Goal: Task Accomplishment & Management: Complete application form

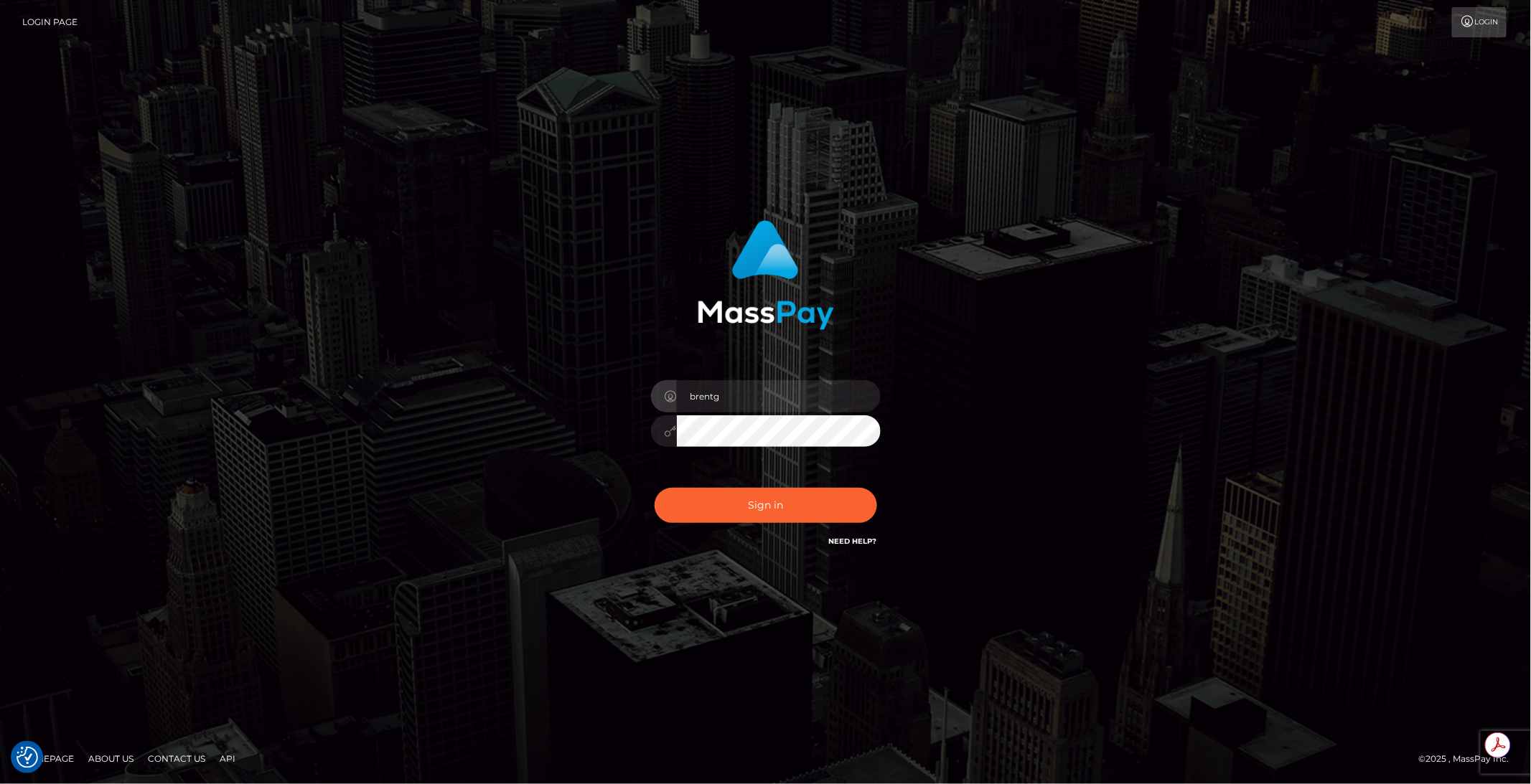
click at [777, 523] on div "Sign in Need Help?" at bounding box center [765, 511] width 251 height 64
click at [768, 516] on button "Sign in" at bounding box center [766, 506] width 223 height 35
type input "brentg"
click at [768, 516] on button "Sign in" at bounding box center [766, 506] width 223 height 35
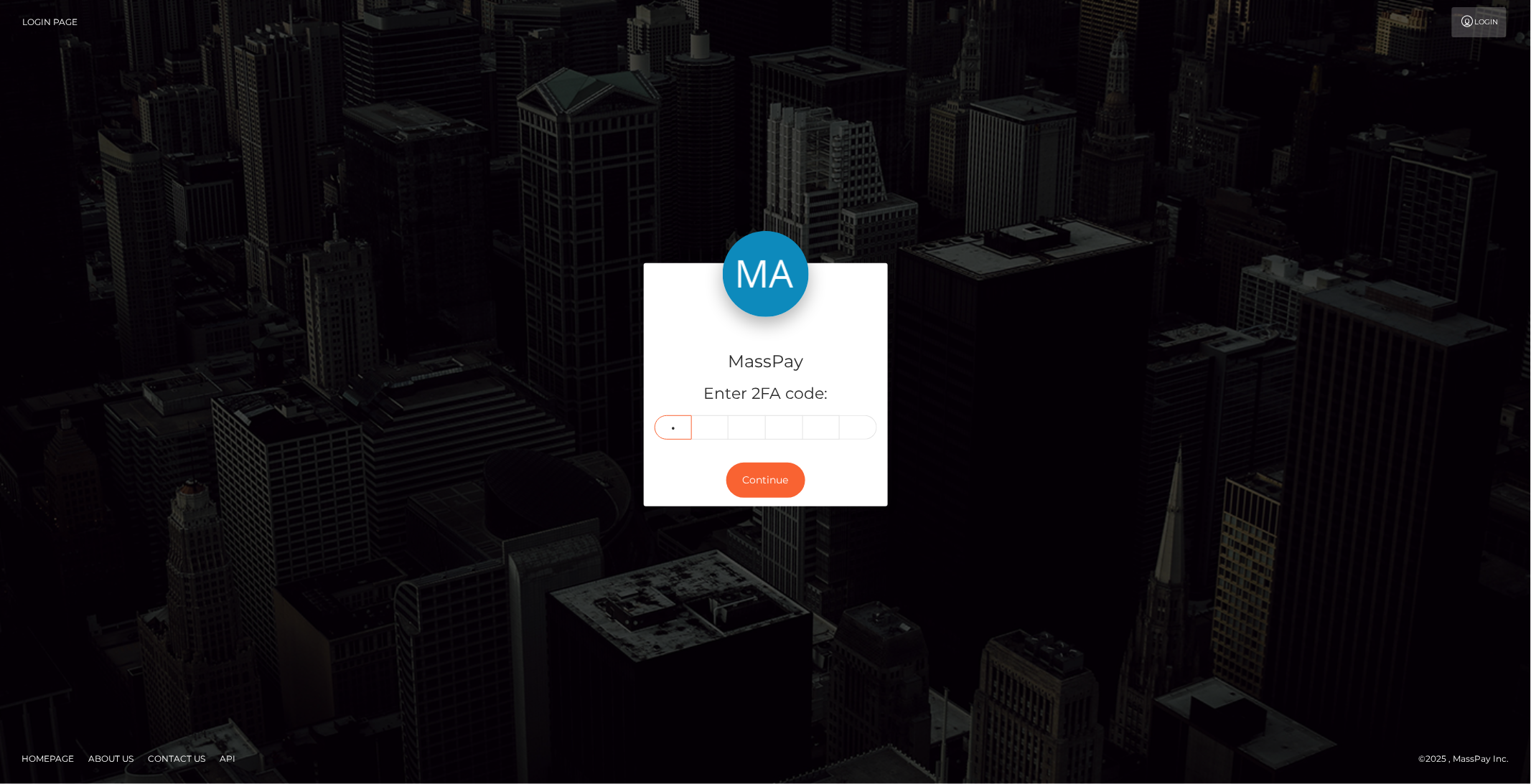
type input "2"
type input "7"
type input "0"
type input "3"
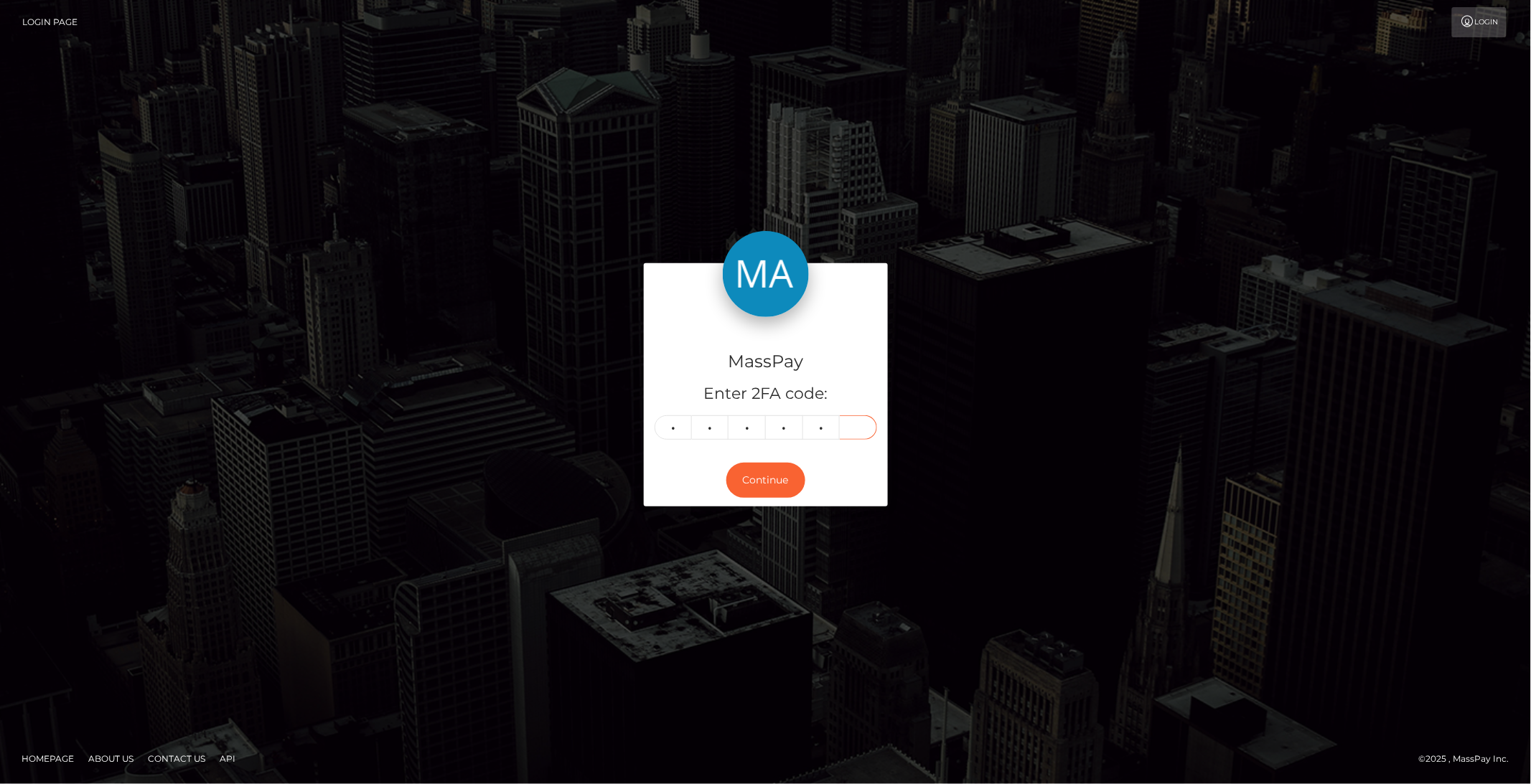
type input "8"
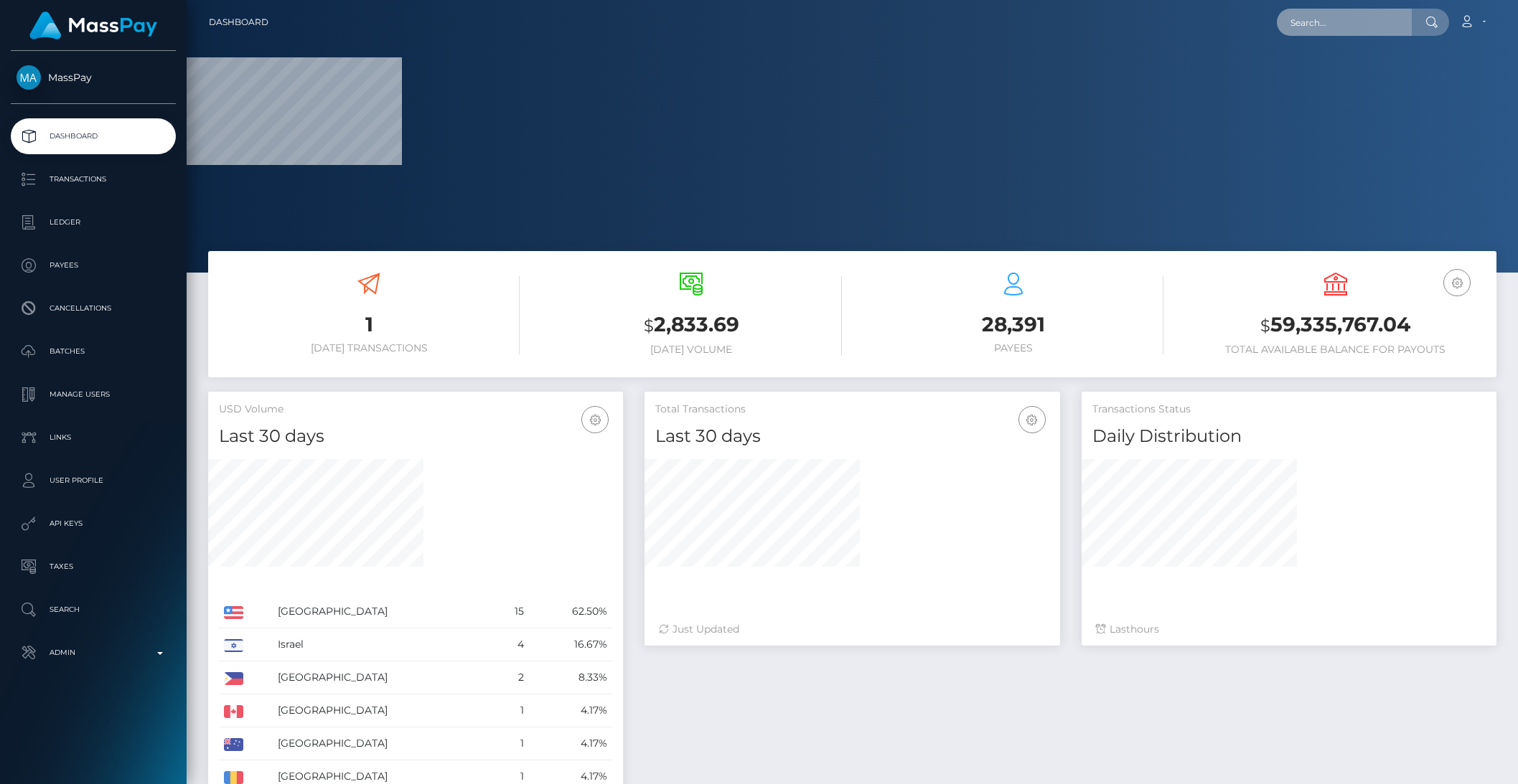
click at [1326, 19] on input "text" at bounding box center [1345, 22] width 135 height 28
paste input "4155f8d2-d024-40a8-9617-98a3355b129f"
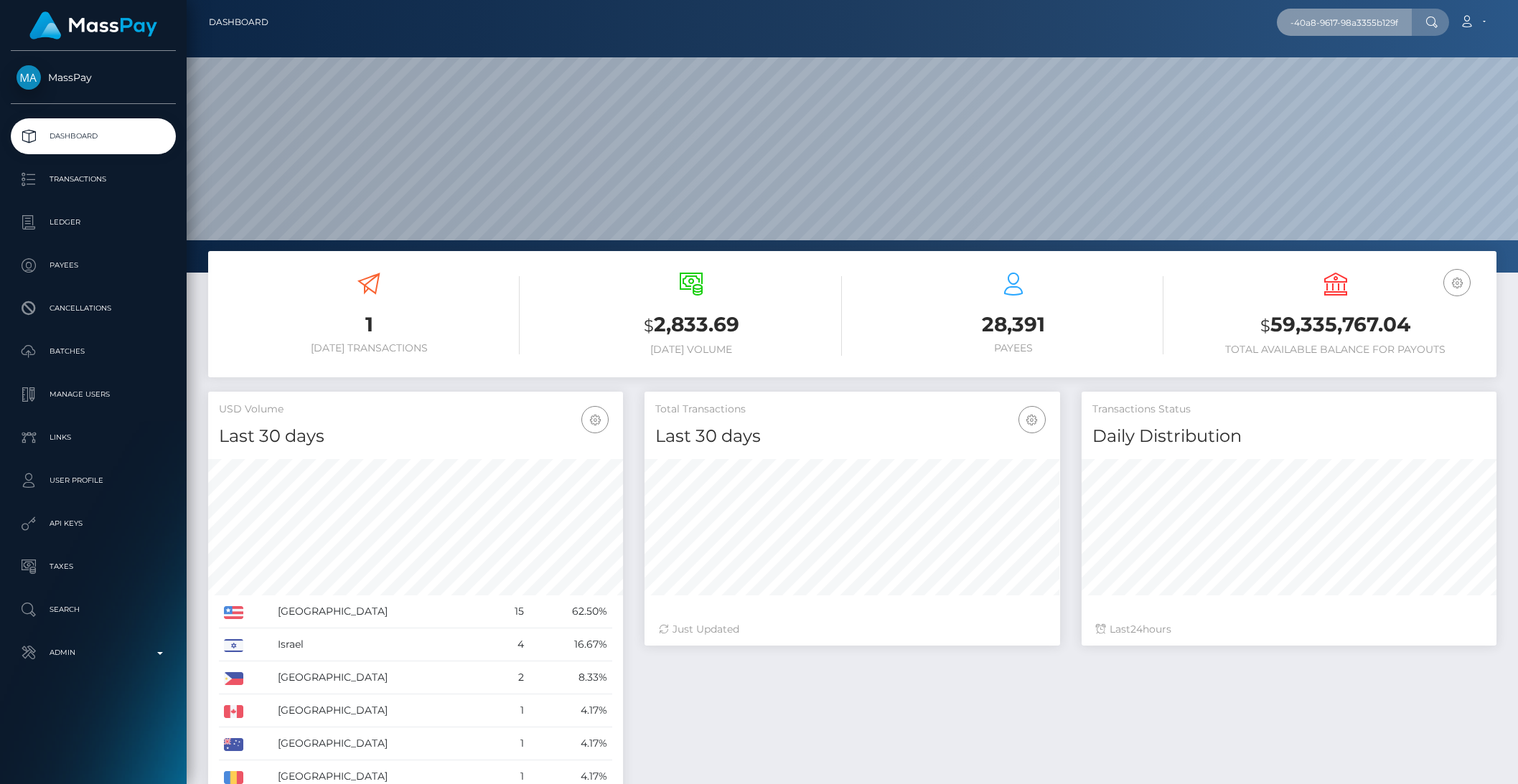
scroll to position [253, 414]
type input "4155f8d2-d024-40a8-9617-98a3355b129f"
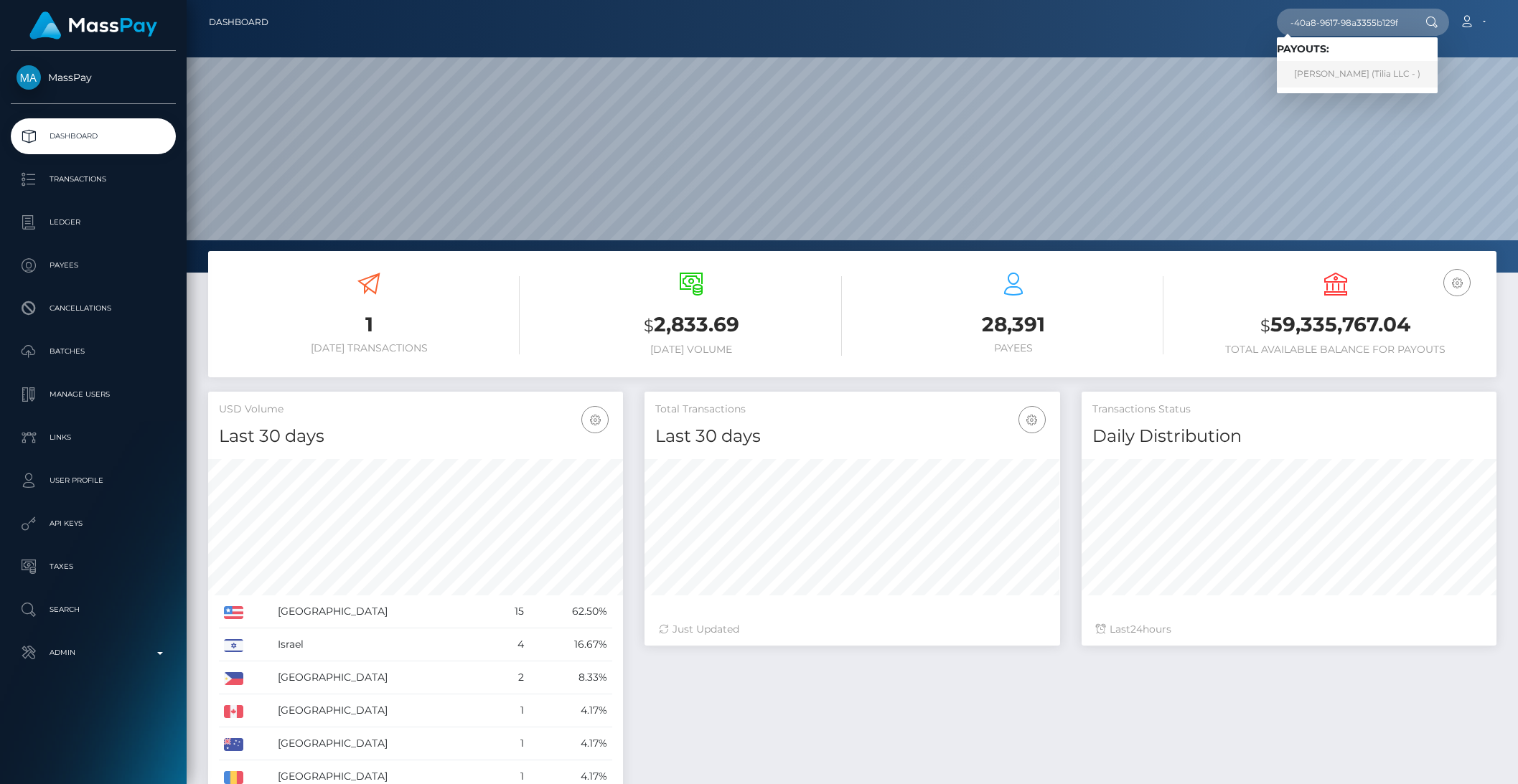
click at [1348, 64] on link "Pedro Luis Resende Costa (Tilia LLC - )" at bounding box center [1358, 74] width 161 height 27
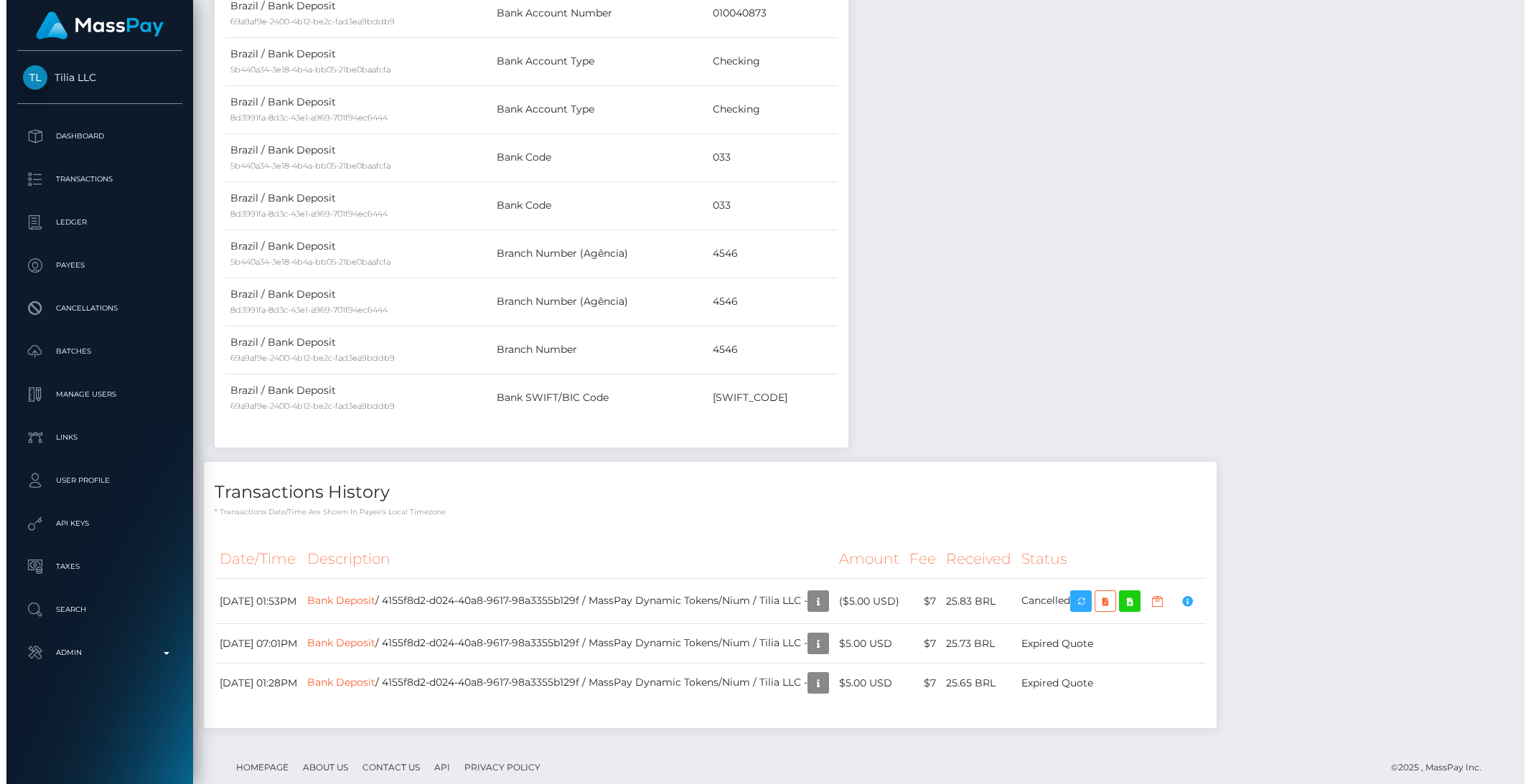
scroll to position [859, 0]
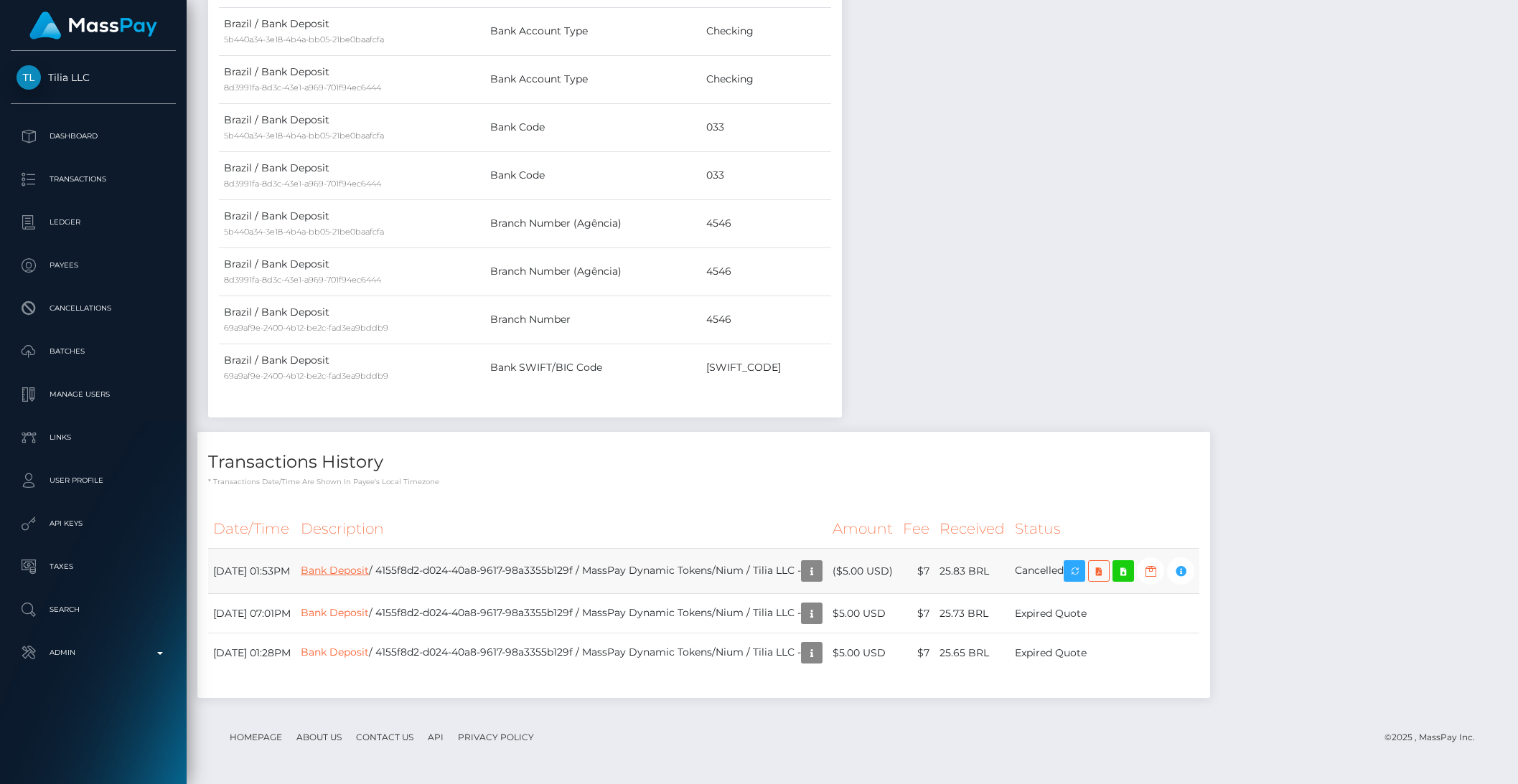
click at [369, 570] on link "Bank Deposit" at bounding box center [335, 570] width 68 height 13
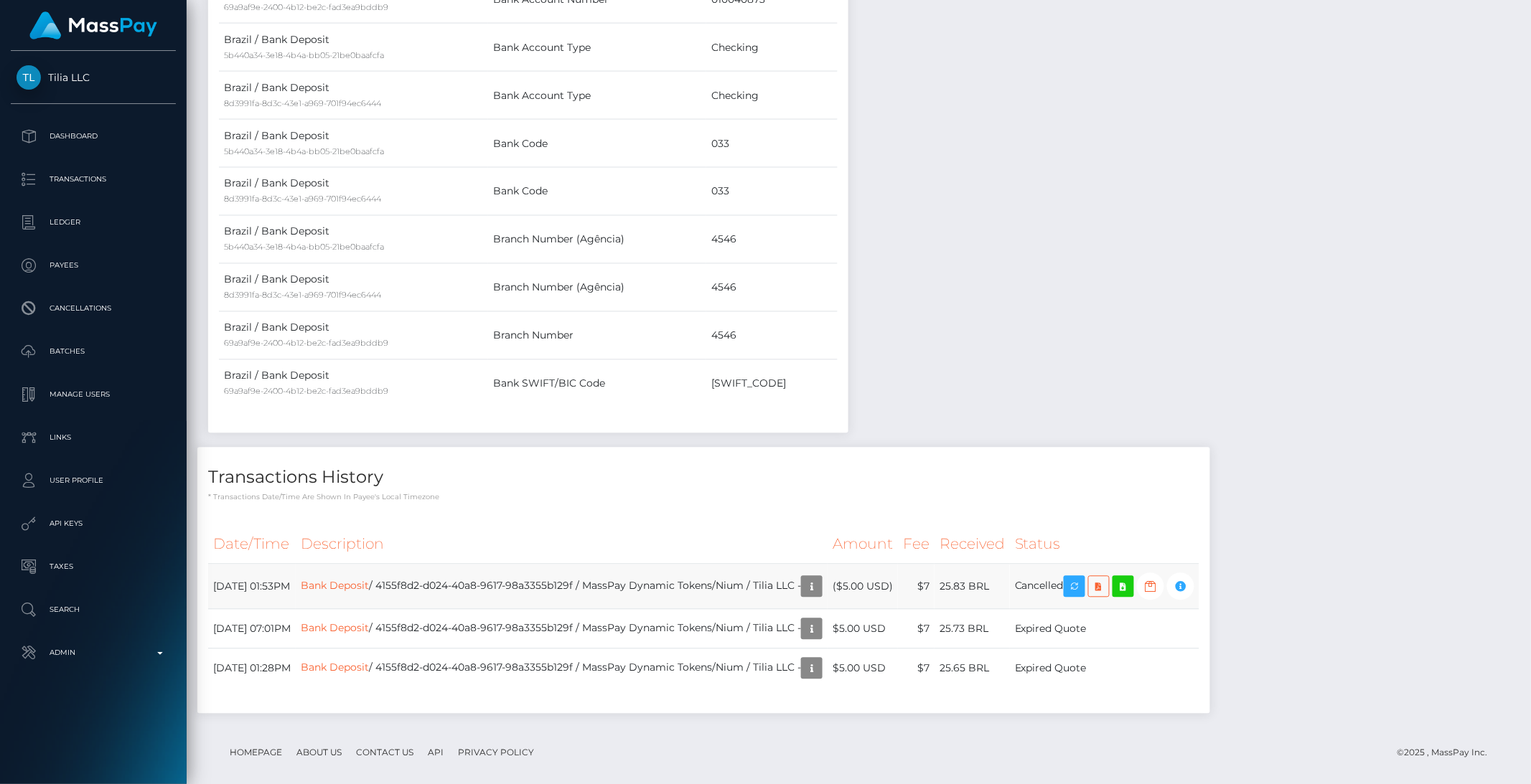
scroll to position [717312, 717345]
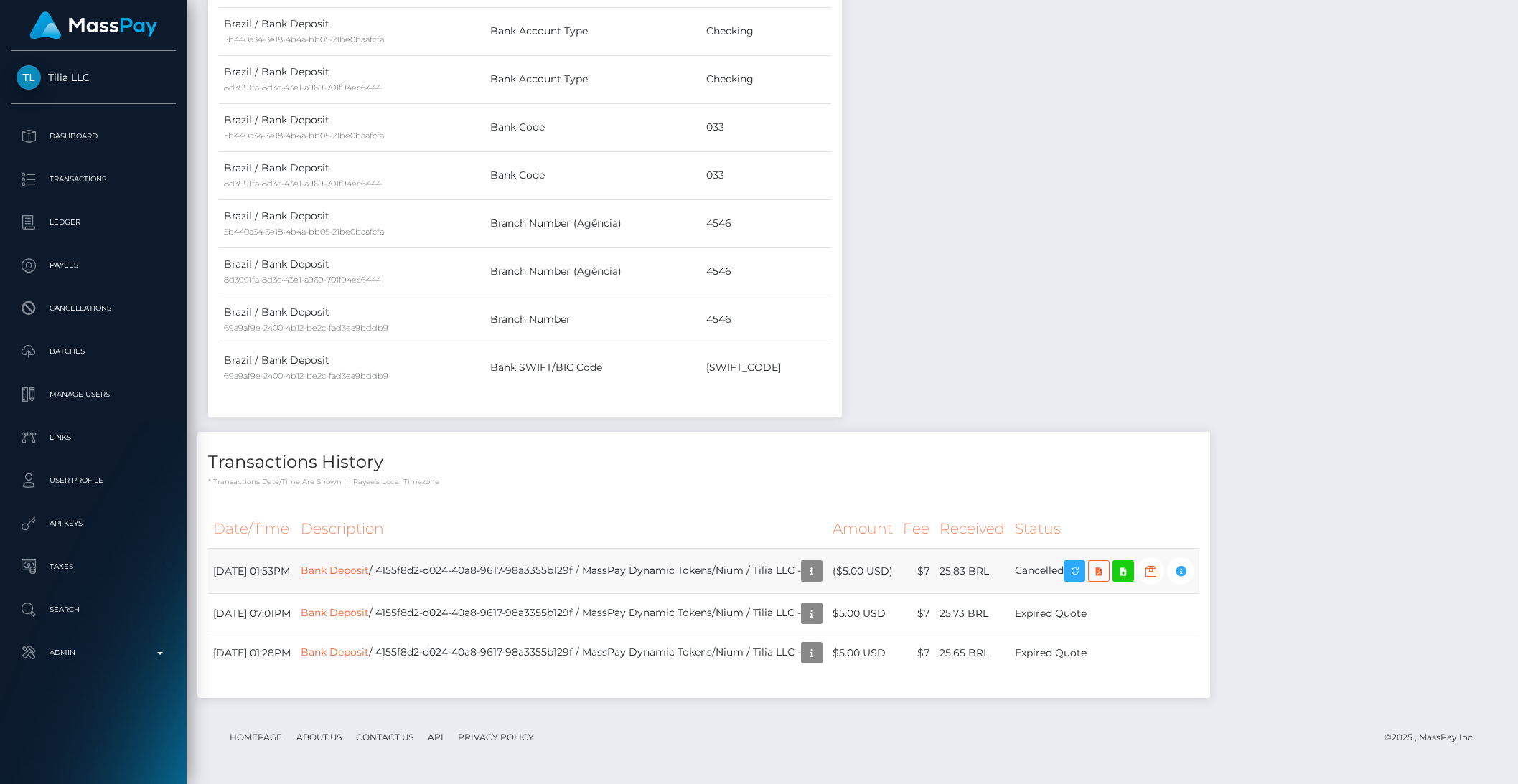
click at [369, 572] on link "Bank Deposit" at bounding box center [335, 570] width 68 height 13
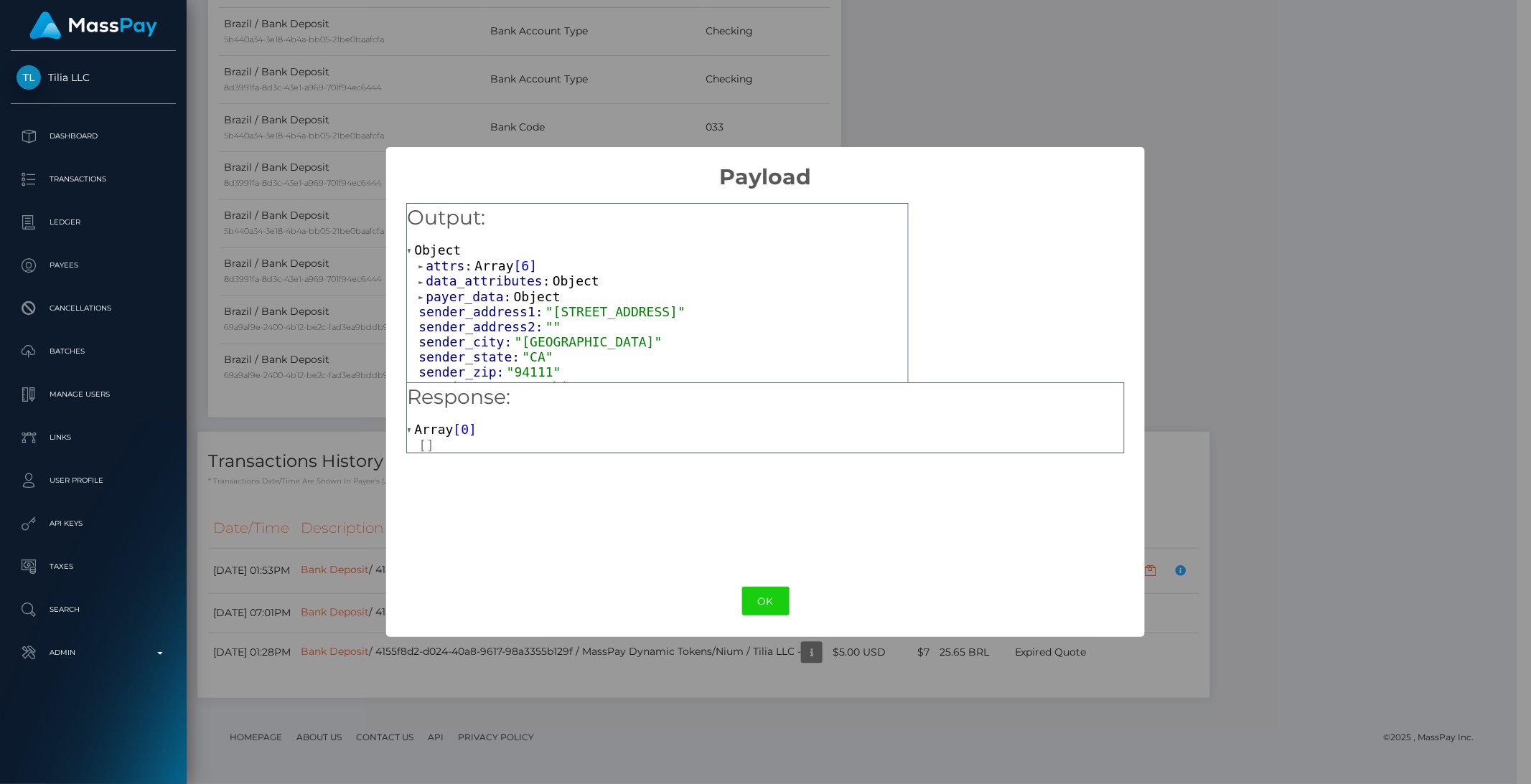
click at [431, 263] on span "attrs:" at bounding box center [450, 266] width 49 height 15
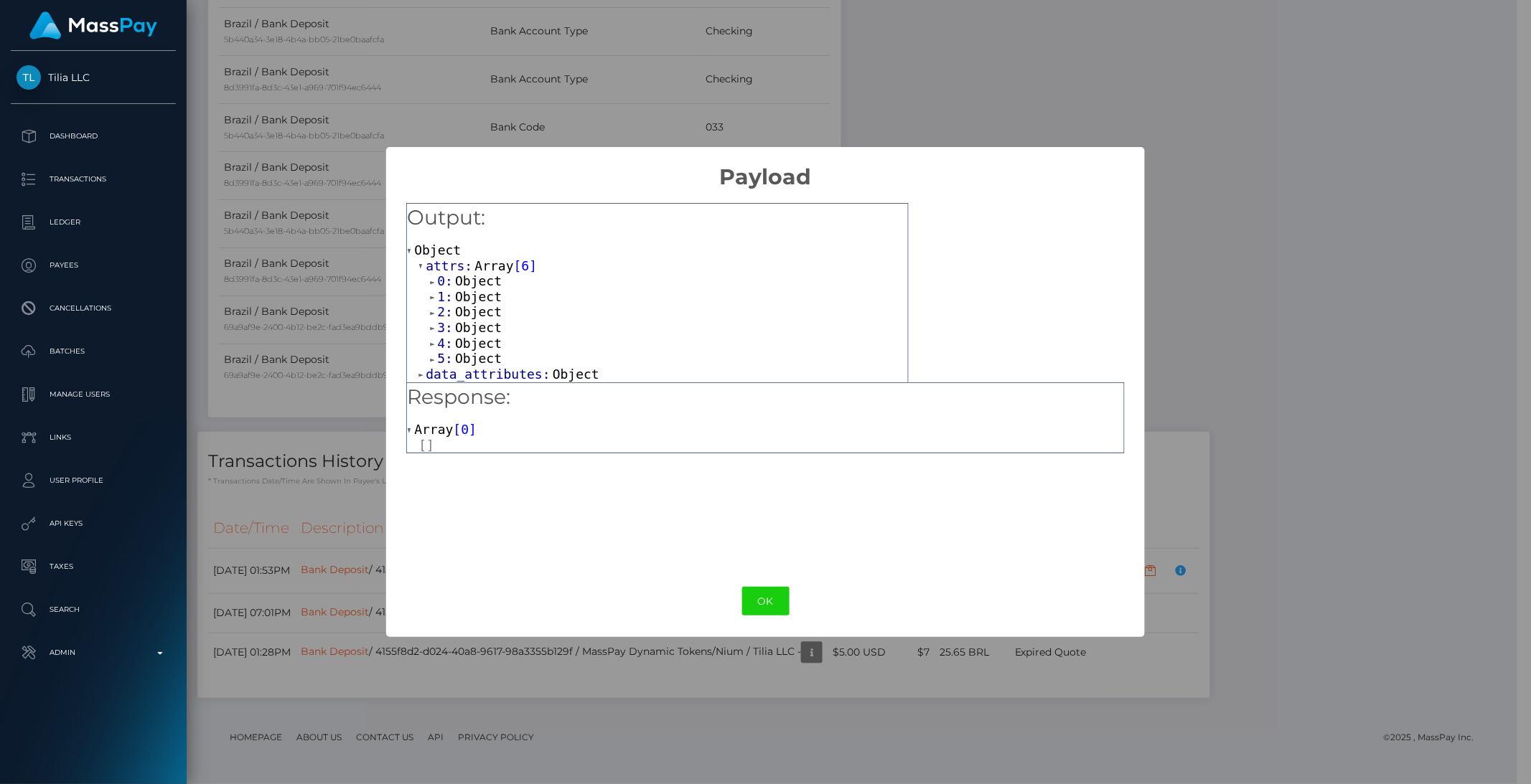
click at [456, 283] on span "Object" at bounding box center [478, 281] width 47 height 15
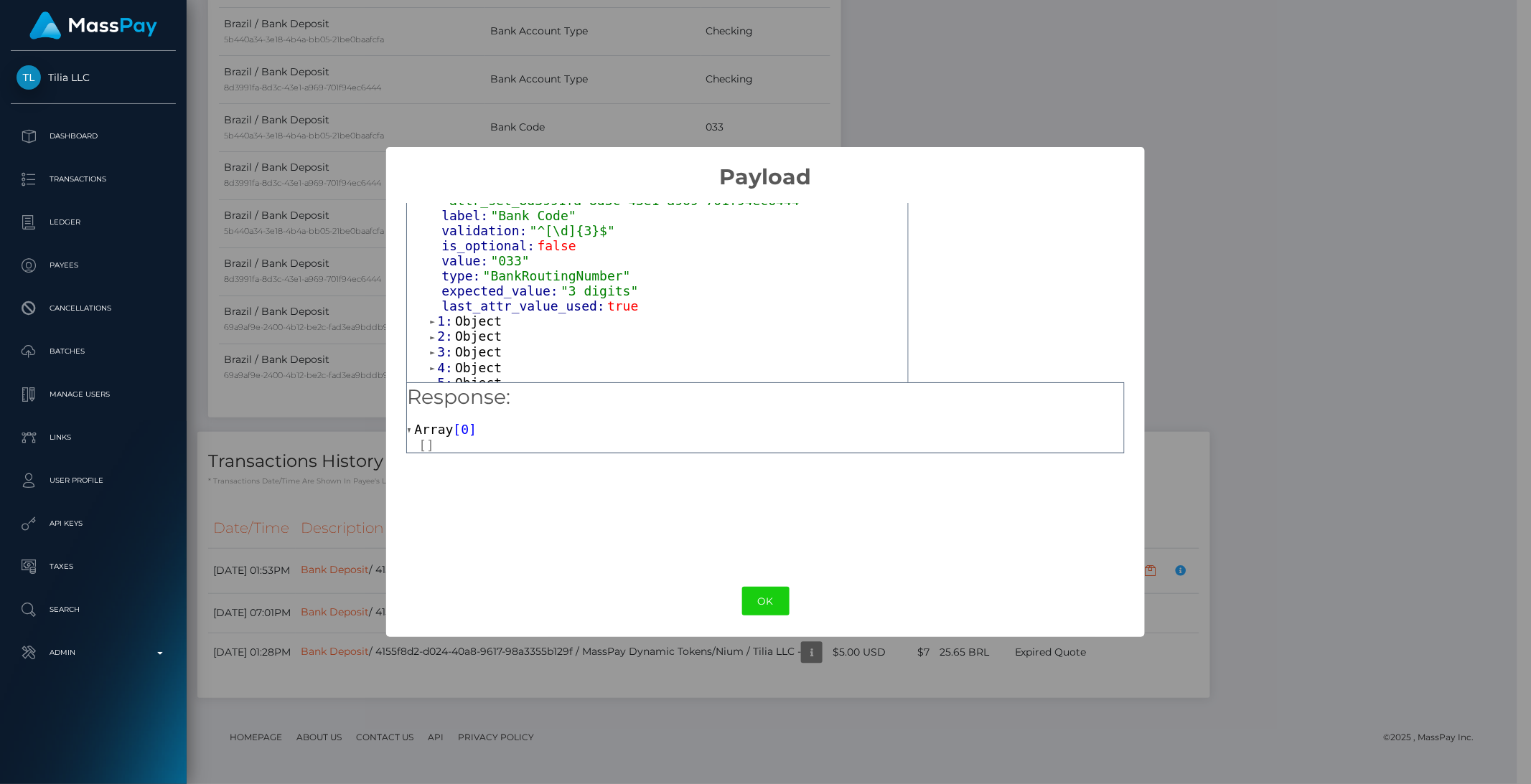
scroll to position [150, 0]
click at [458, 305] on span "Object" at bounding box center [478, 313] width 47 height 15
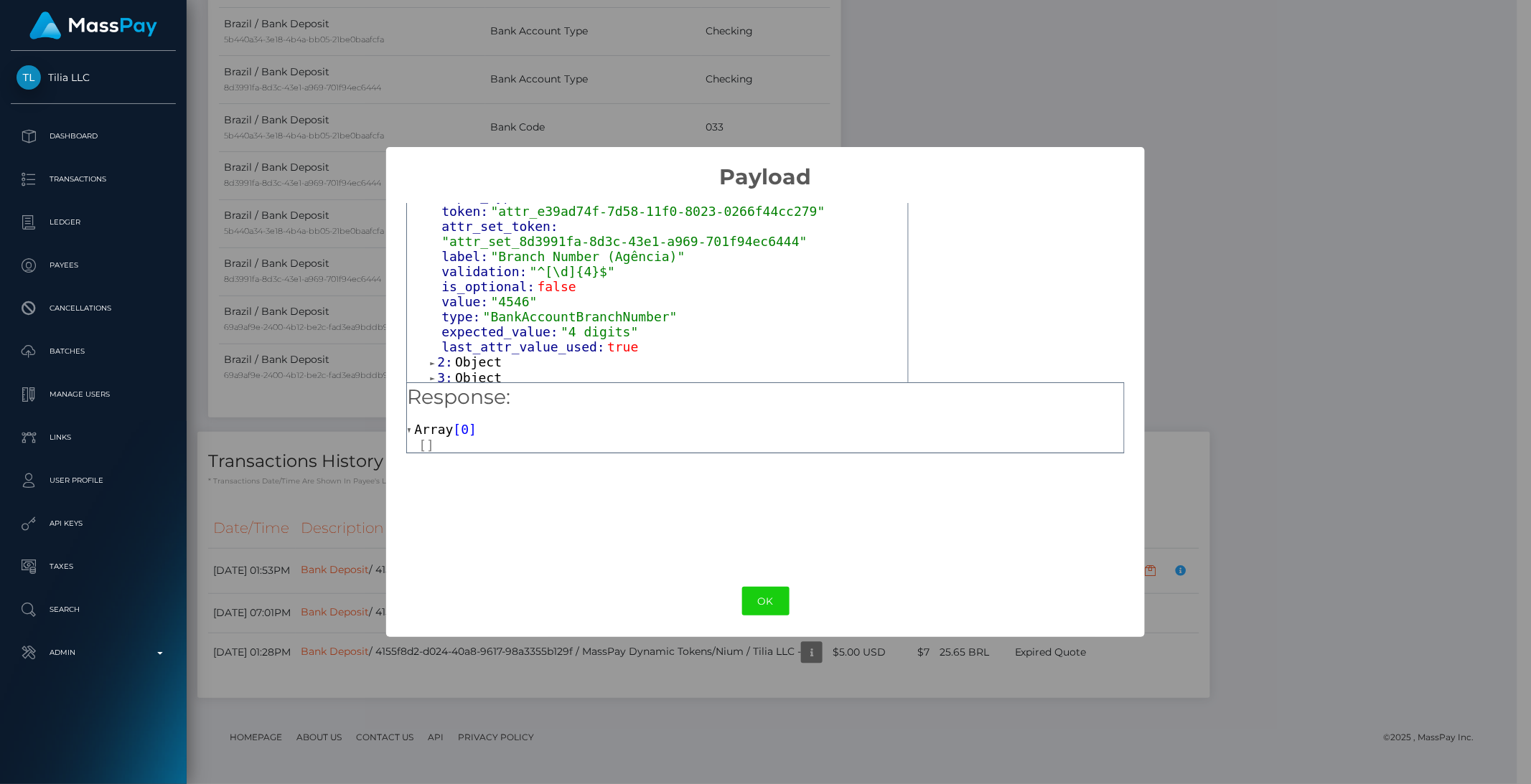
scroll to position [315, 0]
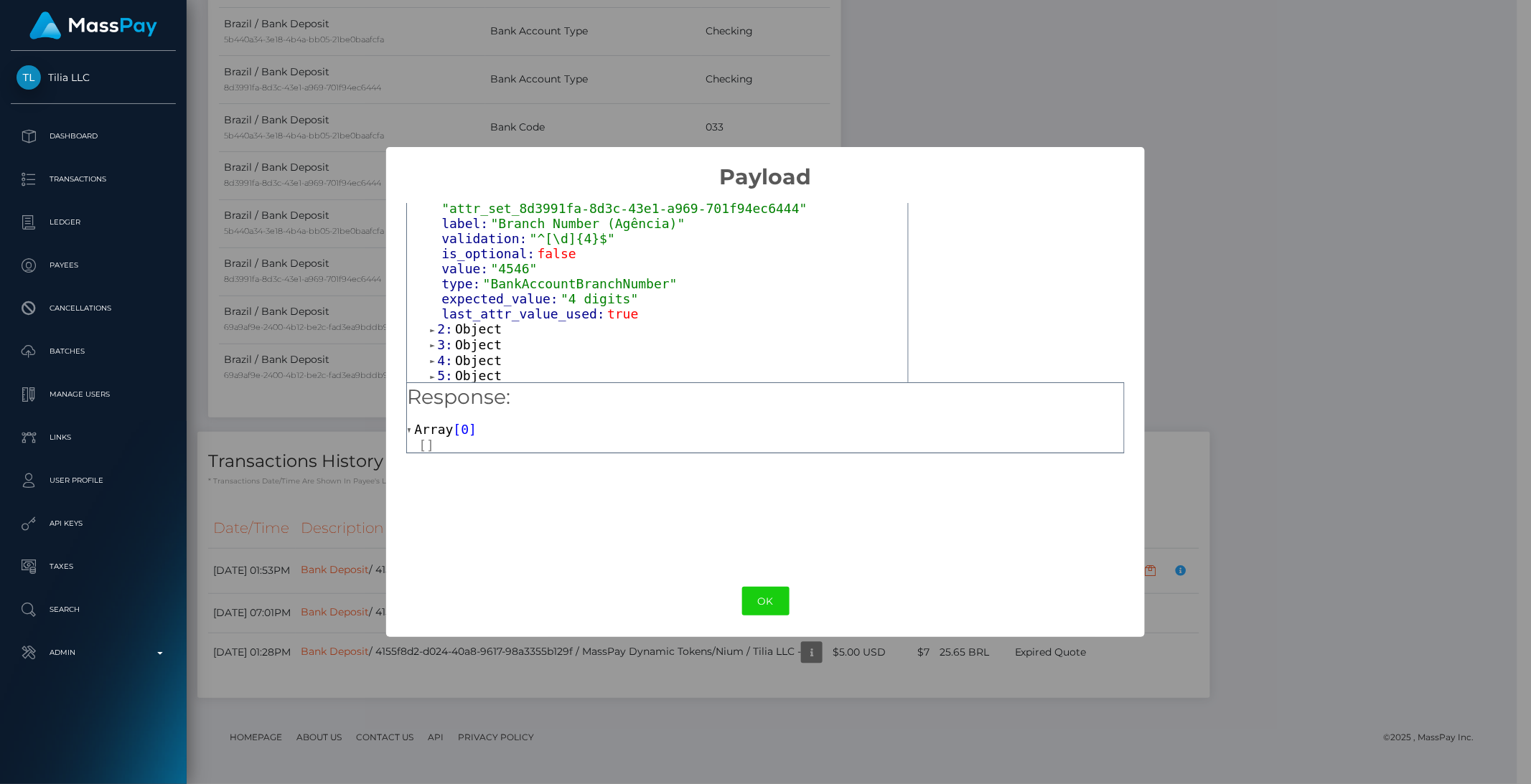
click at [461, 321] on span "Object" at bounding box center [478, 329] width 47 height 15
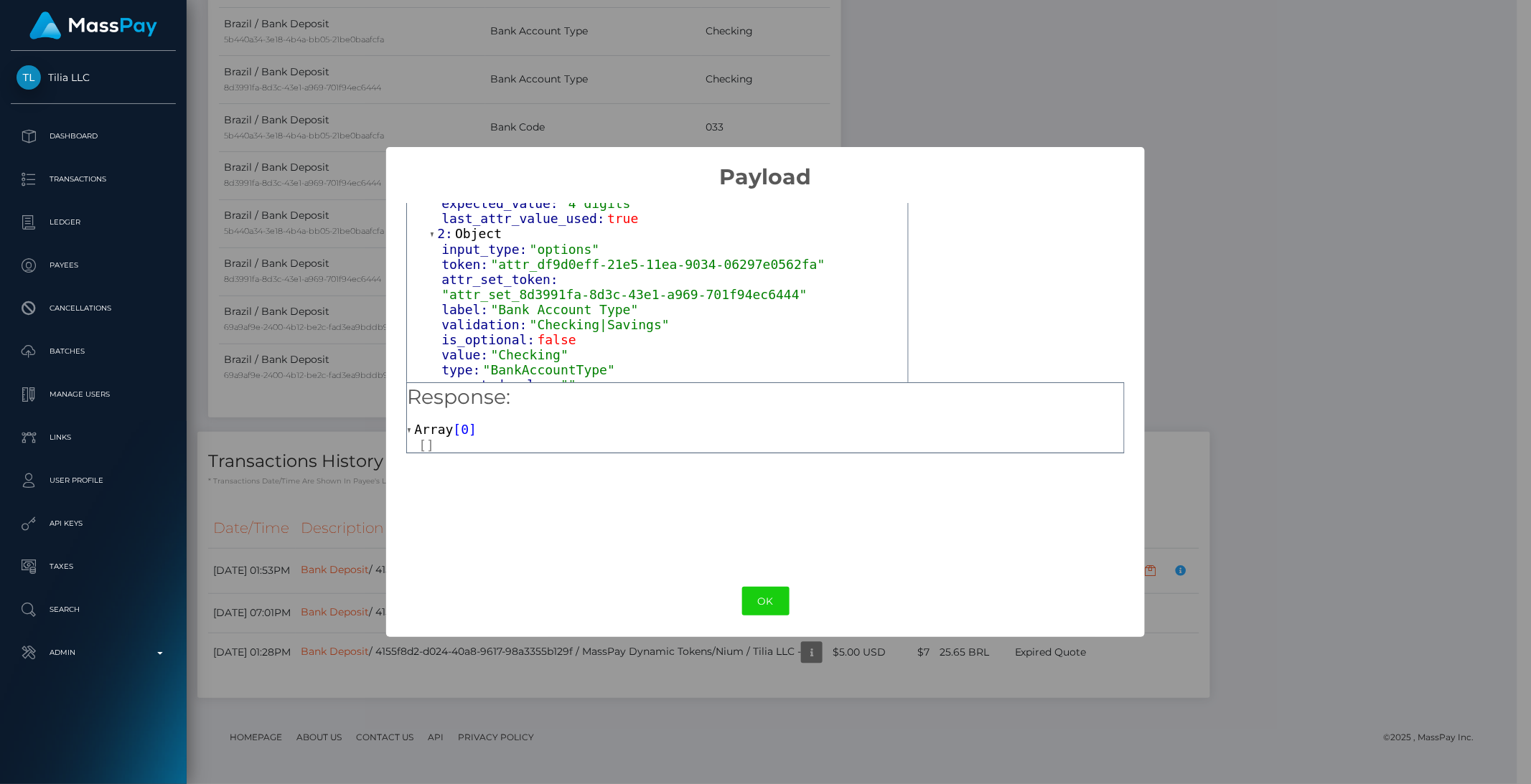
scroll to position [473, 0]
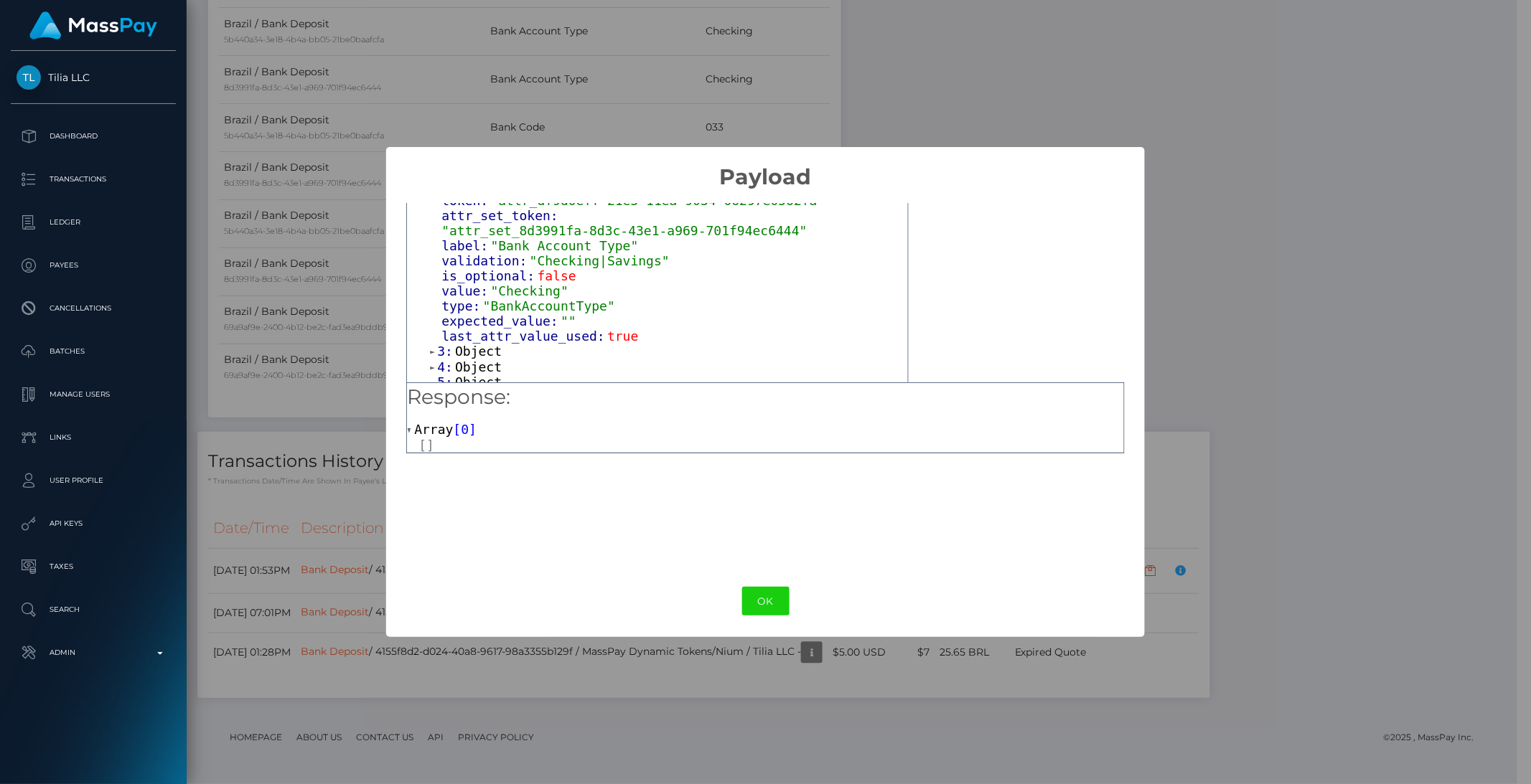
click at [472, 344] on span "Object" at bounding box center [478, 351] width 47 height 15
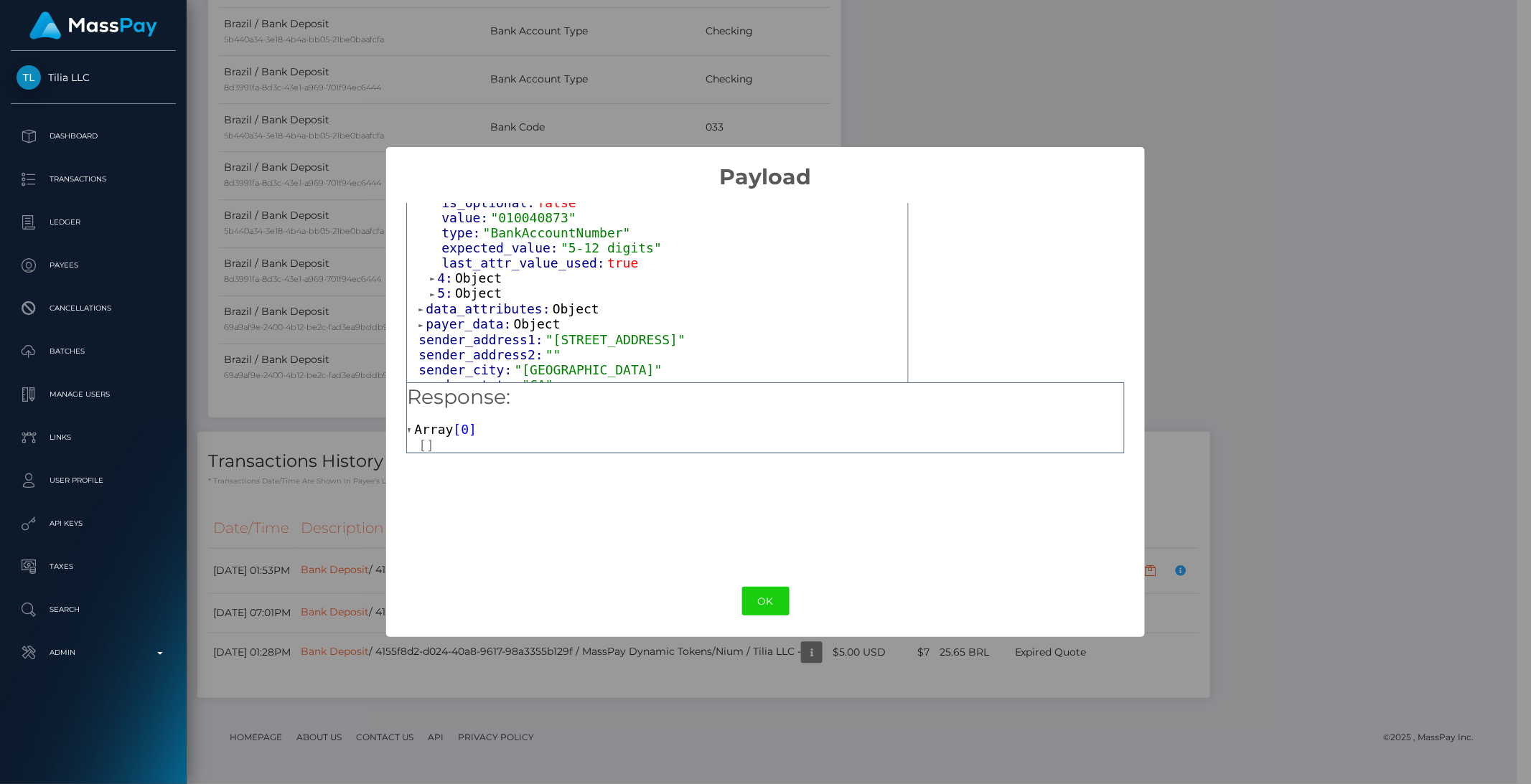
scroll to position [749, 0]
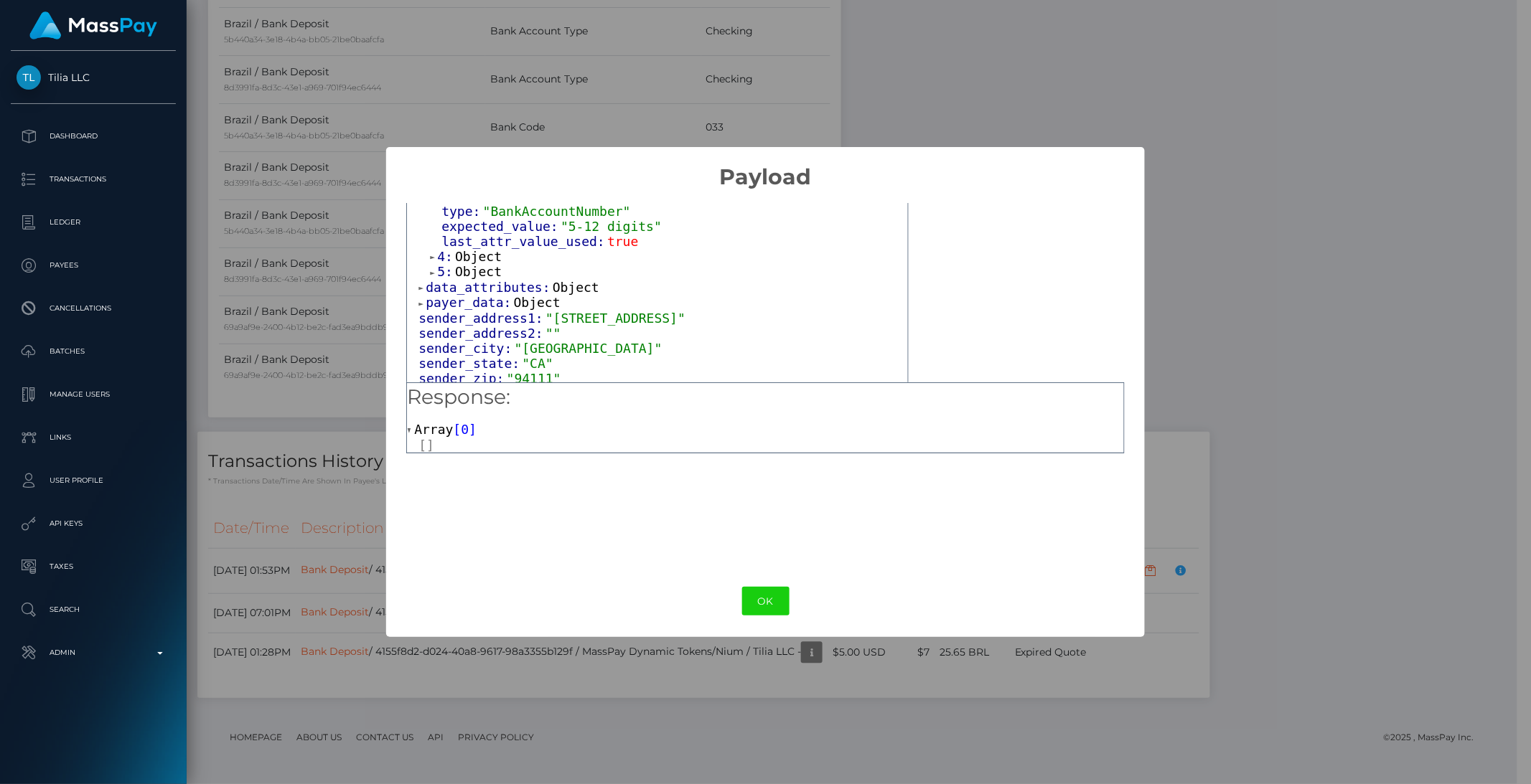
click at [458, 264] on span "Object" at bounding box center [478, 272] width 47 height 15
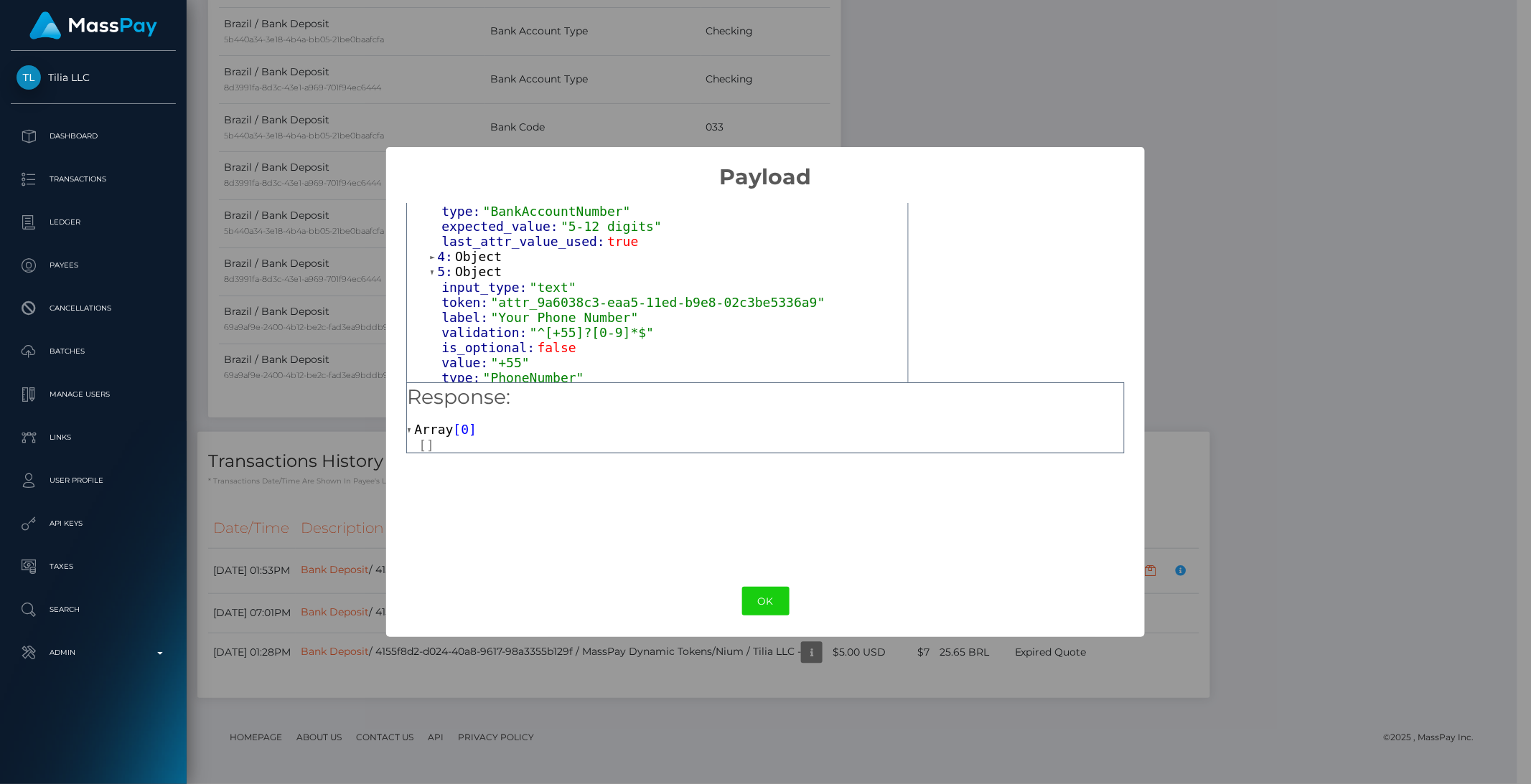
click at [455, 249] on span "Object" at bounding box center [478, 257] width 47 height 15
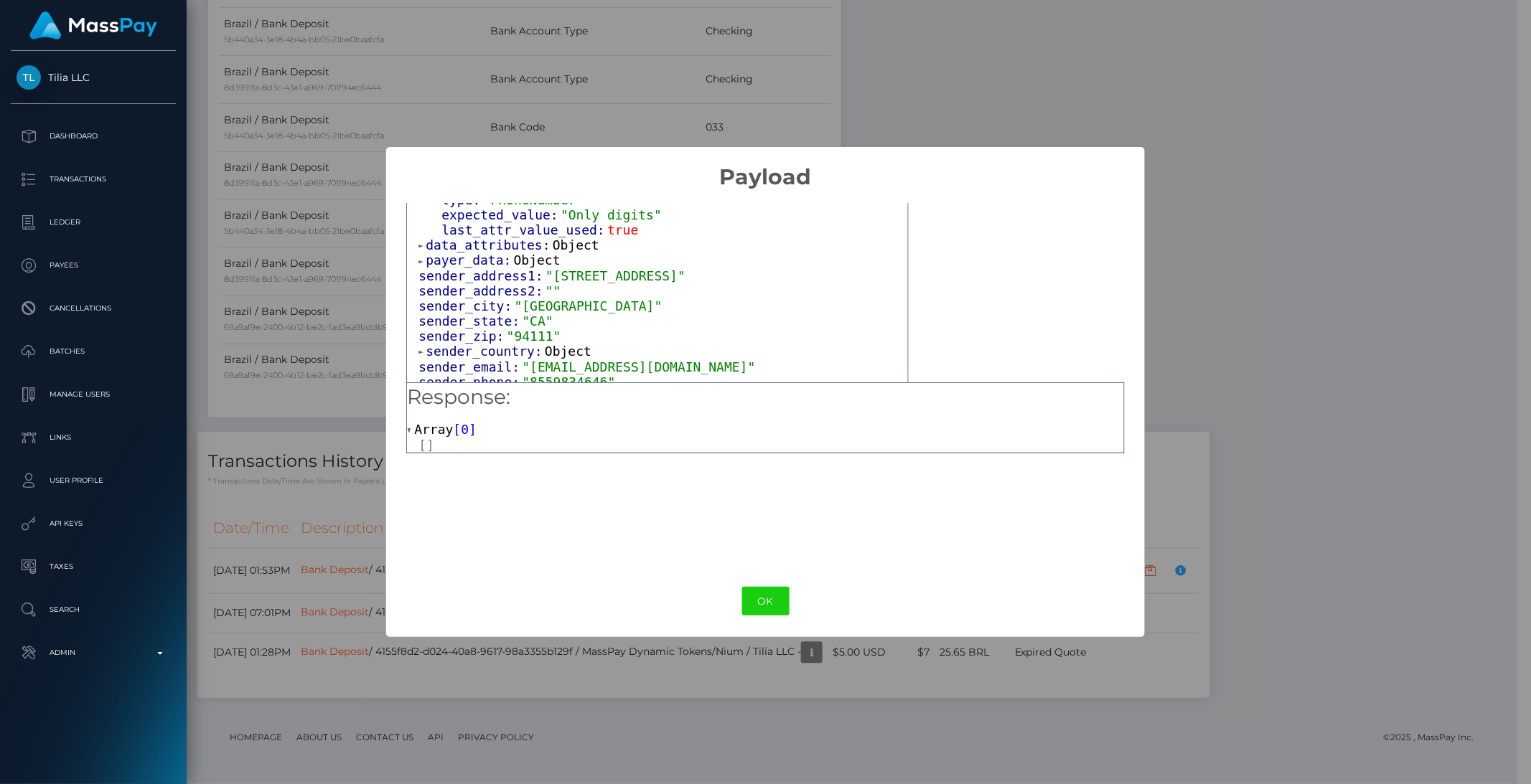
scroll to position [1038, 0]
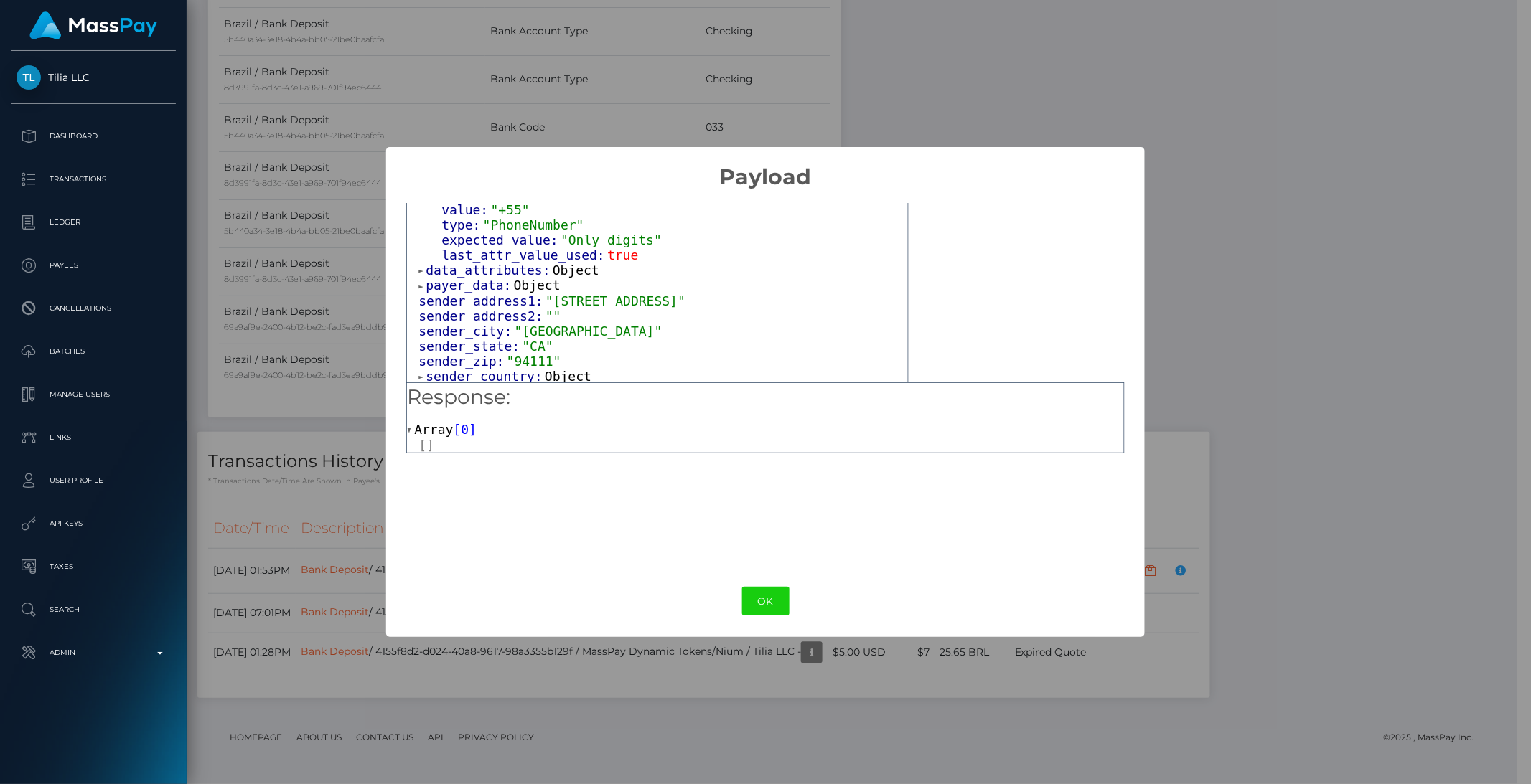
click at [440, 262] on span "data_attributes:" at bounding box center [490, 270] width 127 height 15
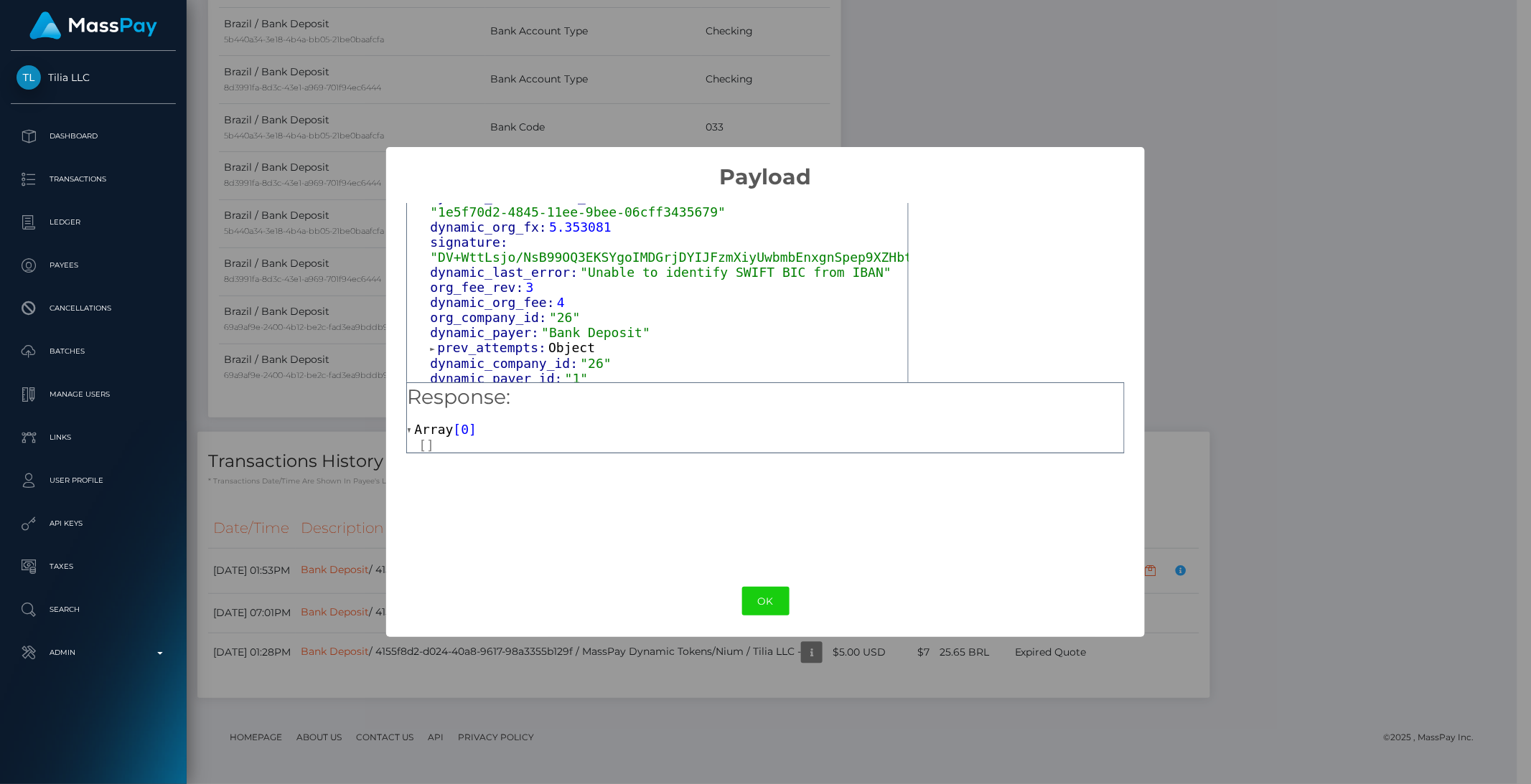
scroll to position [1162, 0]
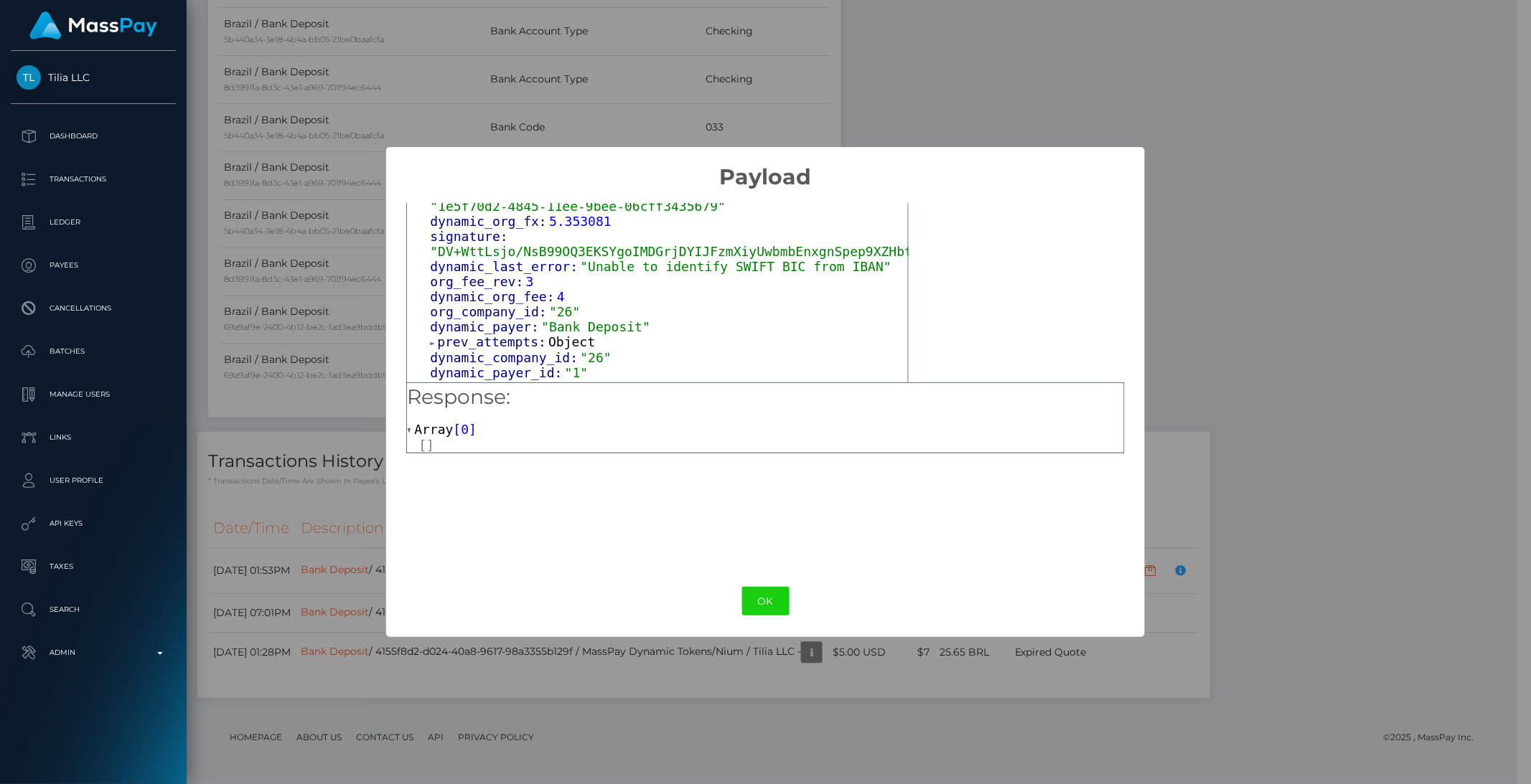
click at [466, 334] on span "prev_attempts:" at bounding box center [493, 342] width 111 height 15
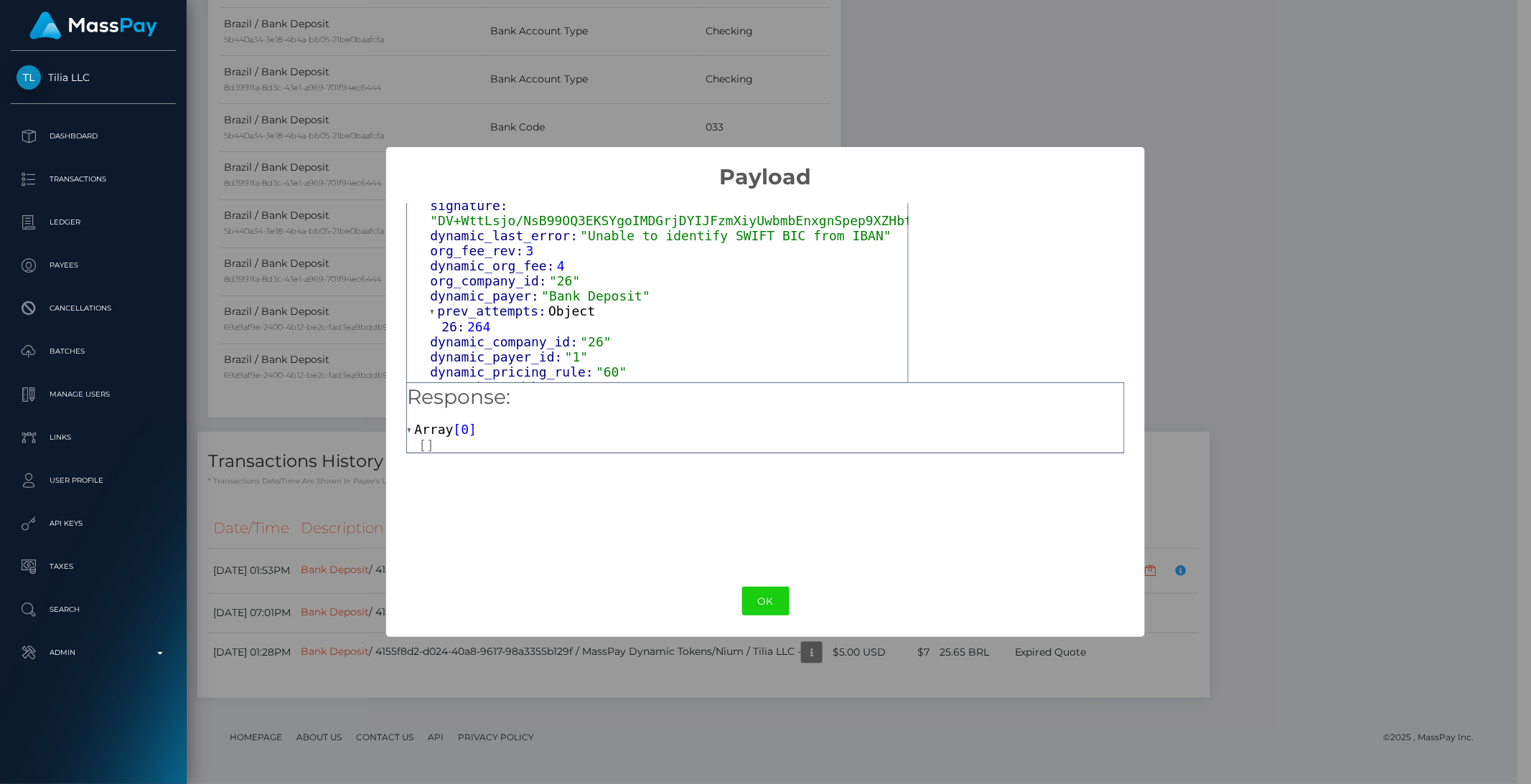
scroll to position [1199, 0]
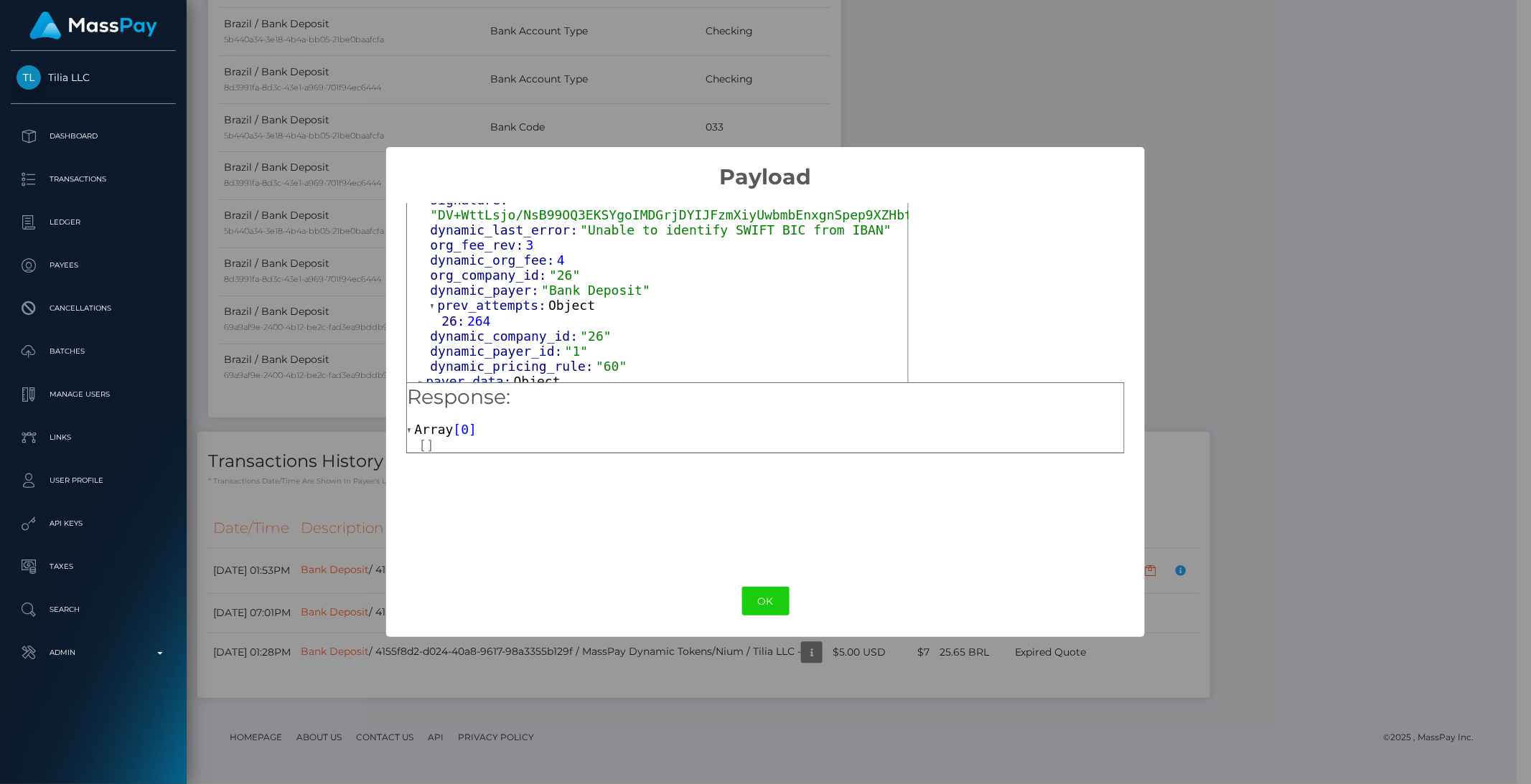
click at [488, 374] on span "payer_data:" at bounding box center [470, 381] width 87 height 15
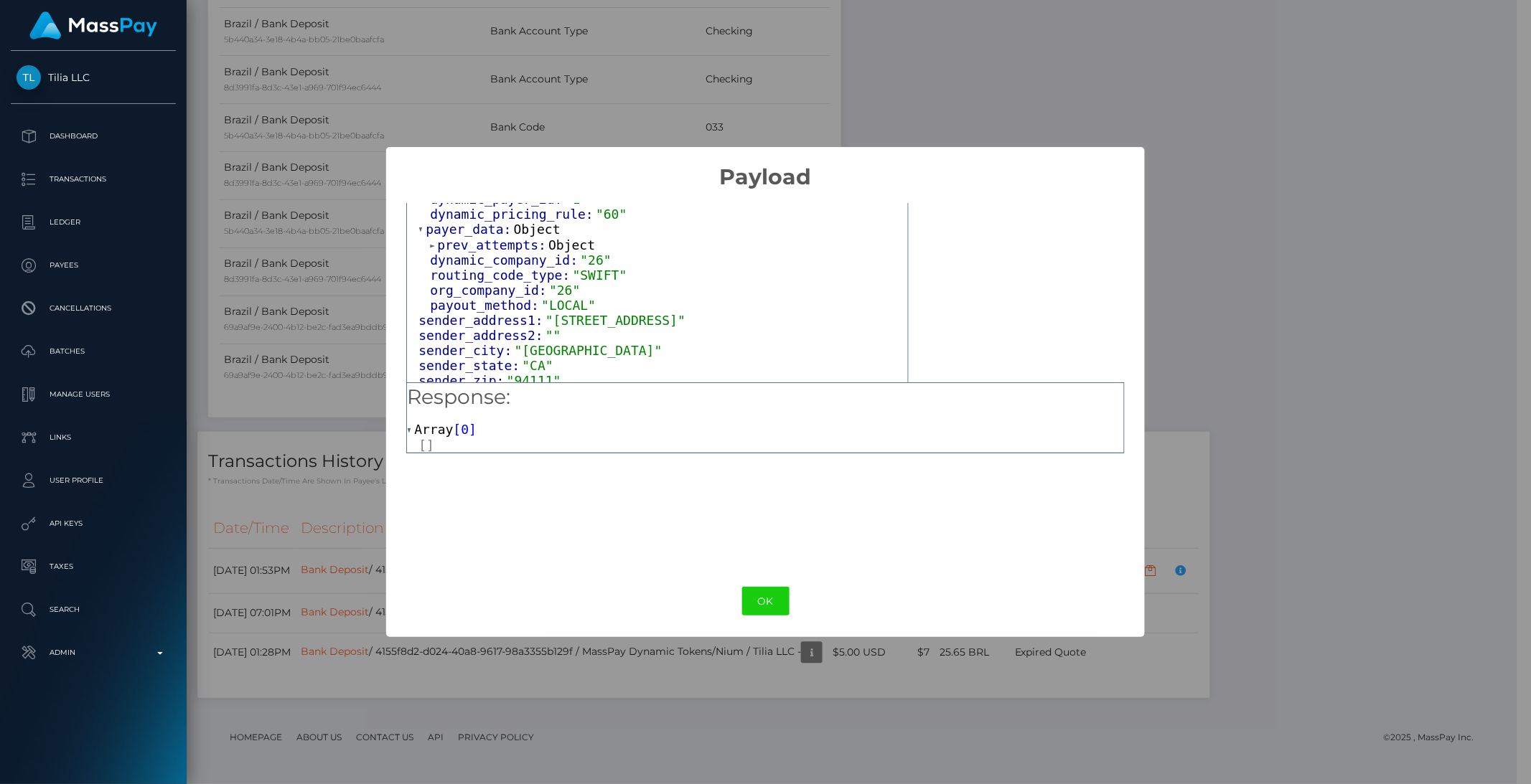
scroll to position [1324, 0]
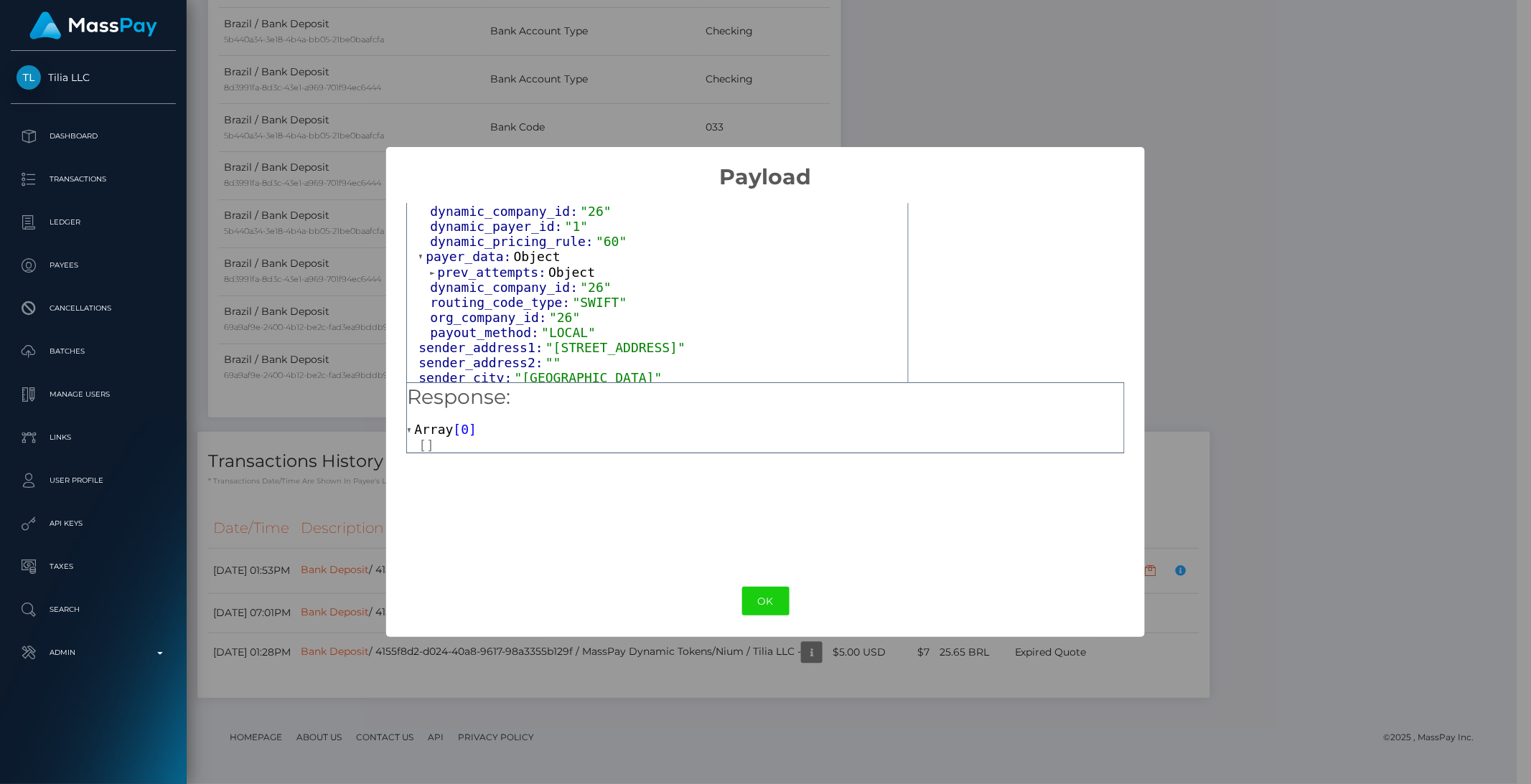
click at [460, 265] on span "prev_attempts:" at bounding box center [493, 272] width 111 height 15
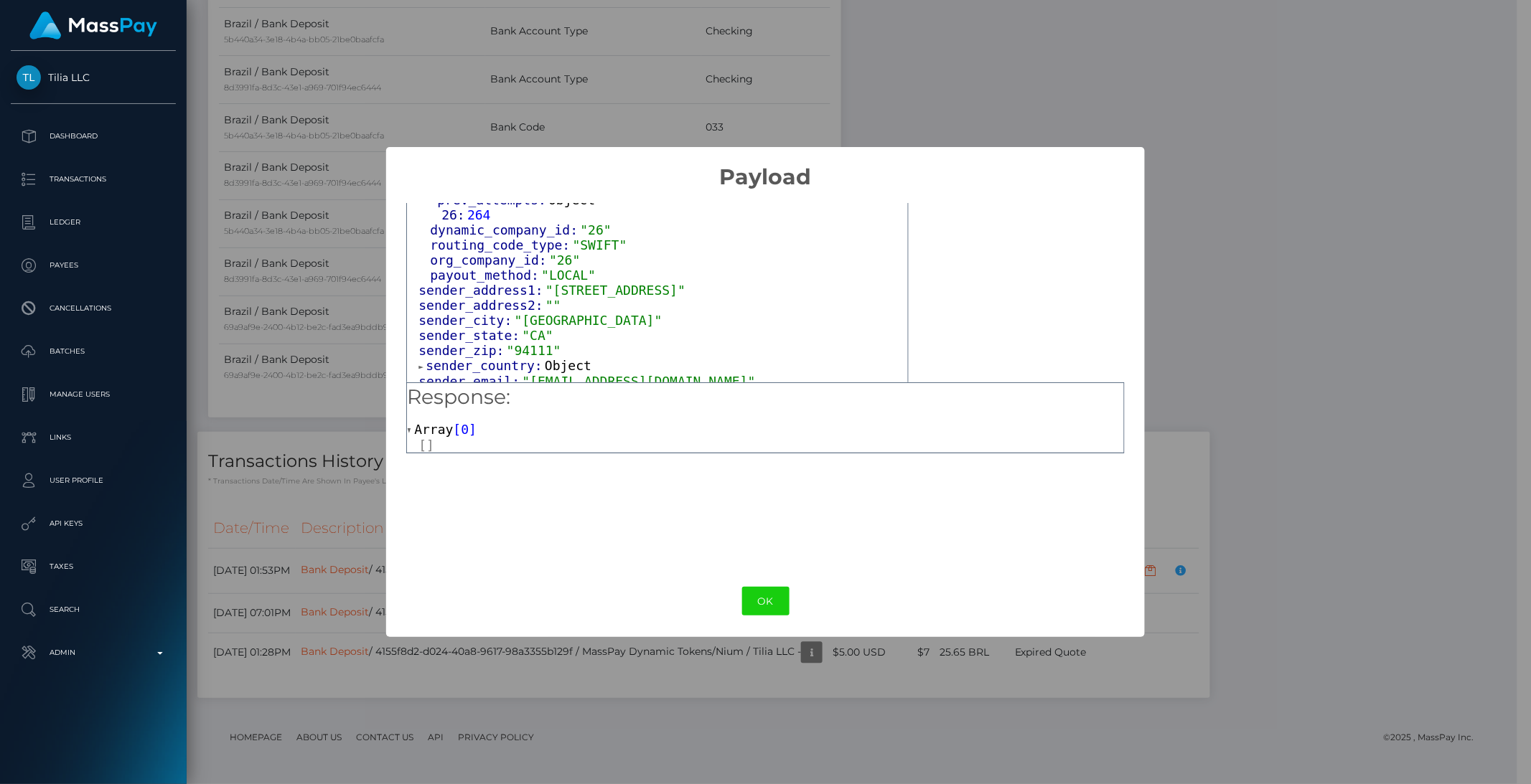
click at [490, 358] on span "sender_country:" at bounding box center [485, 366] width 119 height 15
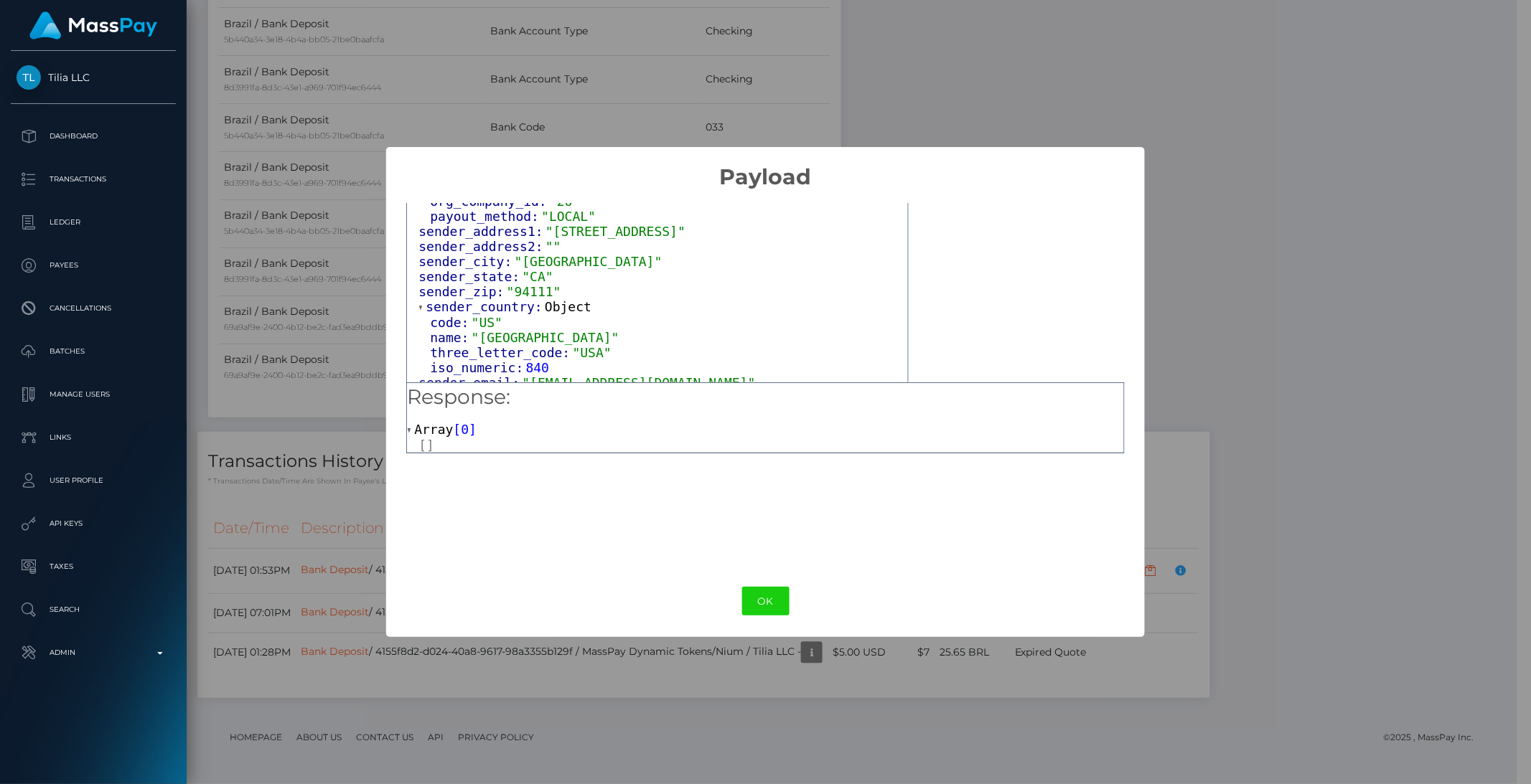
scroll to position [1573, 0]
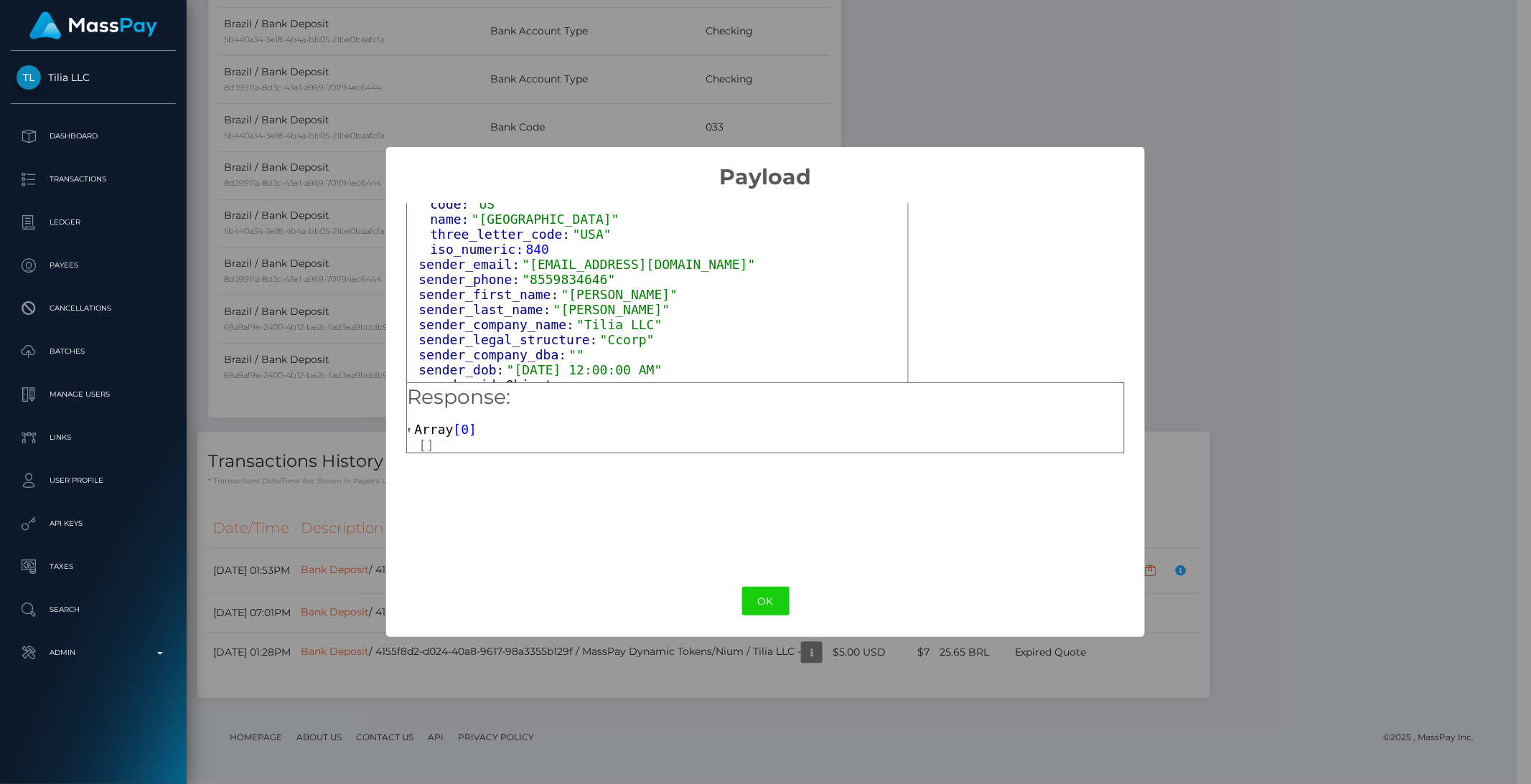
click at [498, 362] on span "sender_dob:" at bounding box center [462, 370] width 87 height 15
click at [483, 377] on span "sender_id:" at bounding box center [466, 385] width 81 height 15
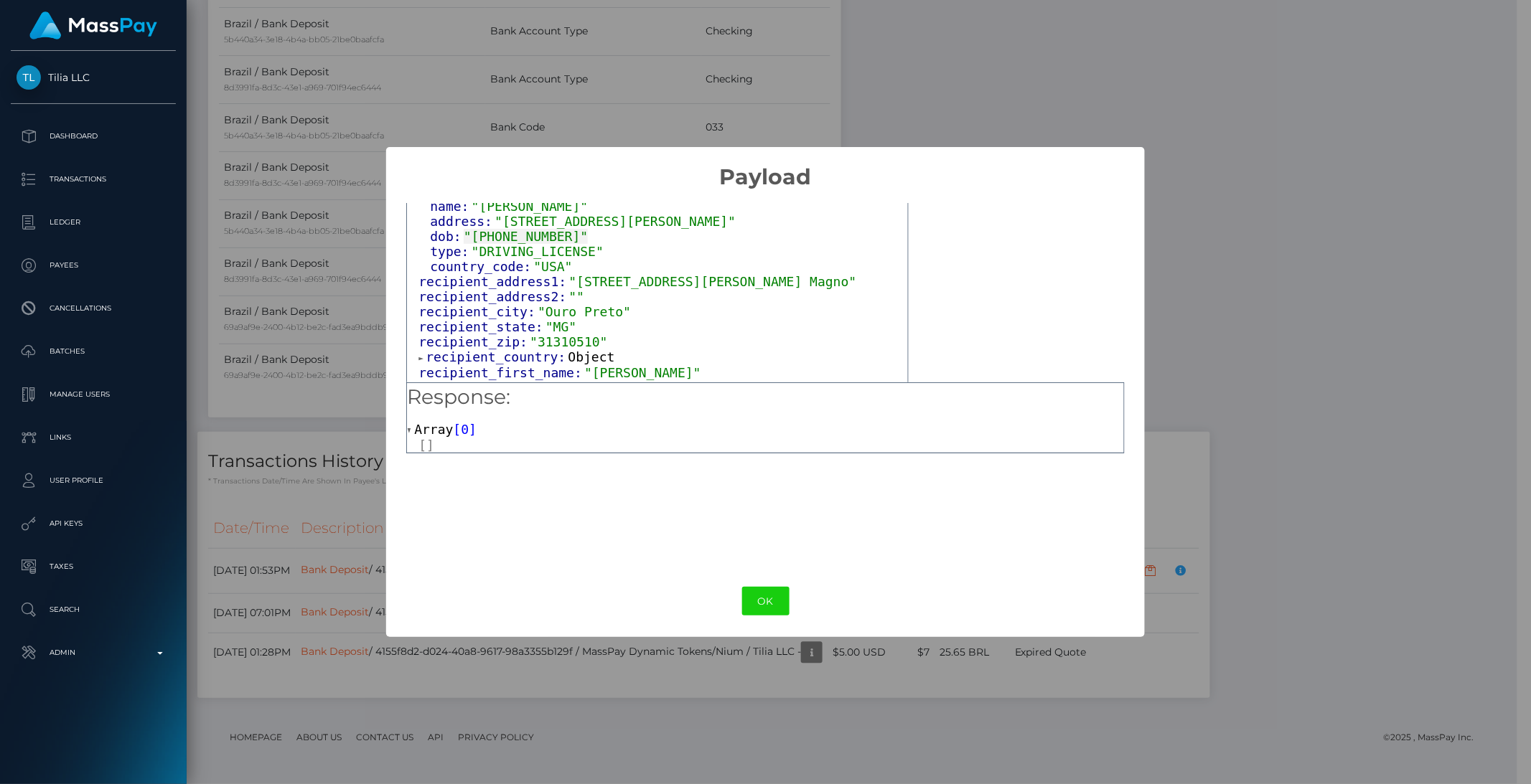
scroll to position [1830, 0]
click at [460, 347] on span "recipient_country:" at bounding box center [497, 354] width 142 height 15
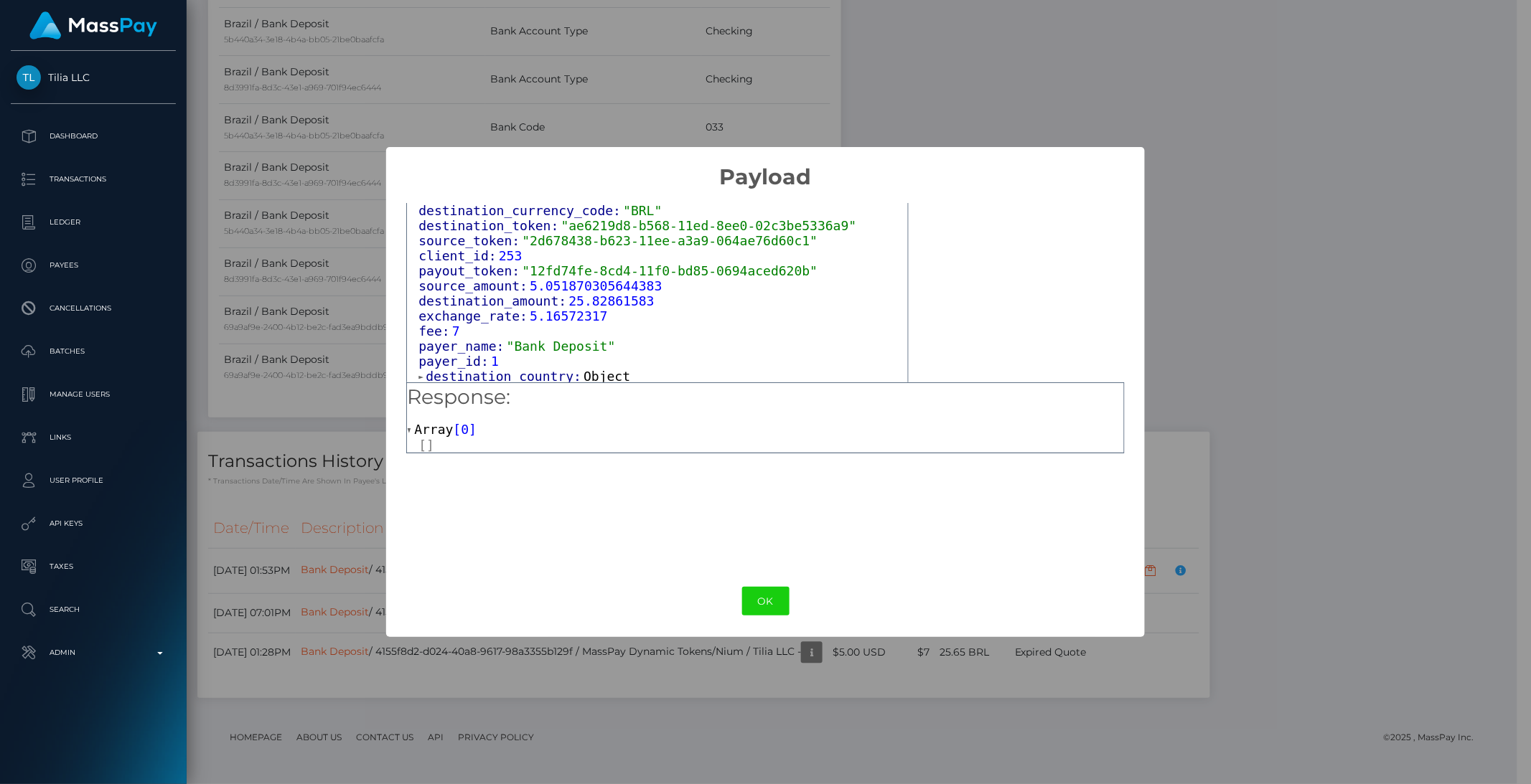
scroll to position [2192, 0]
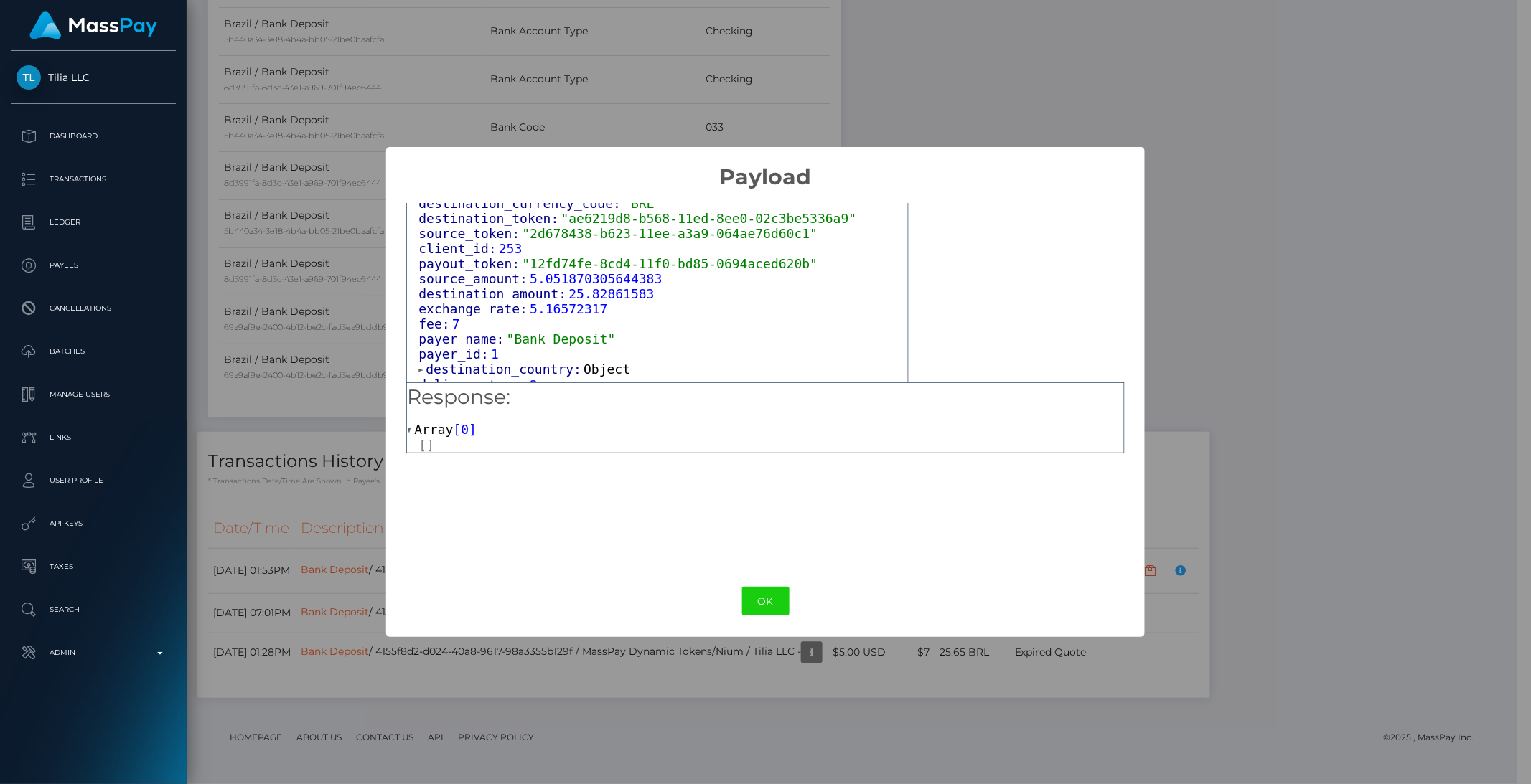
click at [458, 361] on span "destination_country:" at bounding box center [505, 369] width 158 height 15
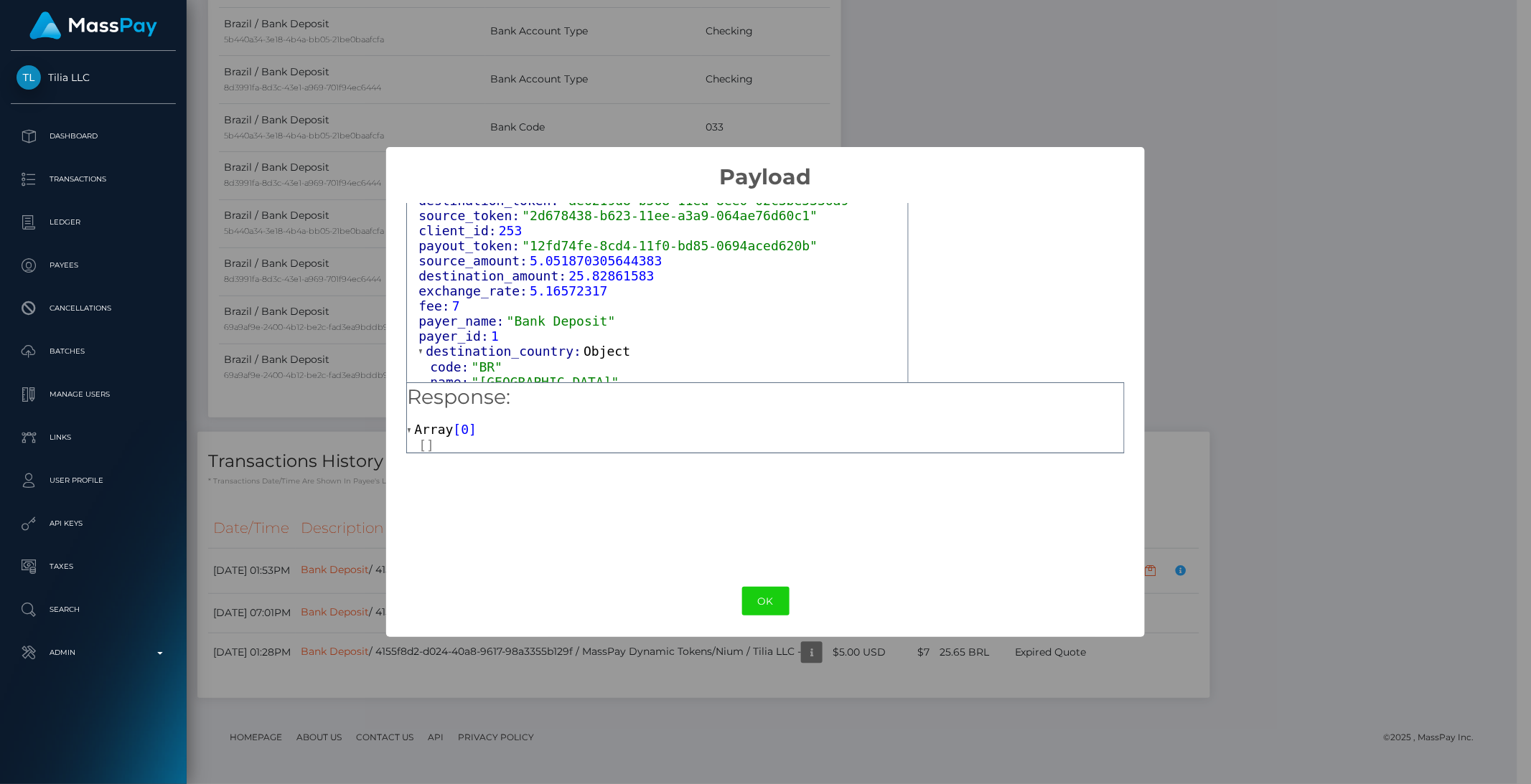
scroll to position [2256, 0]
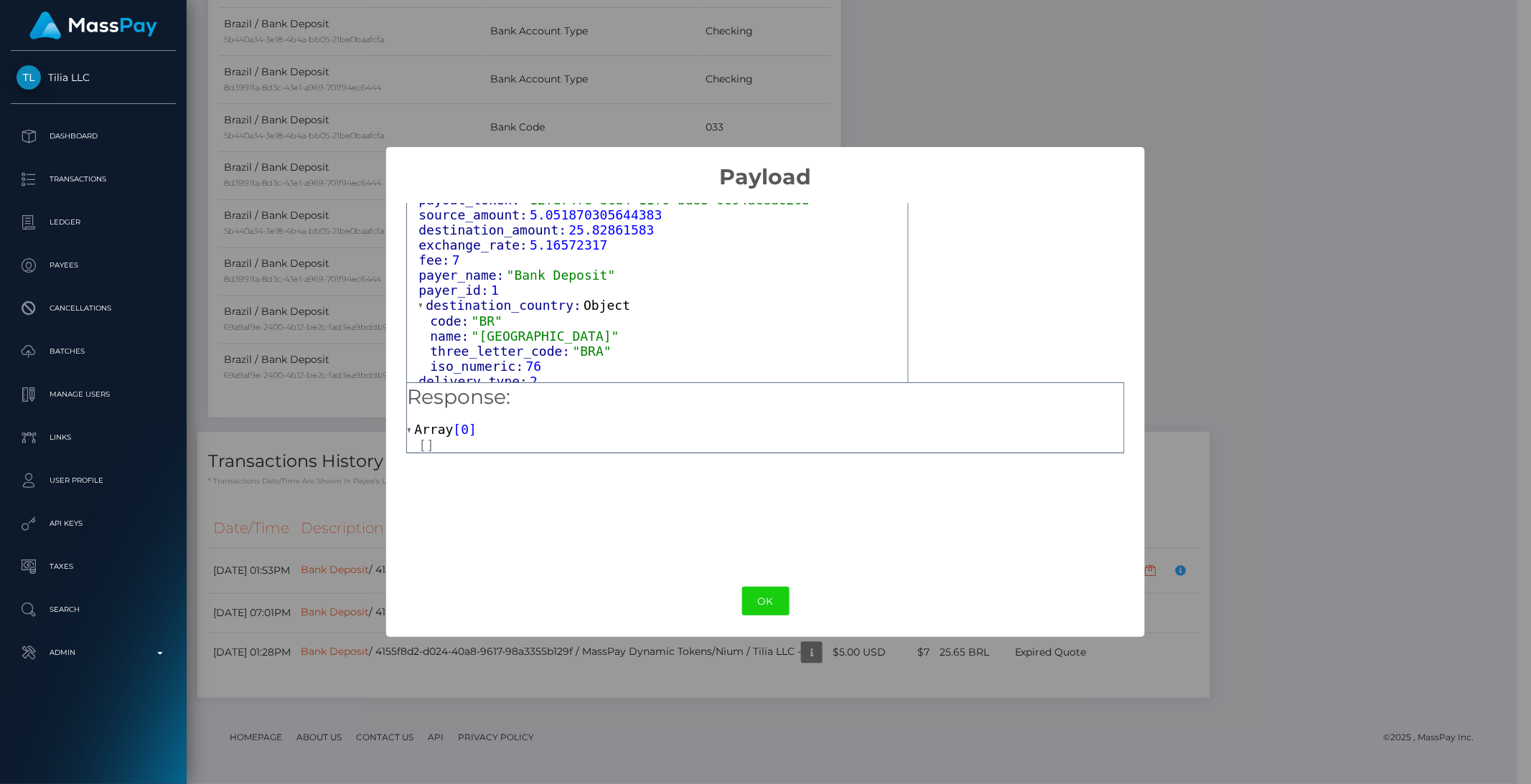
click at [458, 404] on span "expiration:" at bounding box center [470, 412] width 87 height 15
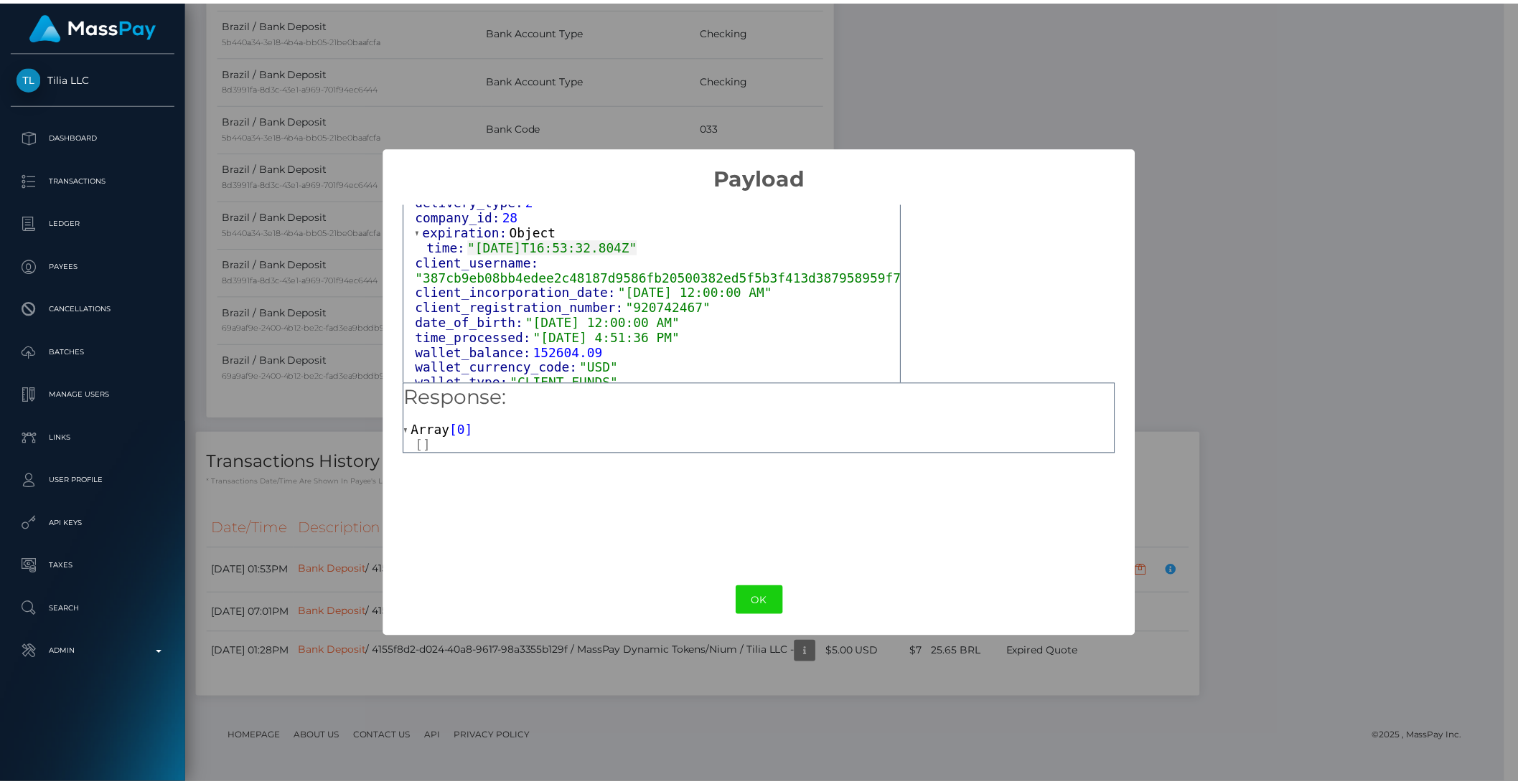
scroll to position [2440, 0]
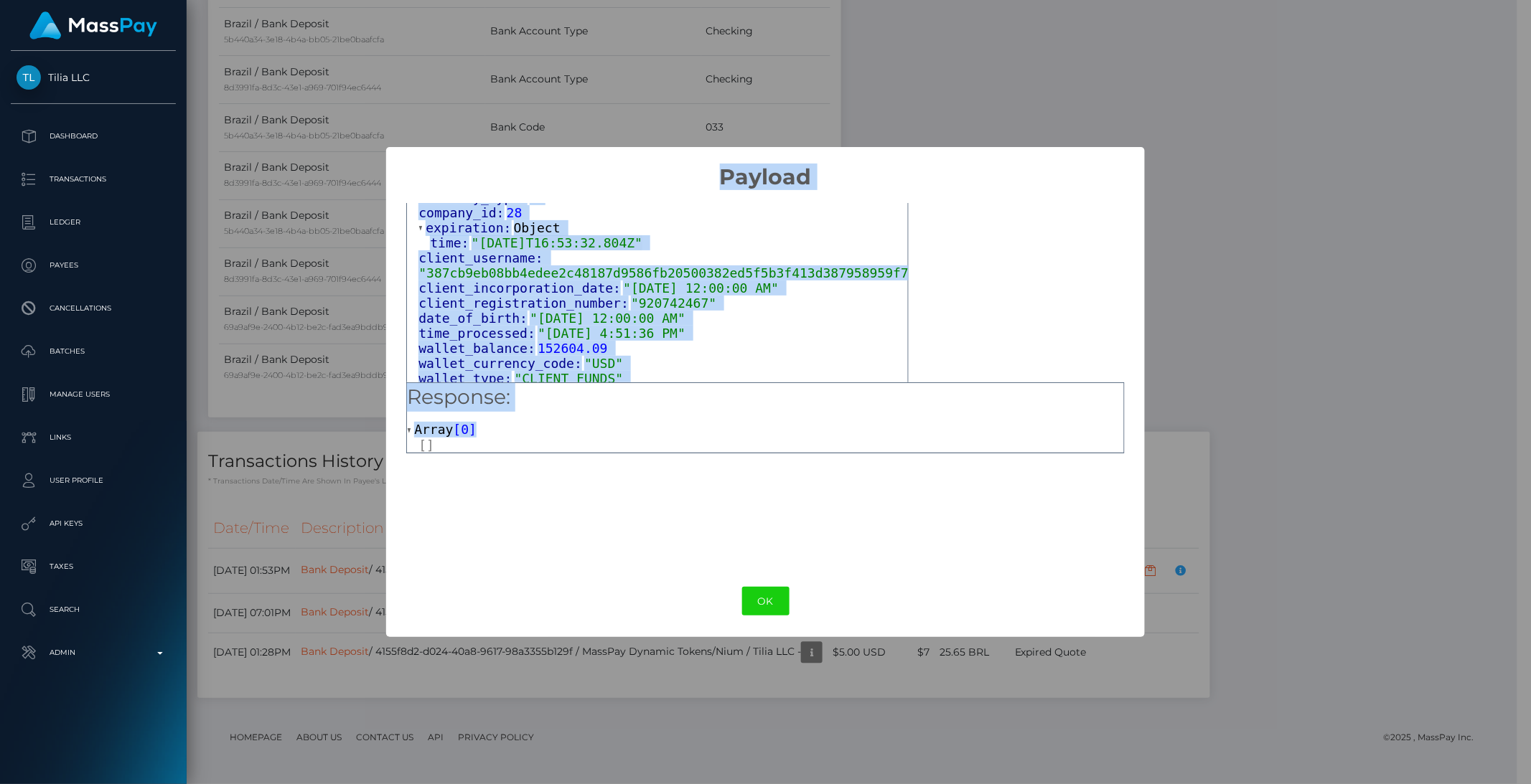
drag, startPoint x: 701, startPoint y: 167, endPoint x: 721, endPoint y: 459, distance: 292.7
click at [721, 459] on div "× Payload Output: Object attrs: Array [ 6 ] 0: Object input_type: "text" token:…" at bounding box center [766, 393] width 760 height 491
copy div "Payload Output: Object attrs: Array [ 6 ] 0: Object input_type: "text" token: "…"
click at [318, 413] on div "× Payload Output: Object attrs: Array [ 6 ] 0: Object input_type: "text" token:…" at bounding box center [765, 392] width 1531 height 784
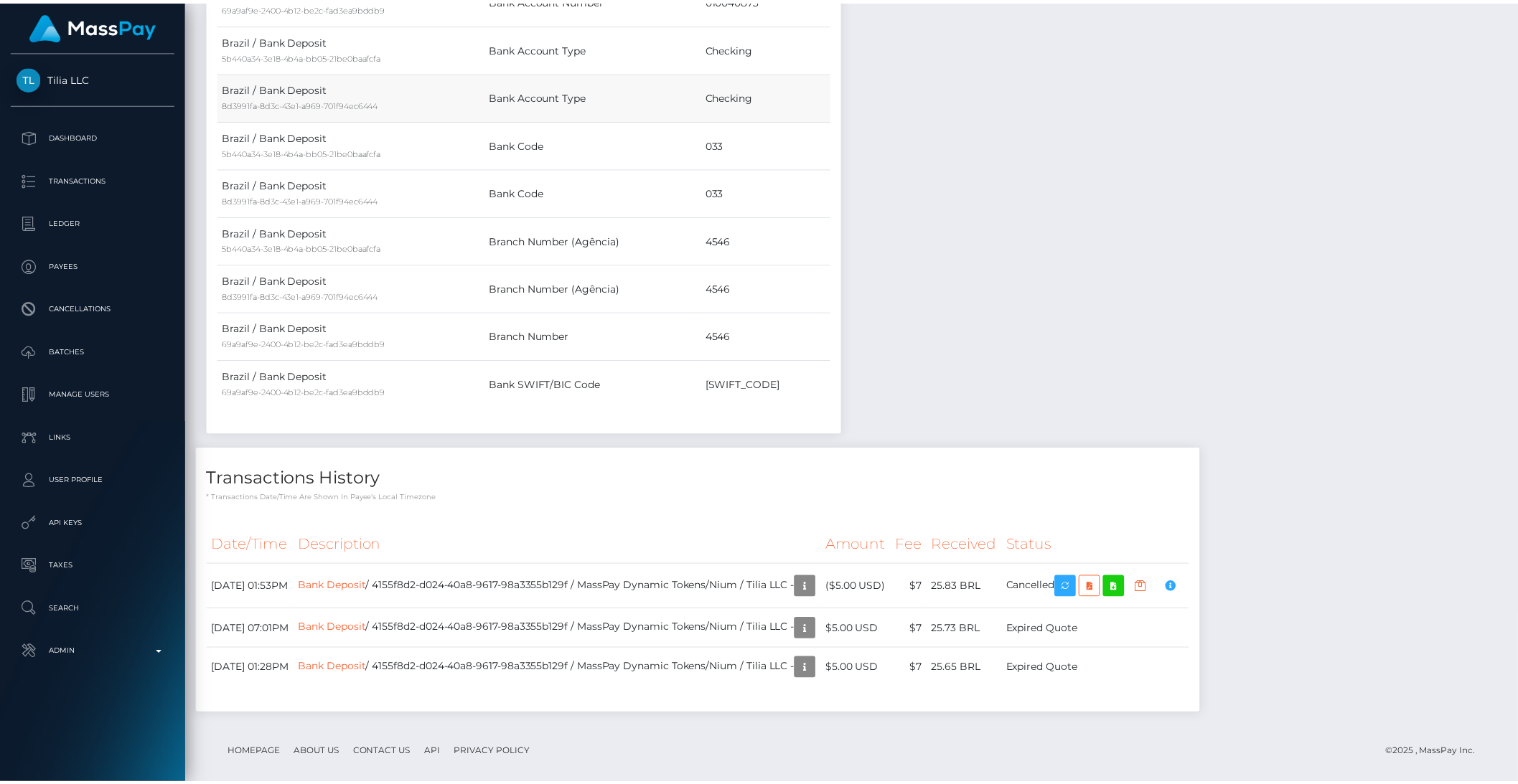
scroll to position [717312, 717367]
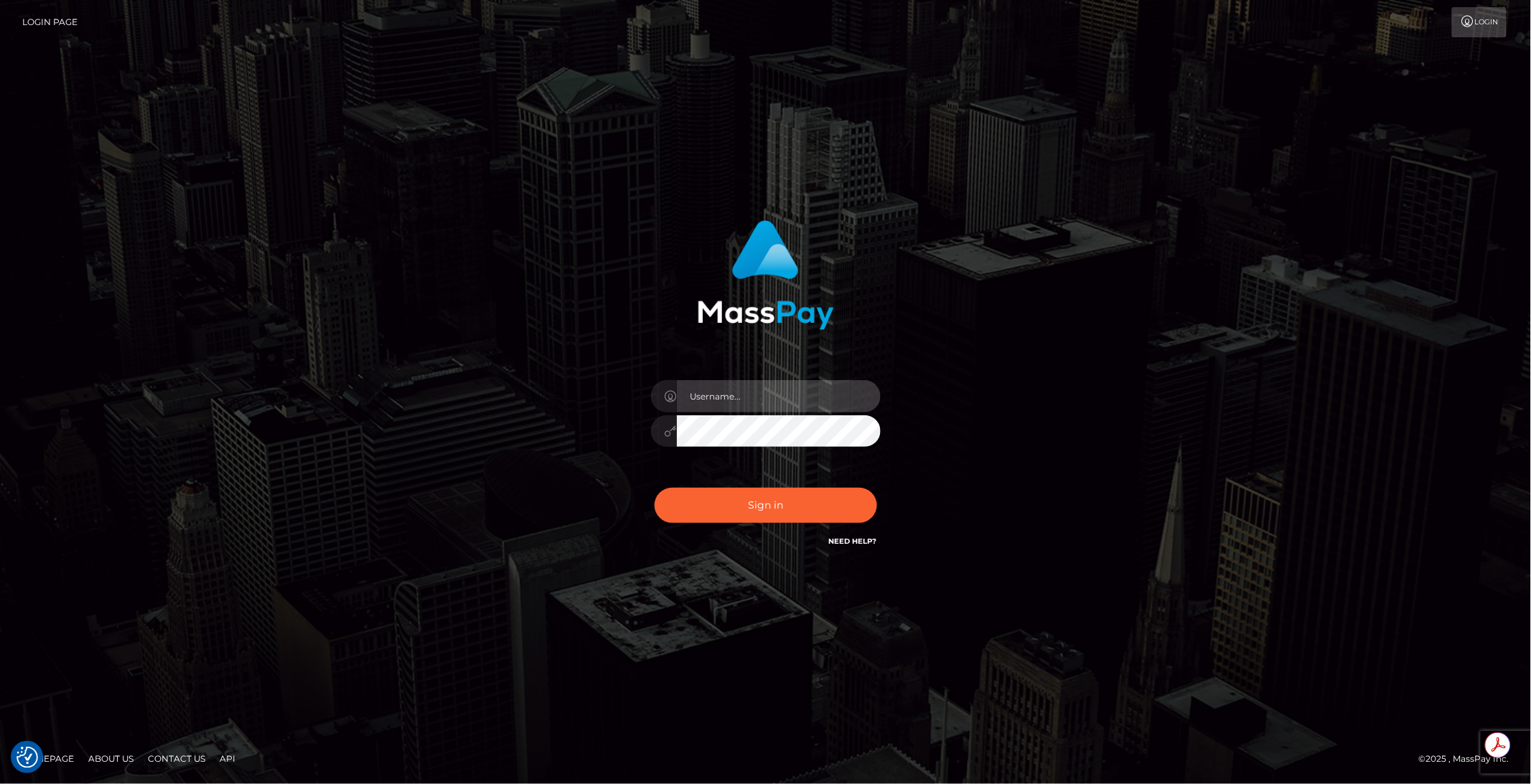
type input "brentg"
click at [767, 500] on button "Sign in" at bounding box center [766, 506] width 223 height 35
type input "brentg"
click at [764, 501] on button "Sign in" at bounding box center [766, 506] width 223 height 35
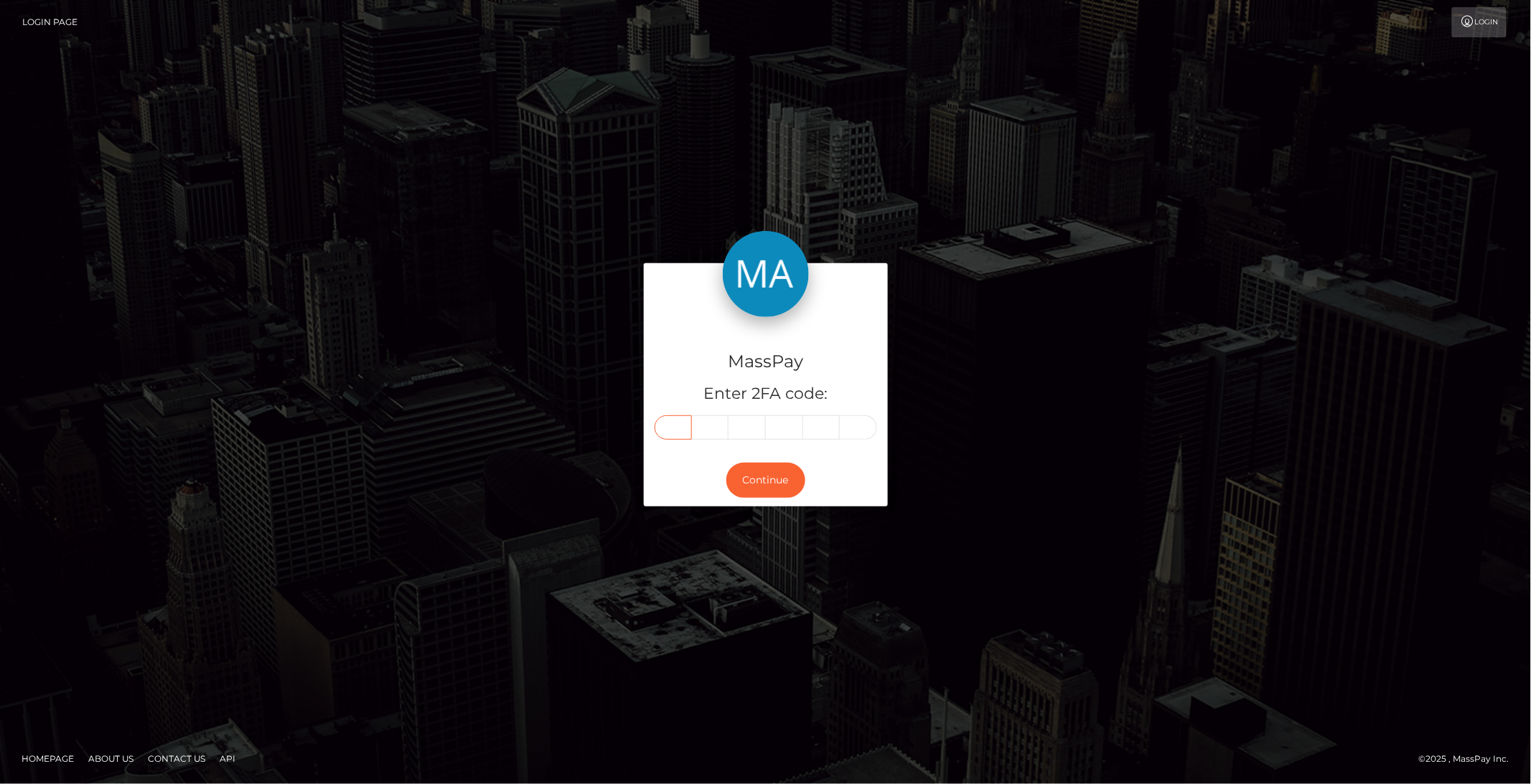
paste input "7"
type input "7"
type input "9"
type input "2"
type input "1"
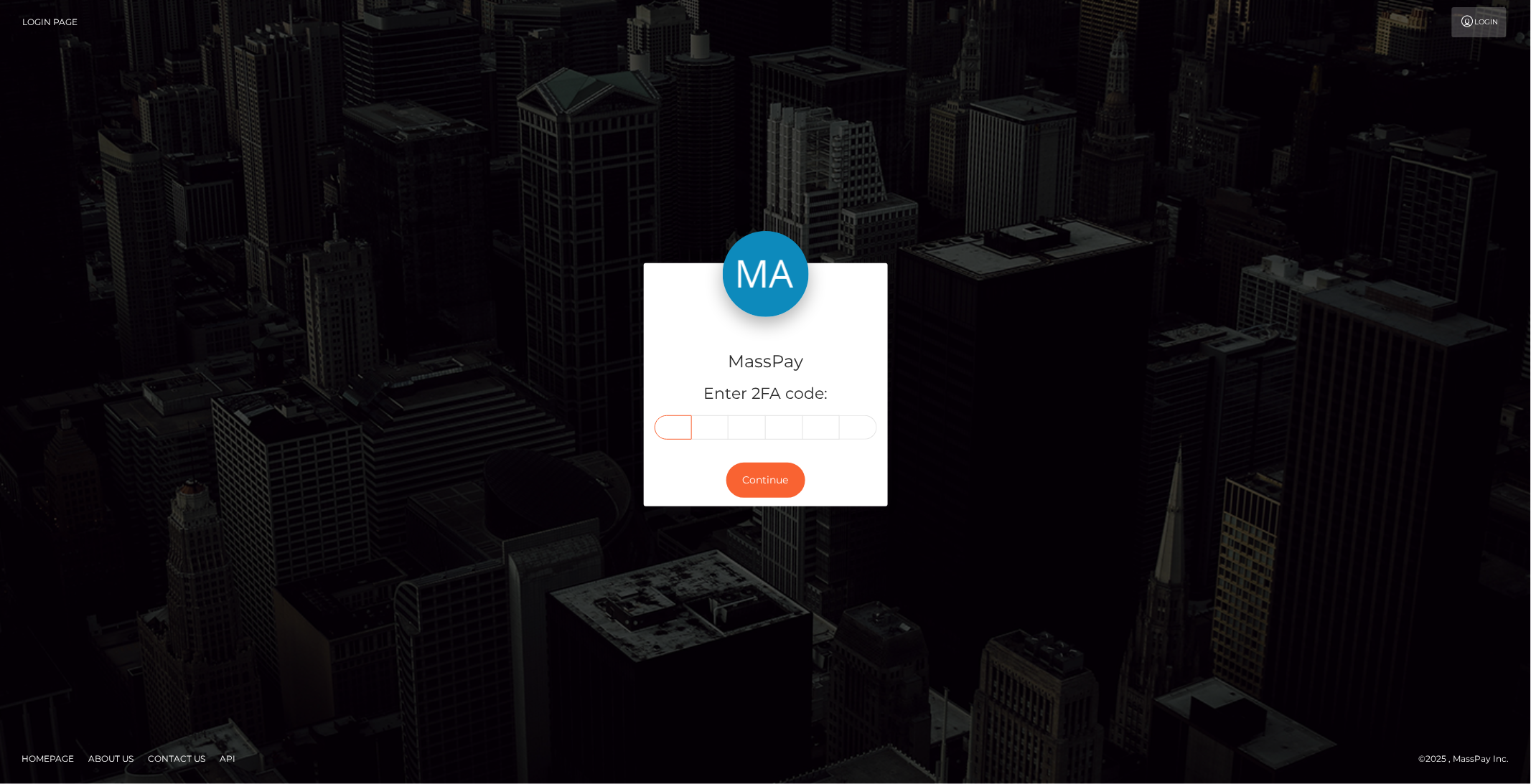
type input "4"
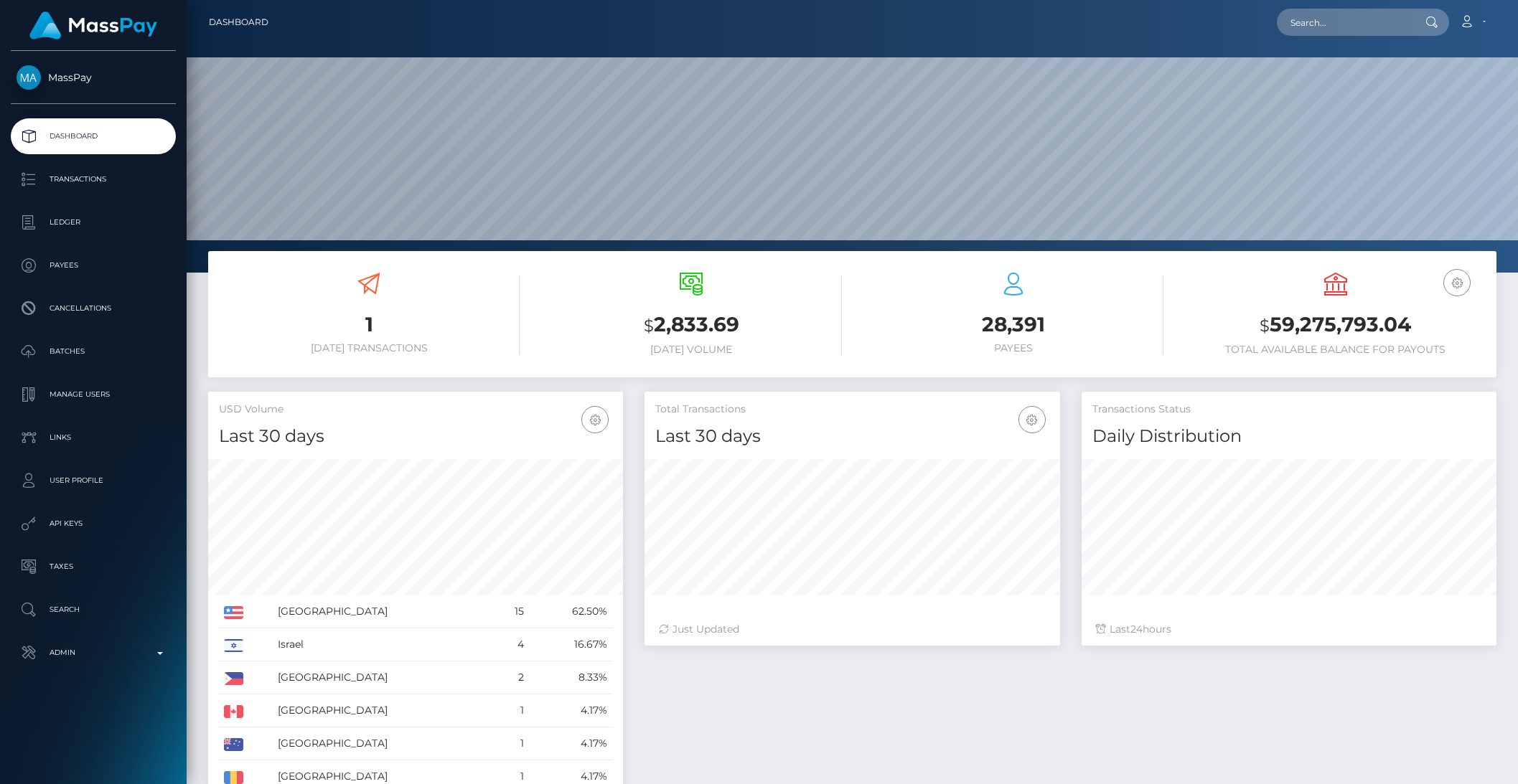
scroll to position [253, 414]
click at [93, 647] on p "Admin" at bounding box center [94, 653] width 153 height 21
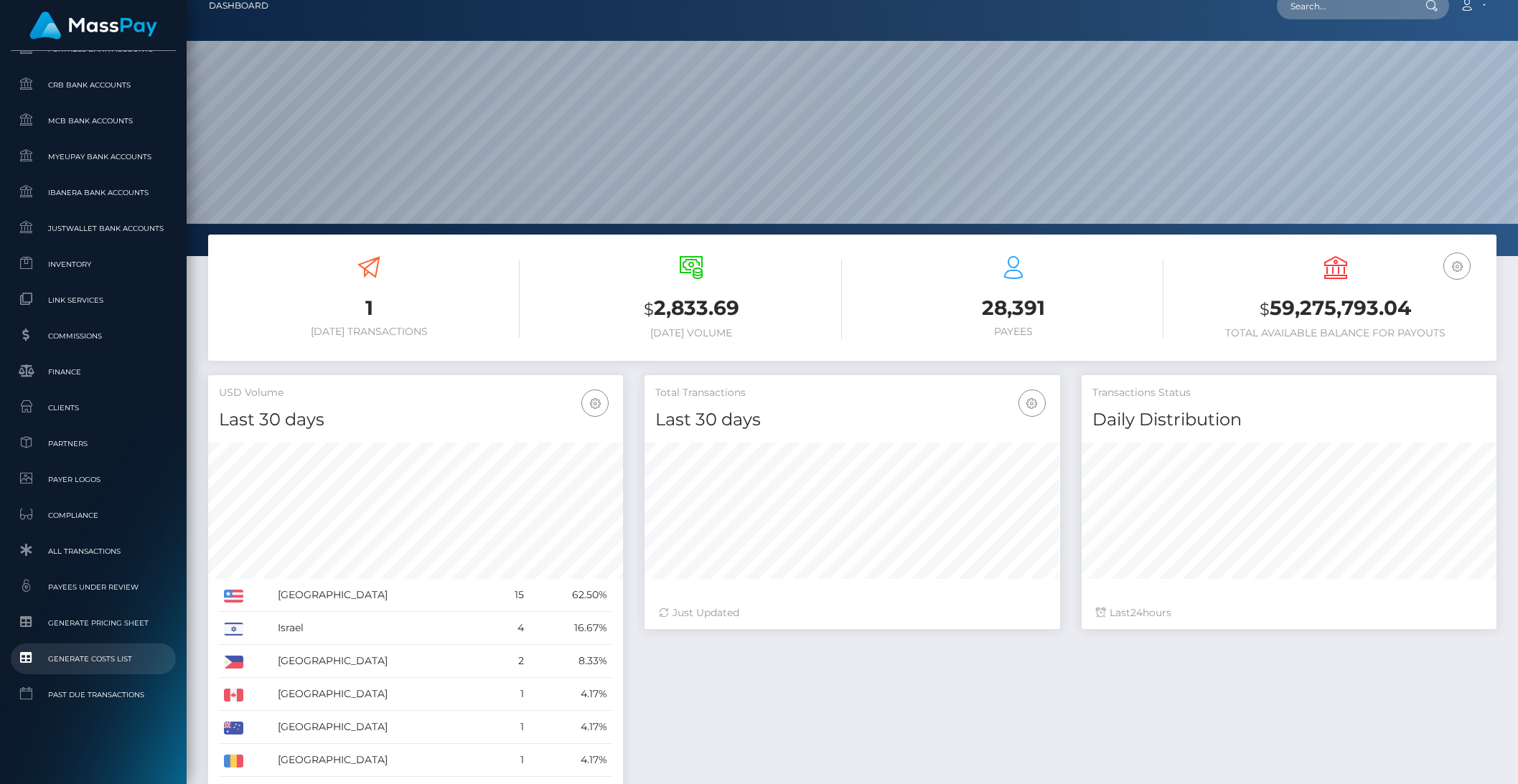
scroll to position [27, 0]
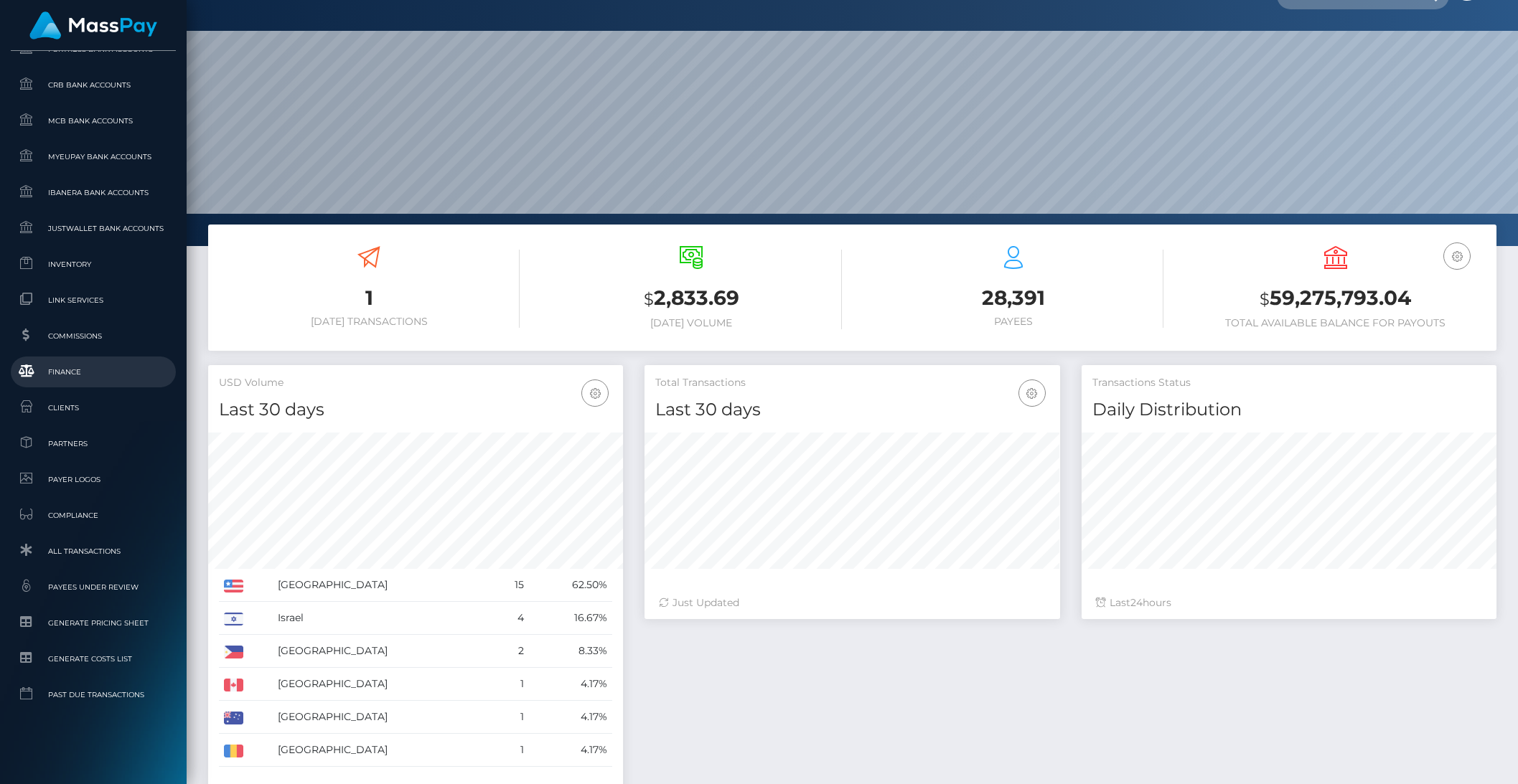
click at [53, 364] on span "Finance" at bounding box center [94, 372] width 153 height 17
click at [59, 404] on span "Clients" at bounding box center [94, 408] width 153 height 17
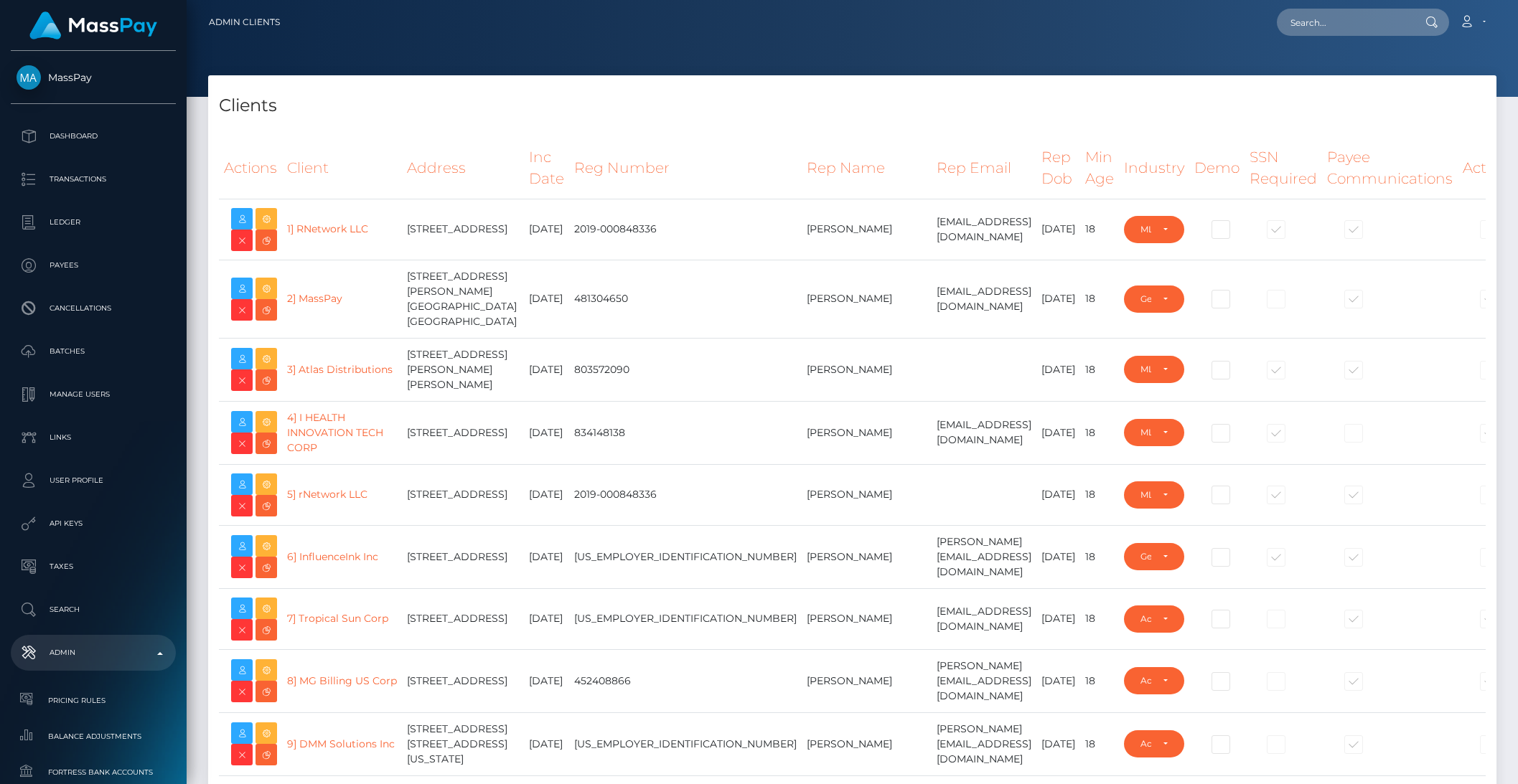
select select "223"
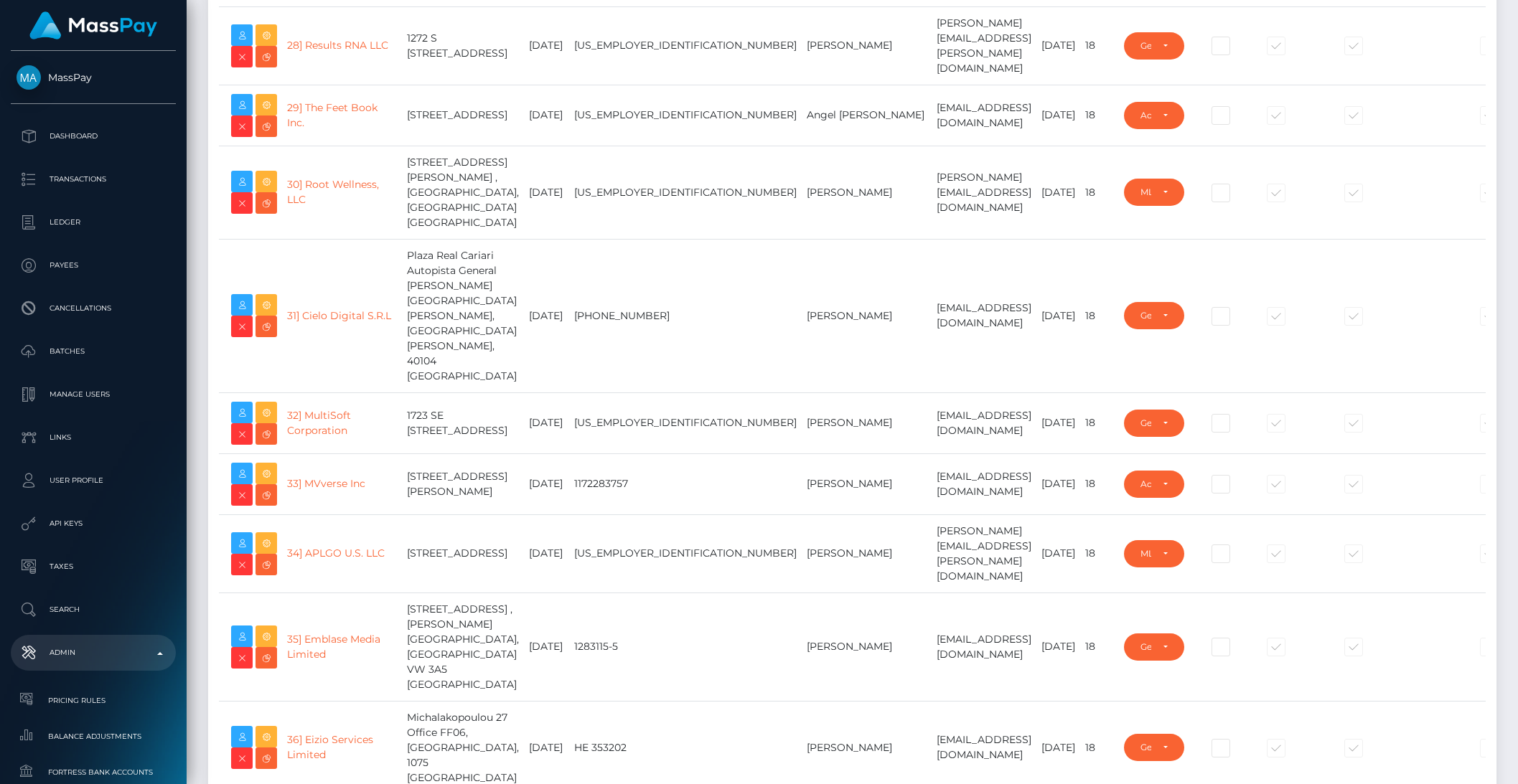
scroll to position [23987, 0]
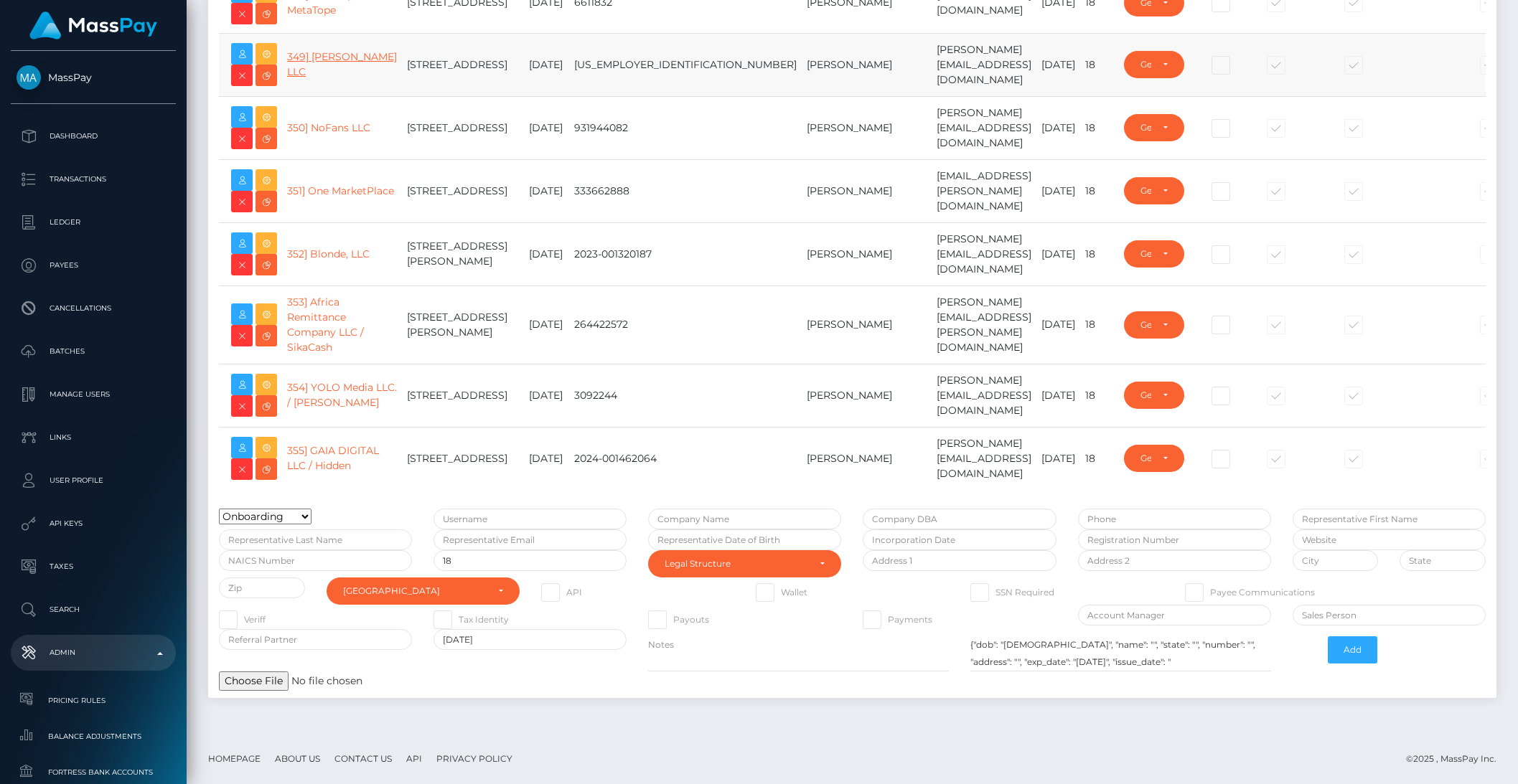
click at [305, 78] on link "349] MiCard LLC" at bounding box center [342, 64] width 110 height 28
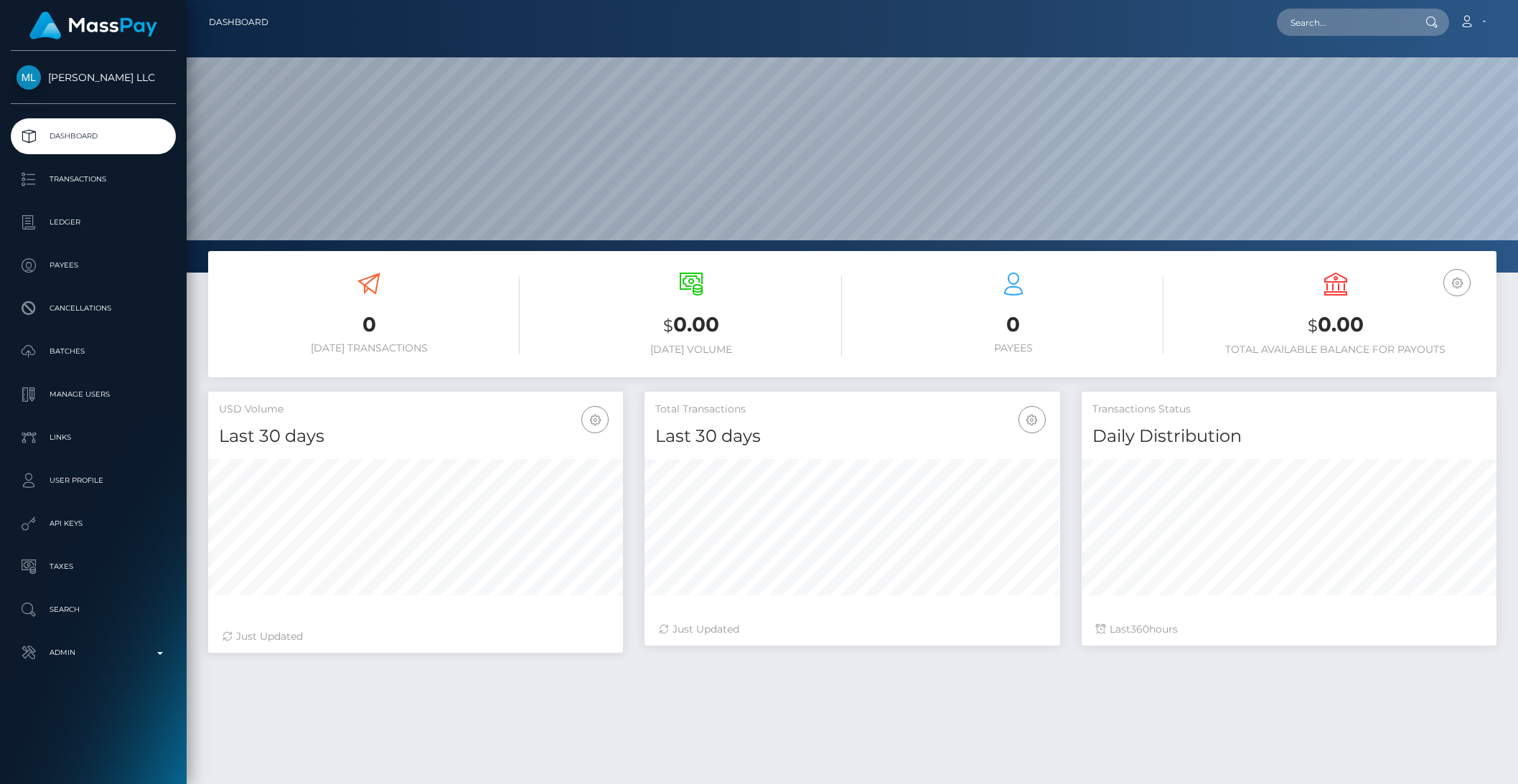
scroll to position [253, 414]
click at [68, 477] on p "User Profile" at bounding box center [94, 481] width 153 height 21
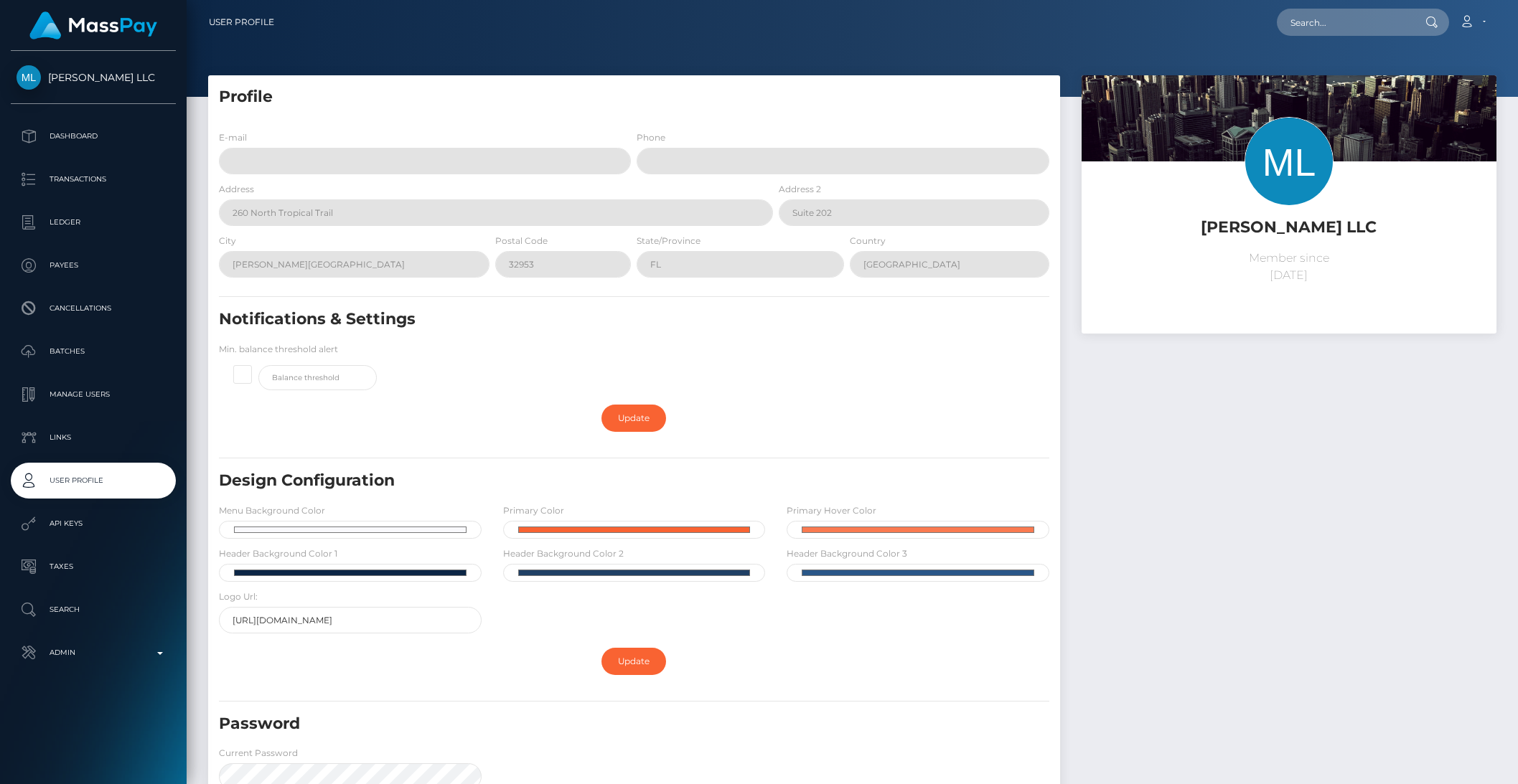
scroll to position [171, 0]
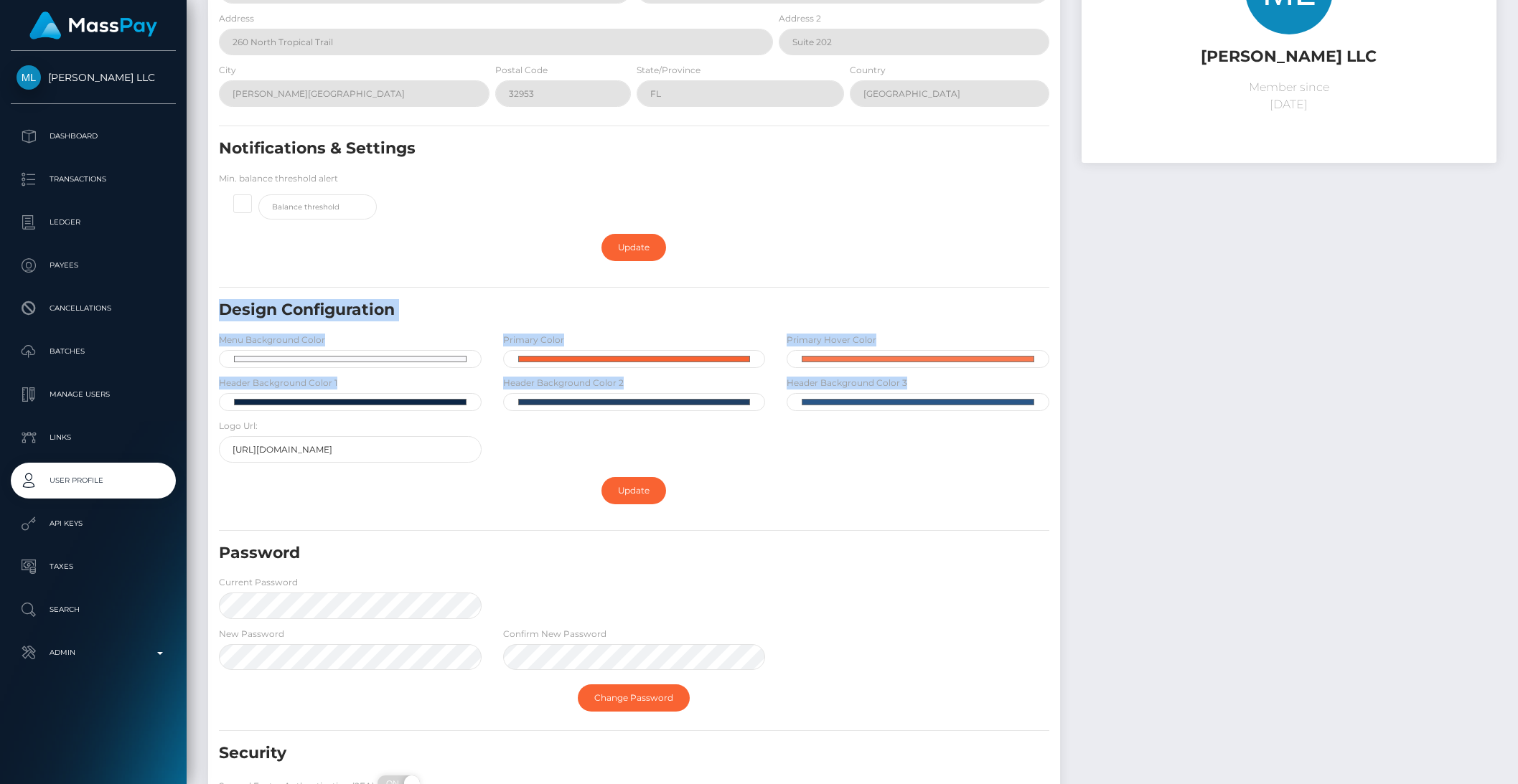
drag, startPoint x: 213, startPoint y: 304, endPoint x: 891, endPoint y: 444, distance: 692.3
click at [891, 444] on div "Design Configuration Menu Background Color #f9f9fc Primary Color #f96332 Primar…" at bounding box center [634, 384] width 852 height 171
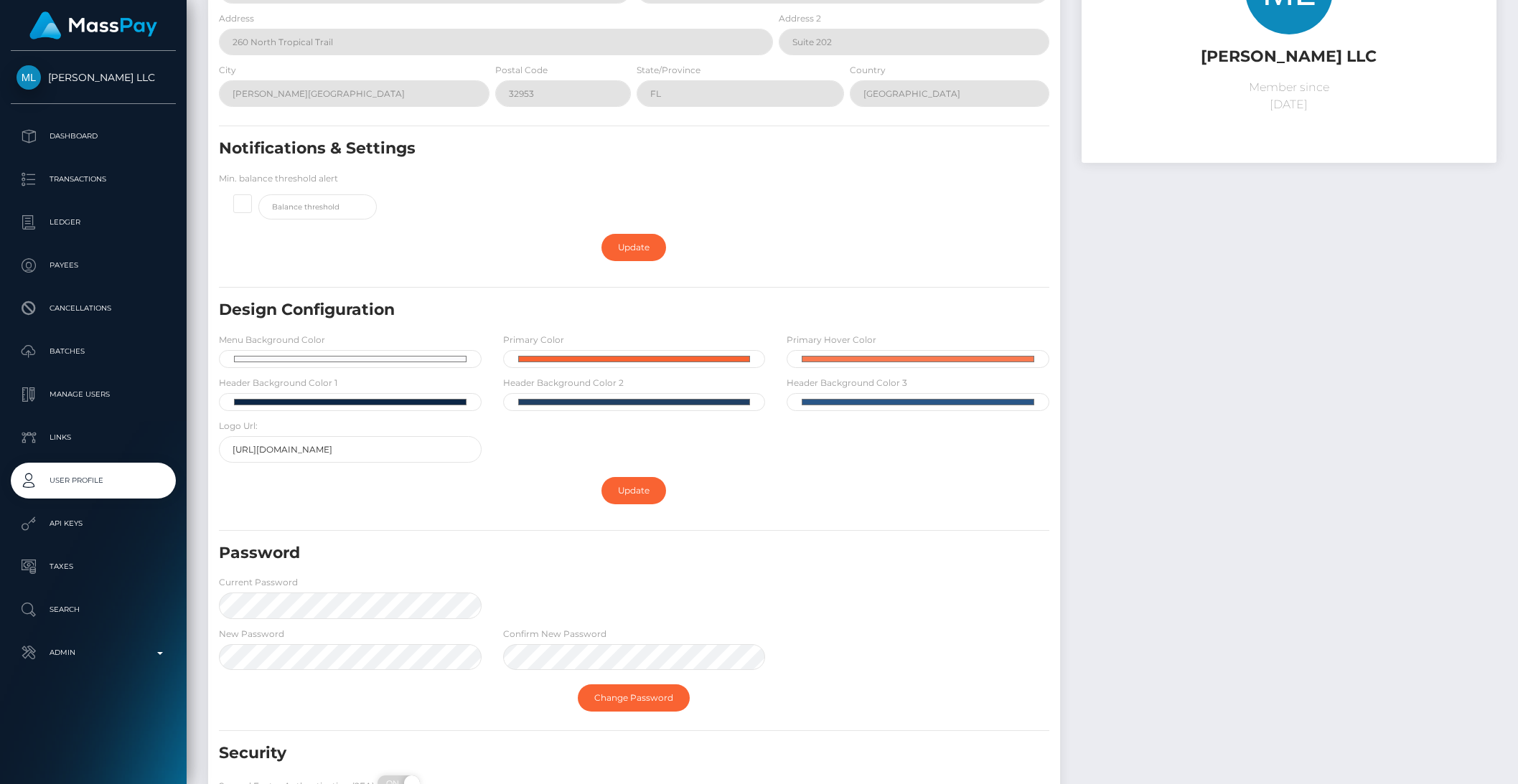
click at [912, 483] on div "Update" at bounding box center [634, 491] width 830 height 41
click at [294, 359] on input "#f9f9fc" at bounding box center [350, 358] width 262 height 18
click at [528, 459] on div "Design Configuration Menu Background Color #f9f9fc Primary Color #f96332 Primar…" at bounding box center [634, 384] width 852 height 171
drag, startPoint x: 456, startPoint y: 450, endPoint x: 215, endPoint y: 429, distance: 241.9
click at [215, 429] on div "Logo Url: https://members.masspay.io/assets/img/logo.png" at bounding box center [350, 443] width 284 height 51
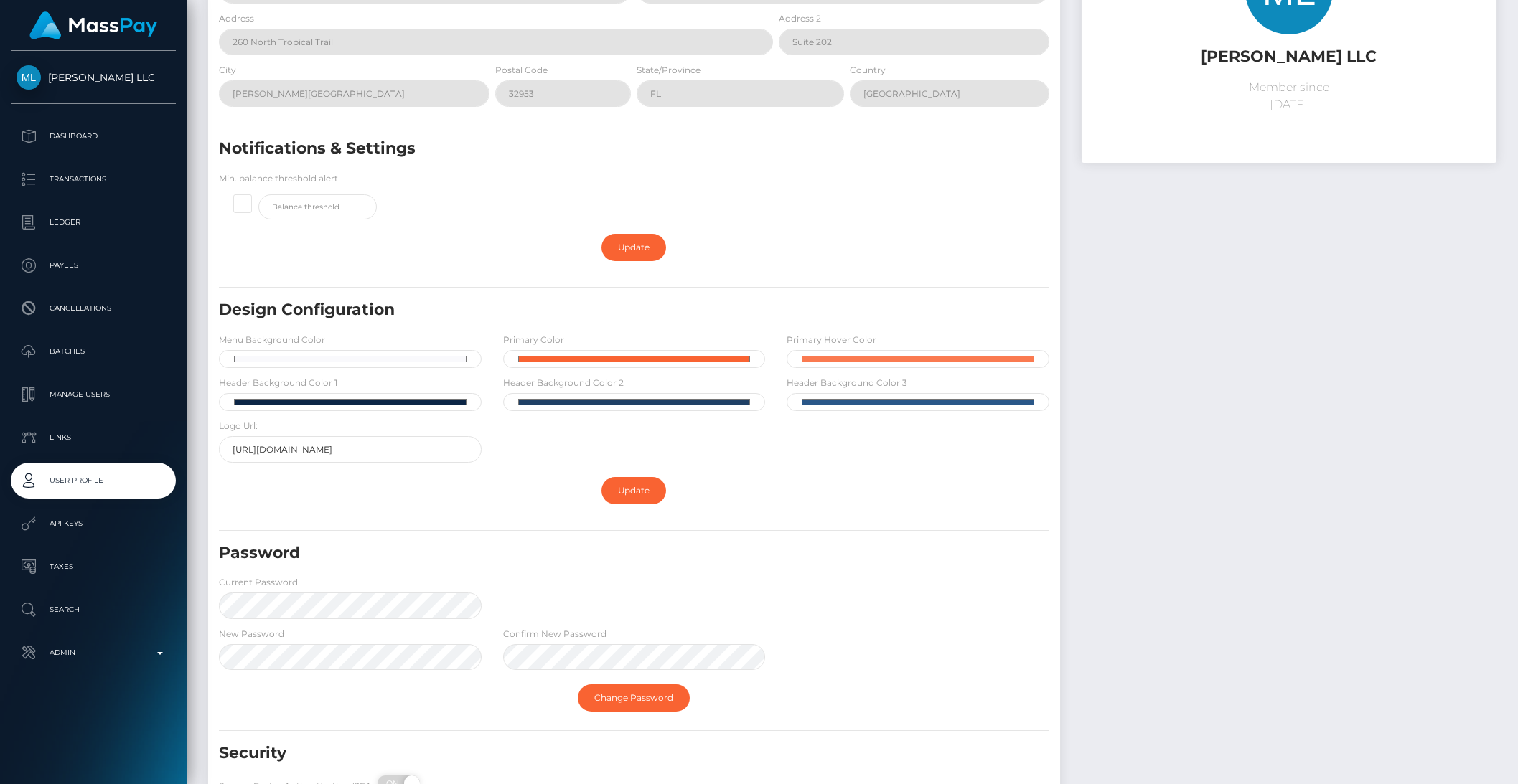
click at [375, 493] on div "Update" at bounding box center [634, 491] width 830 height 41
click at [150, 652] on p "Admin" at bounding box center [94, 653] width 153 height 21
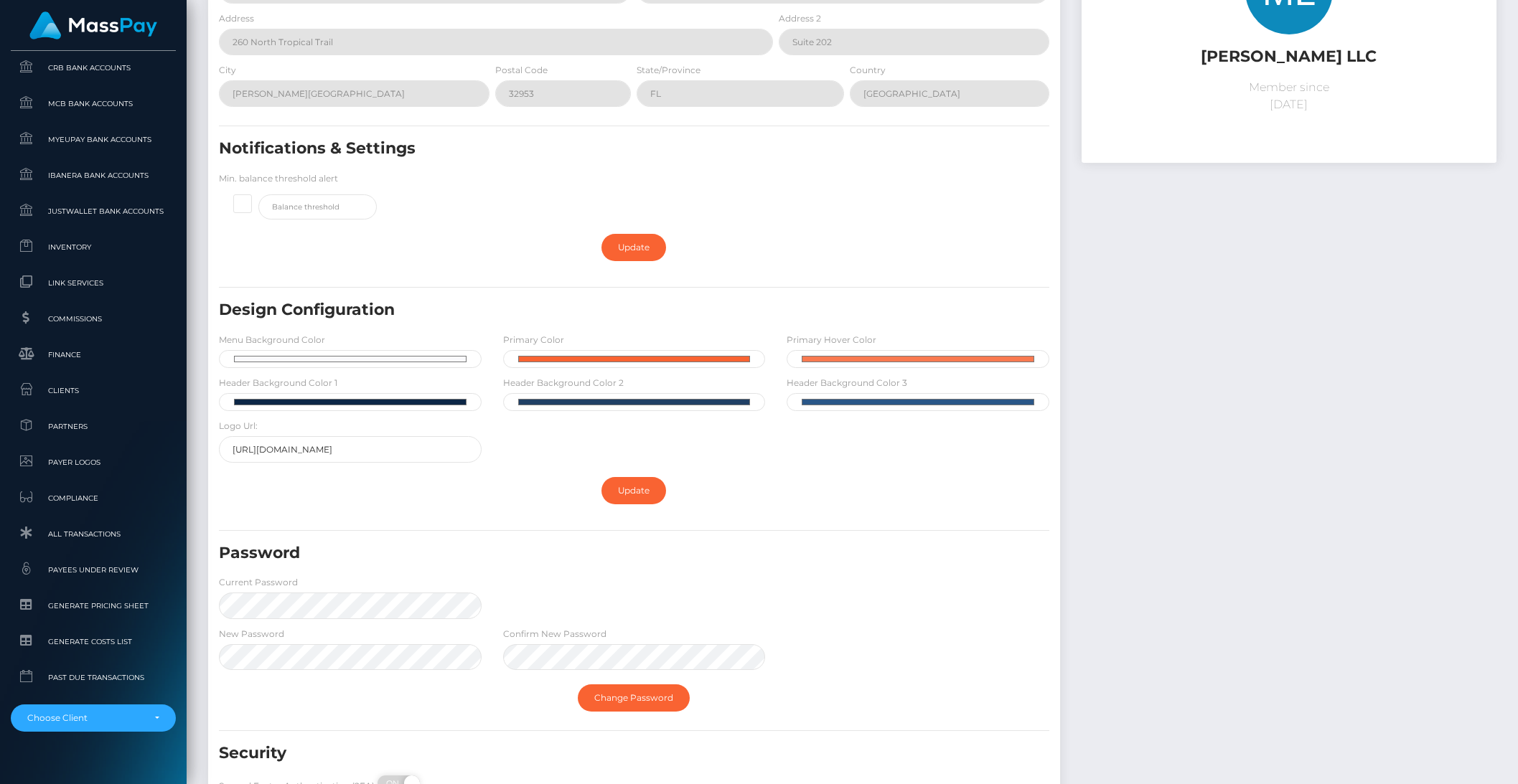
scroll to position [762, 0]
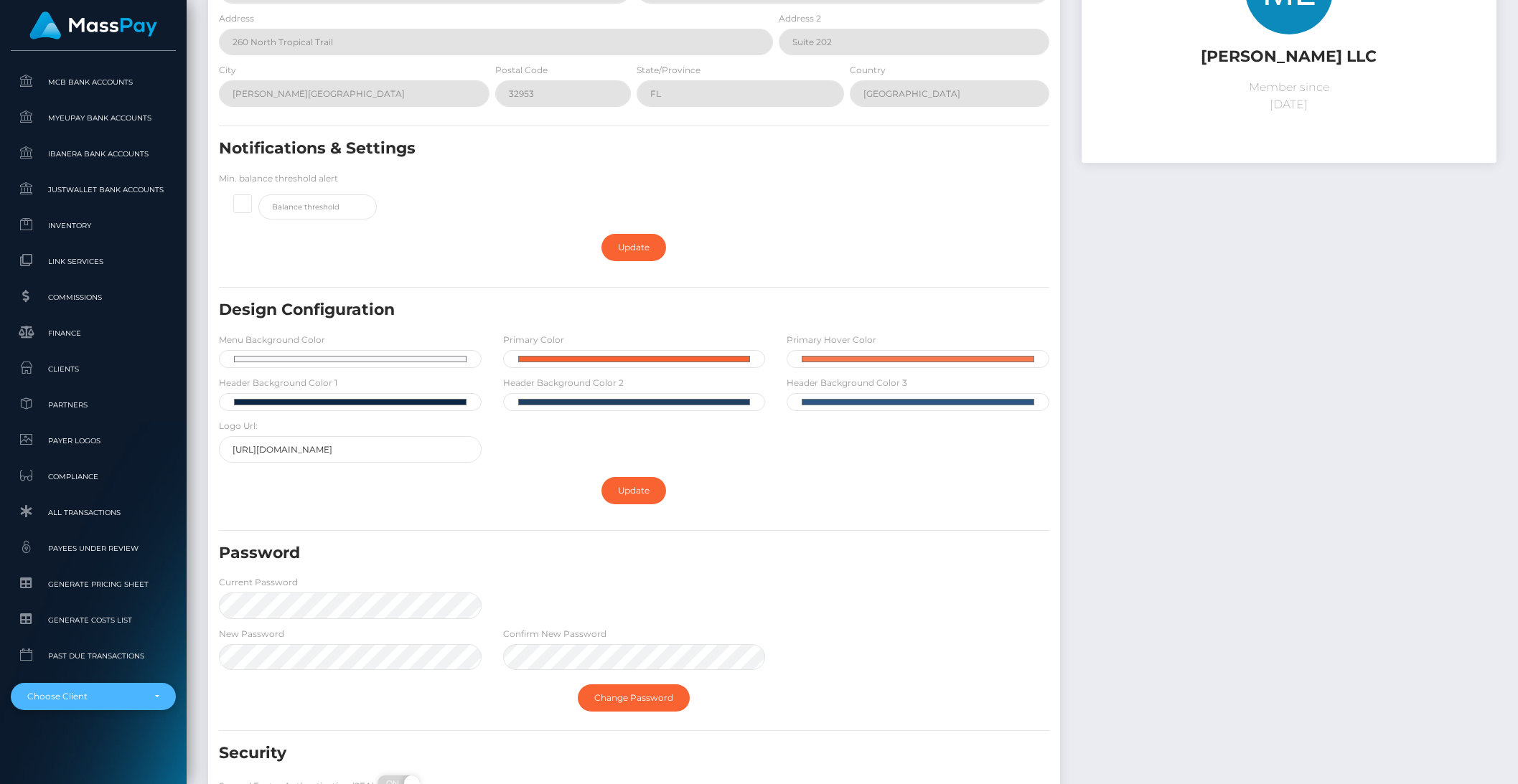
click at [128, 704] on div "Choose Client" at bounding box center [93, 697] width 165 height 28
click at [54, 653] on input "my dayil" at bounding box center [94, 644] width 153 height 21
click at [54, 651] on input "my dayil" at bounding box center [94, 644] width 153 height 21
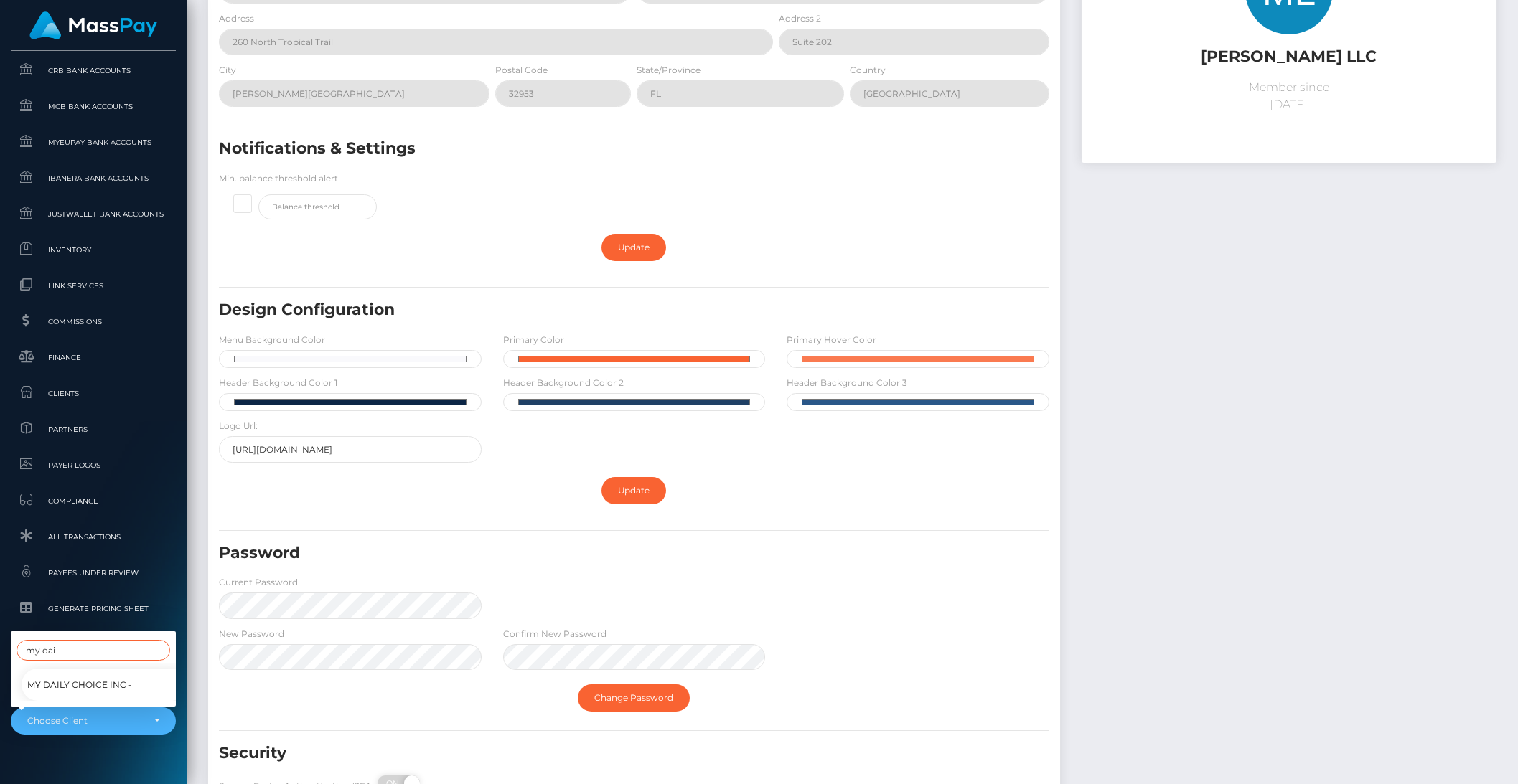
type input "my dai"
drag, startPoint x: 51, startPoint y: 660, endPoint x: 62, endPoint y: 669, distance: 14.2
click at [51, 676] on span "My Daily Choice Inc -" at bounding box center [80, 685] width 105 height 18
select select "319"
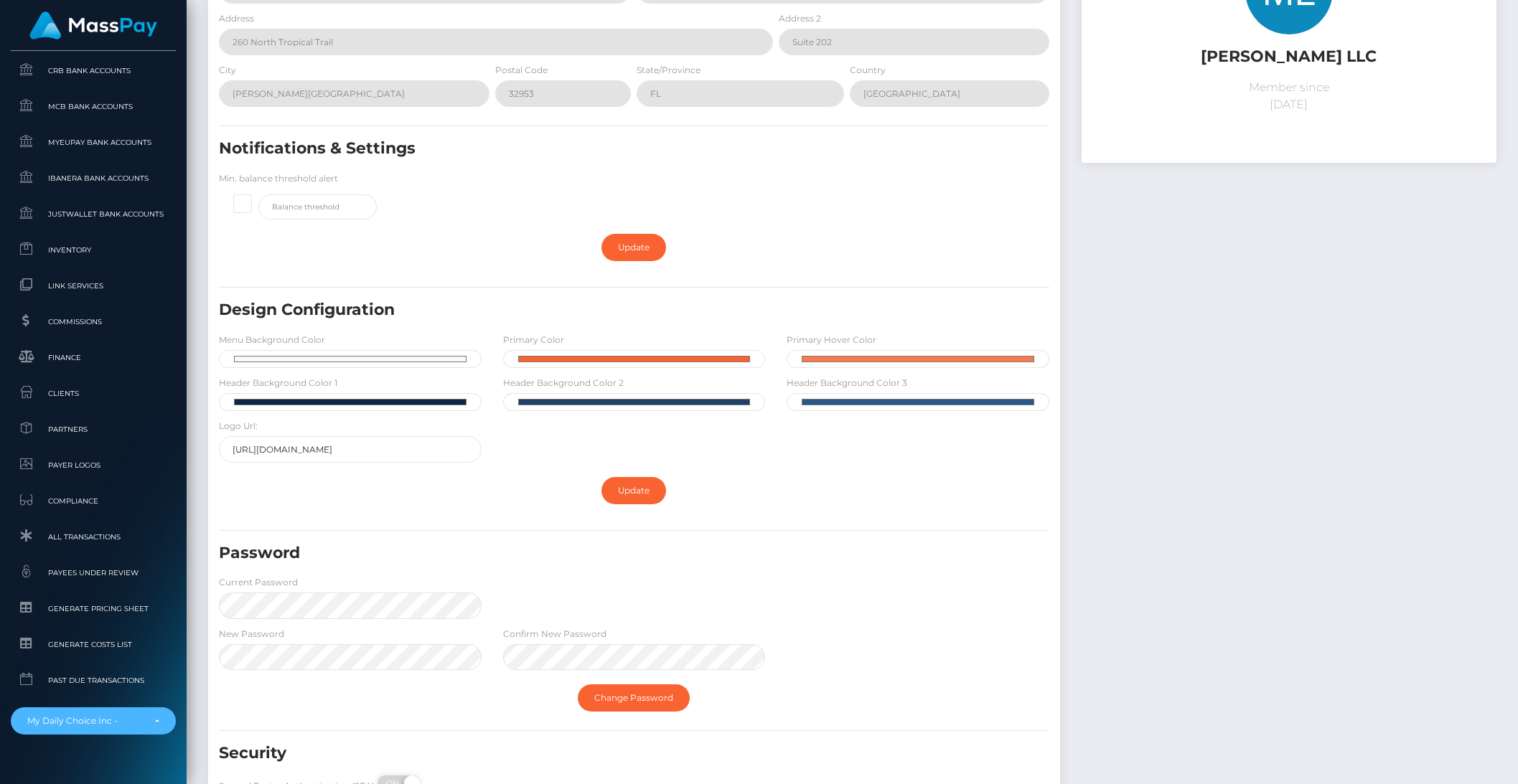
scroll to position [174, 0]
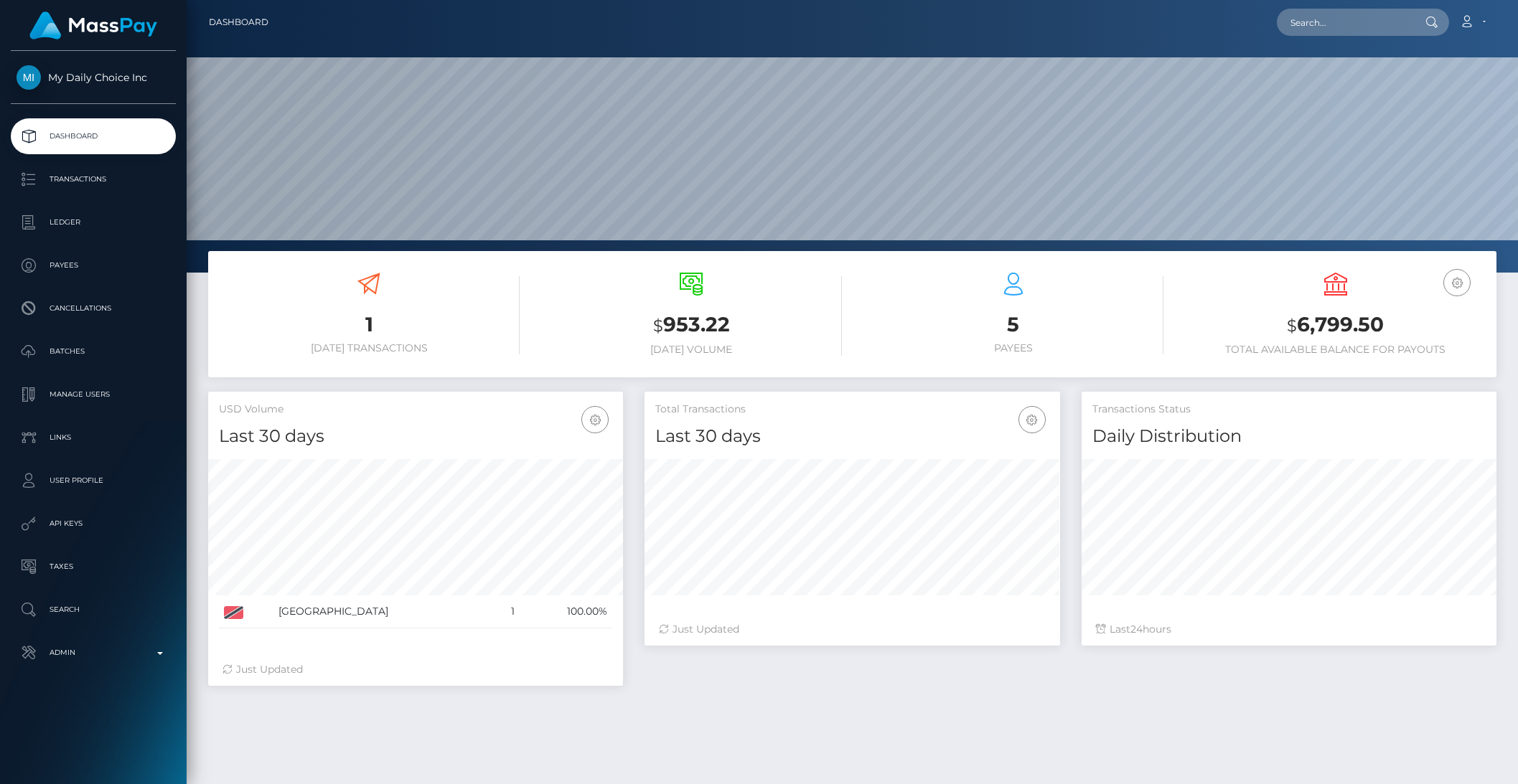
scroll to position [253, 414]
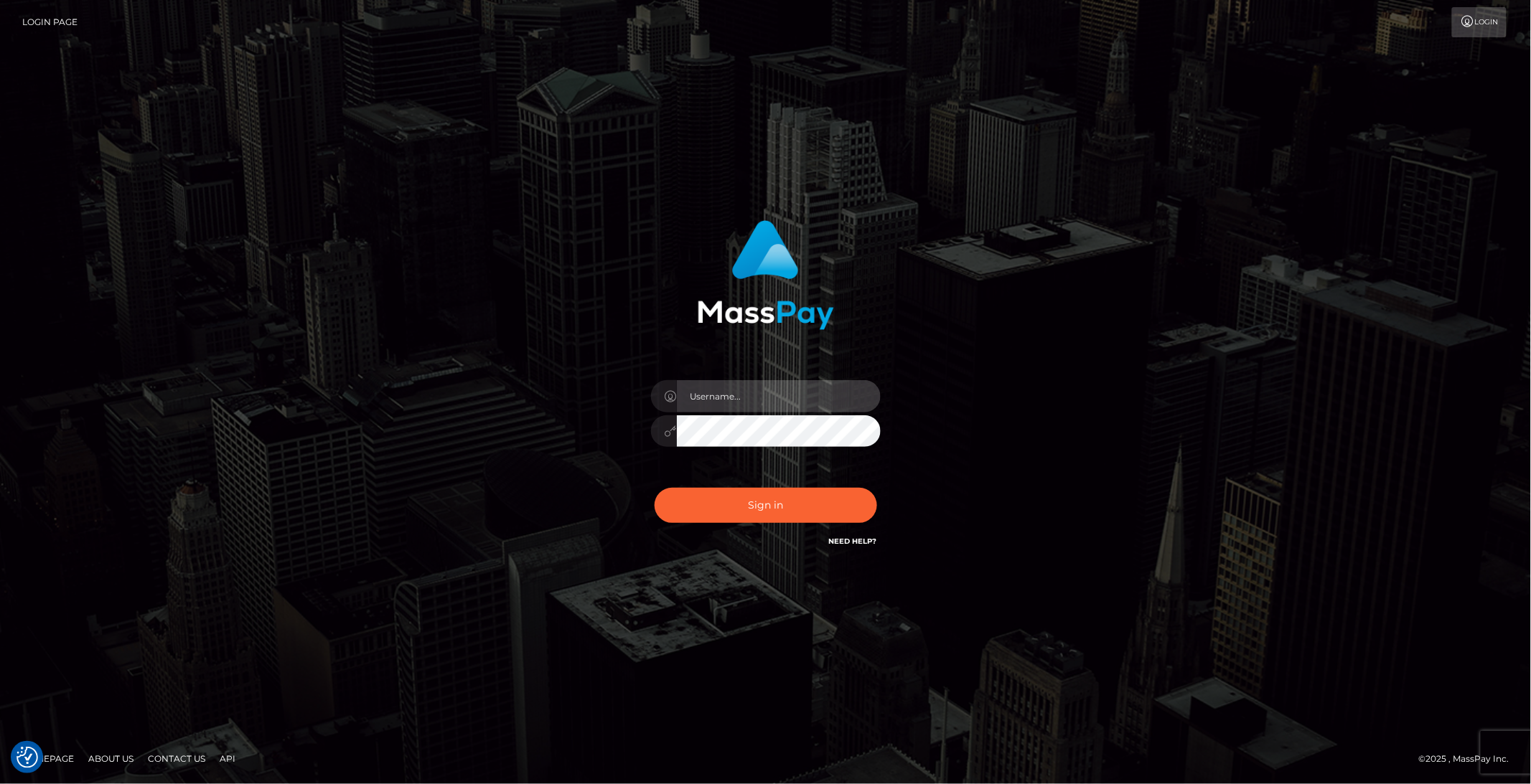
type input "brentg"
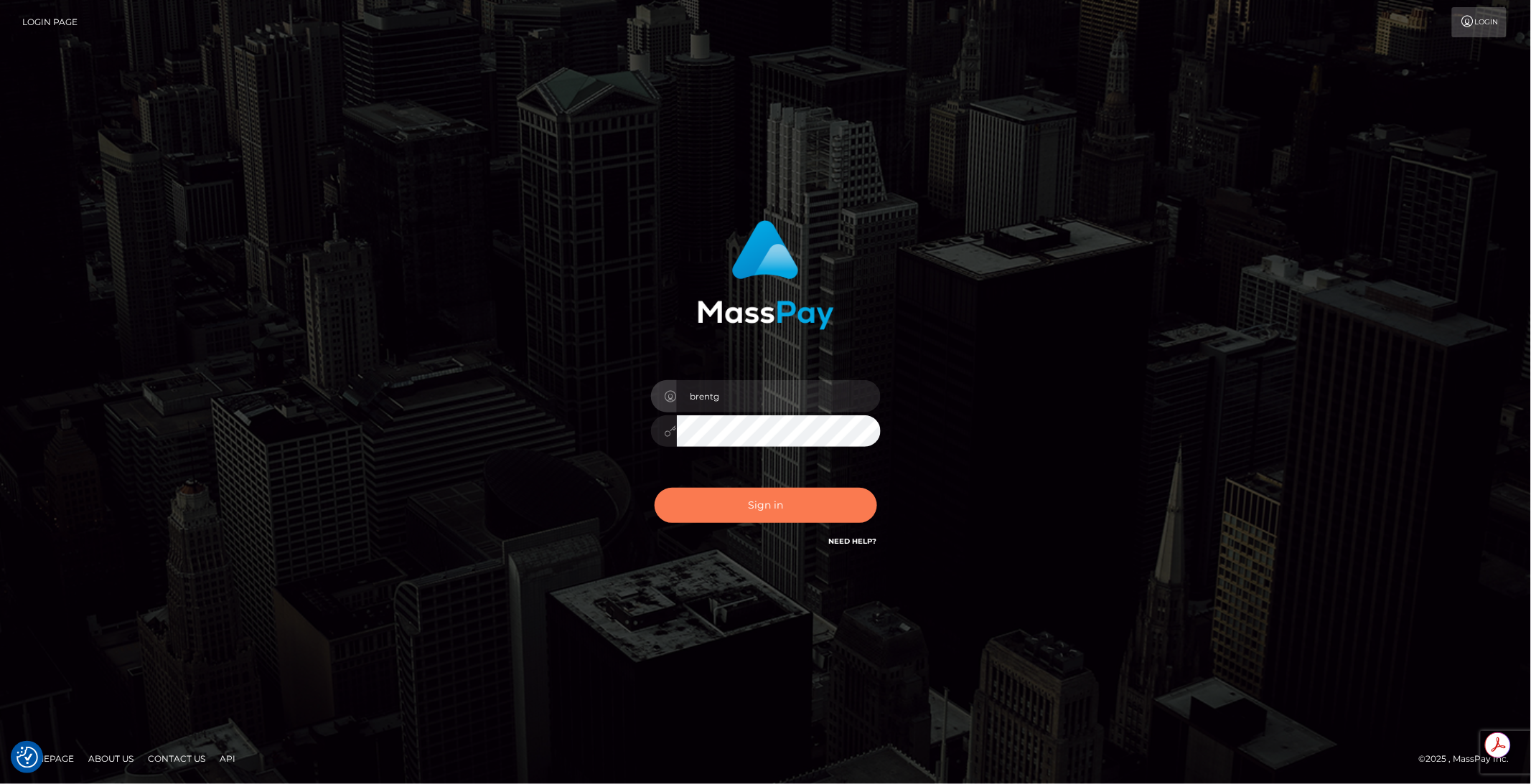
click at [751, 512] on button "Sign in" at bounding box center [766, 506] width 223 height 35
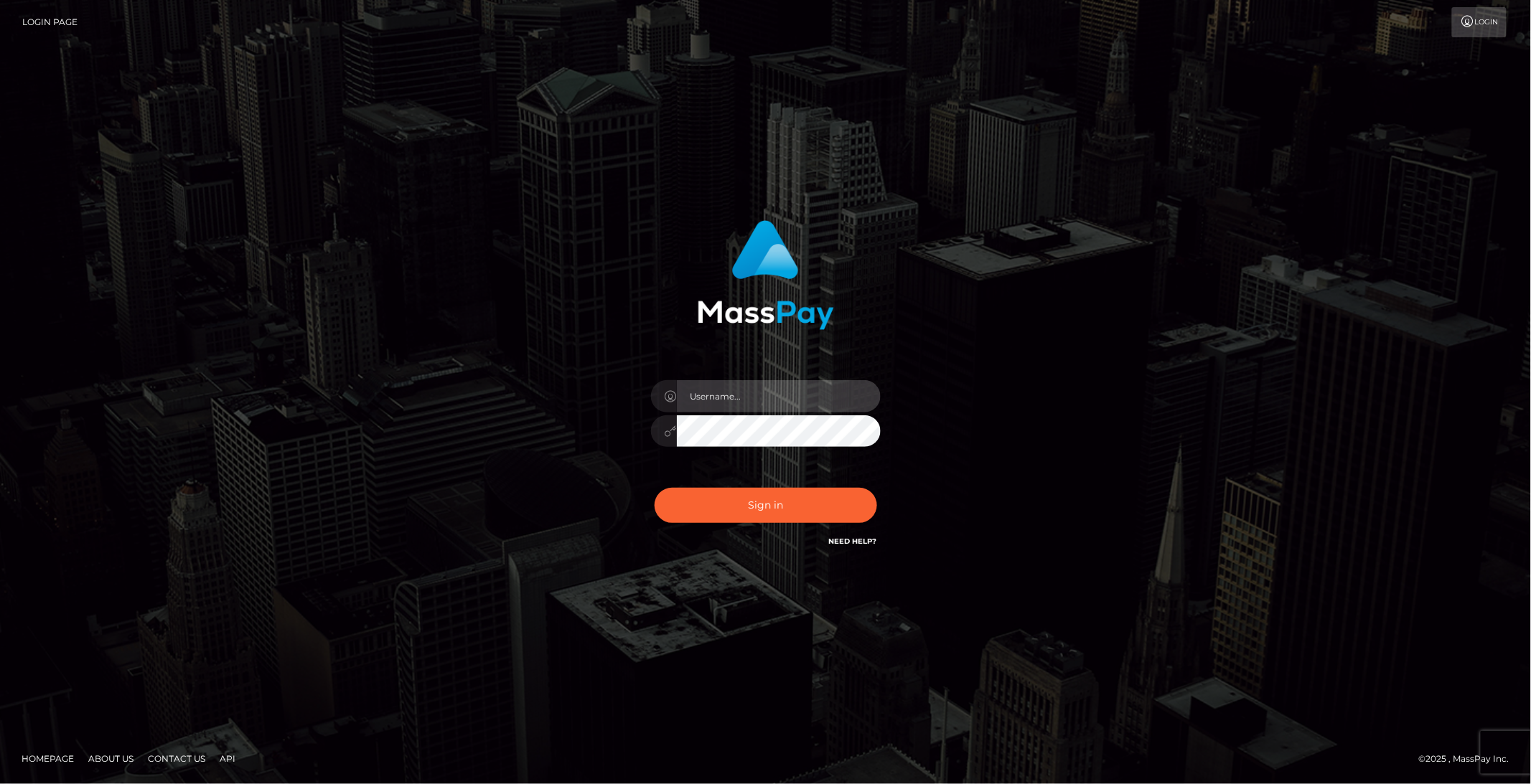
type input "brentg"
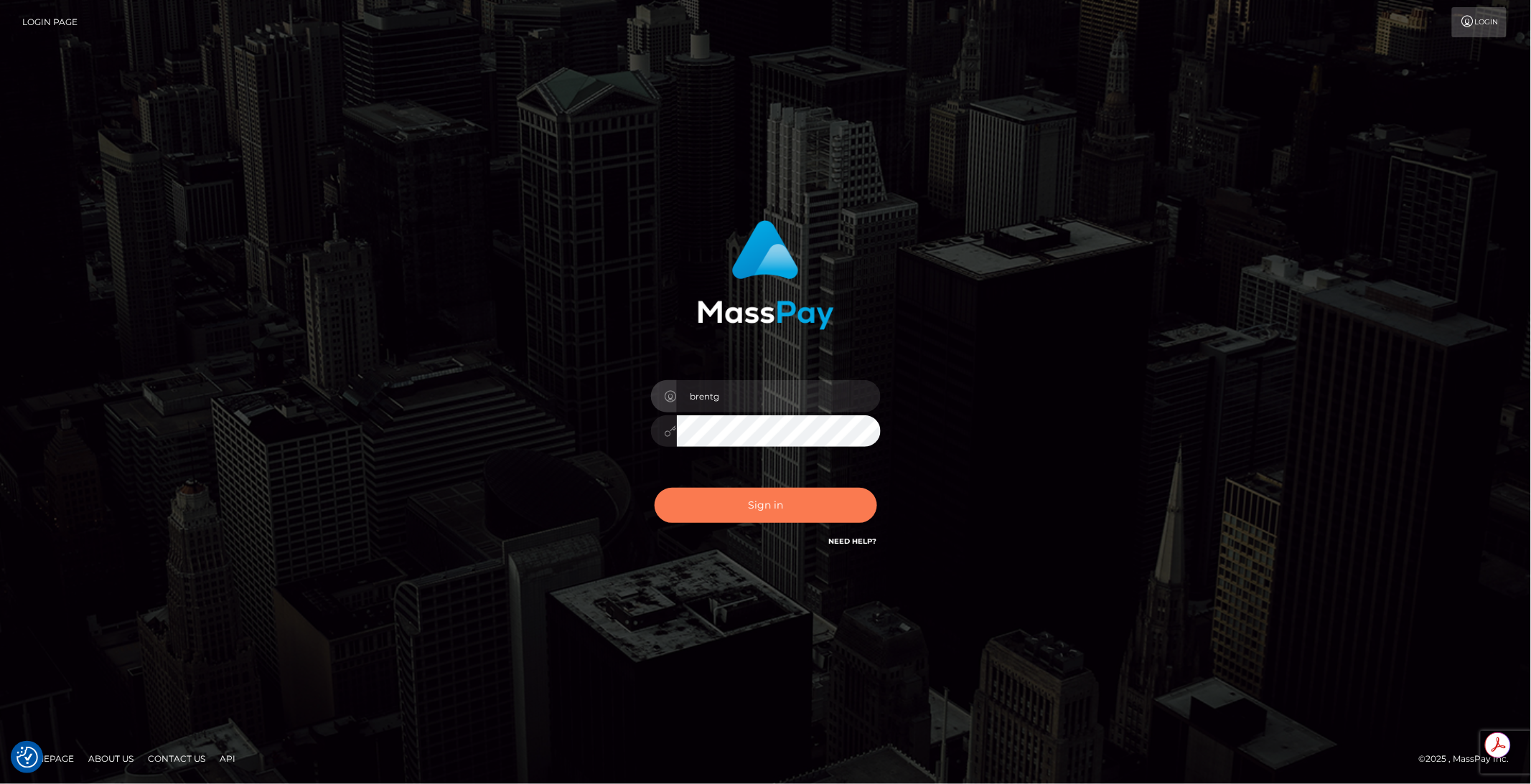
click at [728, 507] on button "Sign in" at bounding box center [766, 506] width 223 height 35
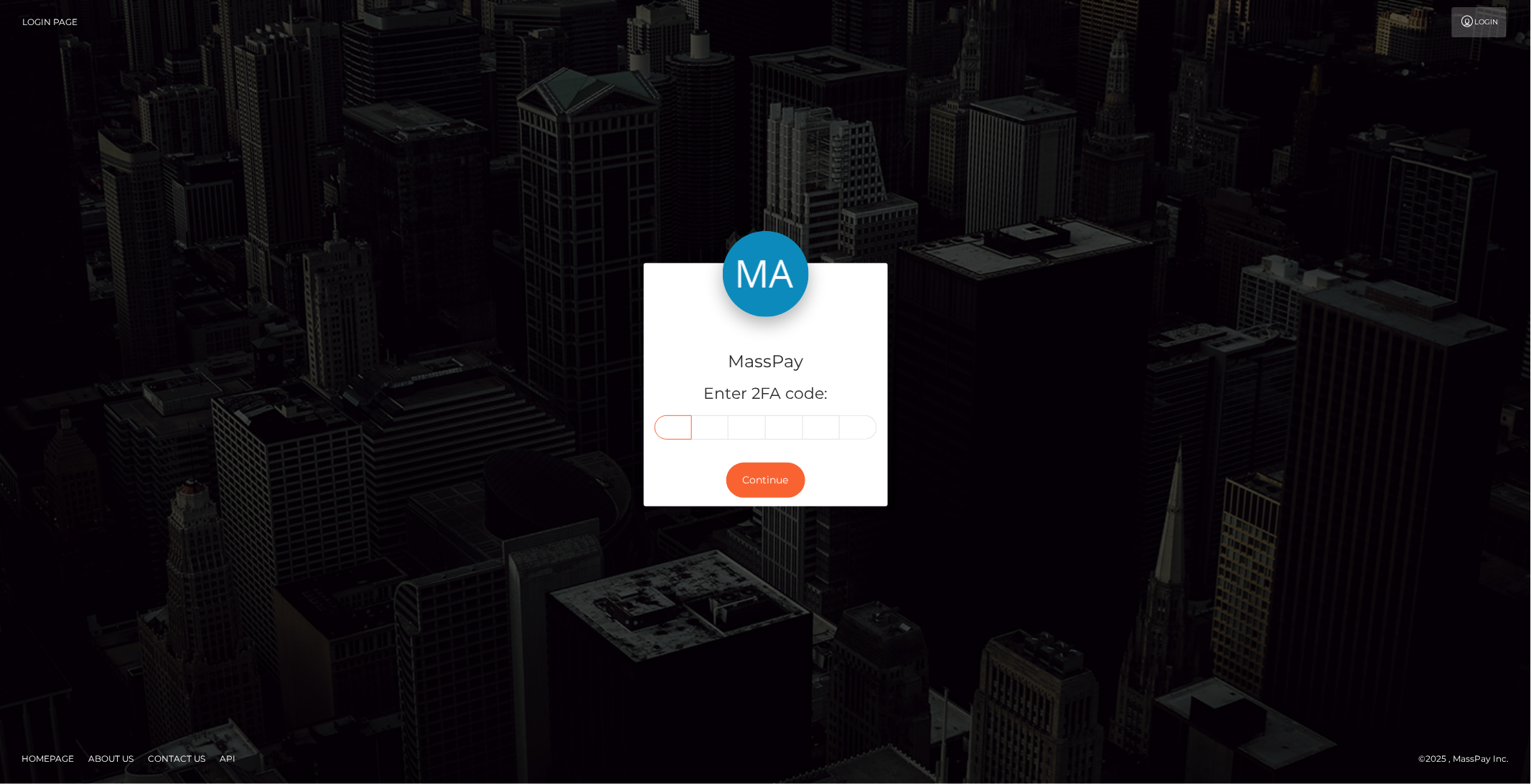
paste input "8"
type input "8"
type input "6"
type input "0"
type input "2"
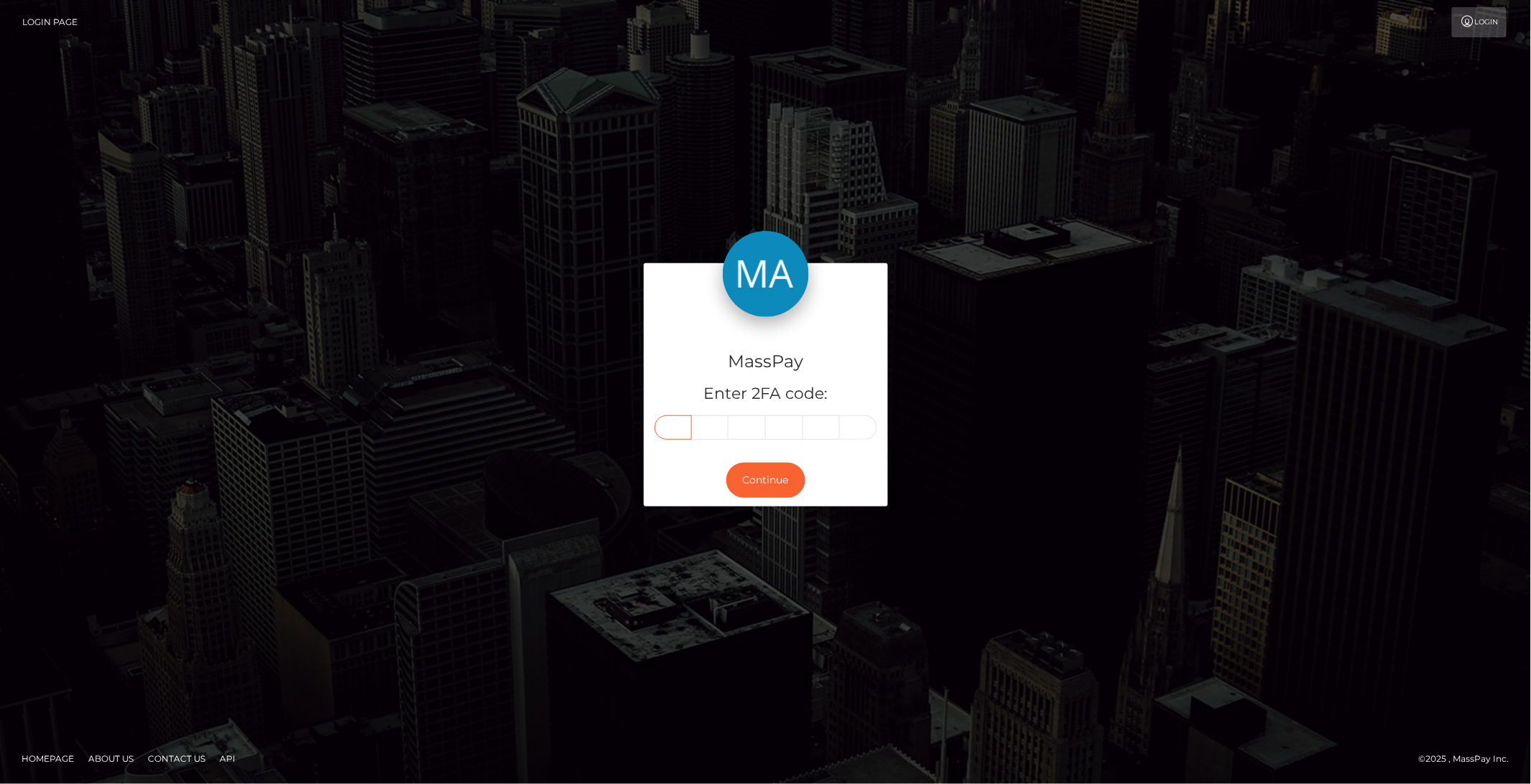
type input "7"
type input "5"
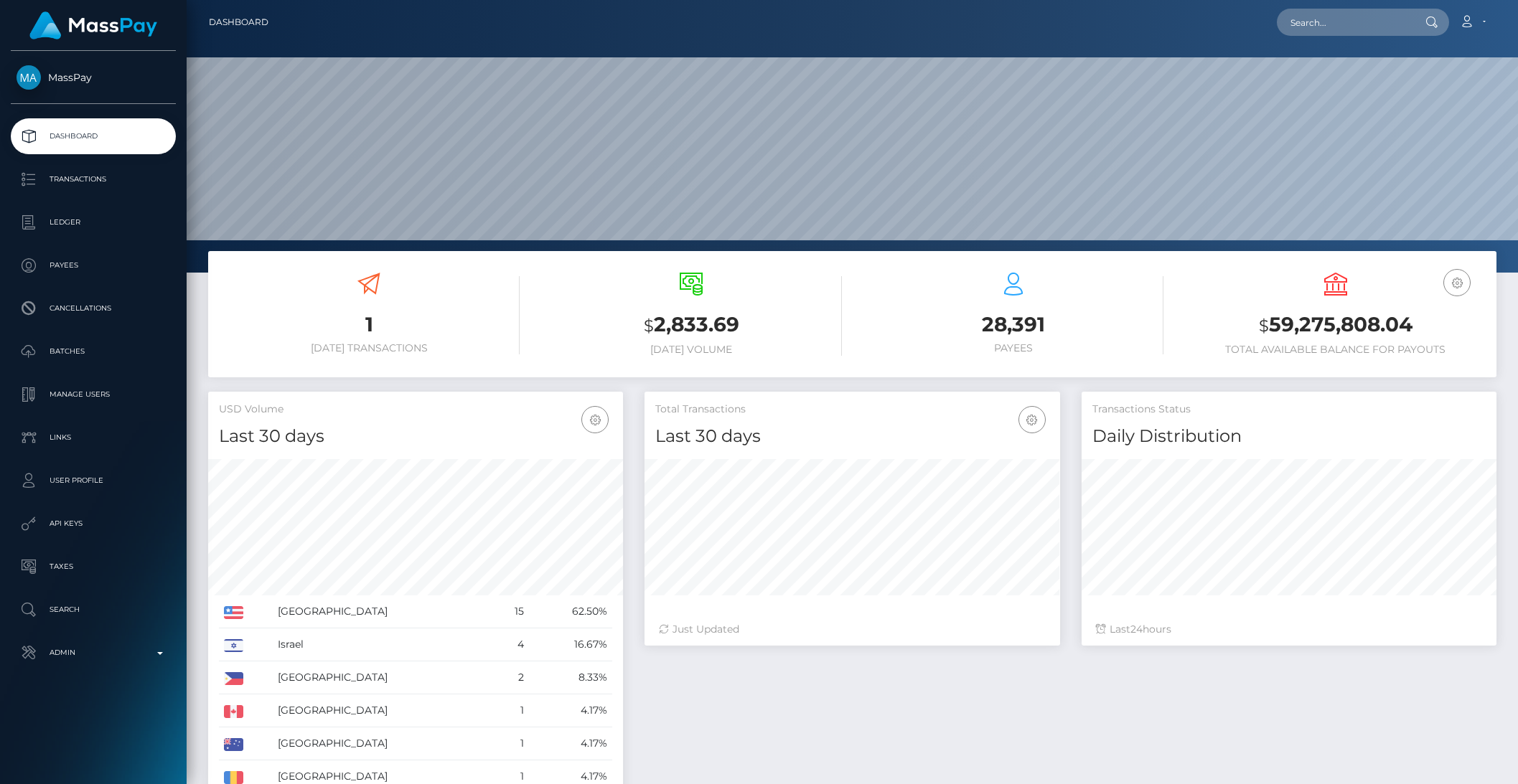
scroll to position [253, 414]
click at [83, 182] on p "Transactions" at bounding box center [94, 180] width 153 height 21
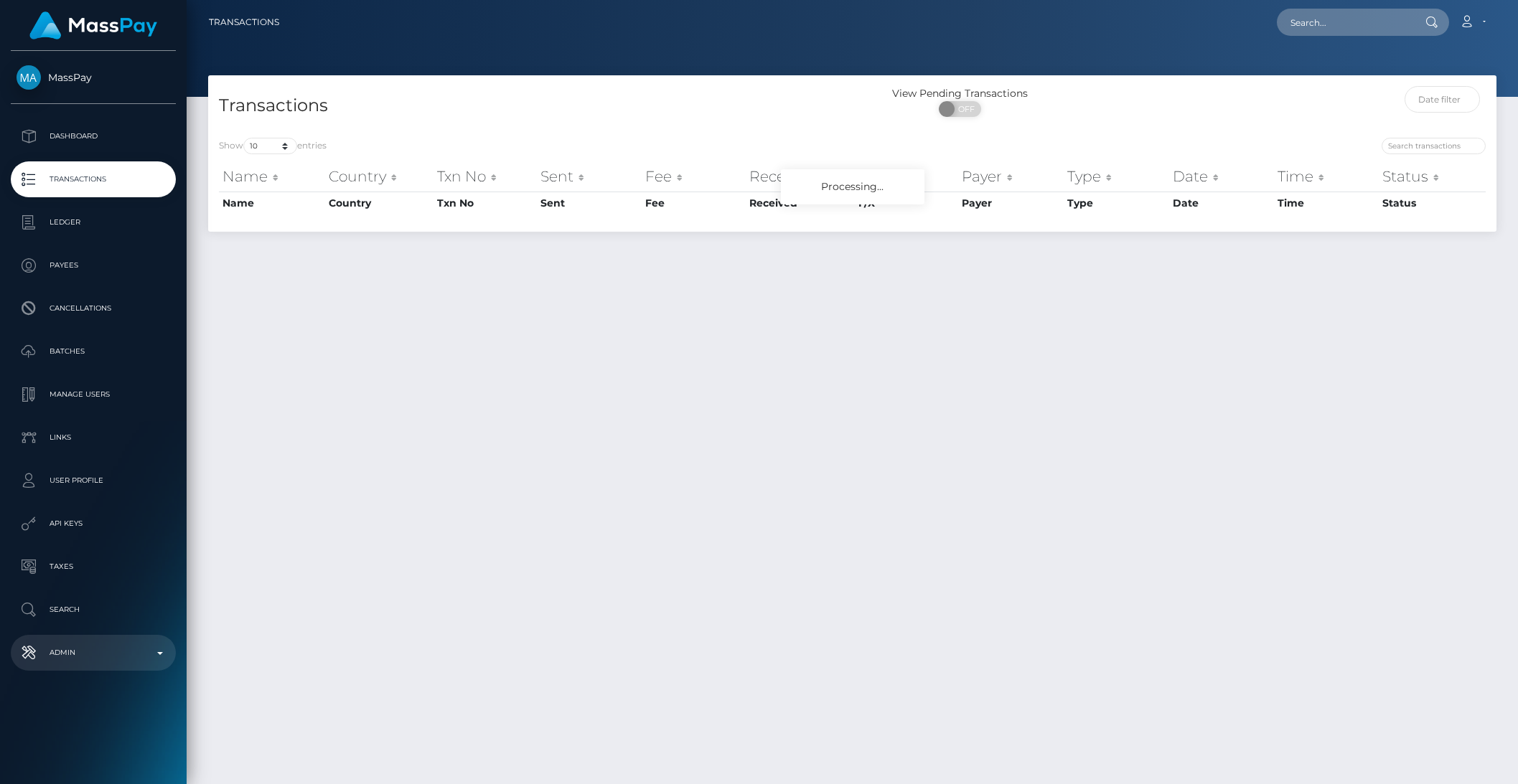
click at [90, 658] on p "Admin" at bounding box center [94, 653] width 153 height 21
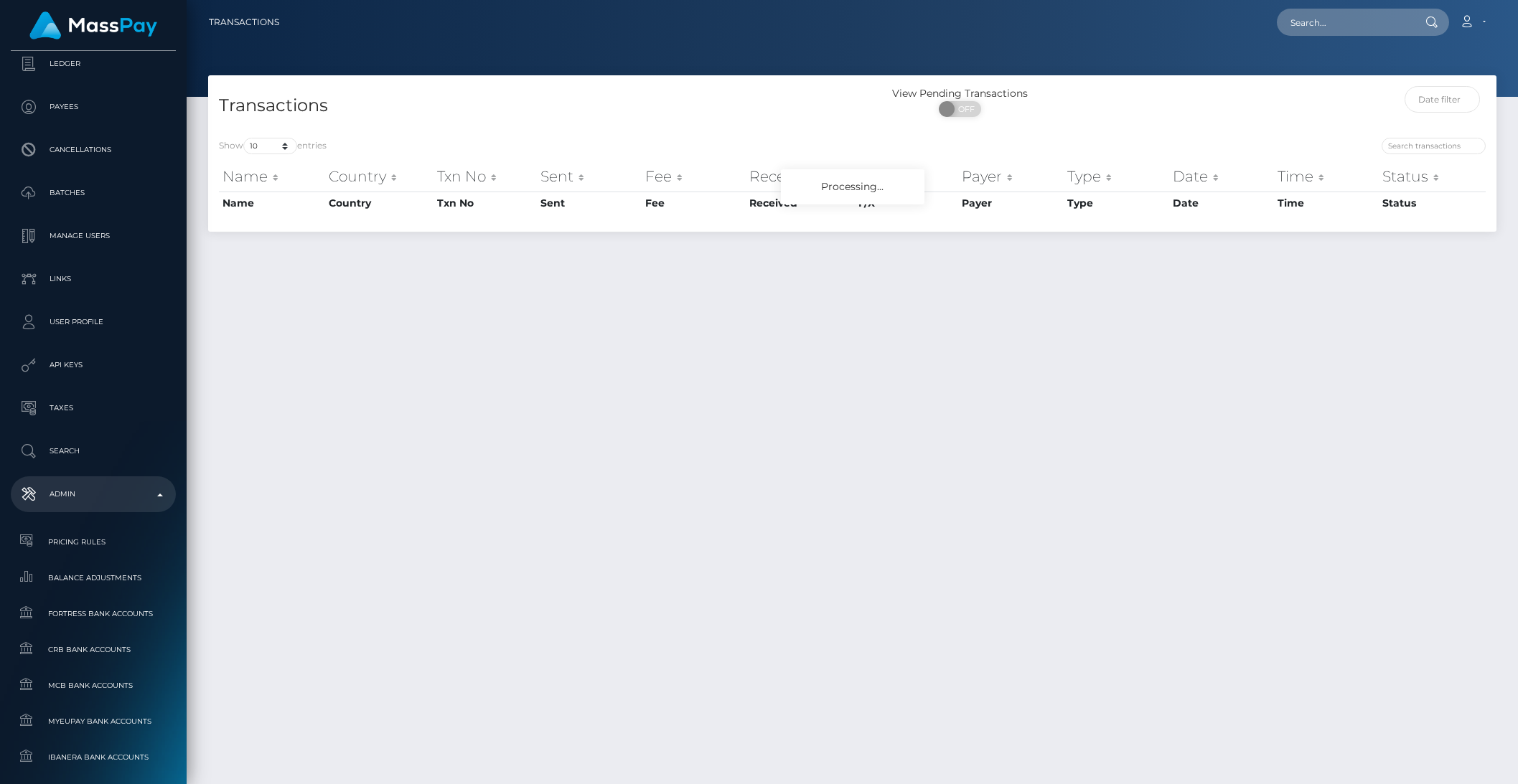
scroll to position [762, 0]
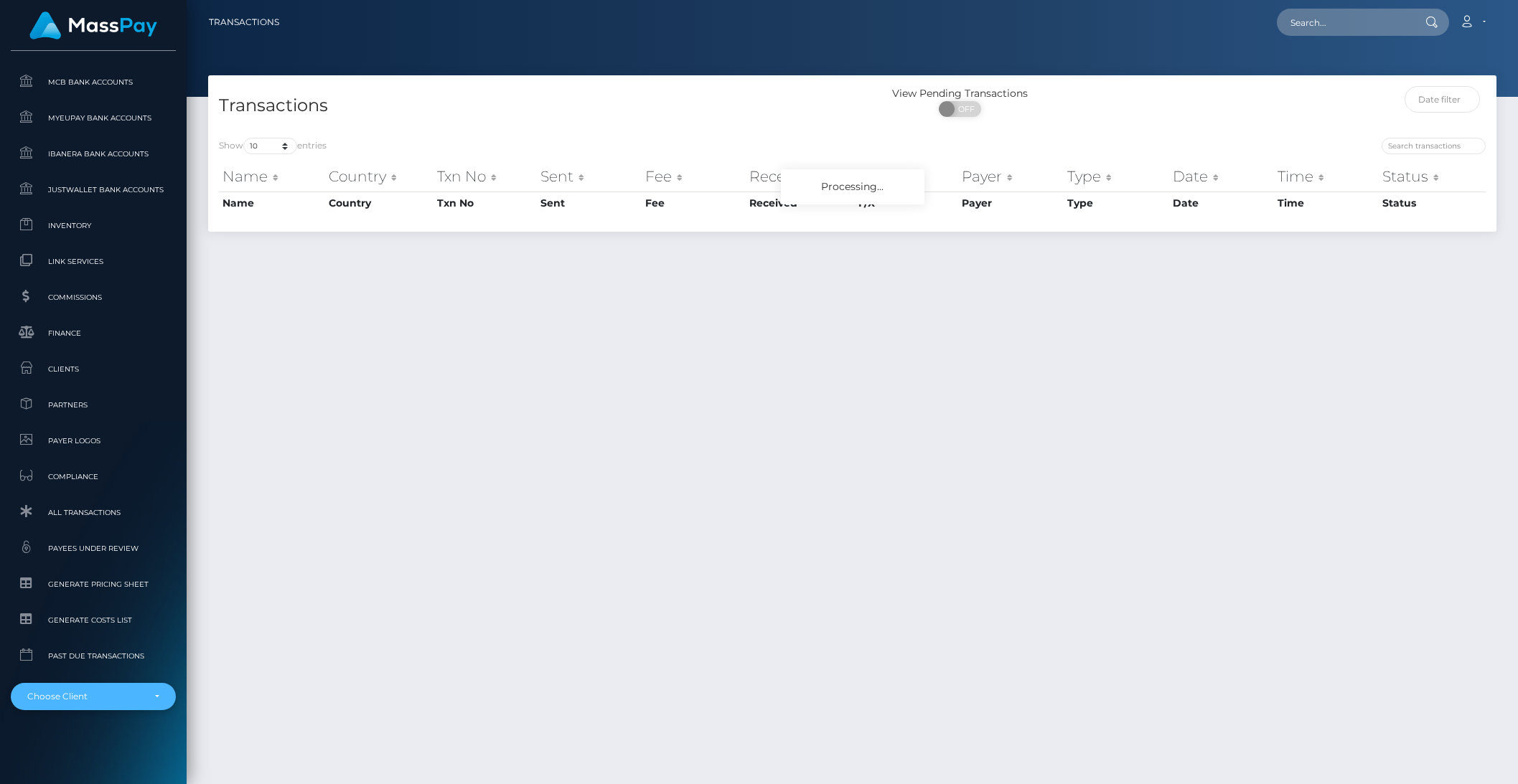
click at [91, 706] on div "Choose Client" at bounding box center [93, 697] width 165 height 28
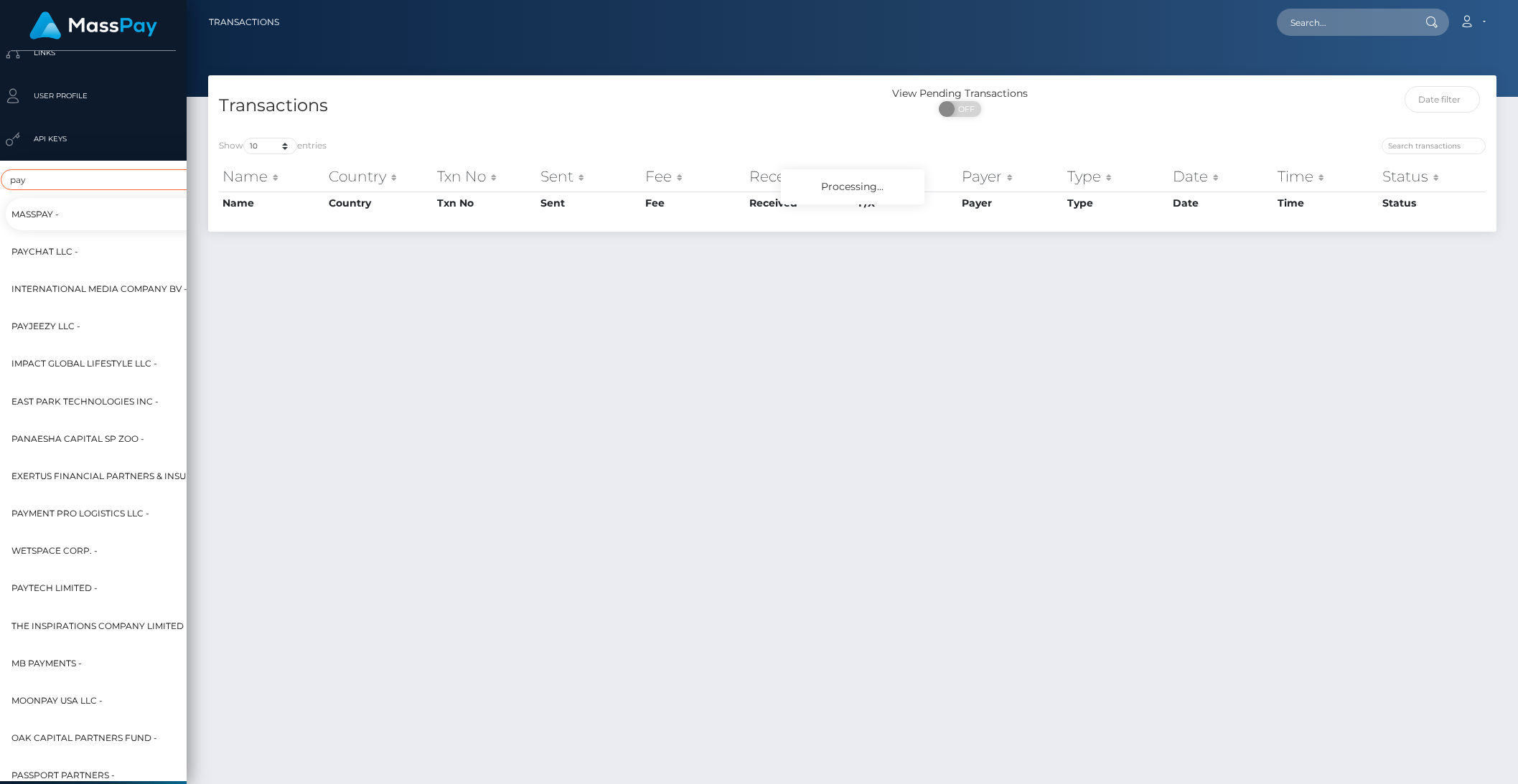
scroll to position [384, 7]
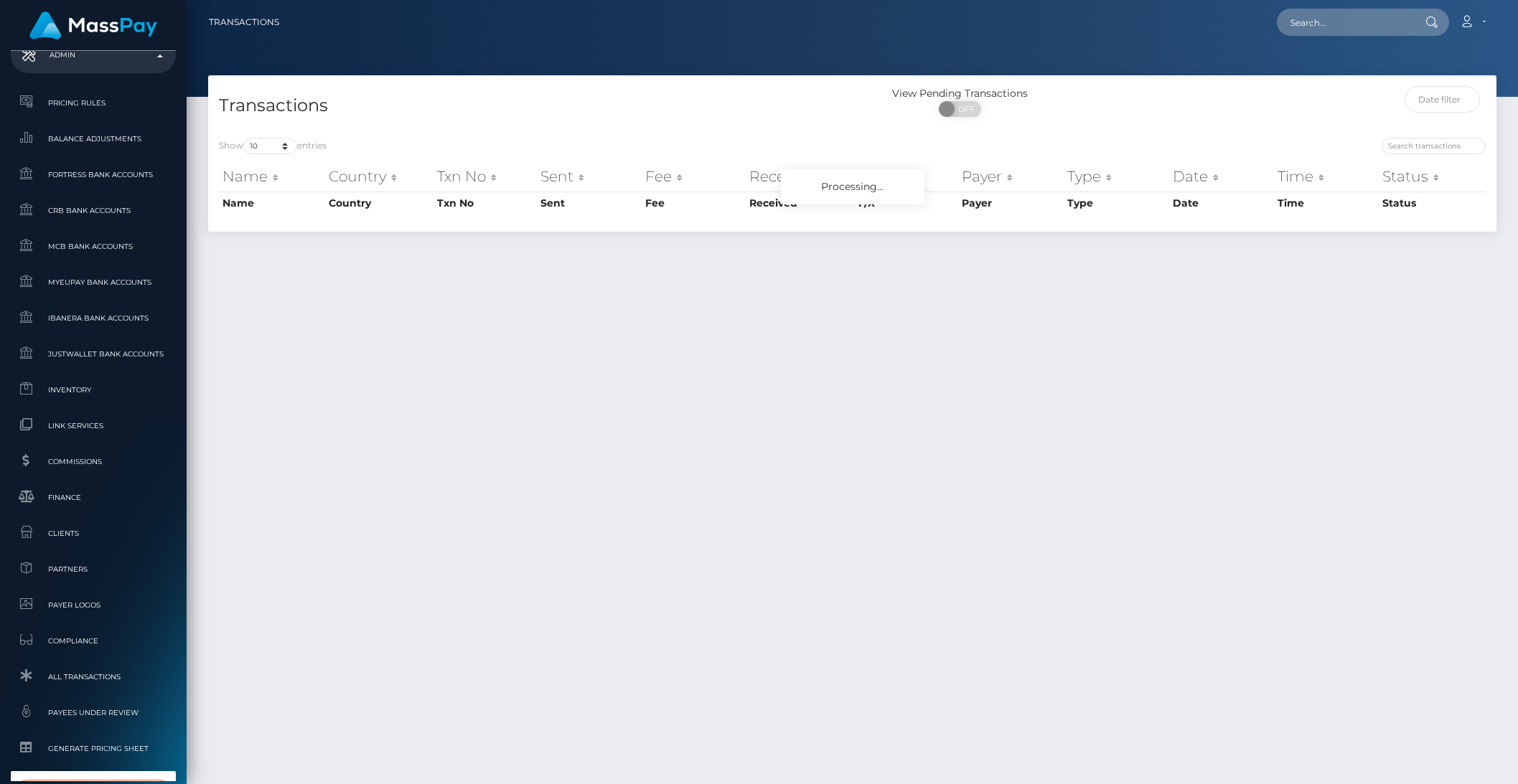
type input "payfini"
select select "322"
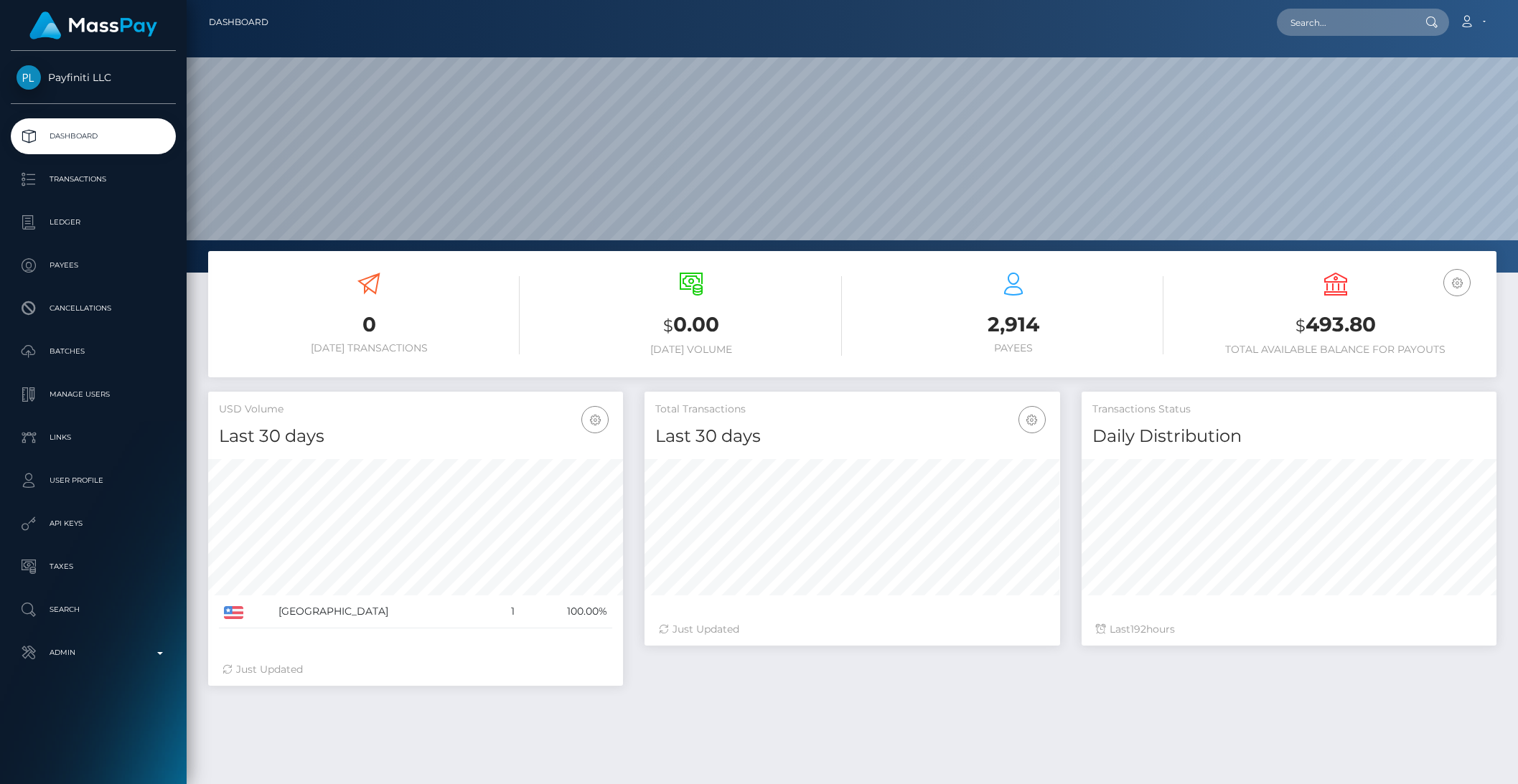
scroll to position [253, 414]
click at [80, 651] on p "Admin" at bounding box center [94, 653] width 153 height 21
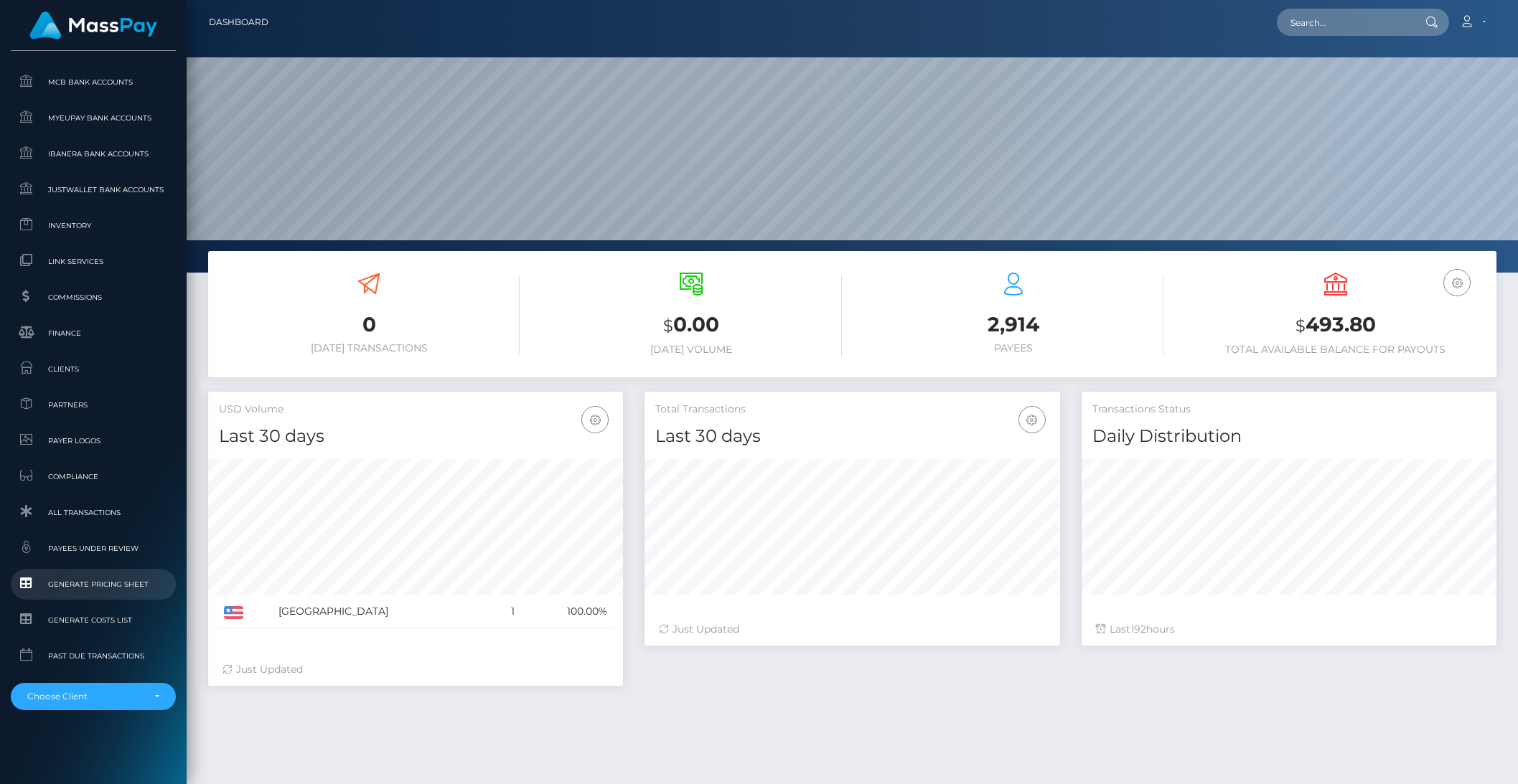
click at [73, 589] on span "Generate Pricing Sheet" at bounding box center [94, 585] width 153 height 17
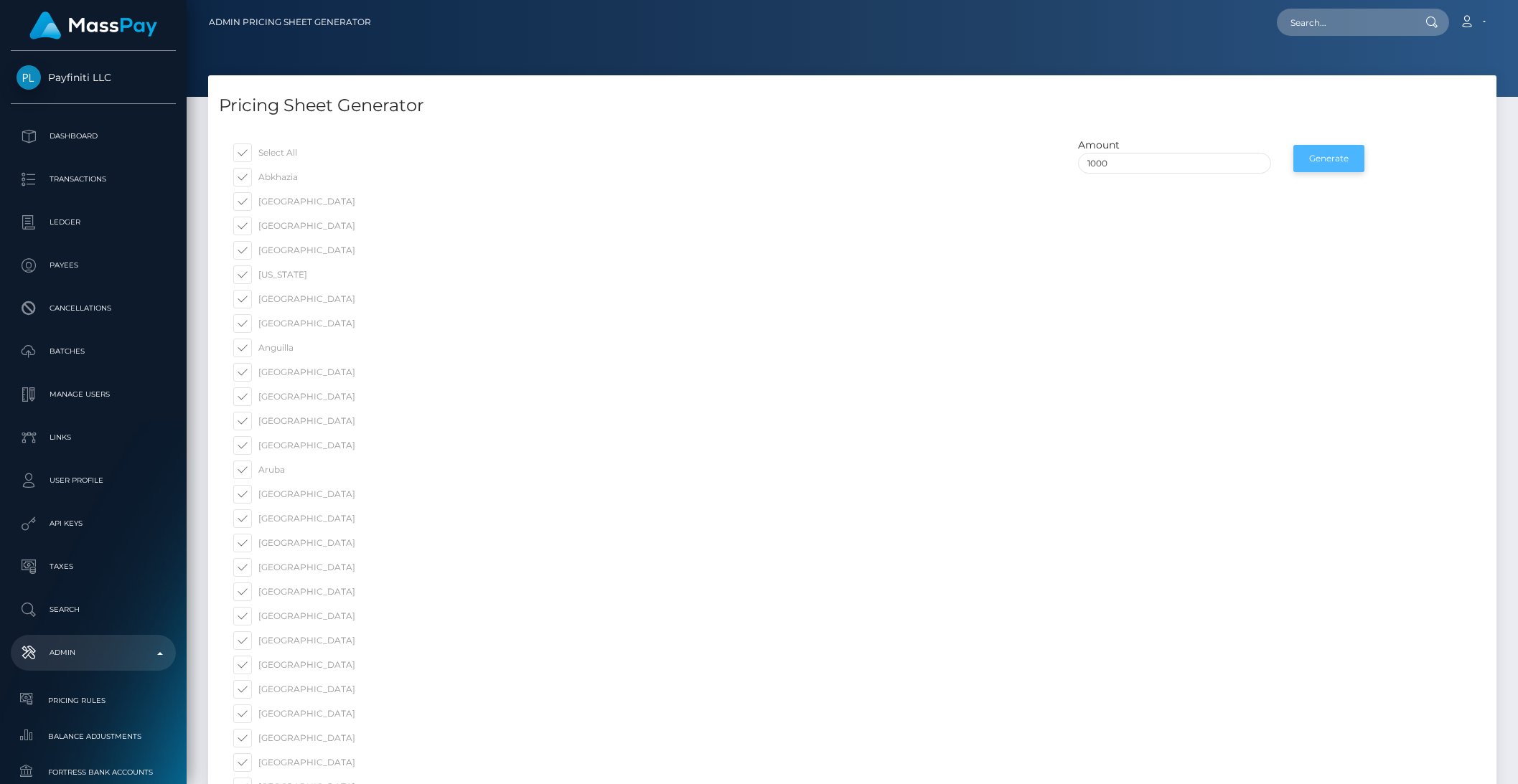
click at [1315, 156] on button "Generate" at bounding box center [1328, 159] width 71 height 28
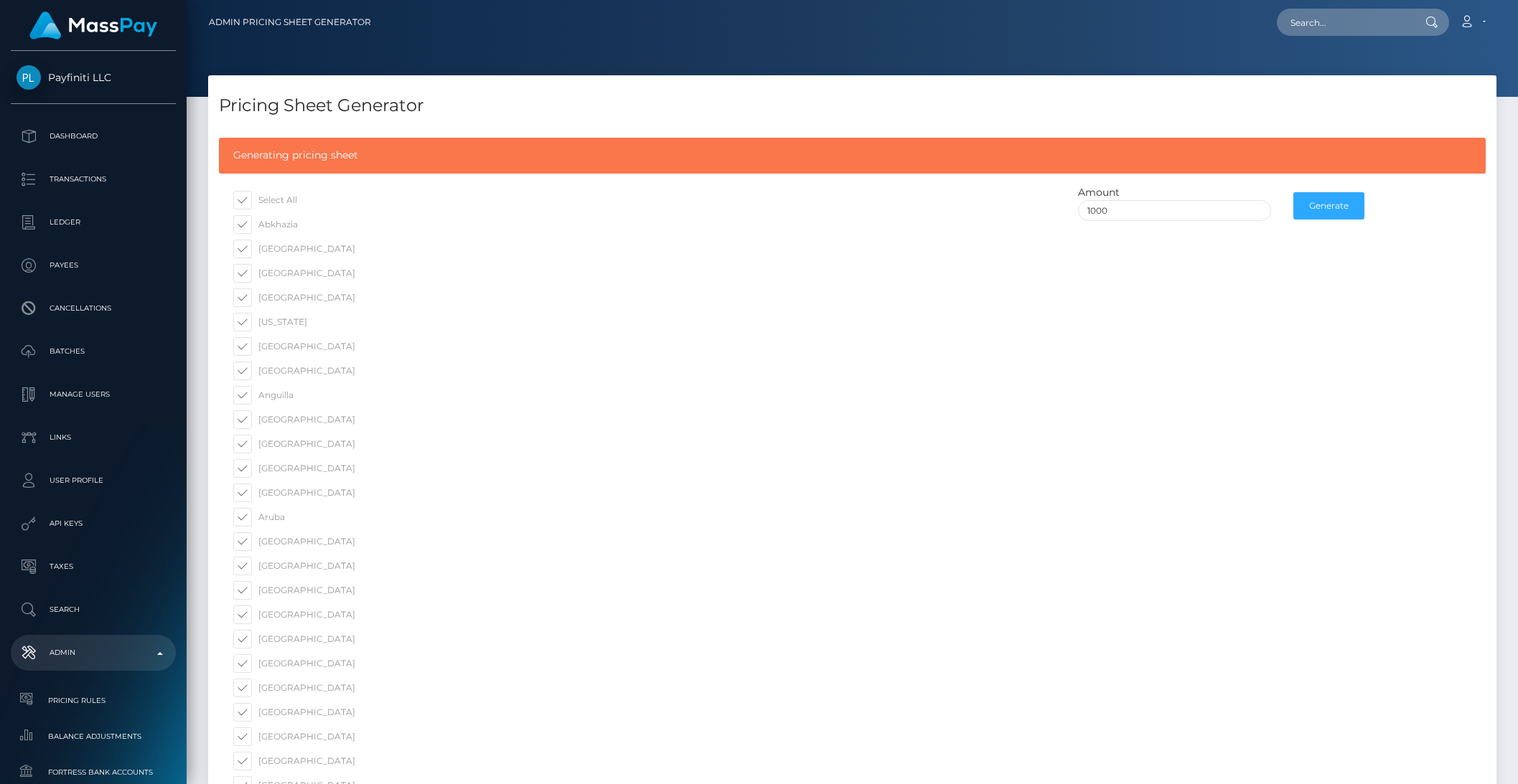
drag, startPoint x: 1141, startPoint y: 351, endPoint x: 1168, endPoint y: 338, distance: 30.0
click at [1335, 206] on button "Generate" at bounding box center [1328, 206] width 71 height 28
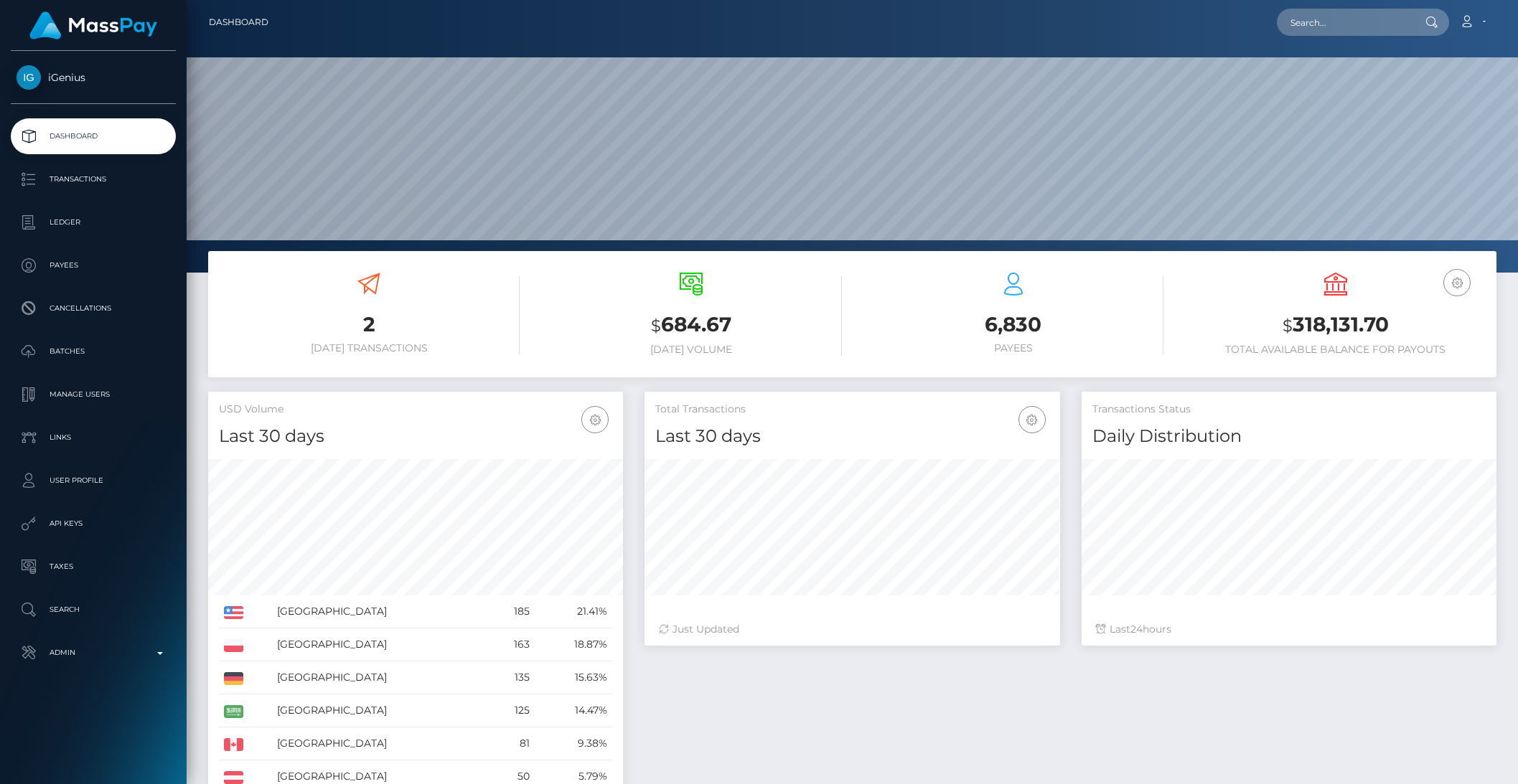
scroll to position [253, 414]
click at [64, 356] on p "Batches" at bounding box center [94, 351] width 153 height 21
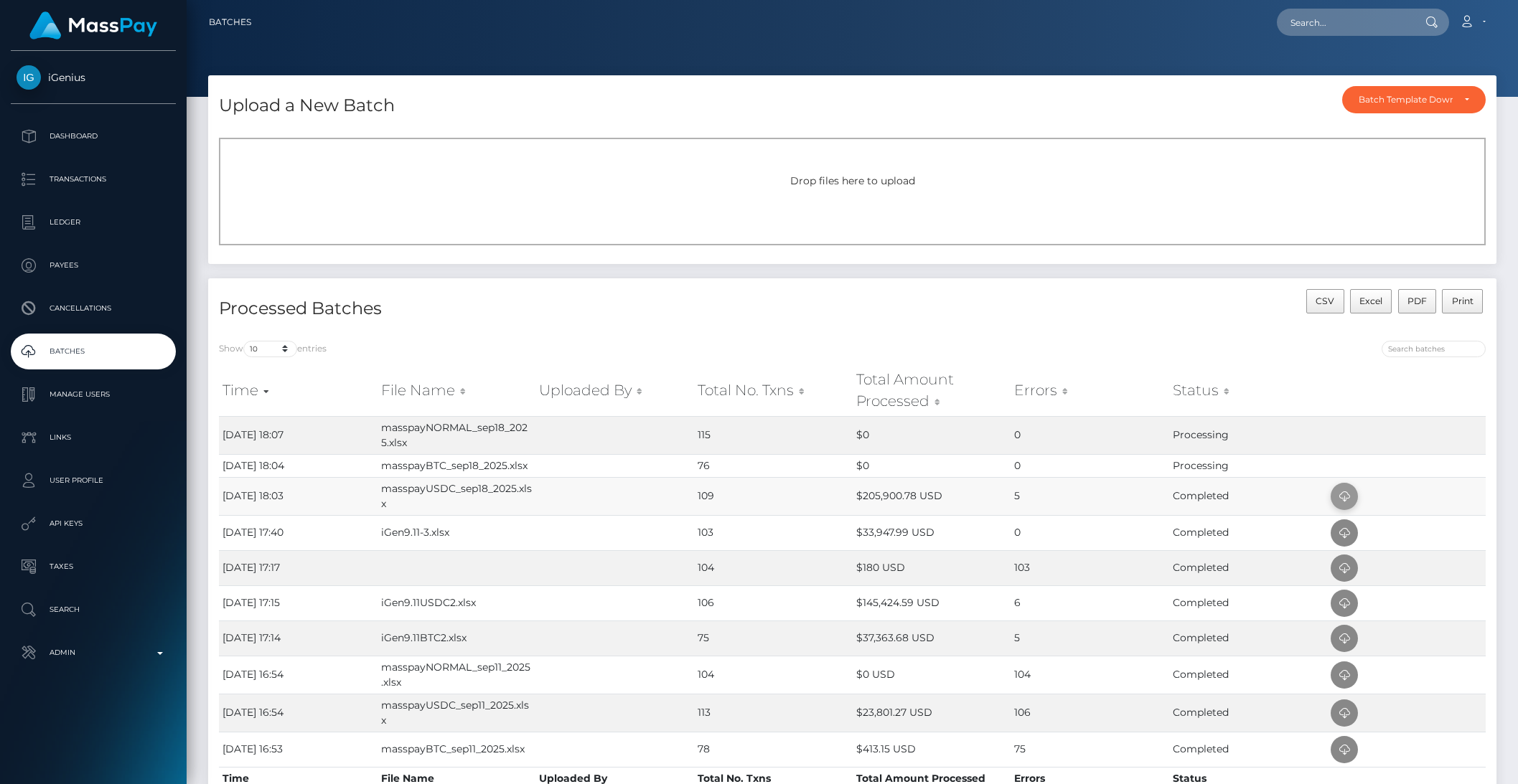
click at [1338, 496] on icon at bounding box center [1345, 496] width 17 height 18
click at [1346, 436] on icon at bounding box center [1345, 435] width 17 height 18
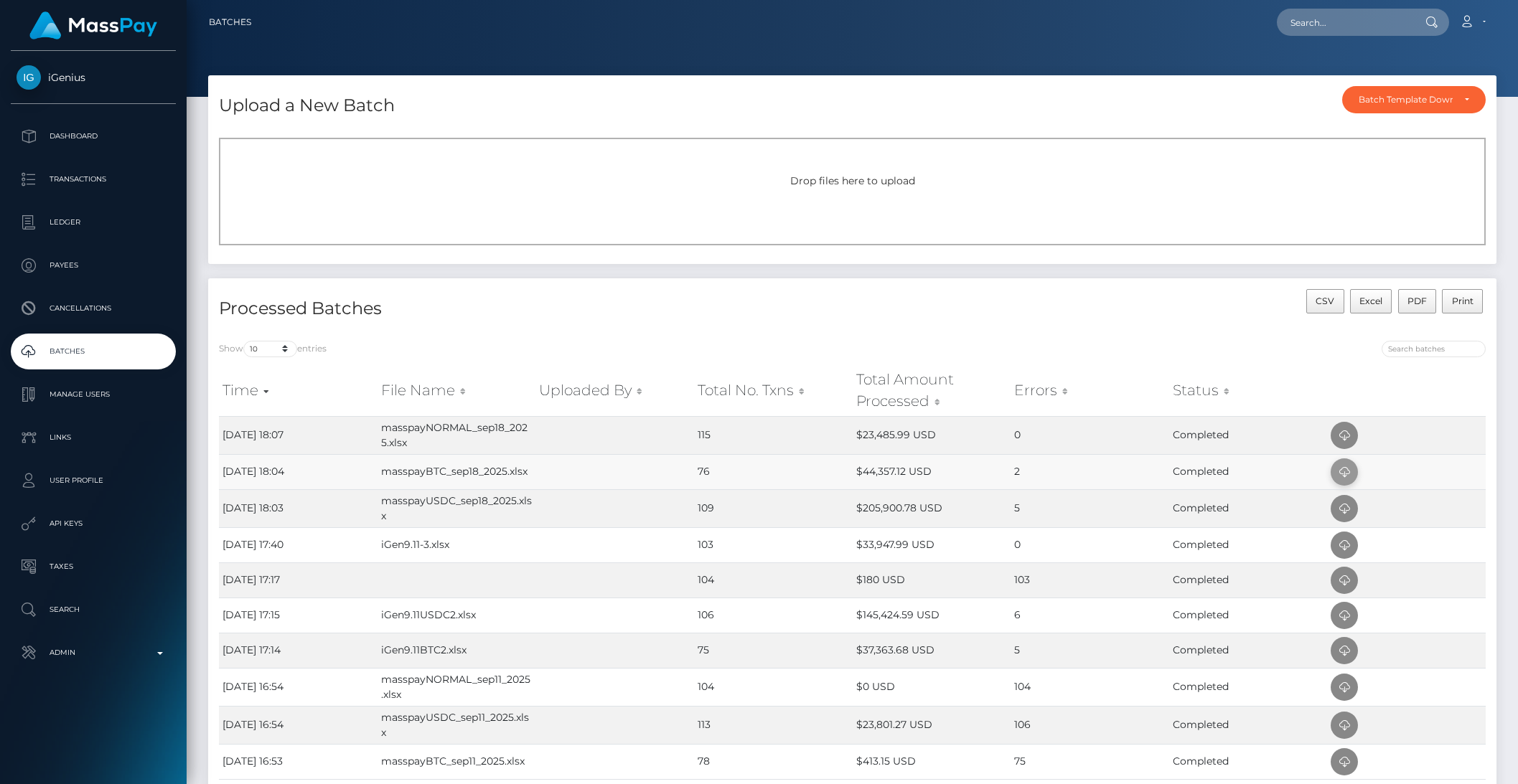
click at [1339, 472] on icon at bounding box center [1345, 472] width 17 height 18
click at [1348, 38] on nav "Batches Loading... Loading..." at bounding box center [852, 22] width 1332 height 44
click at [1337, 30] on input "text" at bounding box center [1345, 22] width 135 height 28
paste input "1741651"
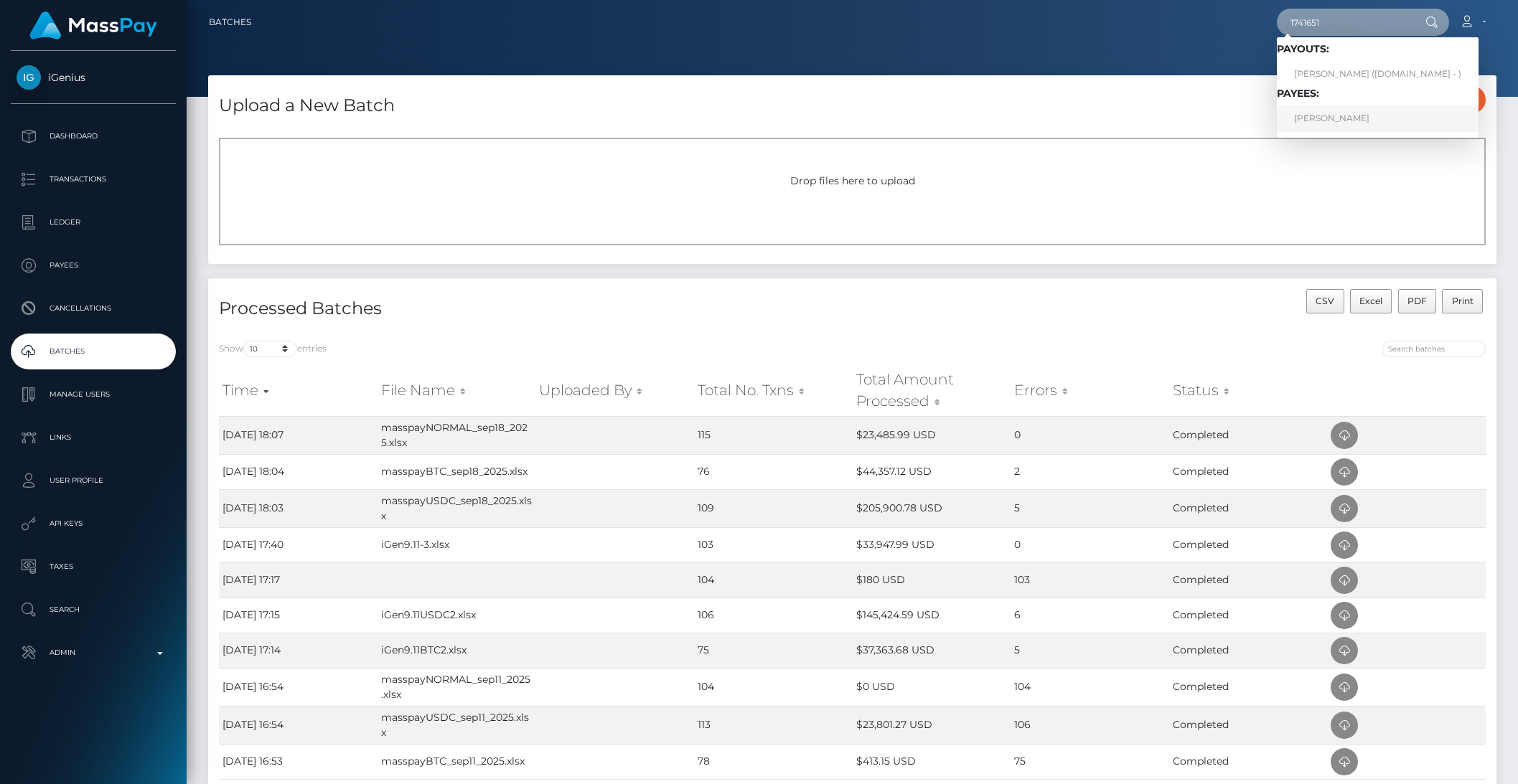
type input "1741651"
click at [1331, 115] on link "Tasneem Freg" at bounding box center [1378, 118] width 202 height 27
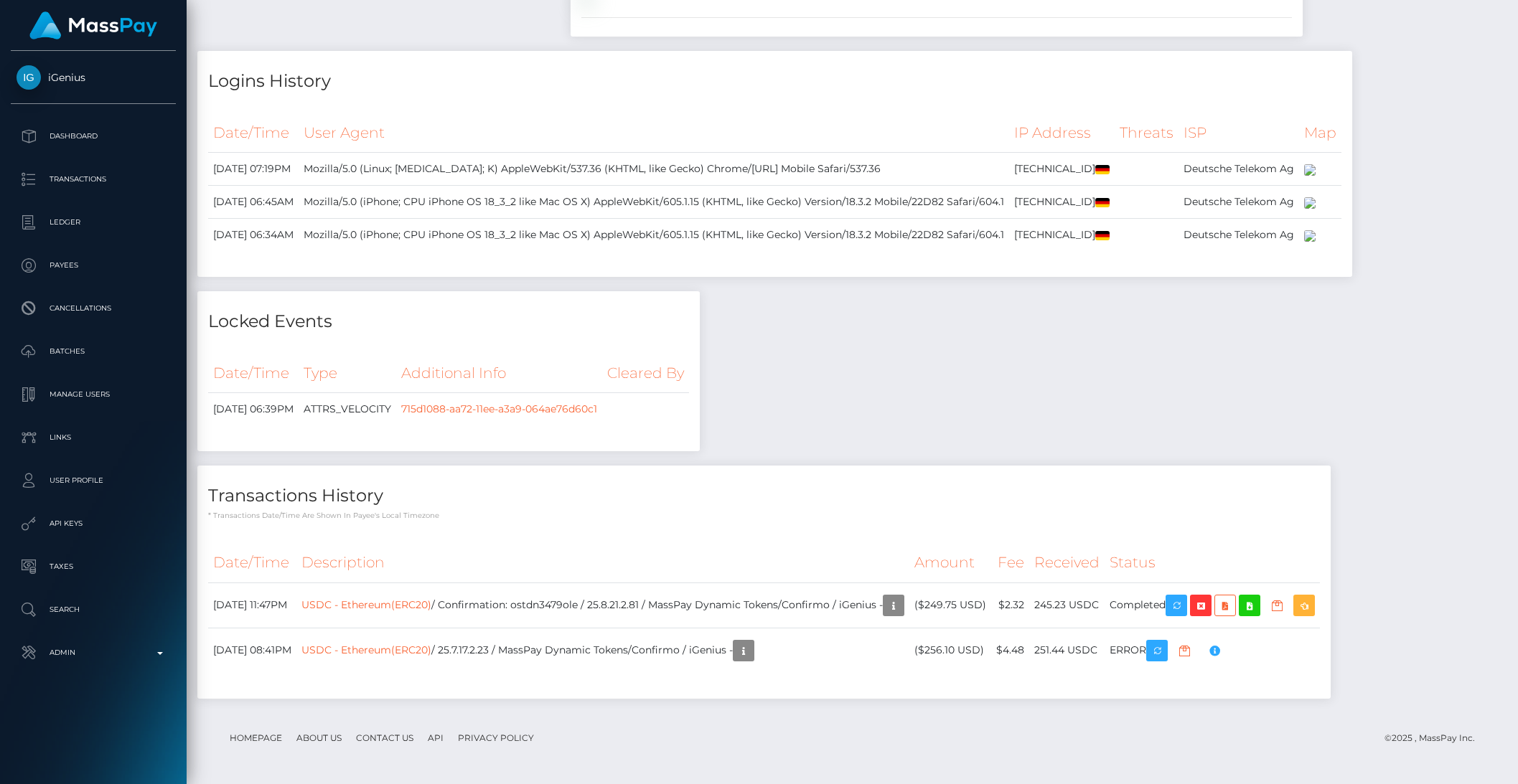
scroll to position [5157, 0]
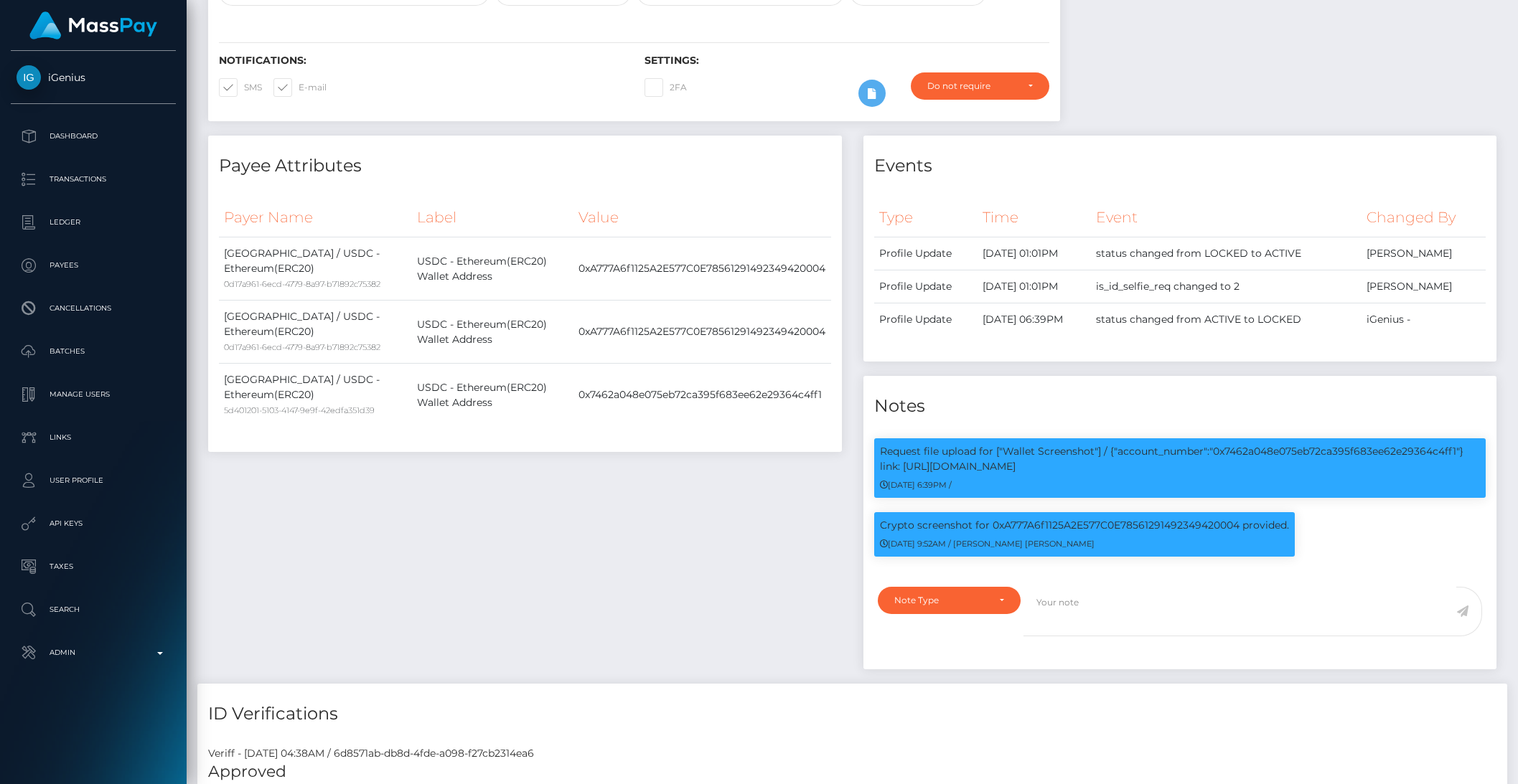
scroll to position [360, 0]
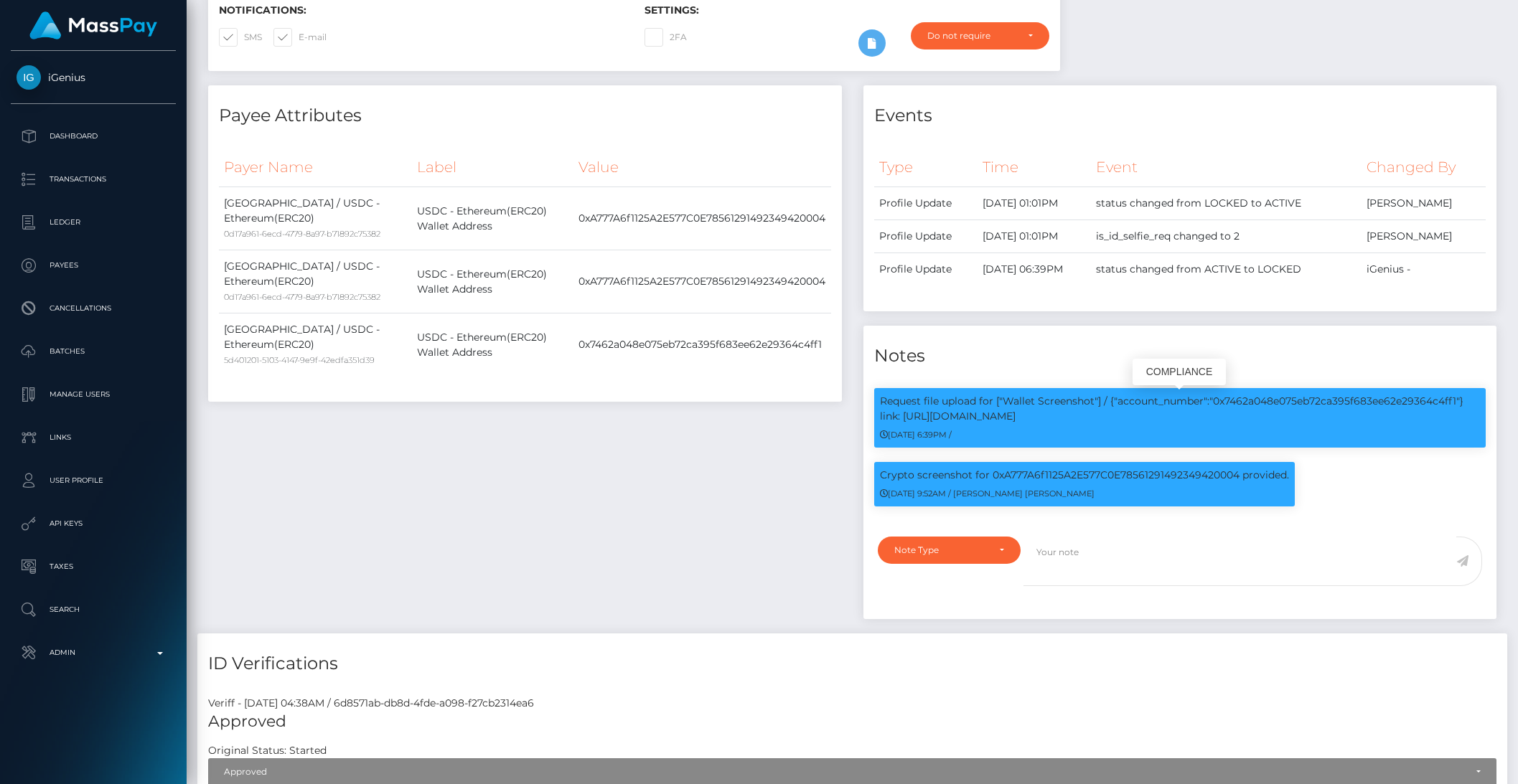
drag, startPoint x: 1052, startPoint y: 416, endPoint x: 870, endPoint y: 406, distance: 182.3
click at [870, 406] on div "Request file upload for ["Wallet Screenshot"] / {"account_number":"0x7462a048e0…" at bounding box center [1180, 425] width 634 height 74
copy p "Request file upload for ["Wallet Screenshot"] / {"account_number":"0x7462a048e0…"
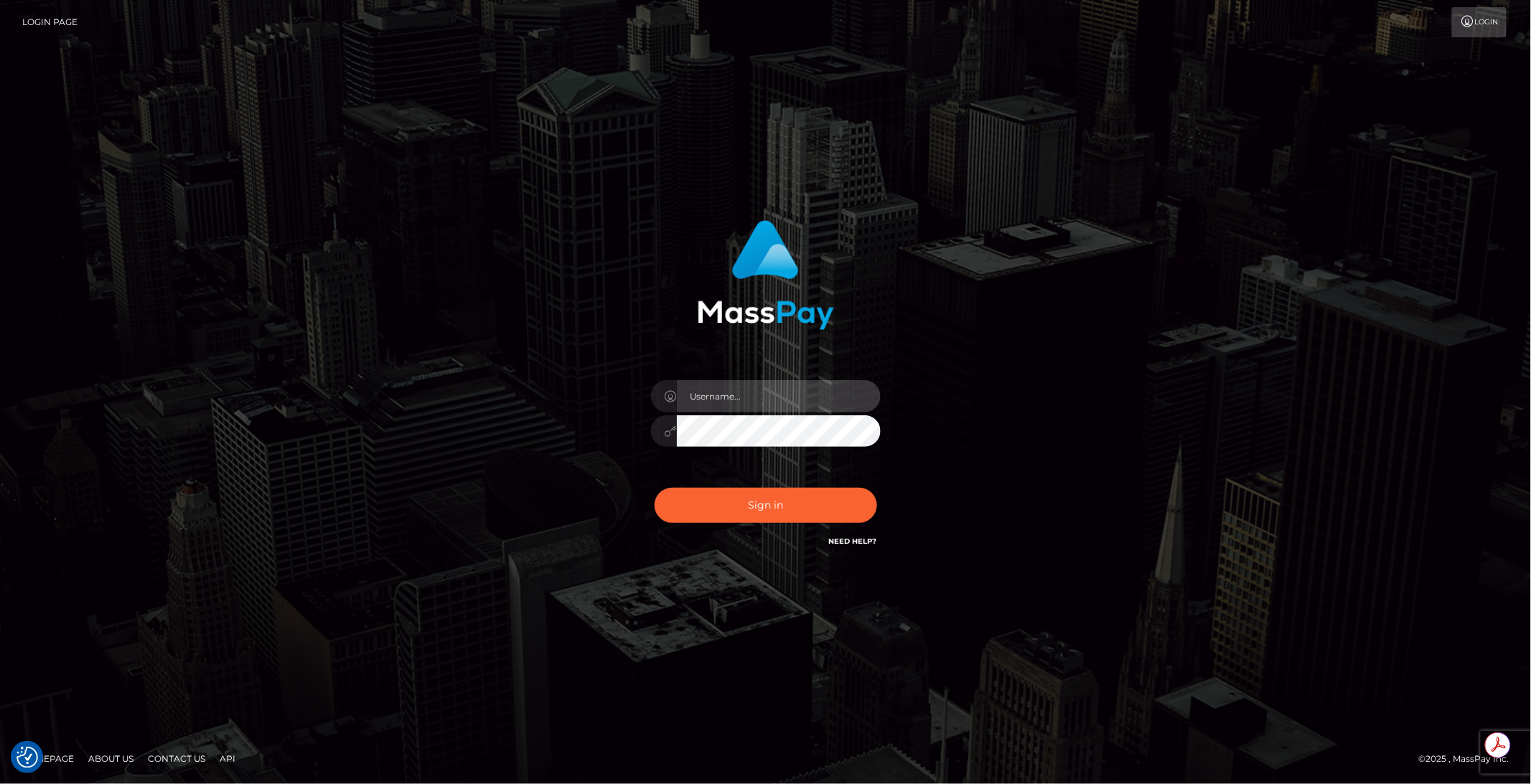
type input "brentg"
click at [778, 502] on button "Sign in" at bounding box center [766, 506] width 223 height 35
type input "brentg"
click at [784, 518] on button "Sign in" at bounding box center [766, 506] width 223 height 35
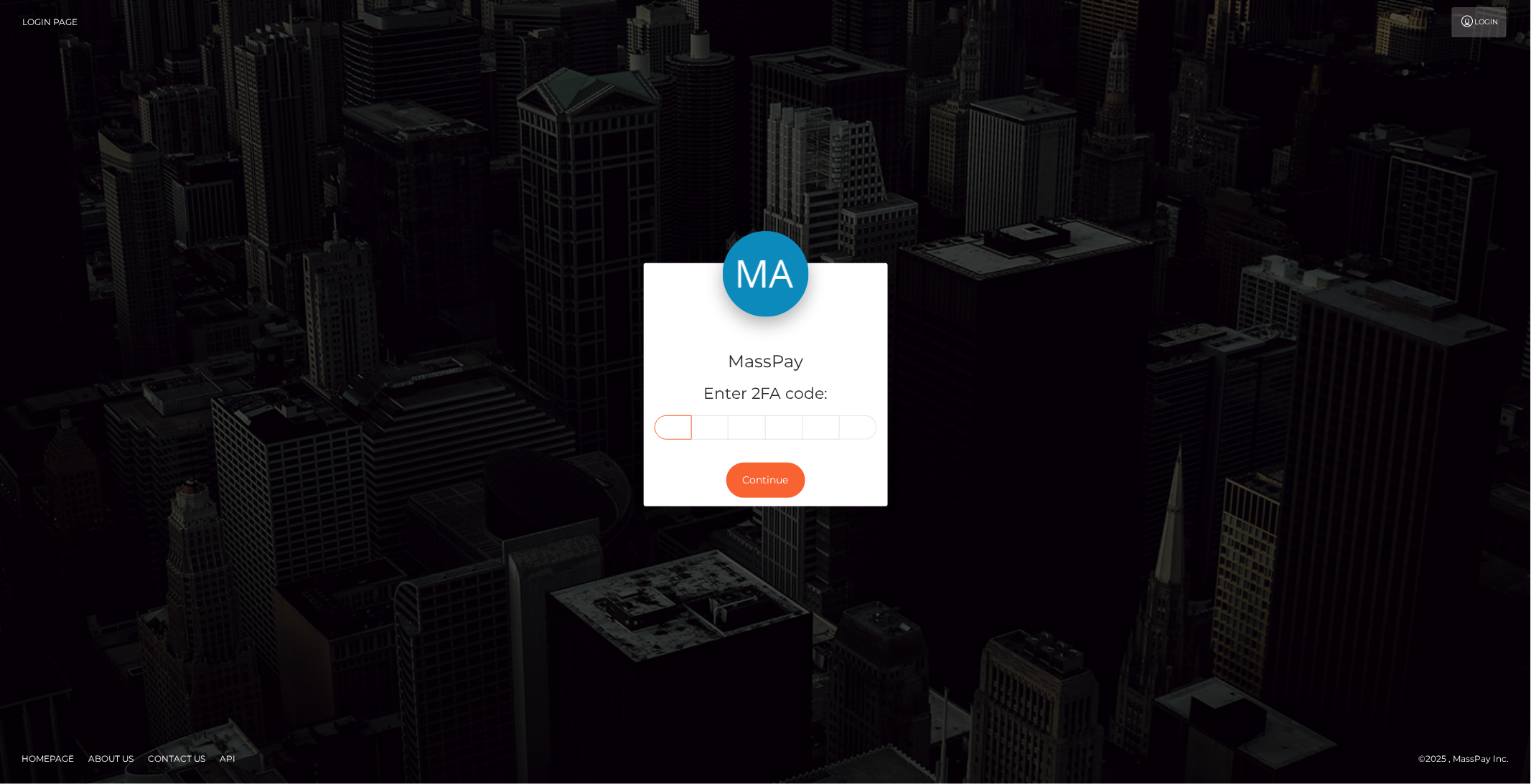
paste input "0"
type input "0"
type input "3"
type input "8"
type input "9"
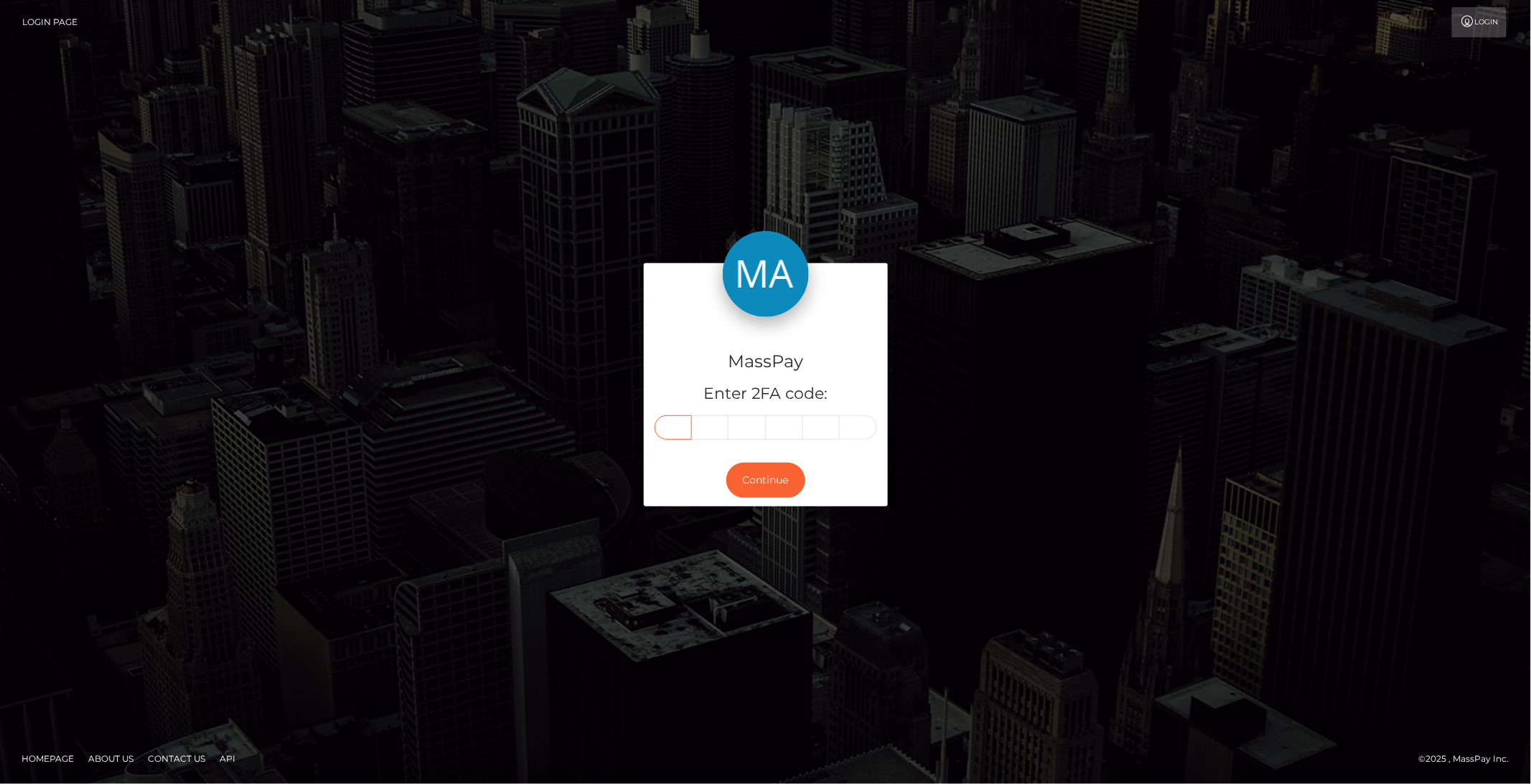
type input "3"
type input "4"
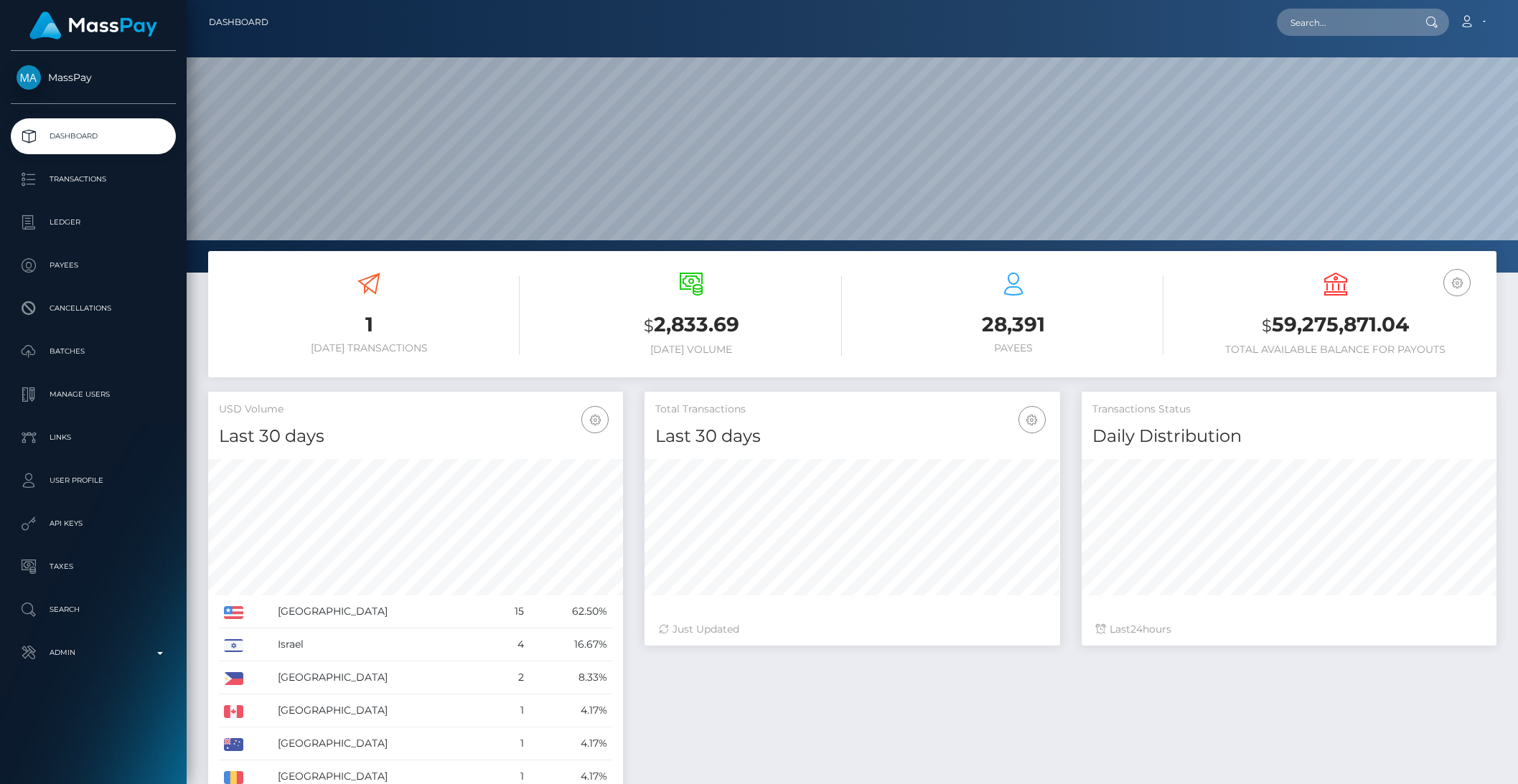
scroll to position [253, 414]
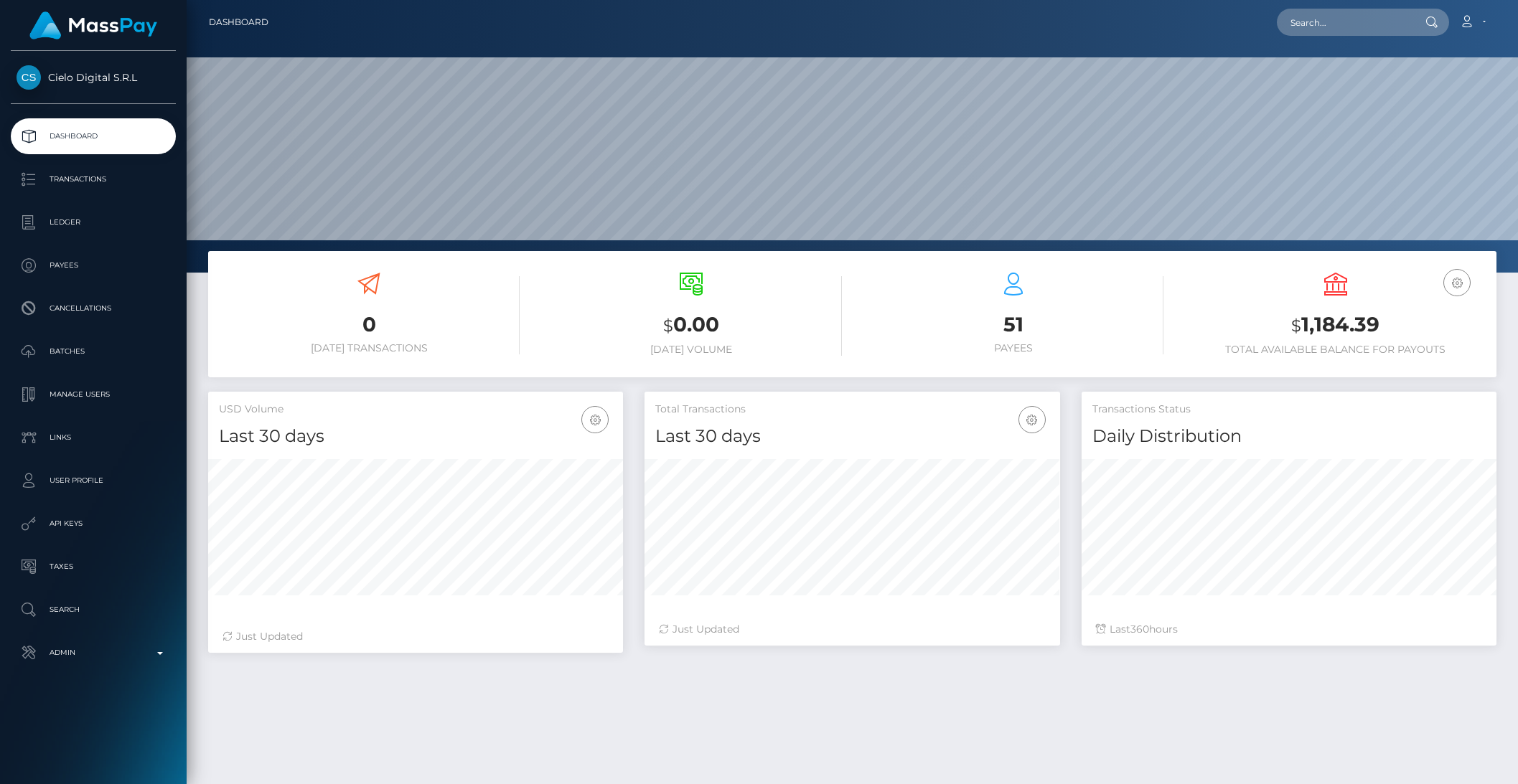
scroll to position [253, 414]
click at [84, 262] on p "Payees" at bounding box center [94, 265] width 153 height 21
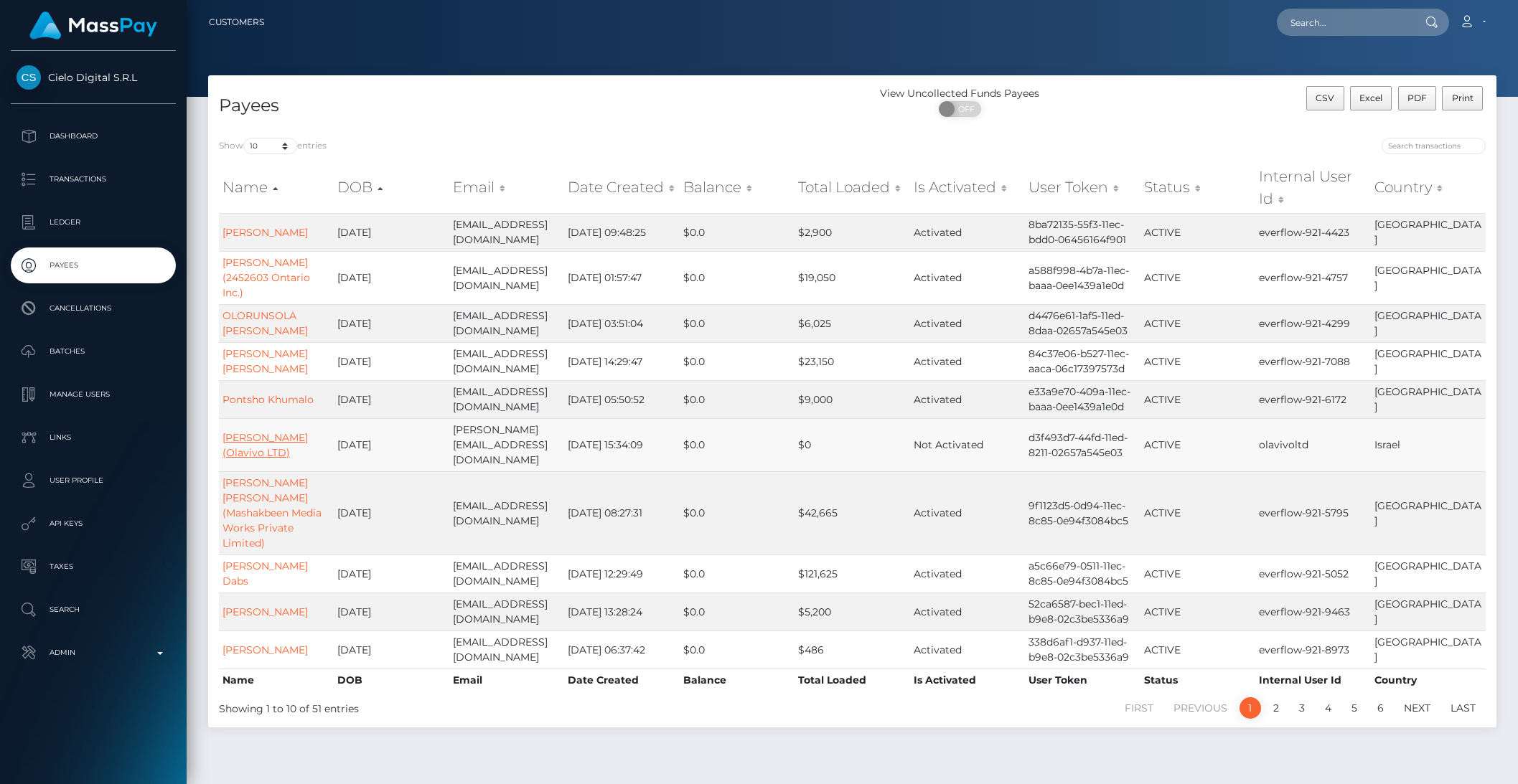
click at [282, 441] on link "[PERSON_NAME] (Olavivo LTD)" at bounding box center [265, 445] width 85 height 28
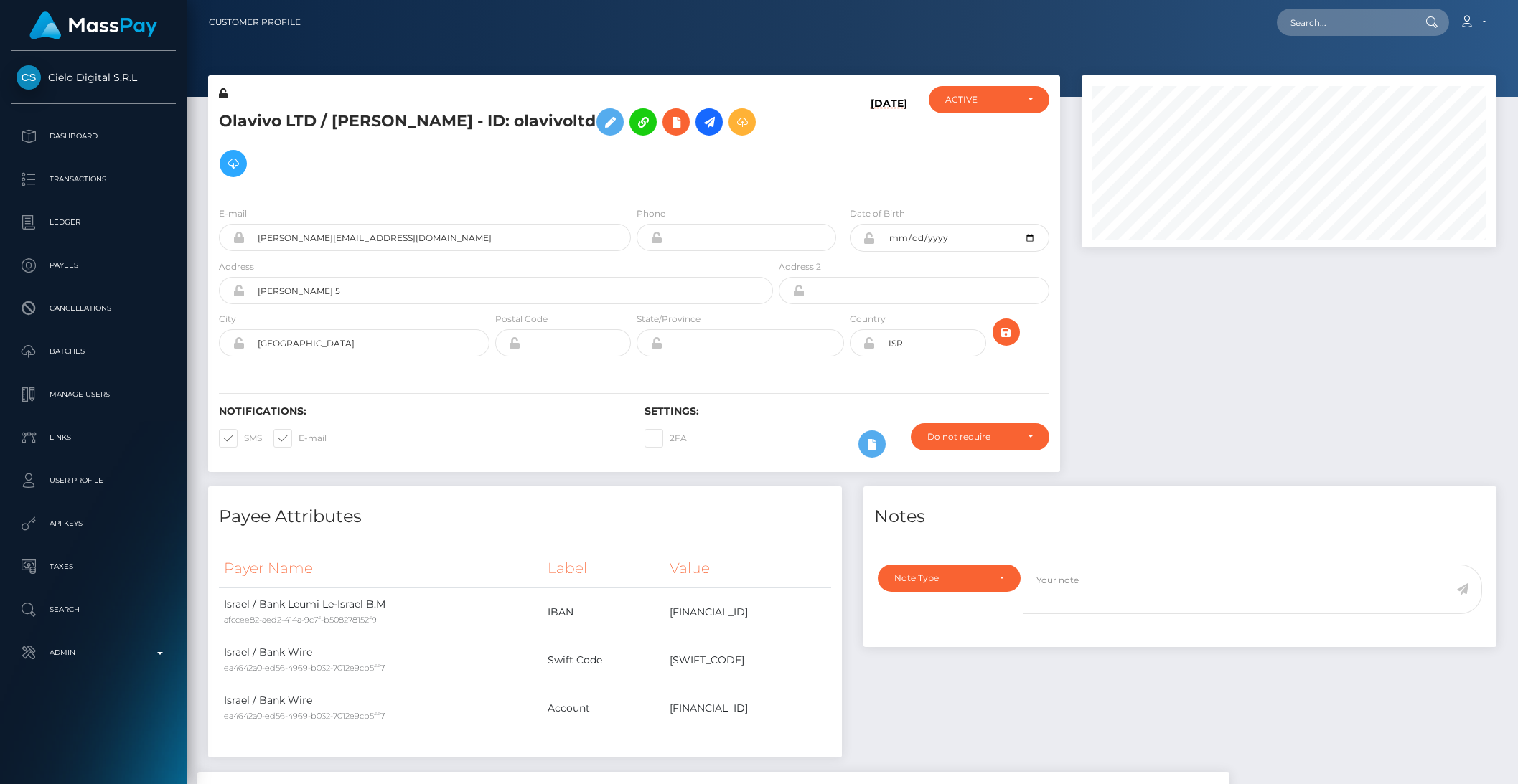
scroll to position [172, 414]
click at [701, 122] on icon at bounding box center [709, 122] width 17 height 18
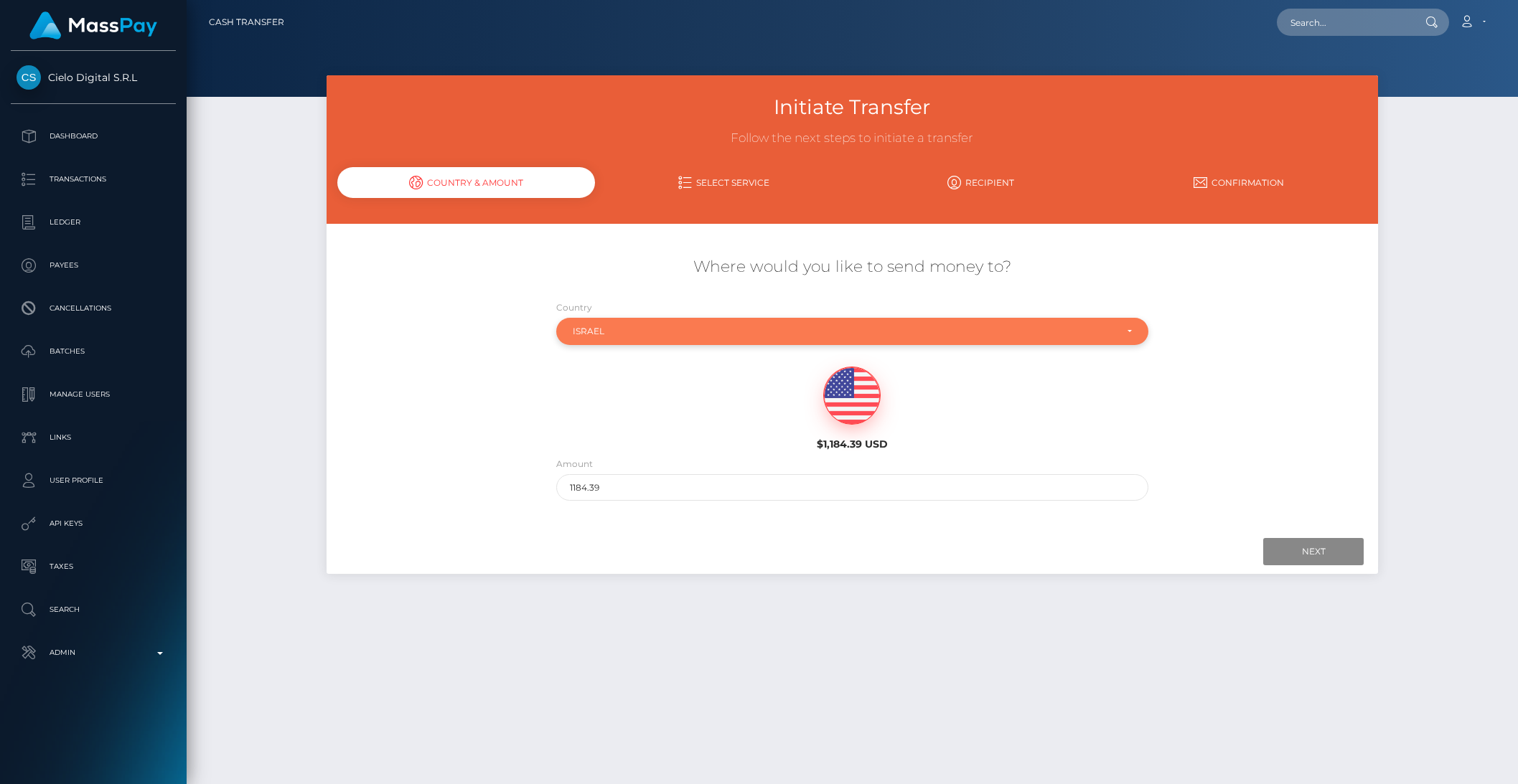
click at [622, 336] on div "Israel" at bounding box center [843, 331] width 543 height 12
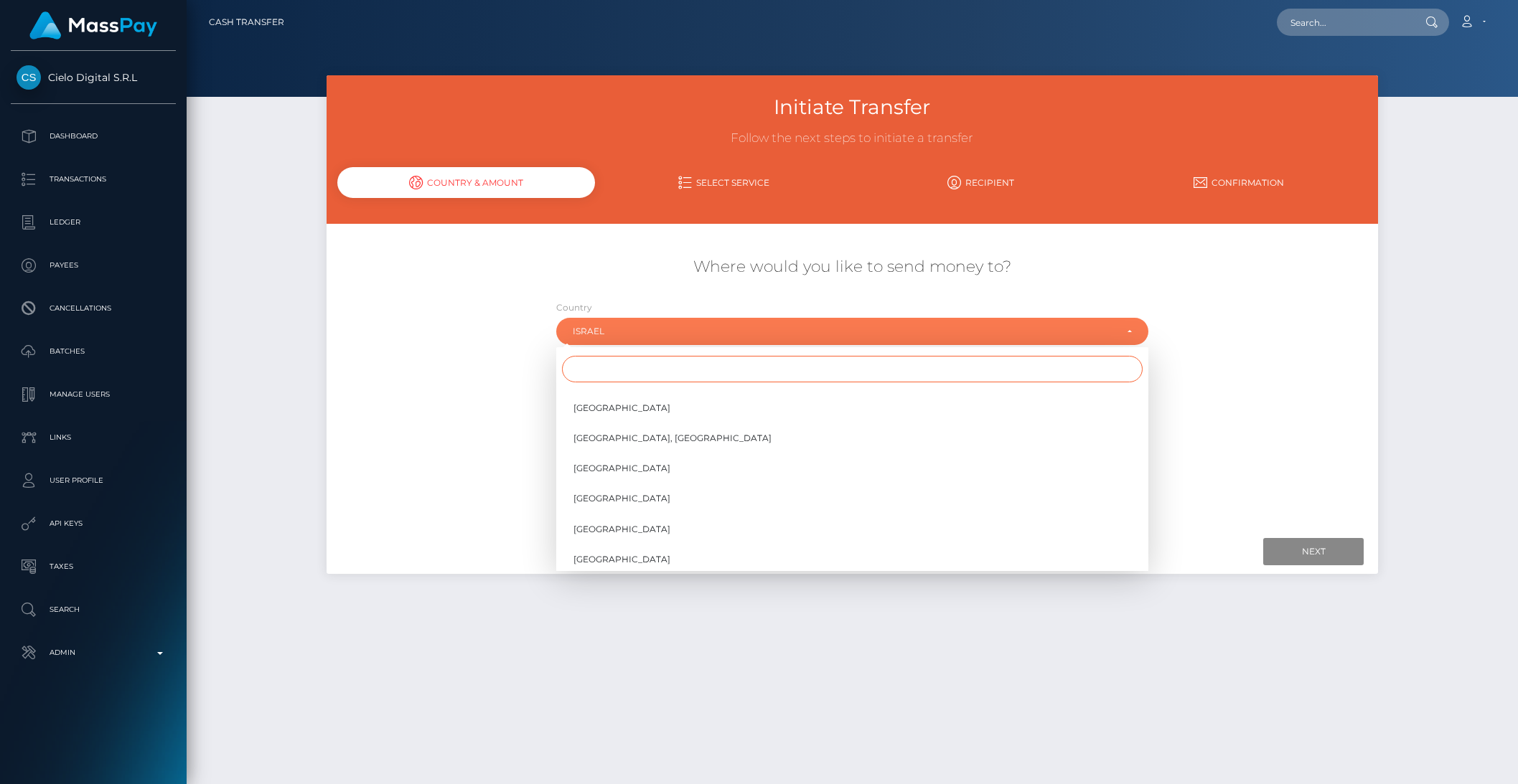
click at [614, 362] on input "Search" at bounding box center [852, 369] width 581 height 27
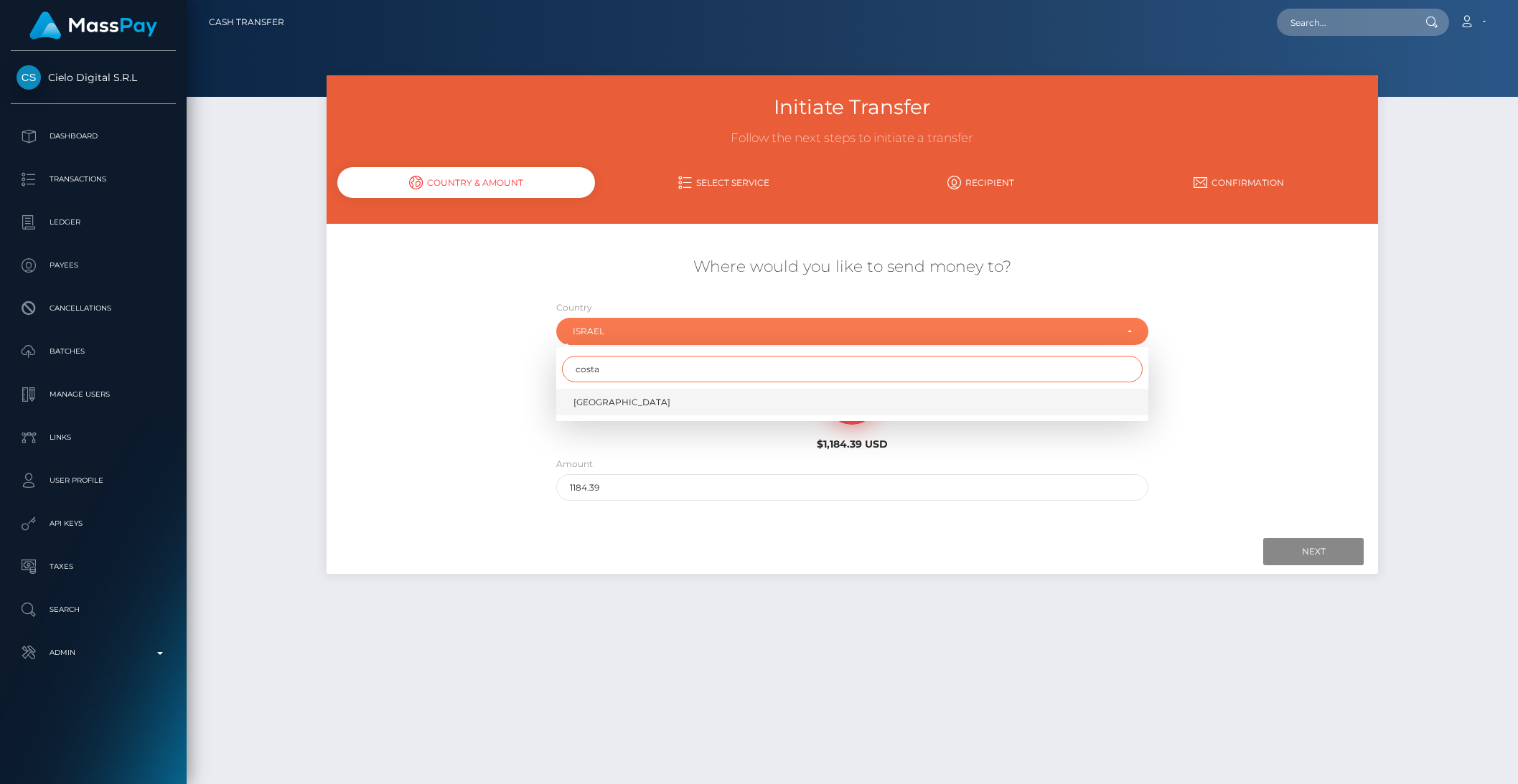
type input "costa"
click at [592, 406] on span "Costa Rica" at bounding box center [622, 402] width 97 height 13
select select "CRI"
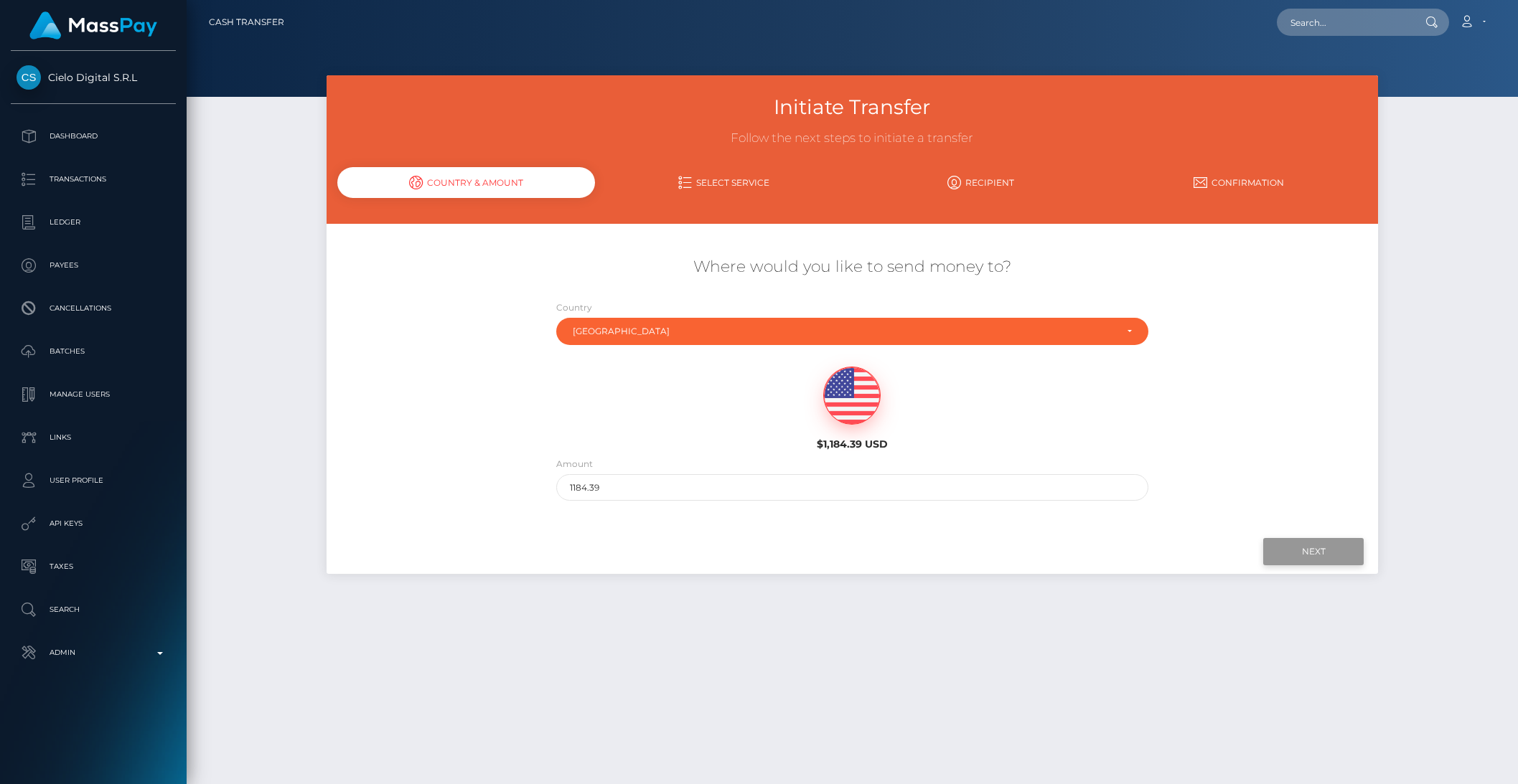
click at [1318, 560] on input "Next" at bounding box center [1313, 552] width 101 height 28
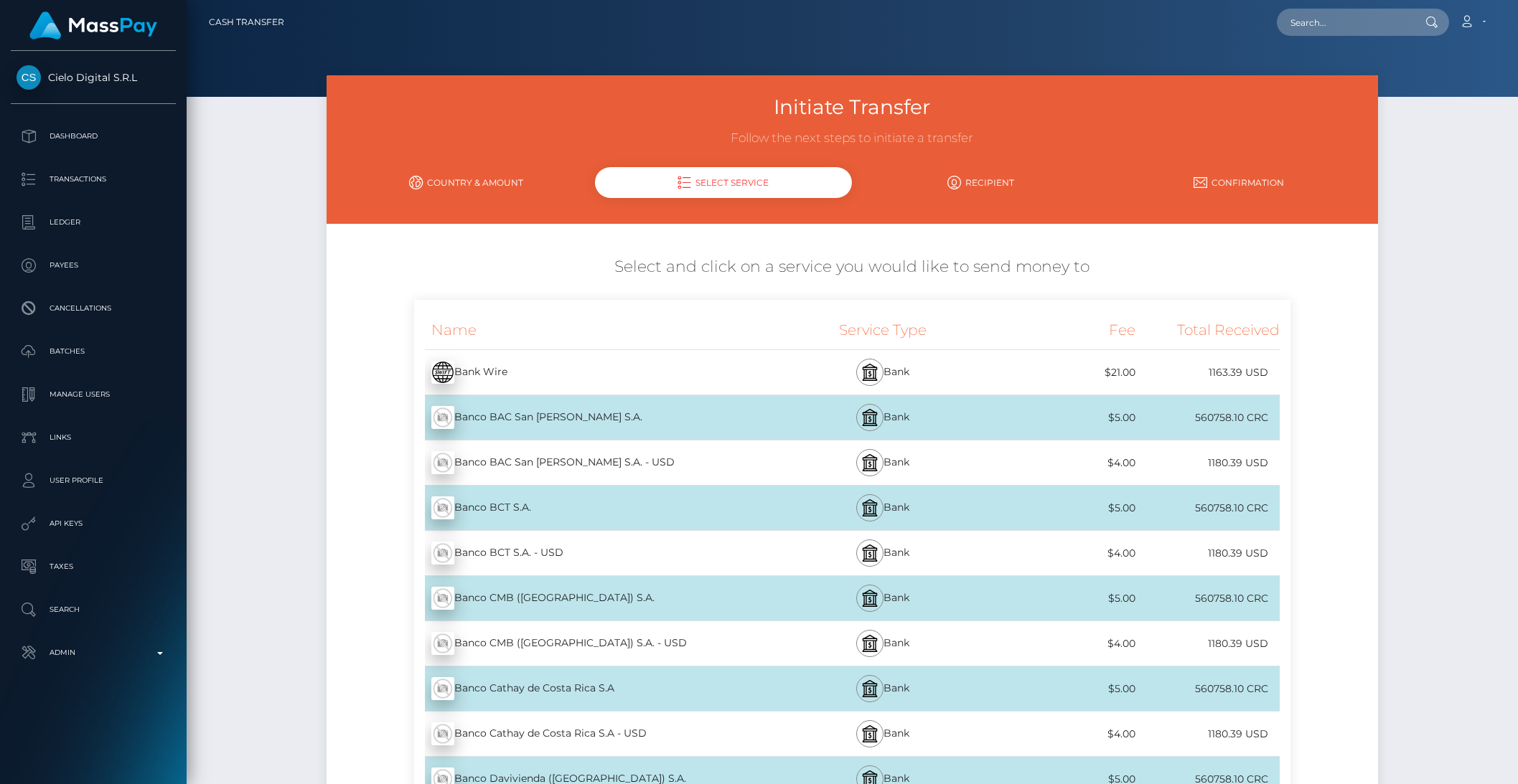
click at [456, 180] on link "Country & Amount" at bounding box center [467, 183] width 258 height 25
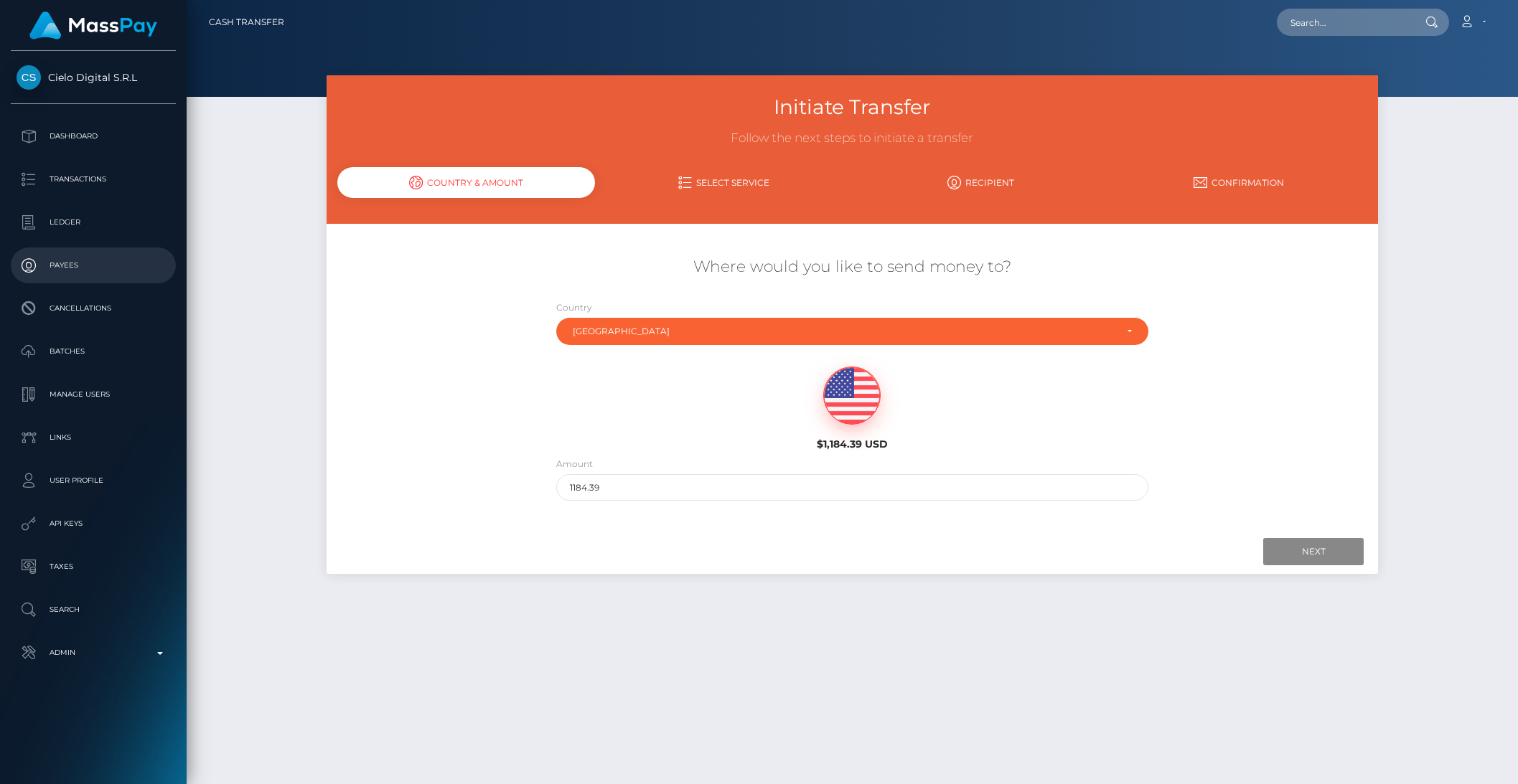
click at [94, 261] on p "Payees" at bounding box center [94, 265] width 153 height 21
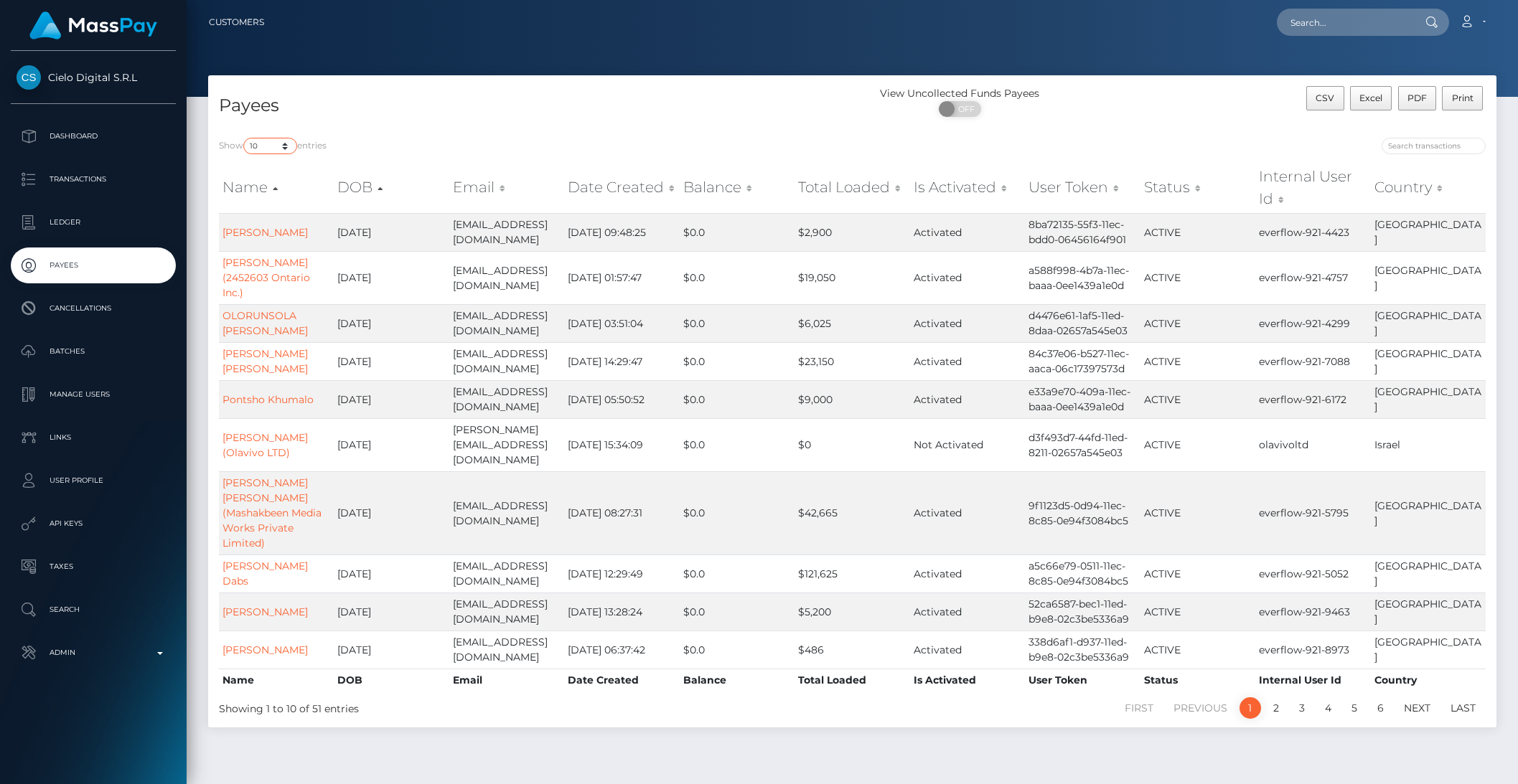
click at [256, 150] on select "10 25 50 100 250 1,000 All" at bounding box center [270, 147] width 54 height 17
click at [245, 138] on select "10 25 50 100 250 1,000 All" at bounding box center [270, 147] width 54 height 17
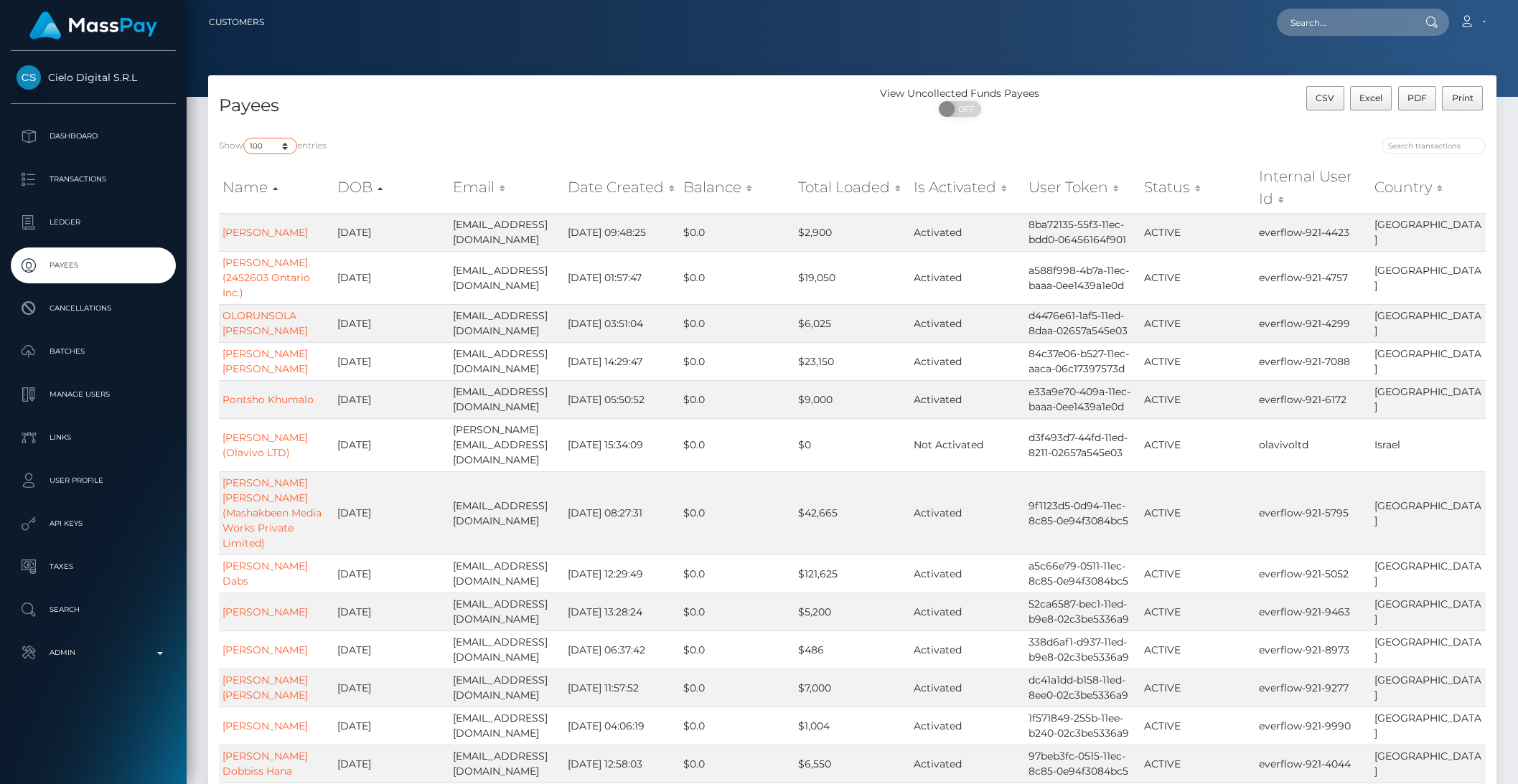
click at [266, 147] on select "10 25 50 100 250 1,000 All" at bounding box center [270, 147] width 54 height 17
select select "10"
click at [245, 138] on select "10 25 50 100 250 1,000 All" at bounding box center [270, 147] width 54 height 17
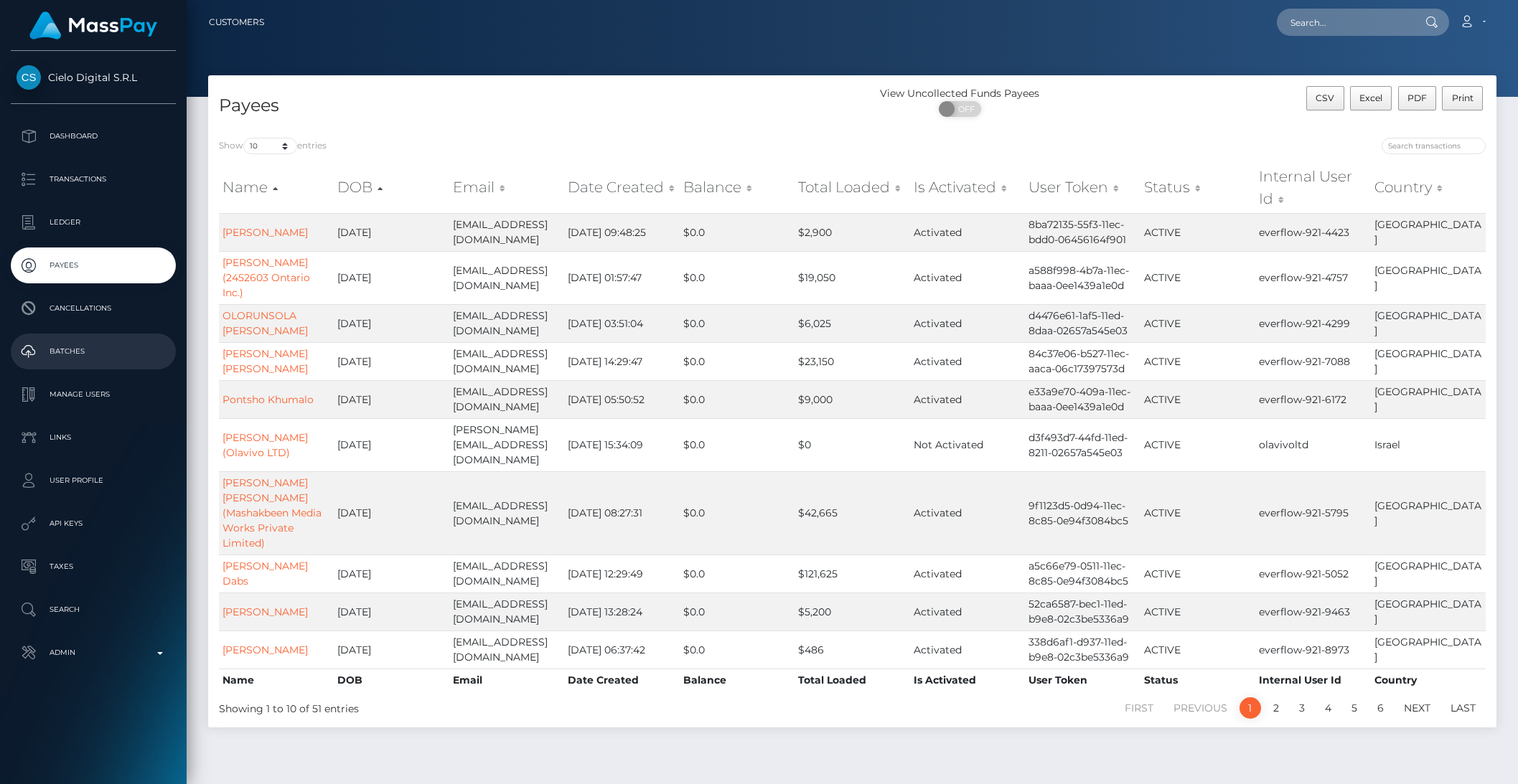
click at [73, 358] on p "Batches" at bounding box center [94, 351] width 153 height 21
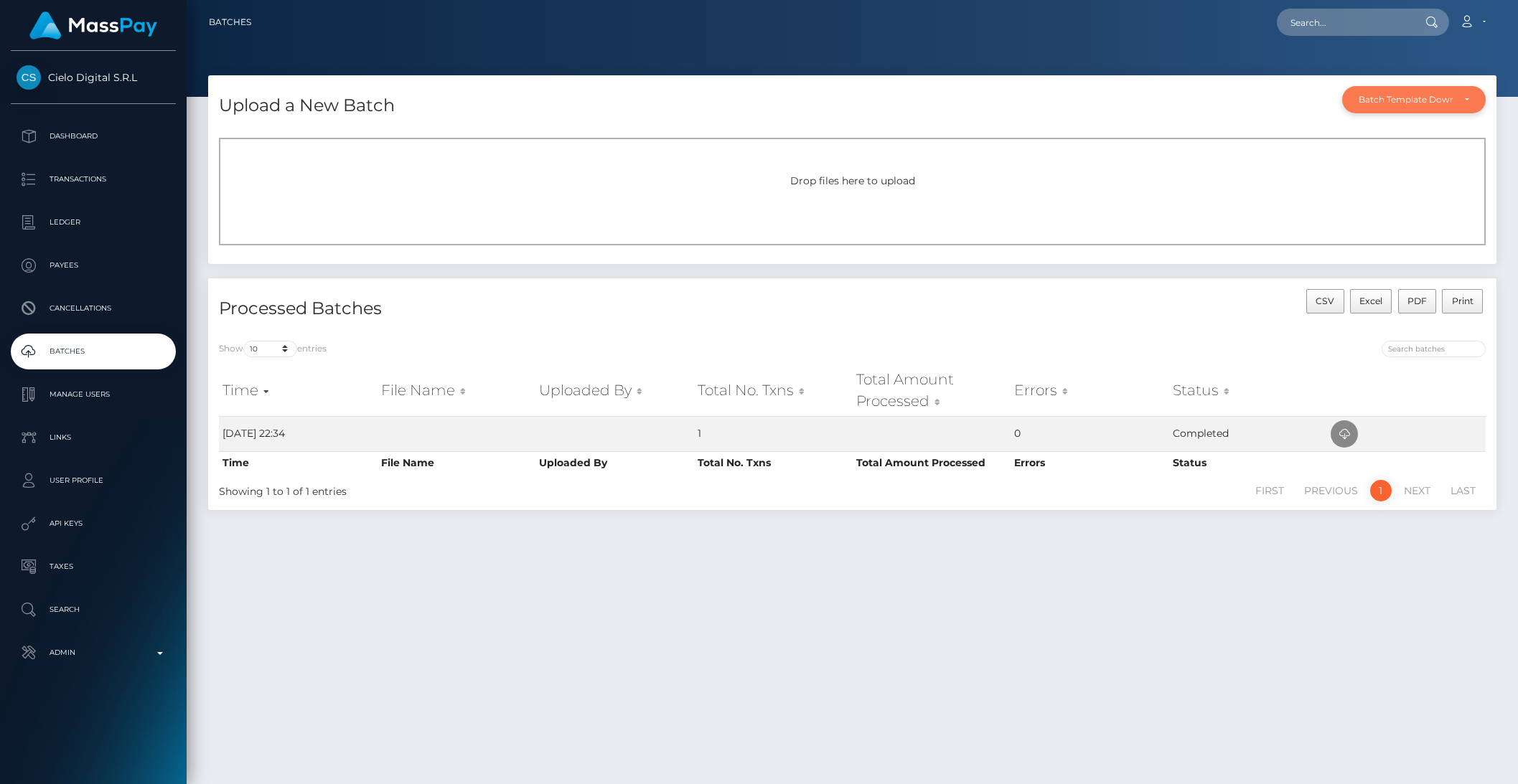
click at [1466, 106] on div "Batch Template Download" at bounding box center [1414, 100] width 144 height 28
click at [1466, 106] on div "Batch Template Download AED payout ARS payout AUD payout BRL PIX payout BRL pay…" at bounding box center [1414, 100] width 144 height 28
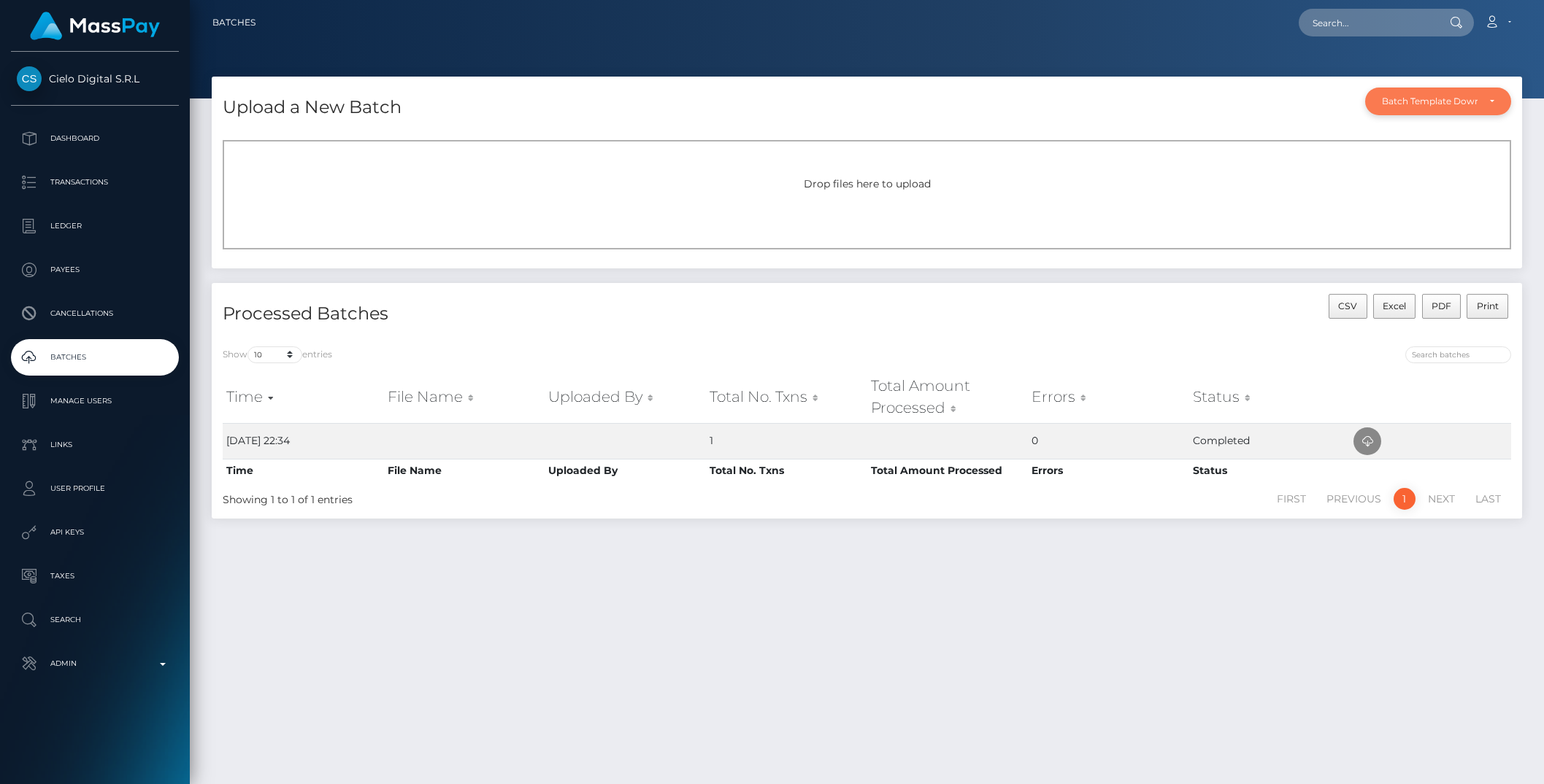
click at [1491, 108] on div "Batch Template Download" at bounding box center [1438, 101] width 146 height 28
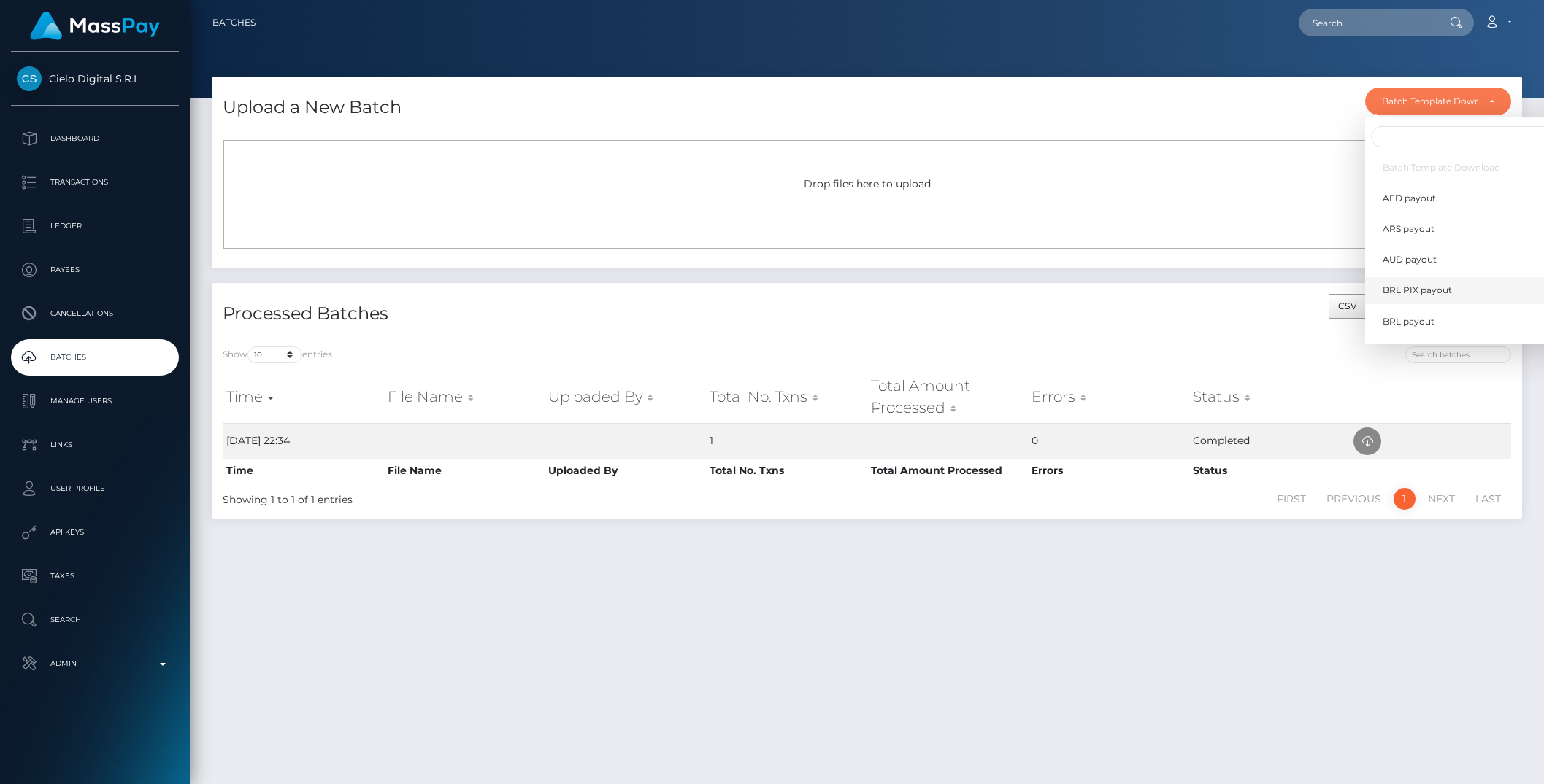
scroll to position [425, 0]
click at [1406, 321] on span "Wallet load" at bounding box center [1407, 327] width 48 height 13
select select "/batch_templates/Wallet load.xlsx"
select select
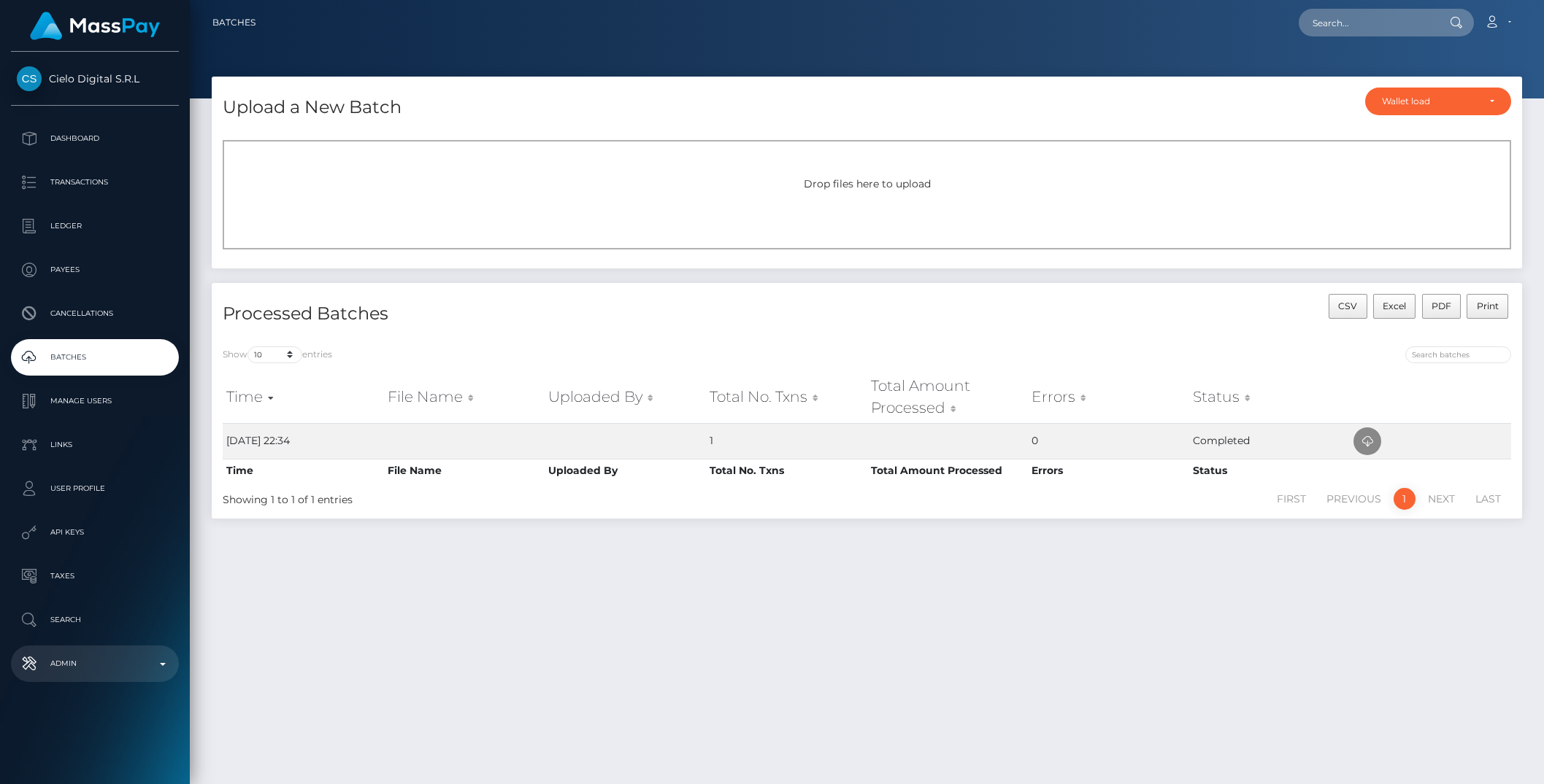
click at [165, 665] on b at bounding box center [162, 665] width 5 height 3
click at [165, 665] on li "Admin Pricing Rules Balance Adjustments Fortress Bank Accounts Finance" at bounding box center [94, 664] width 190 height 37
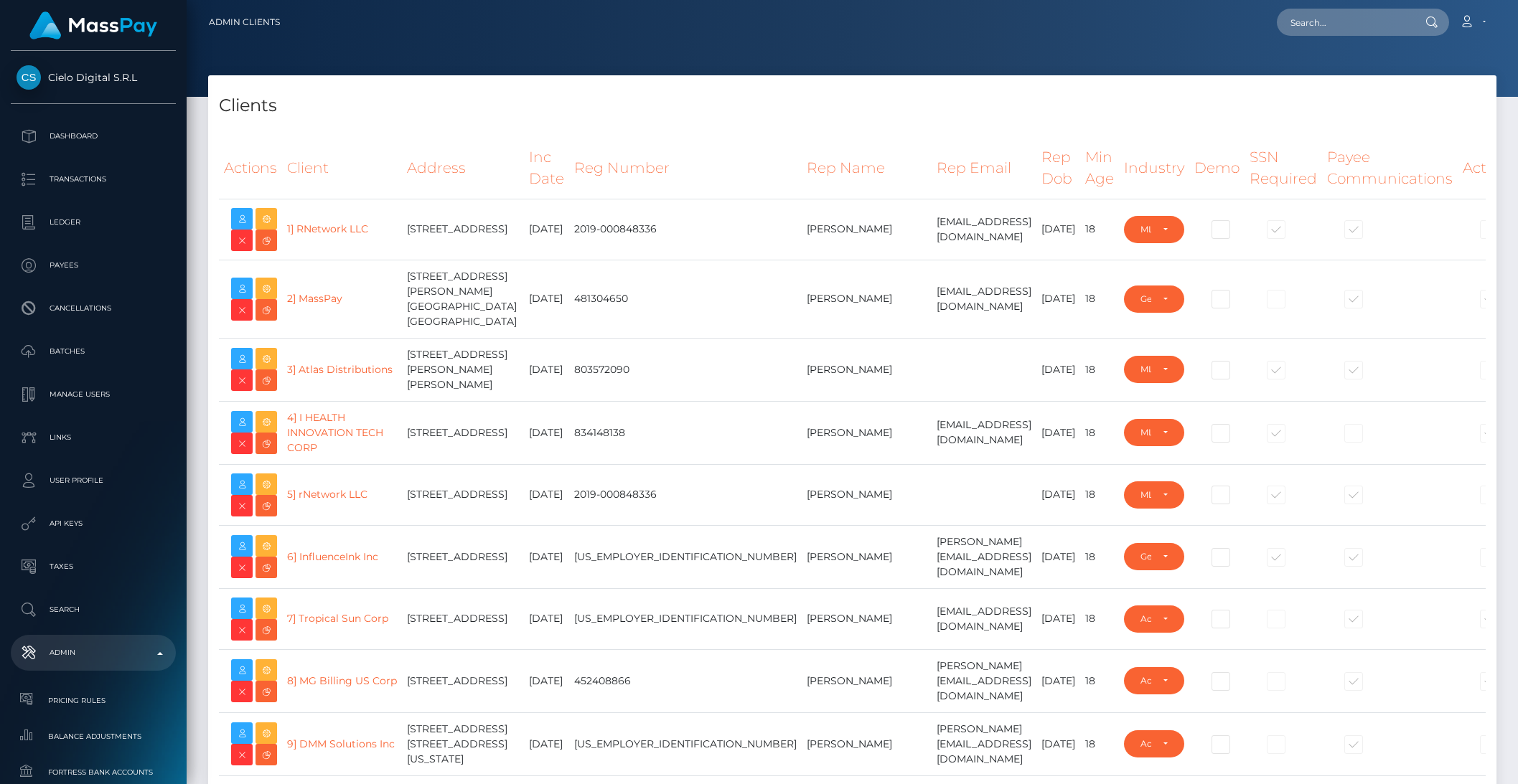
select select "223"
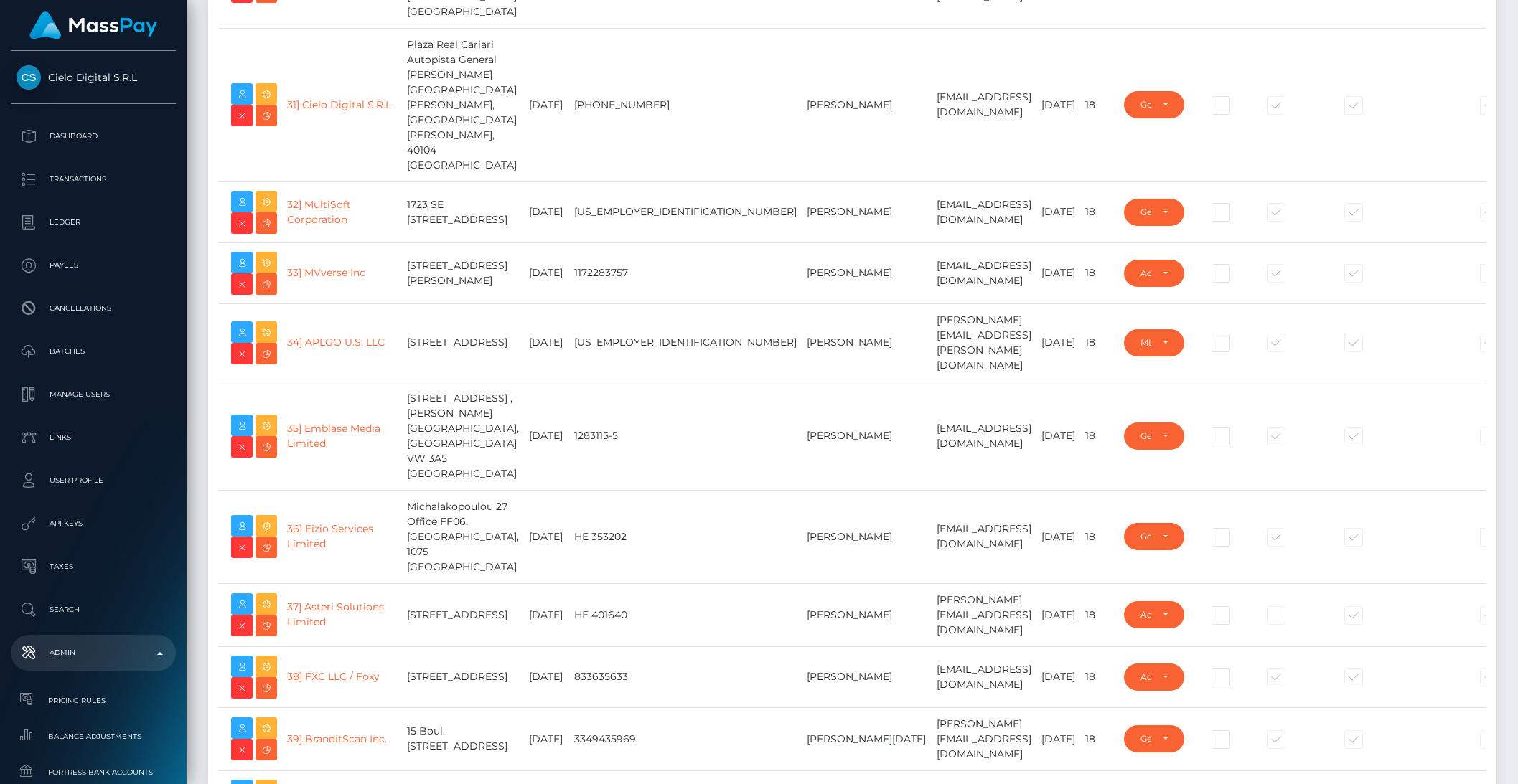
scroll to position [2179, 0]
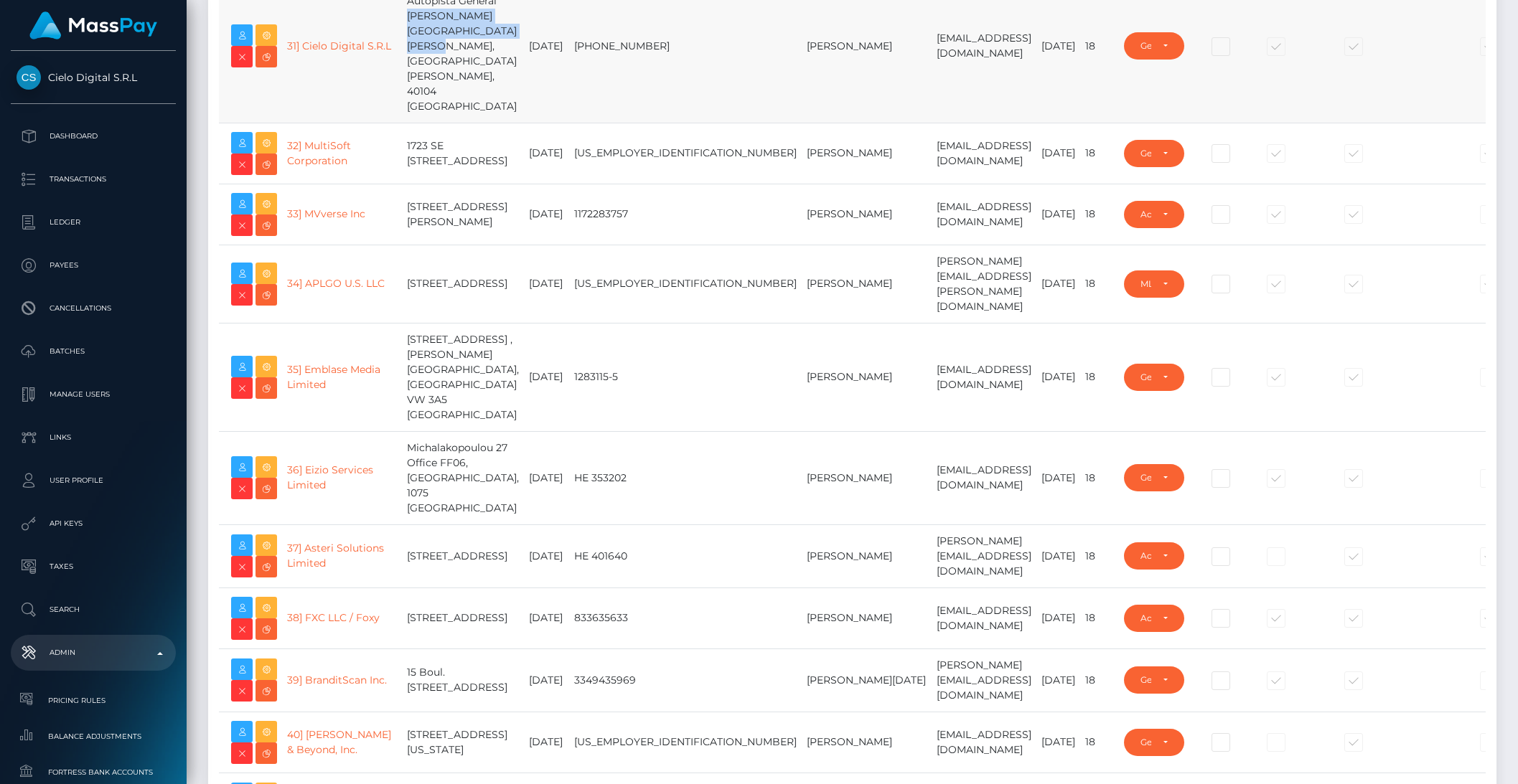
type input "brentg"
drag, startPoint x: 387, startPoint y: 84, endPoint x: 483, endPoint y: 103, distance: 97.9
click at [483, 103] on td "Plaza Real Cariari Autopista General Canas Cruce de San Antonio de Belen, San J…" at bounding box center [463, 46] width 122 height 153
drag, startPoint x: 480, startPoint y: 100, endPoint x: 386, endPoint y: 87, distance: 94.9
click at [402, 87] on td "Plaza Real Cariari Autopista General Canas Cruce de San Antonio de Belen, San J…" at bounding box center [463, 46] width 122 height 153
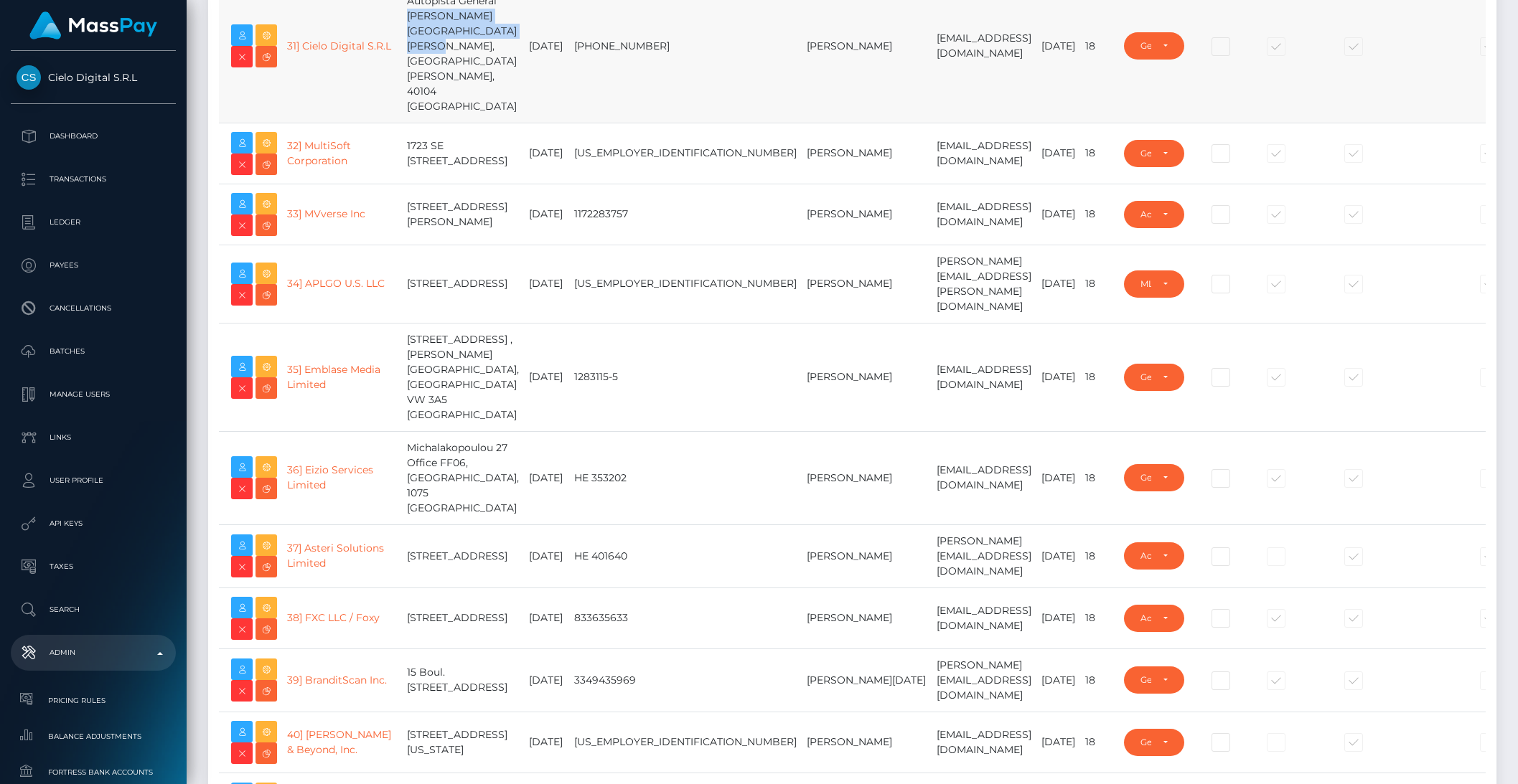
copy td "Plaza Real Cariari Autopista General"
drag, startPoint x: 474, startPoint y: 130, endPoint x: 384, endPoint y: 110, distance: 92.2
click at [402, 110] on td "Plaza Real Cariari Autopista General Canas Cruce de San Antonio de Belen, San J…" at bounding box center [463, 46] width 122 height 153
copy td "Canas Cruce de San Antonio de Belen"
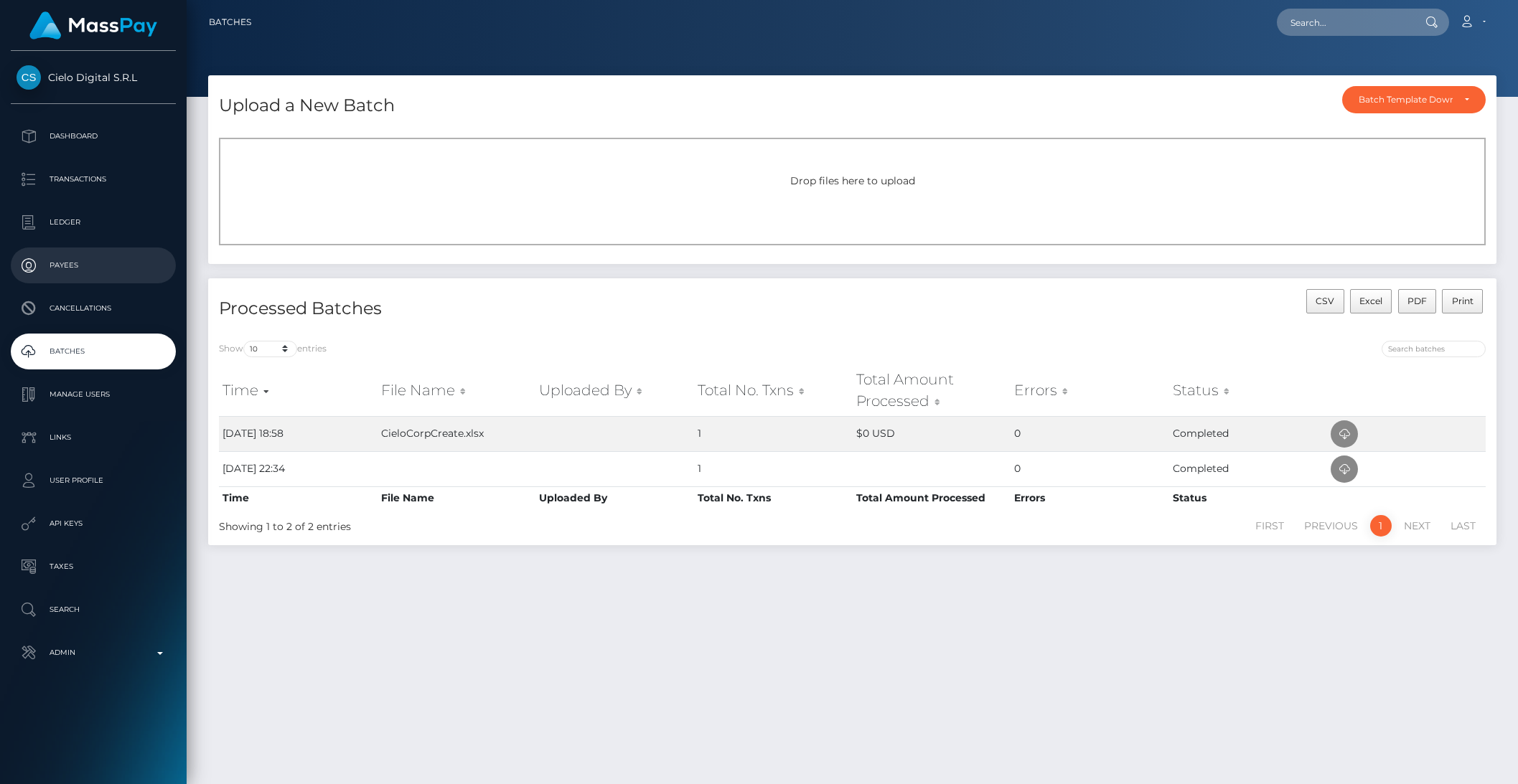
click at [70, 255] on p "Payees" at bounding box center [94, 265] width 153 height 21
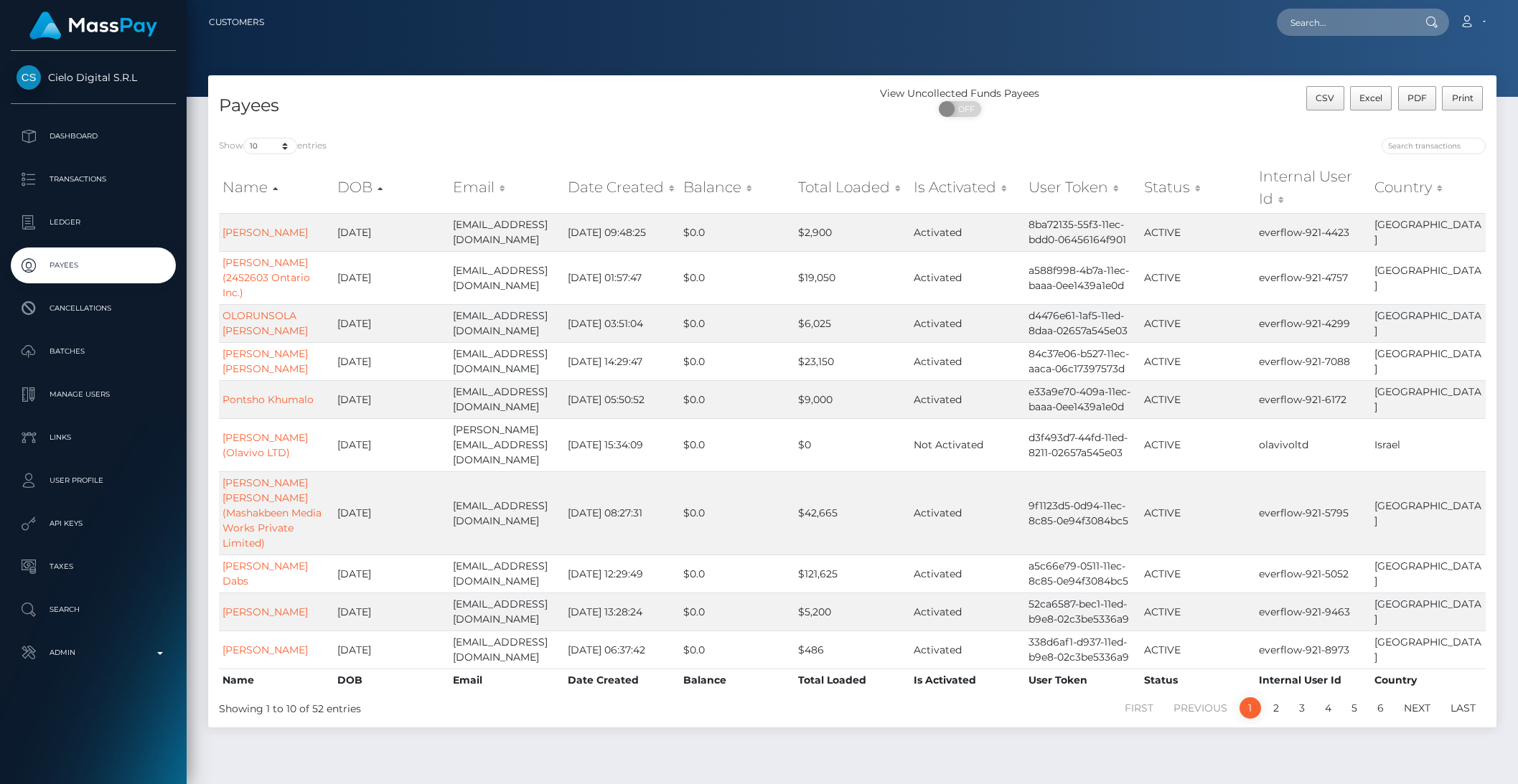
click at [586, 186] on th "Date Created" at bounding box center [622, 187] width 115 height 51
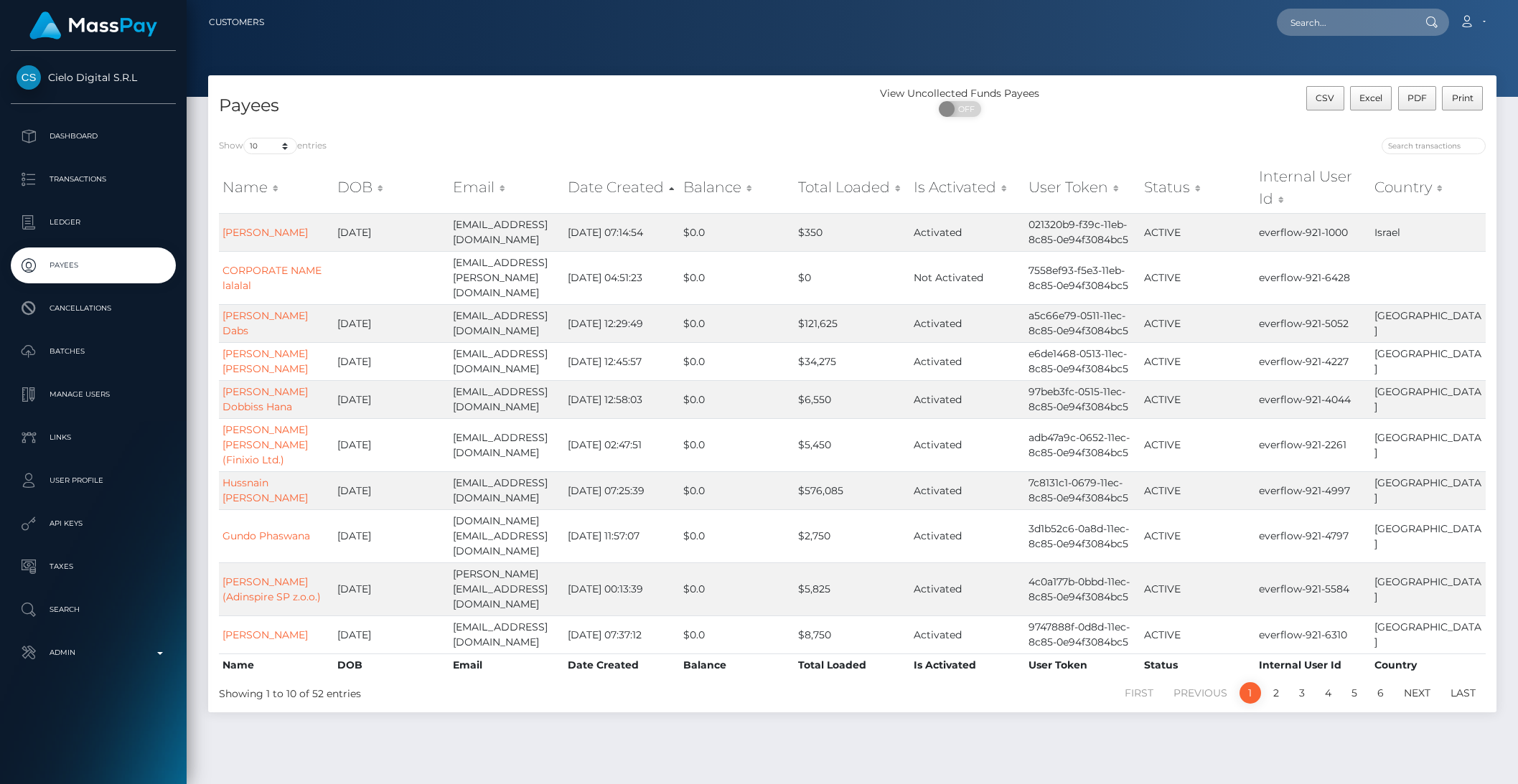
click at [586, 186] on th "Date Created" at bounding box center [622, 187] width 115 height 51
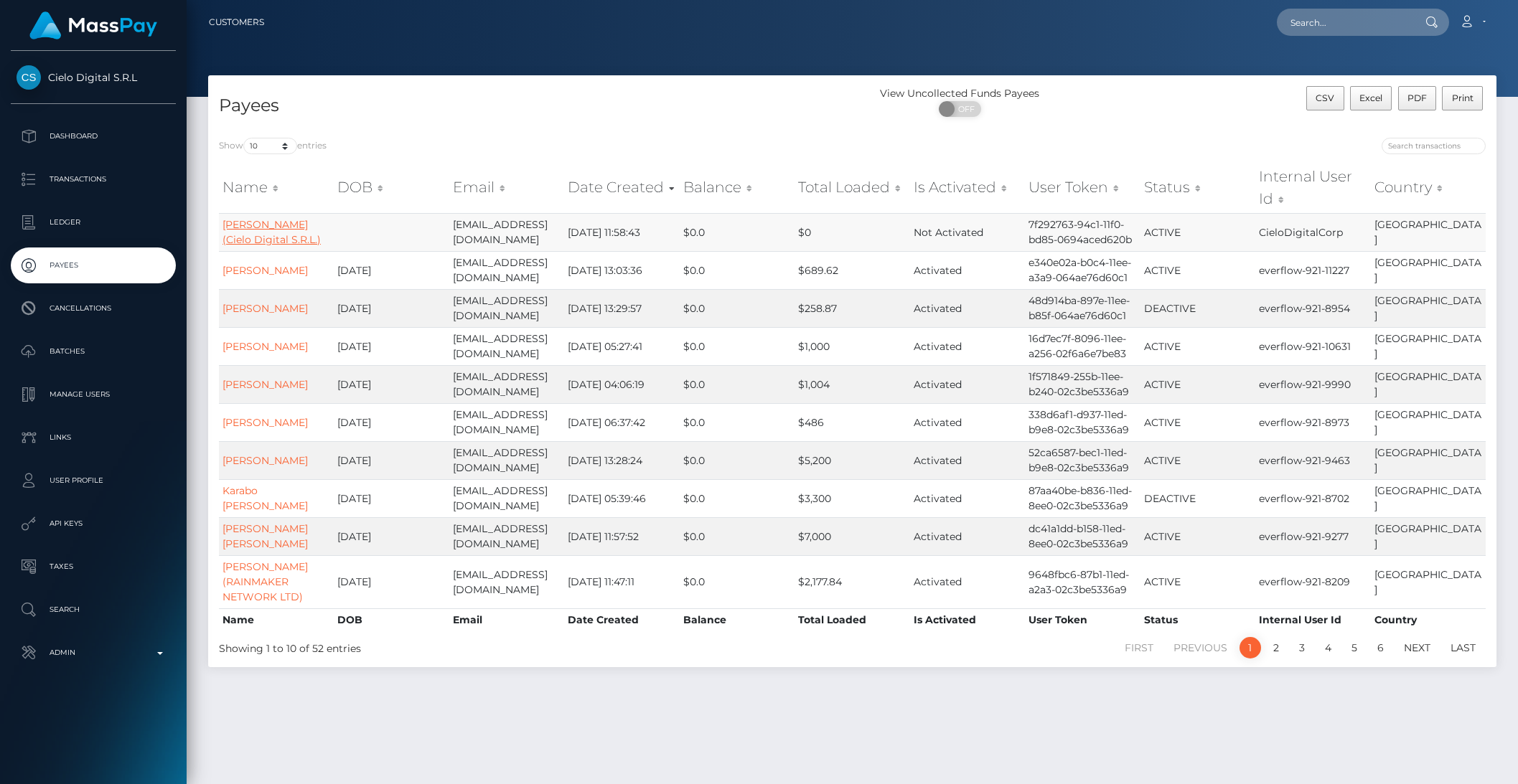
click at [264, 238] on link "Michael Kazula (Cielo Digital S.R.L.)" at bounding box center [272, 232] width 98 height 28
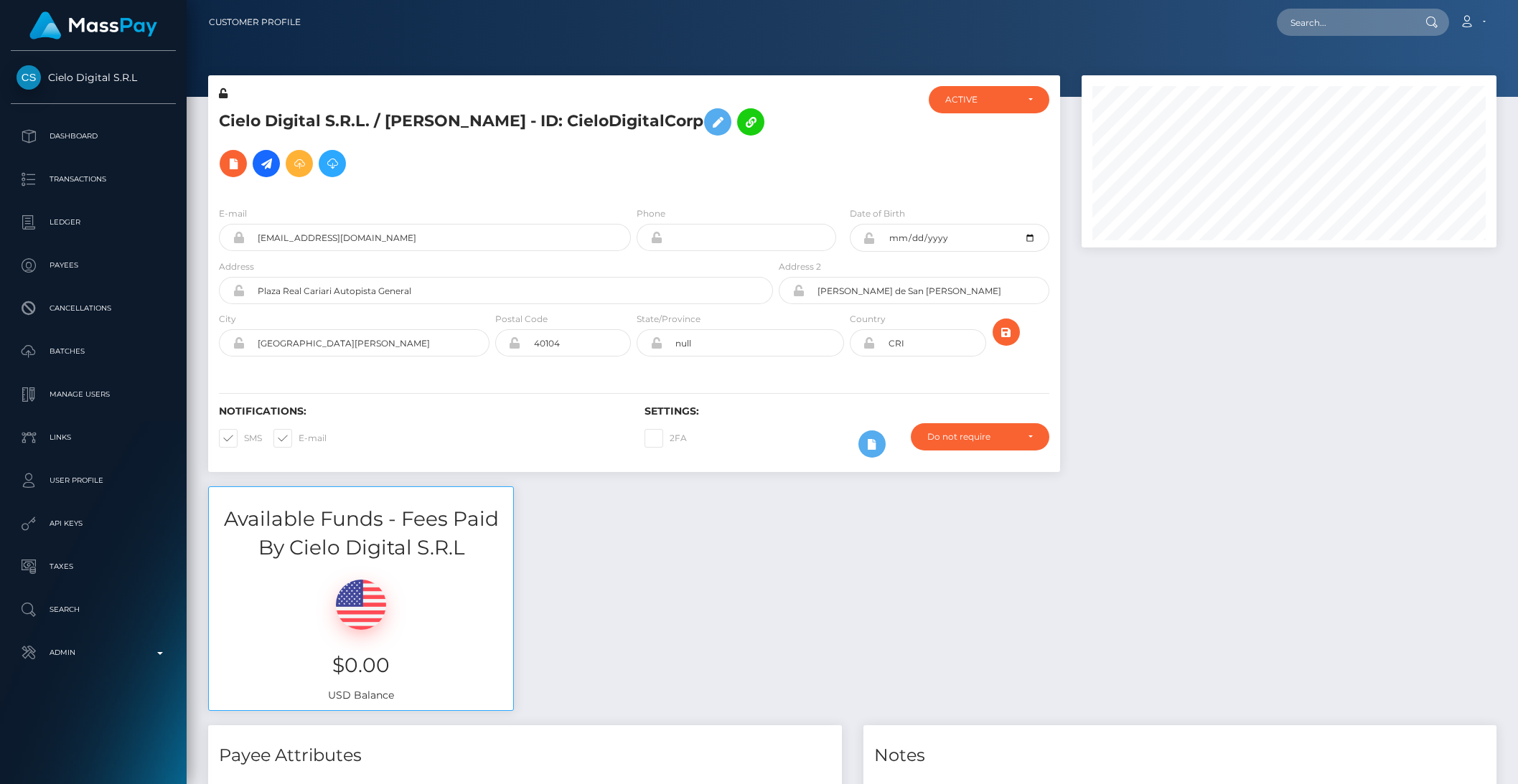
scroll to position [172, 414]
click at [118, 649] on p "Admin" at bounding box center [94, 653] width 153 height 21
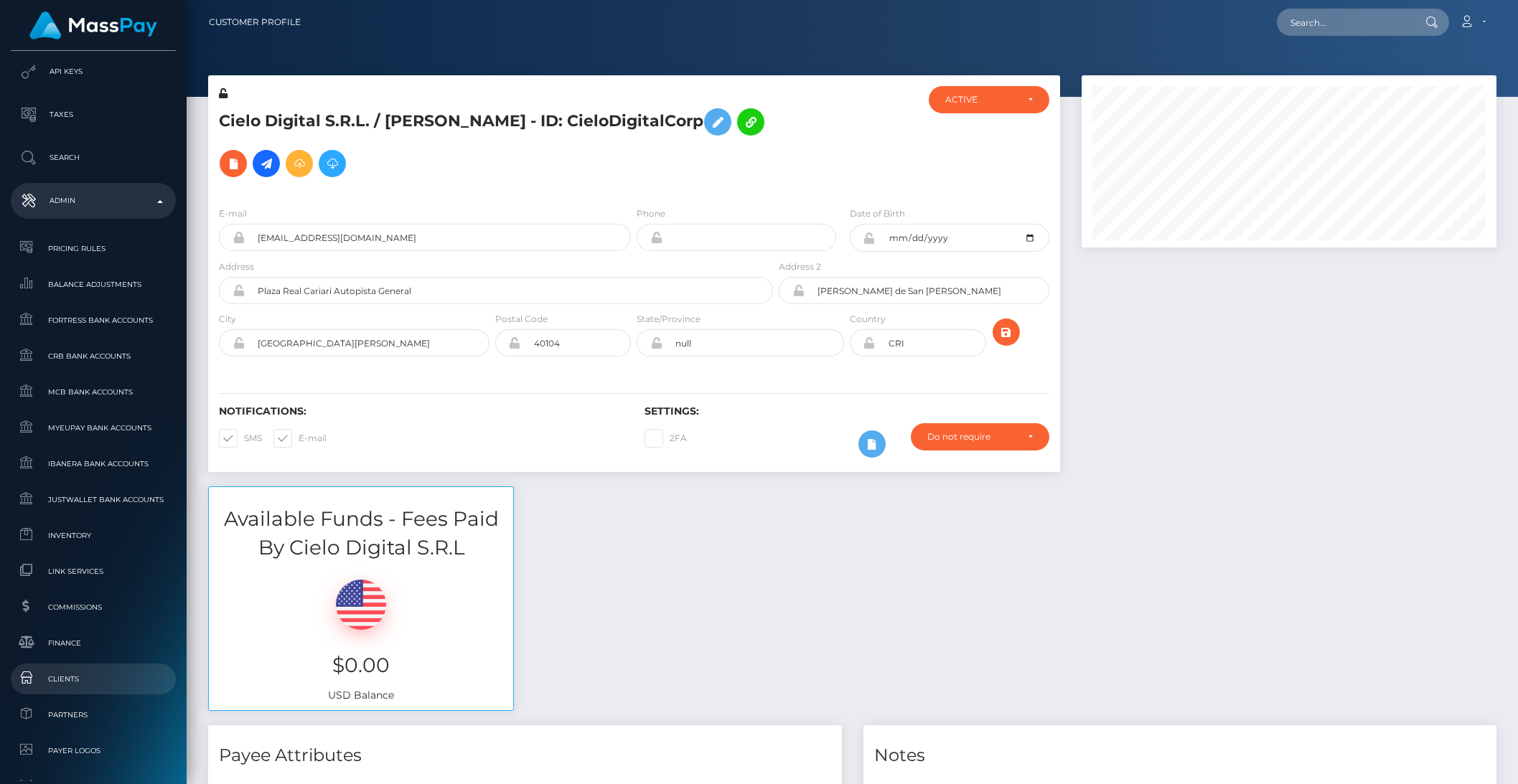
scroll to position [470, 0]
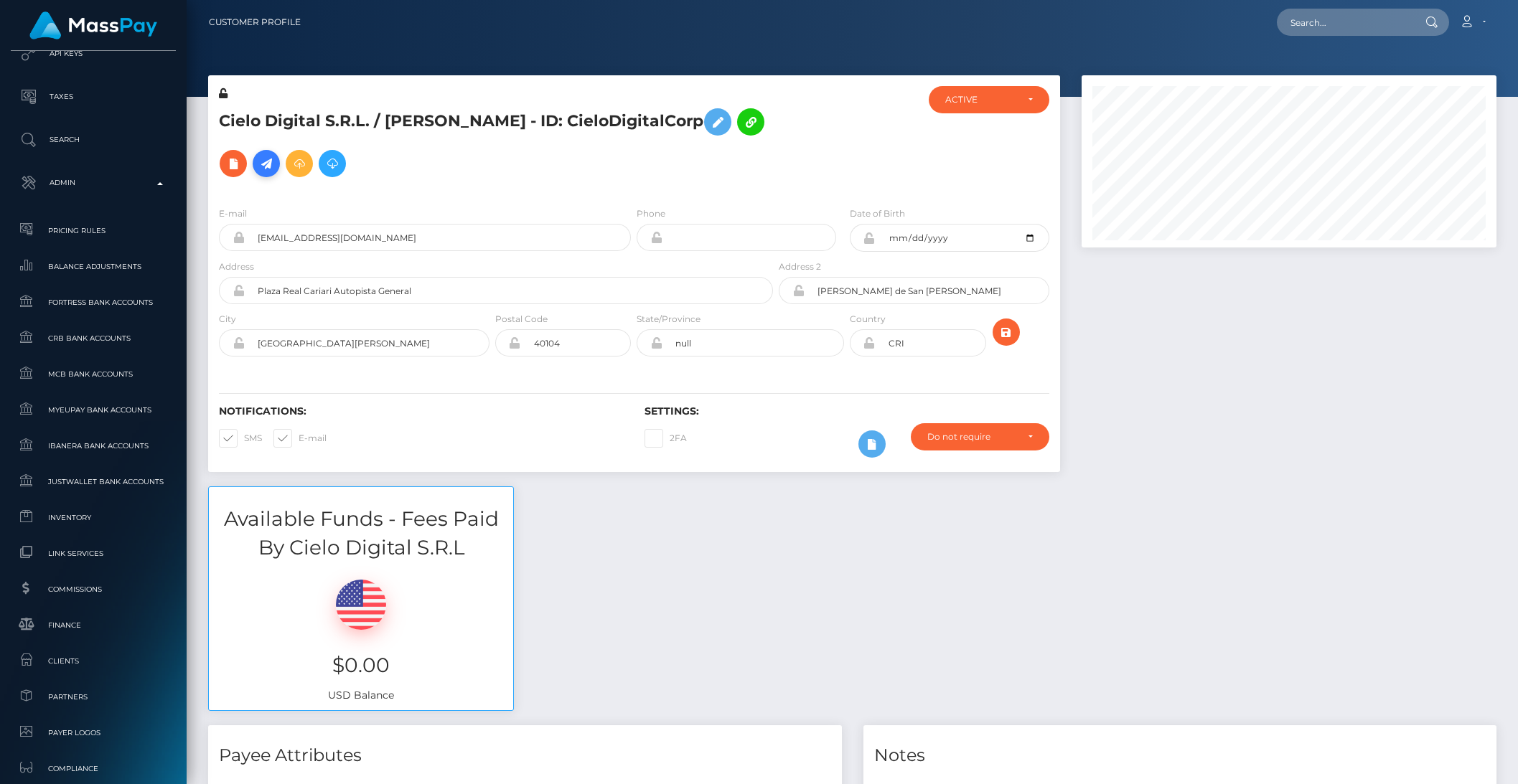
click at [269, 162] on icon at bounding box center [266, 163] width 17 height 18
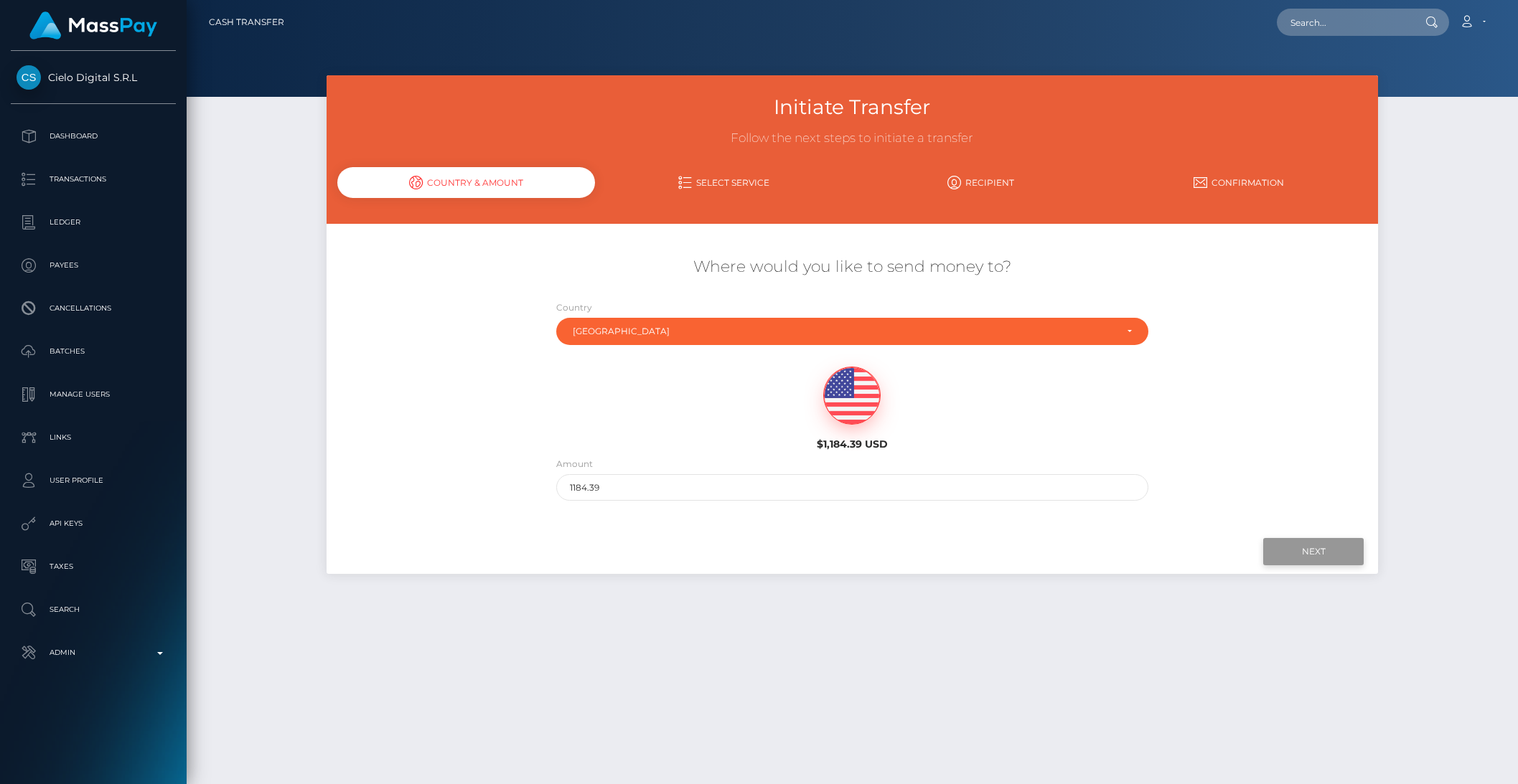
click at [1283, 546] on input "Next" at bounding box center [1313, 552] width 101 height 28
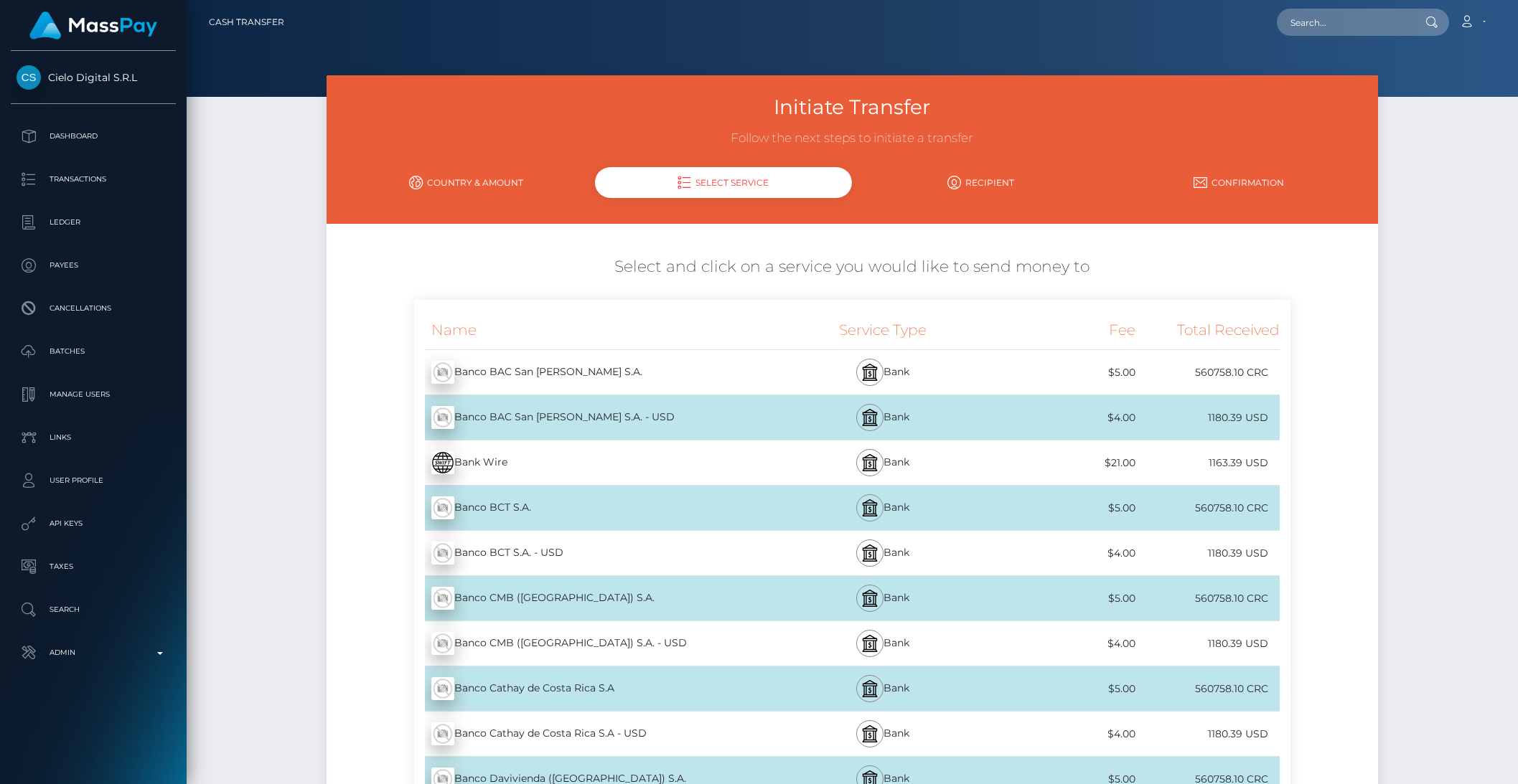
click at [508, 453] on div "Bank Wire - USD" at bounding box center [595, 463] width 361 height 40
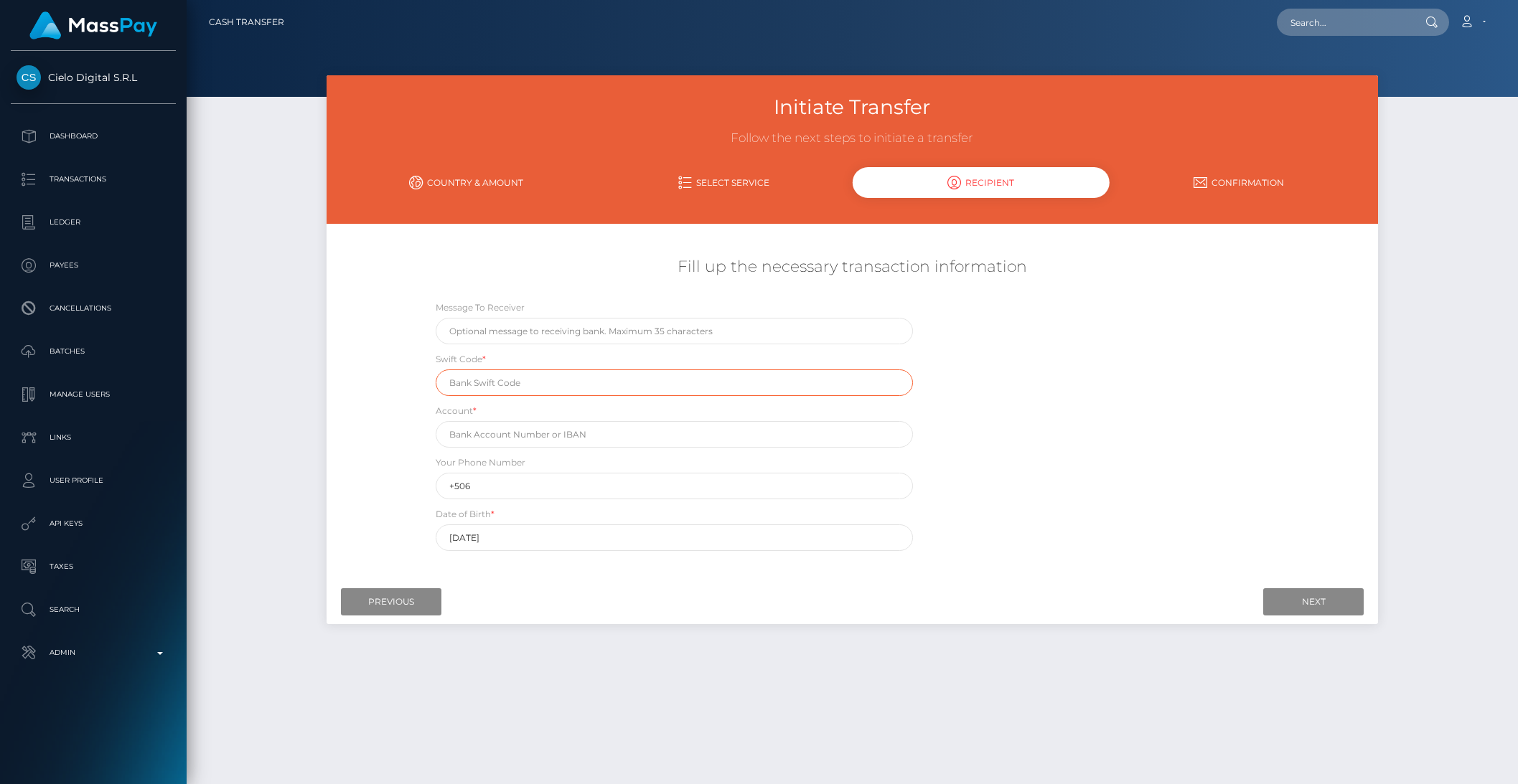
click at [546, 383] on input "text" at bounding box center [675, 383] width 477 height 27
paste input "BCCECRSJ"
type input "BCCECRSJ"
click at [525, 434] on input "text" at bounding box center [675, 434] width 477 height 27
paste input "CR39011400007914314059"
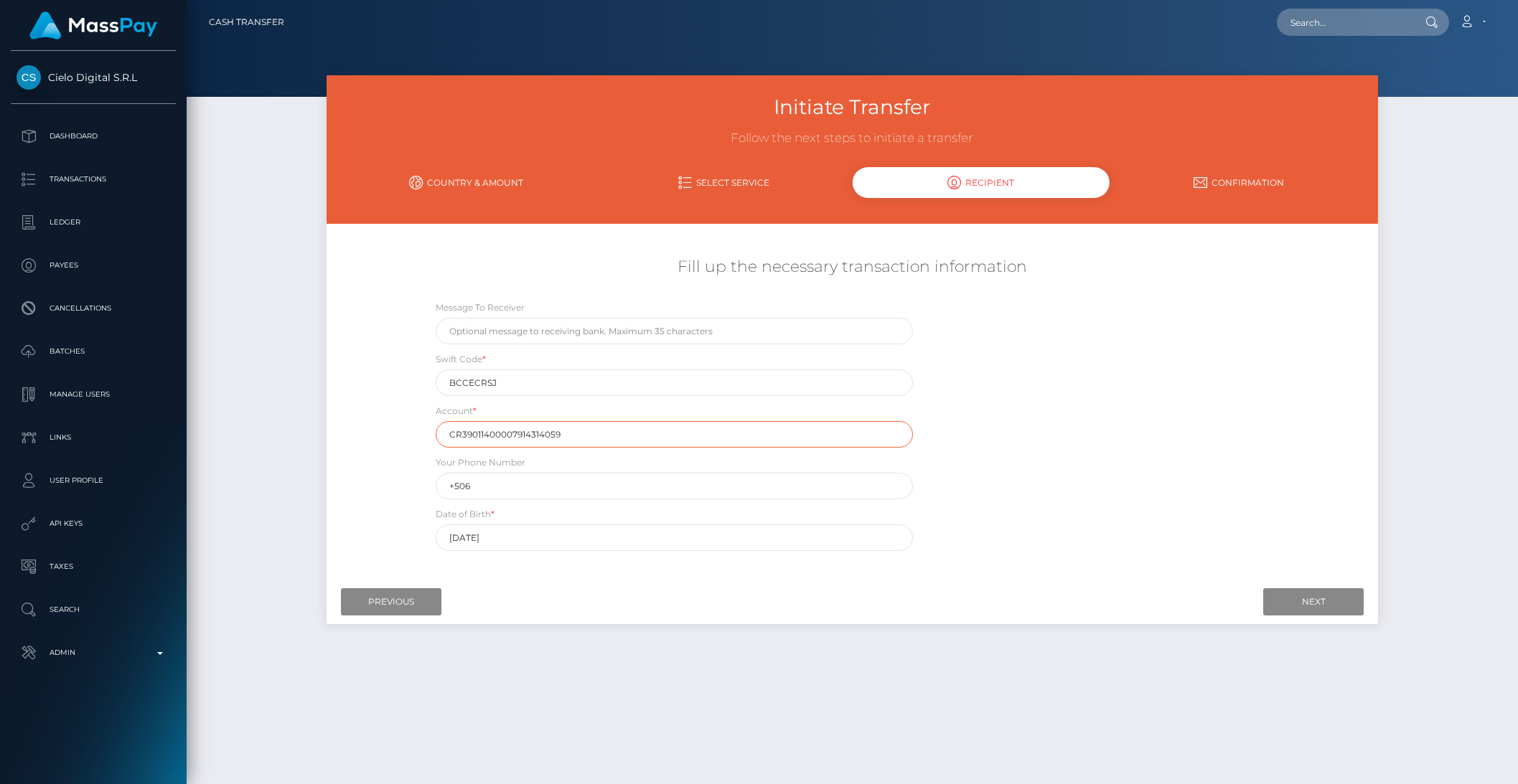
type input "CR39011400007914314059"
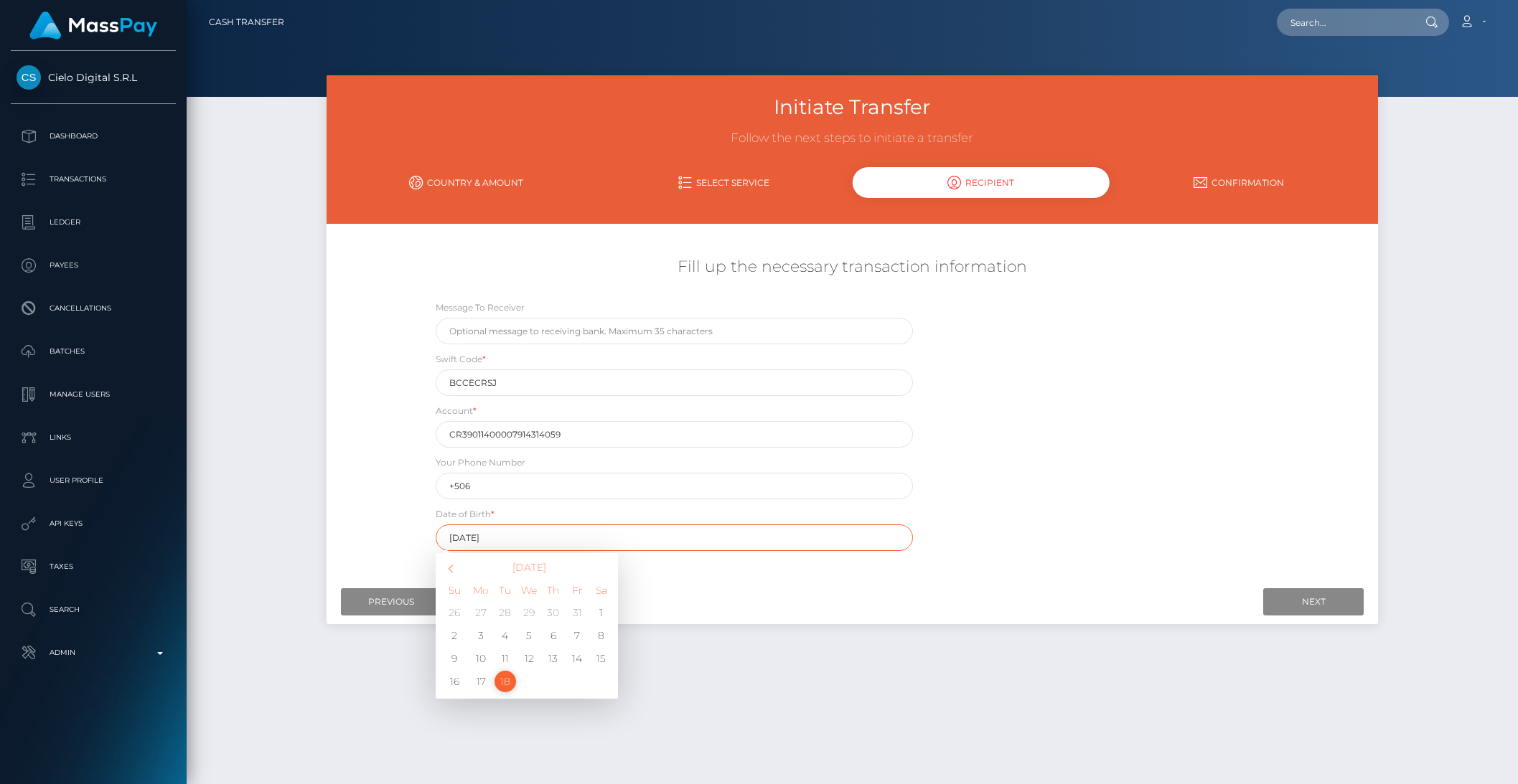
drag, startPoint x: 521, startPoint y: 536, endPoint x: 407, endPoint y: 536, distance: 114.0
click at [407, 536] on div "Fill up the necessary transaction information Message To Receiver Swift Code * …" at bounding box center [853, 404] width 1052 height 309
type input "1983-06-19"
click at [722, 598] on div at bounding box center [853, 602] width 1024 height 28
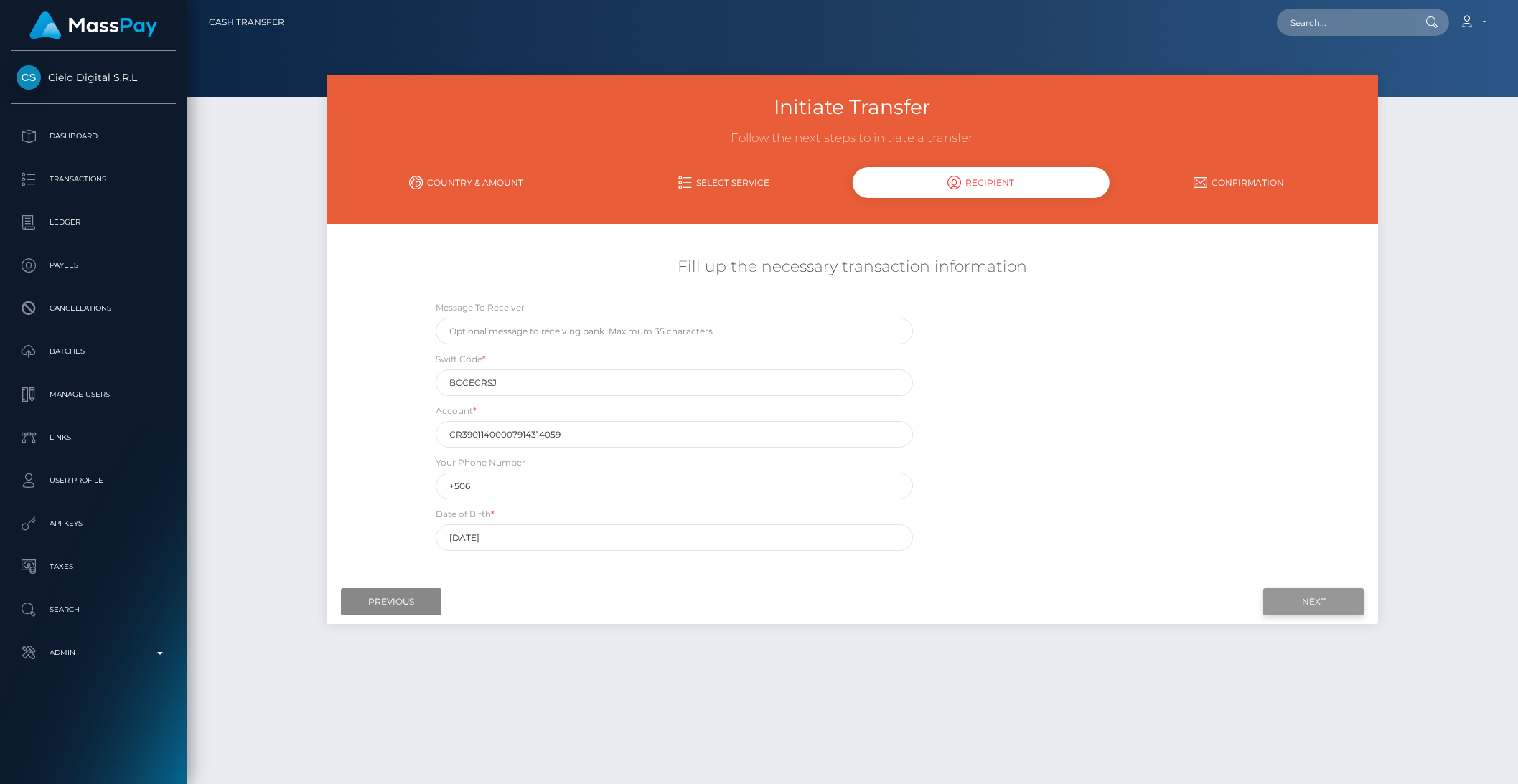
click at [1328, 599] on input "Next" at bounding box center [1313, 602] width 101 height 28
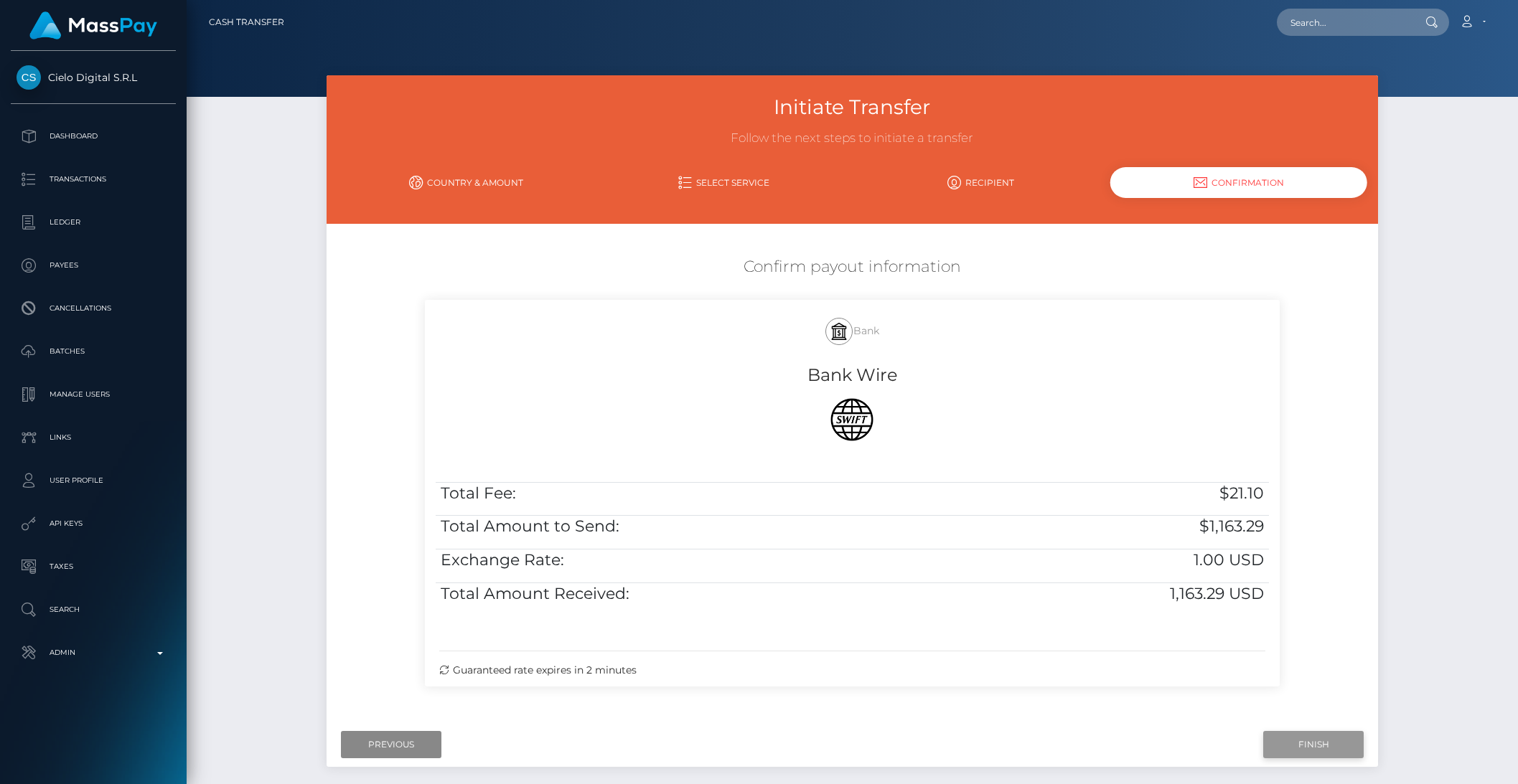
click at [1332, 741] on input "Finish" at bounding box center [1313, 745] width 101 height 28
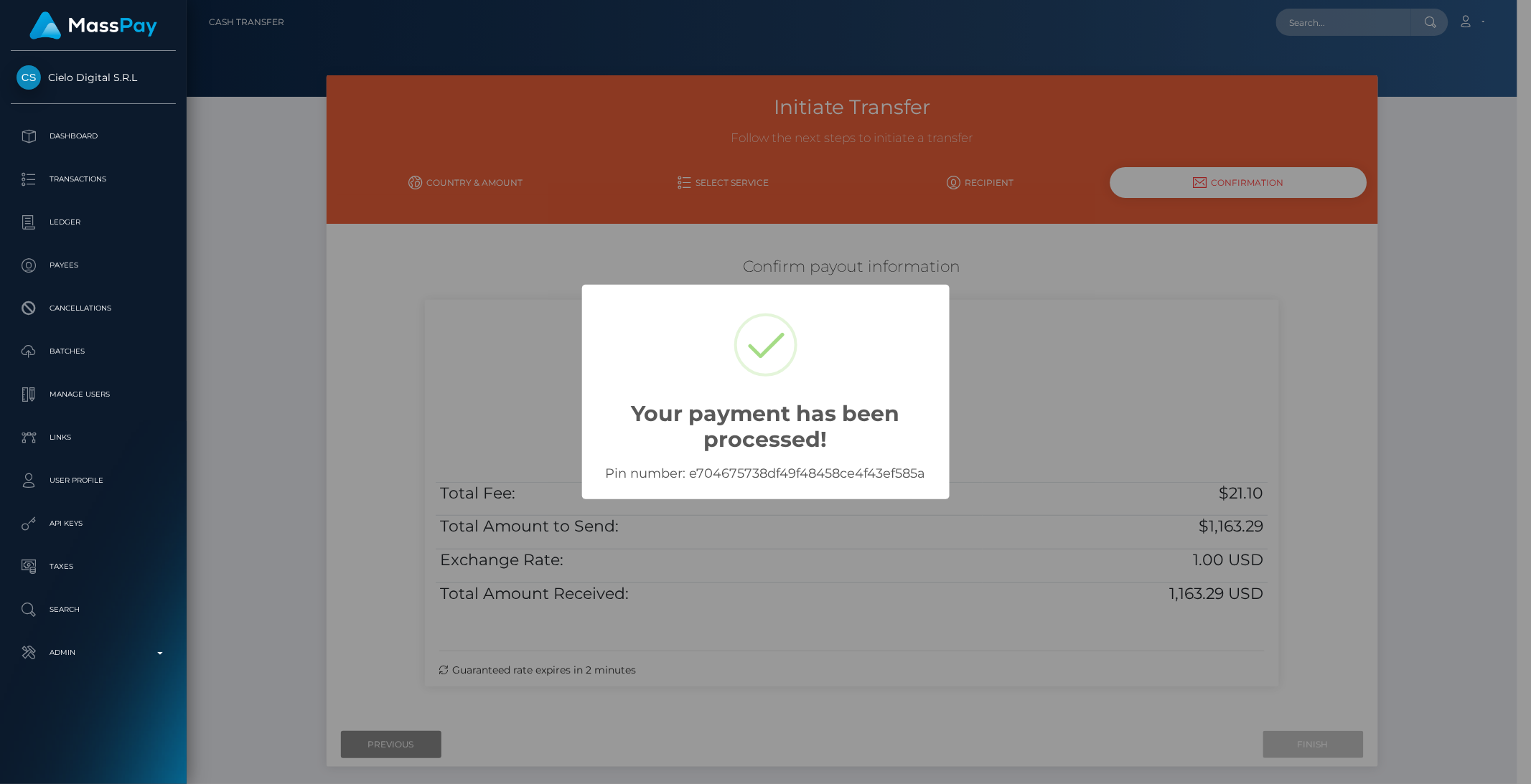
click at [536, 356] on div "× Your payment has been processed! Pin number: e704675738df49f48458ce4f43ef585a…" at bounding box center [765, 392] width 1531 height 784
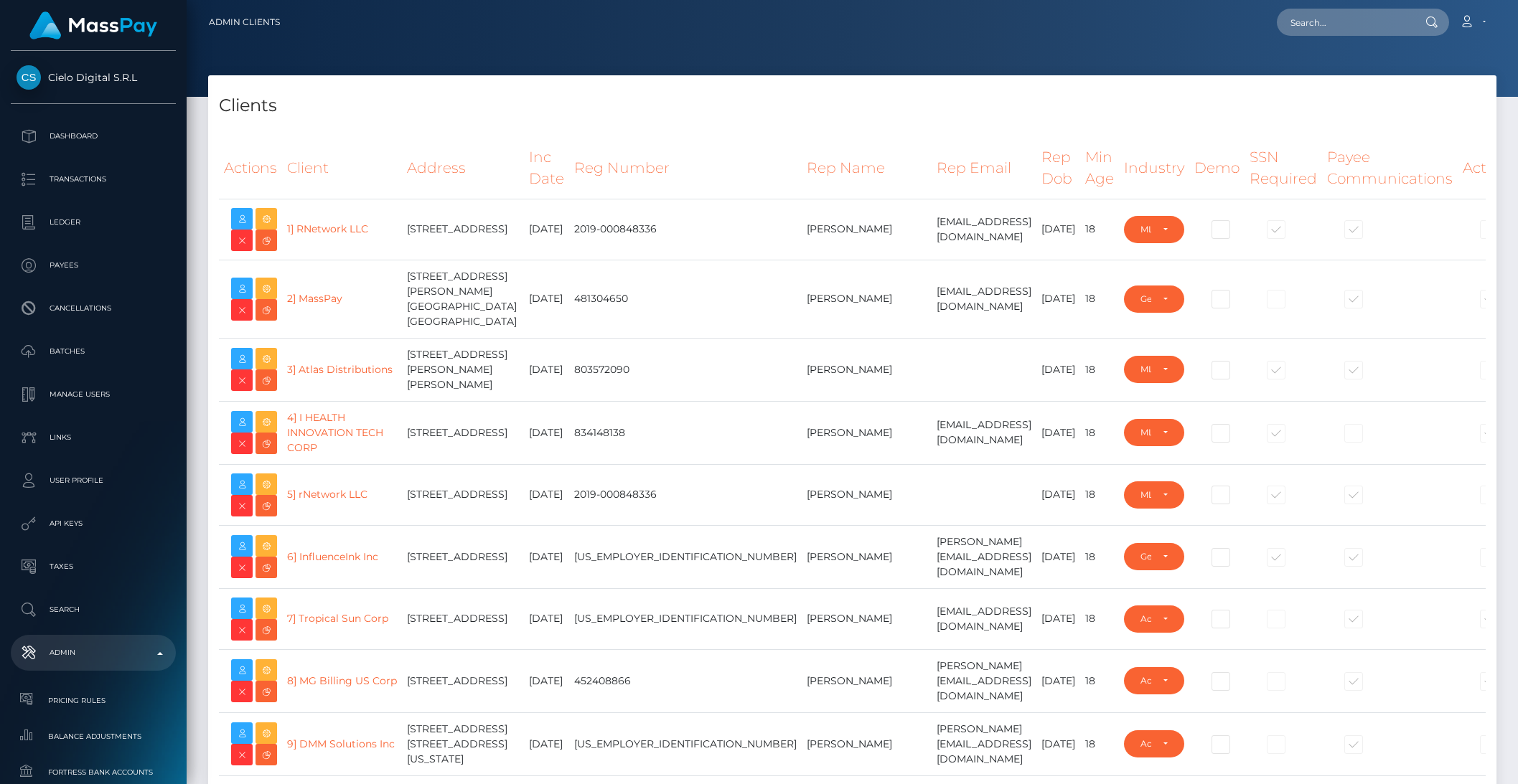
select select "223"
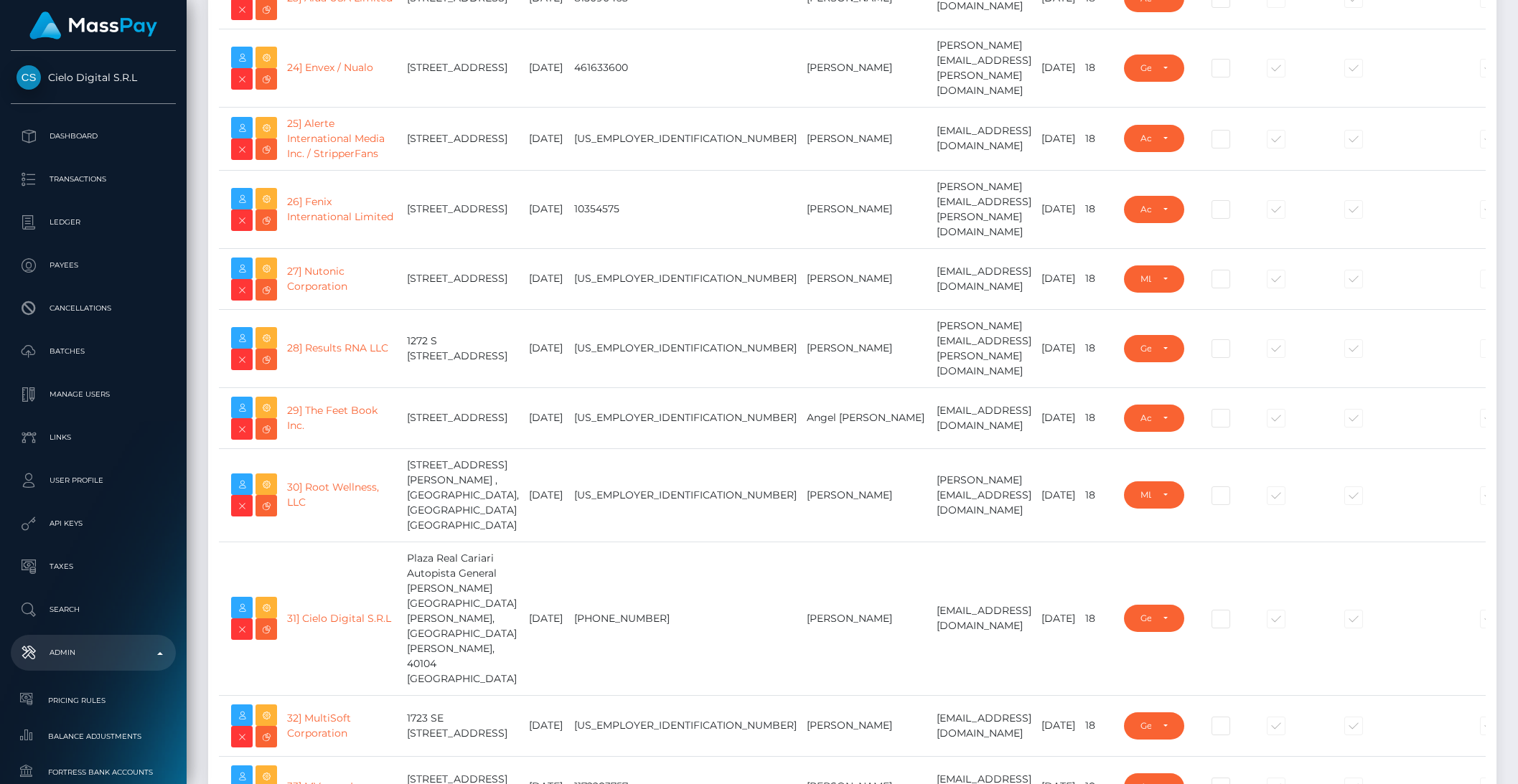
scroll to position [1658, 0]
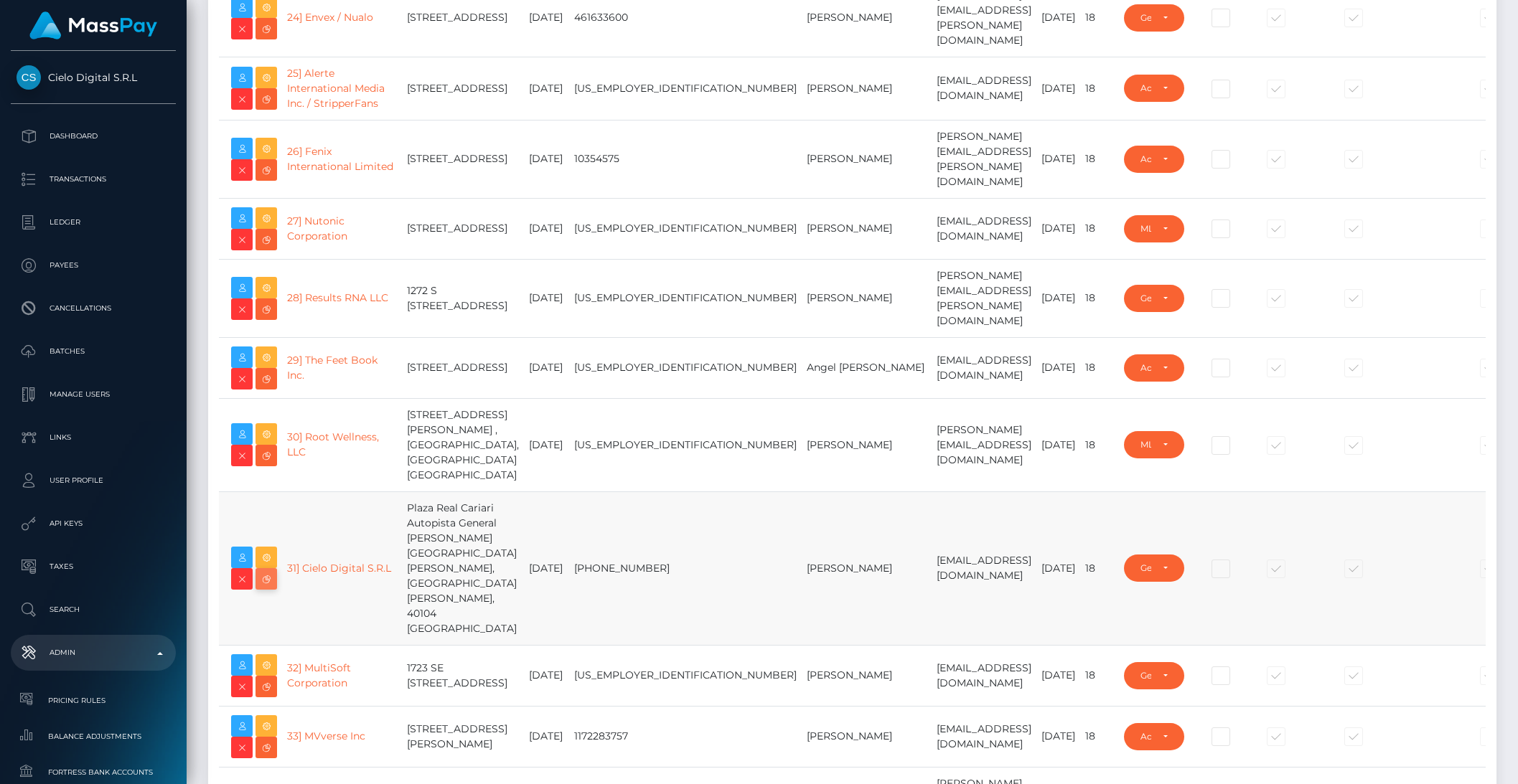
click at [268, 588] on icon at bounding box center [266, 579] width 17 height 18
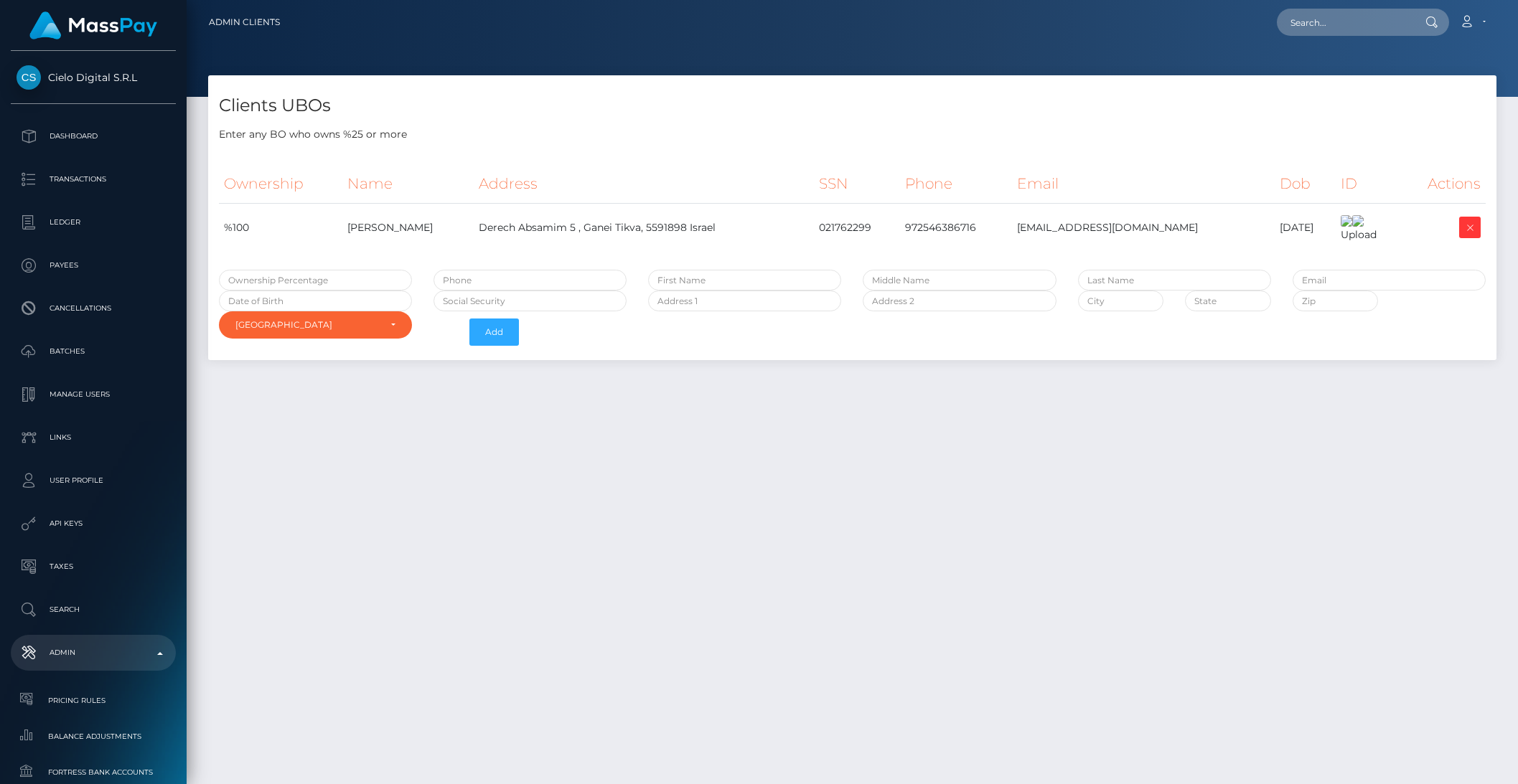
select select "223"
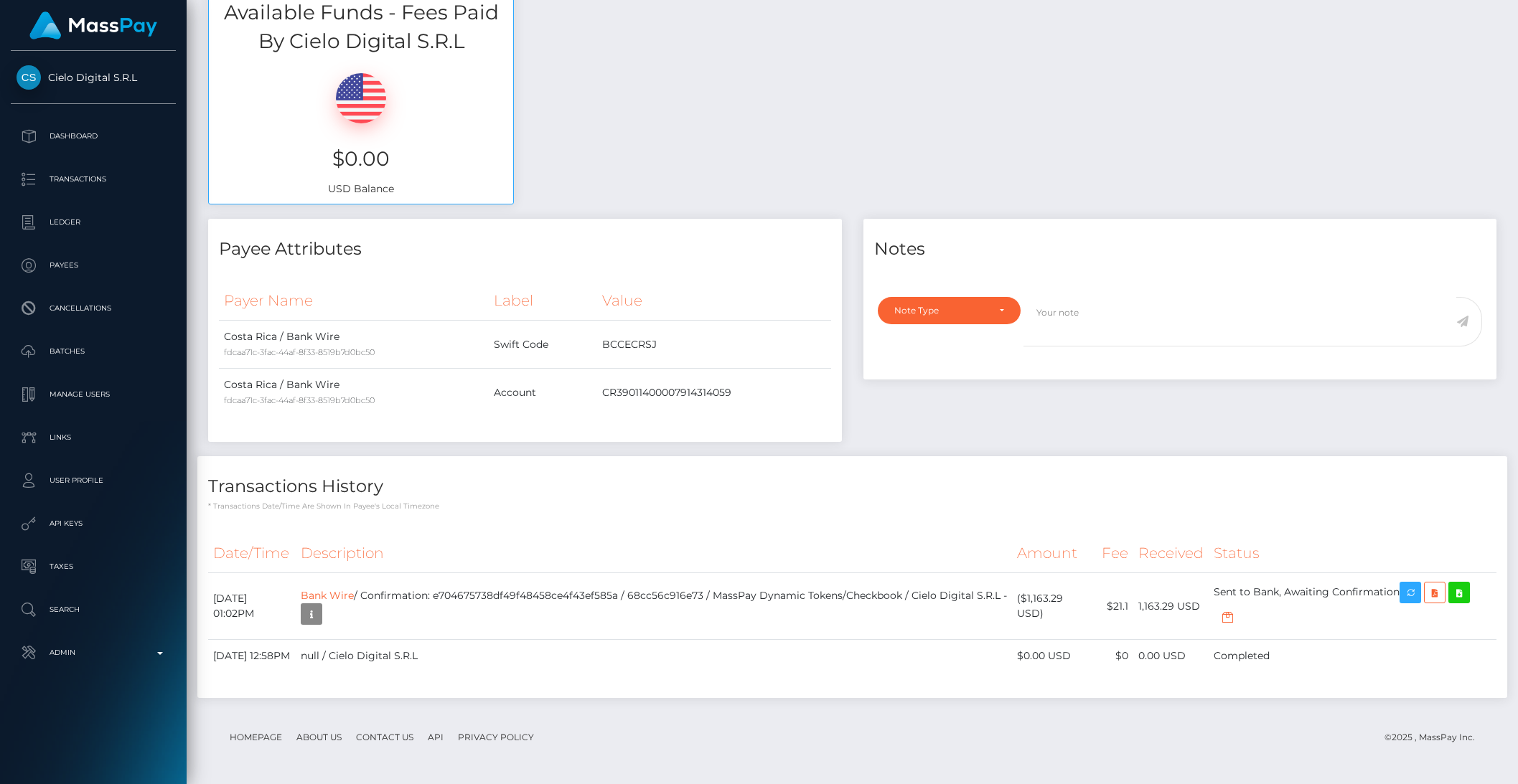
scroll to position [172, 414]
click at [1468, 584] on icon at bounding box center [1459, 592] width 17 height 18
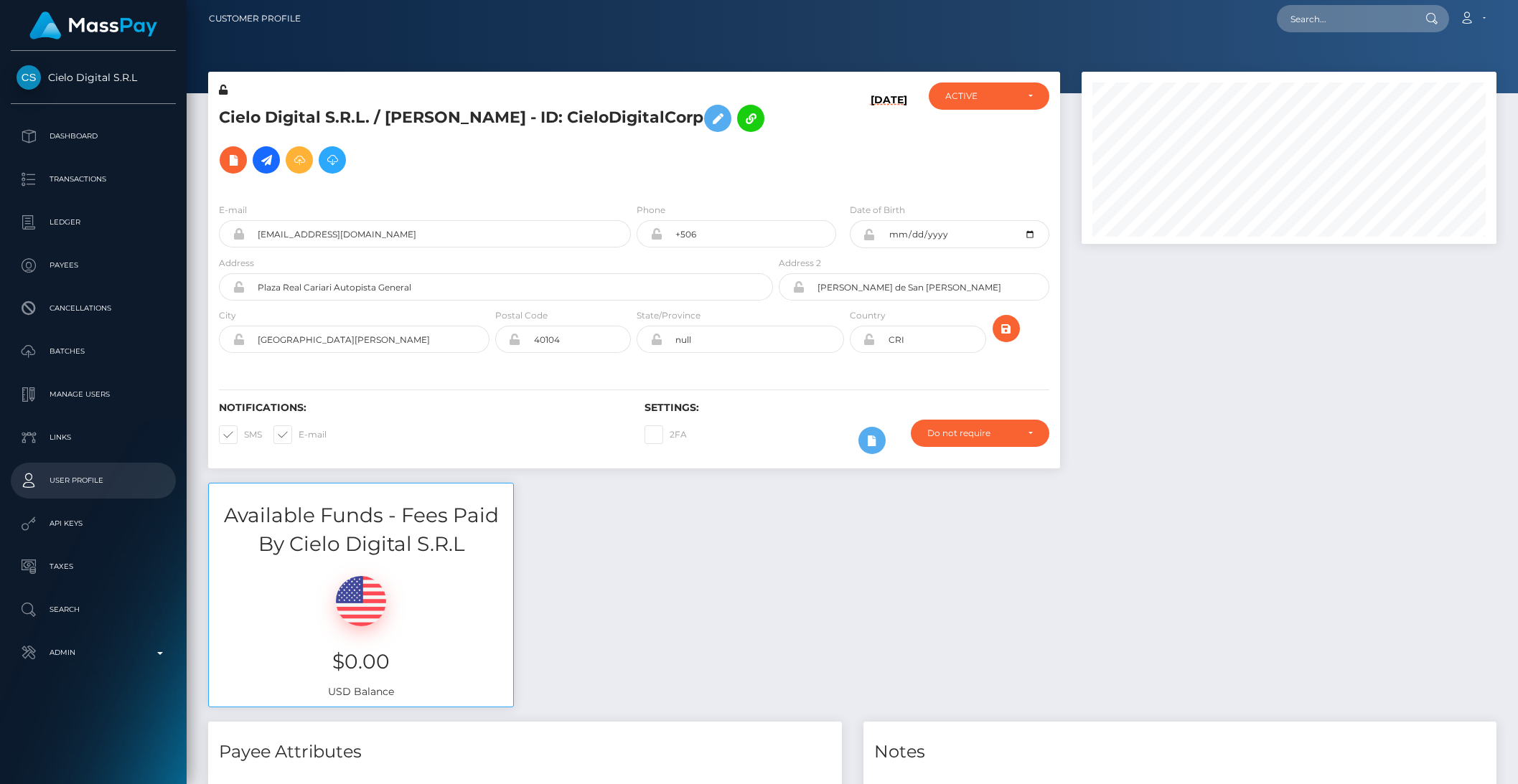
scroll to position [0, 0]
